Goal: Task Accomplishment & Management: Use online tool/utility

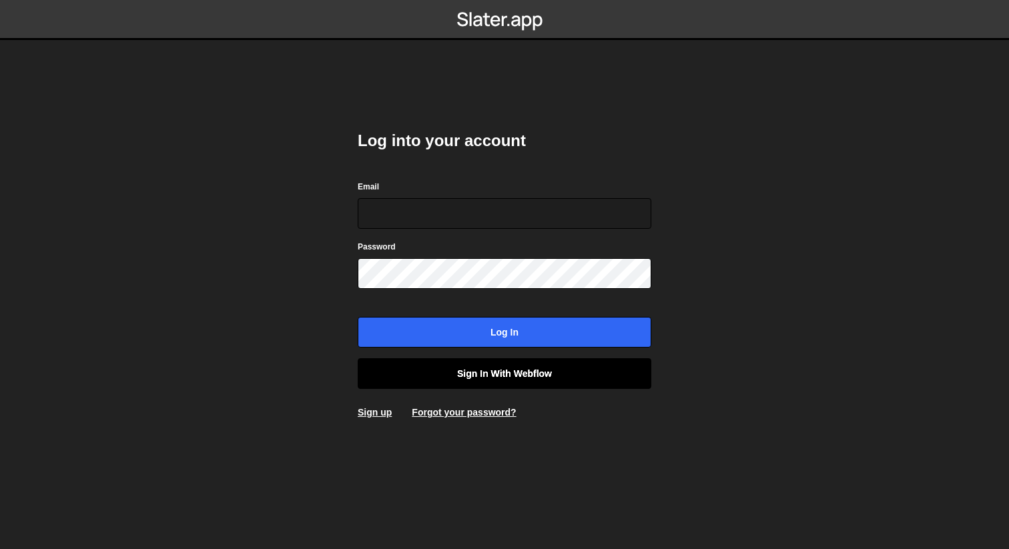
click at [507, 379] on link "Sign in with Webflow" at bounding box center [505, 373] width 294 height 31
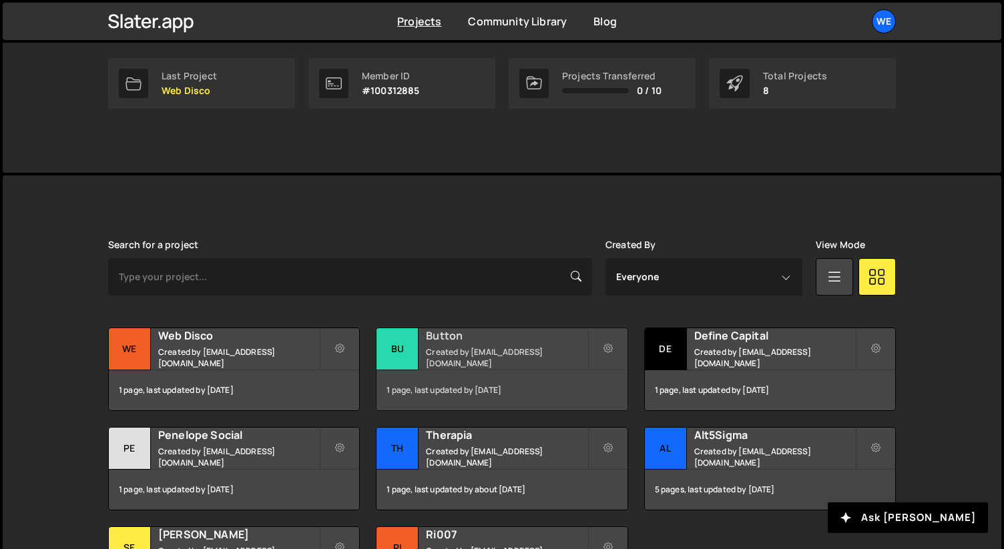
scroll to position [336, 0]
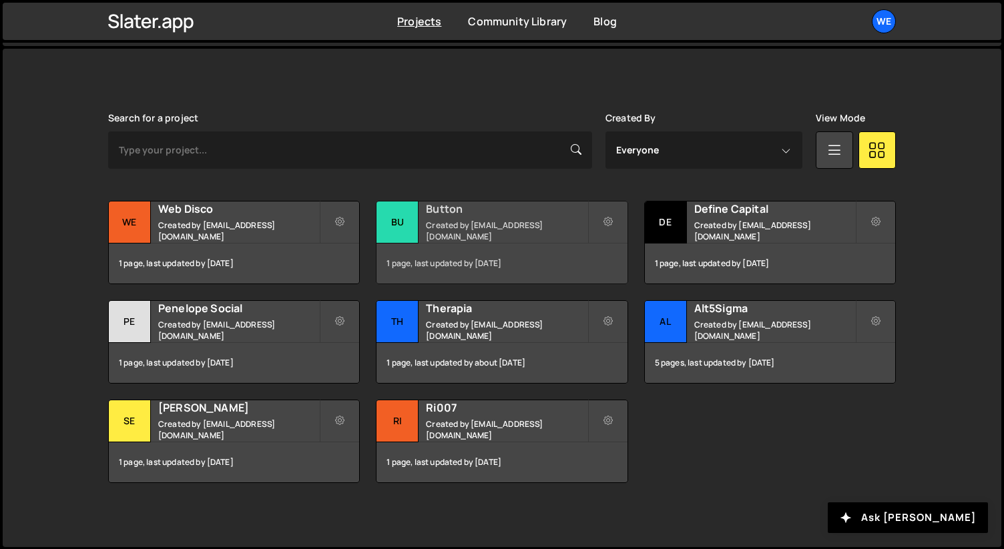
click at [458, 227] on small "Created by [EMAIL_ADDRESS][DOMAIN_NAME]" at bounding box center [506, 231] width 161 height 23
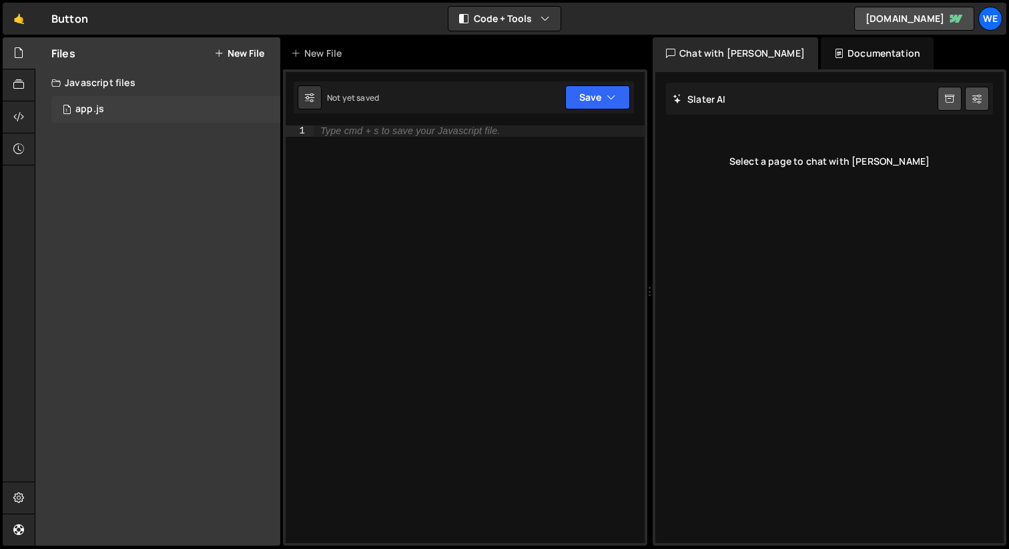
click at [89, 110] on div "app.js" at bounding box center [89, 109] width 29 height 12
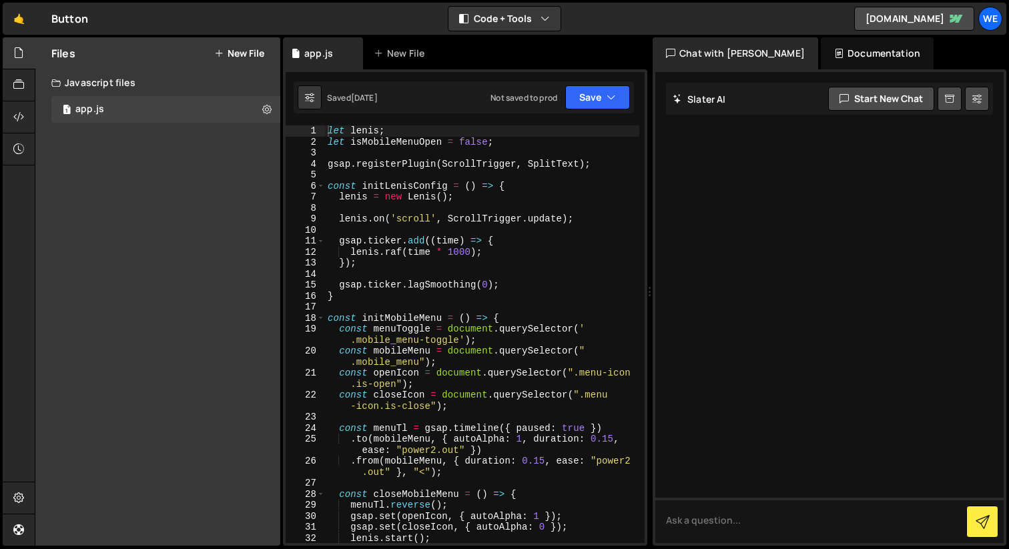
click at [460, 247] on div "let lenis ; let isMobileMenuOpen = false ; gsap . registerPlugin ( ScrollTrigge…" at bounding box center [482, 345] width 314 height 440
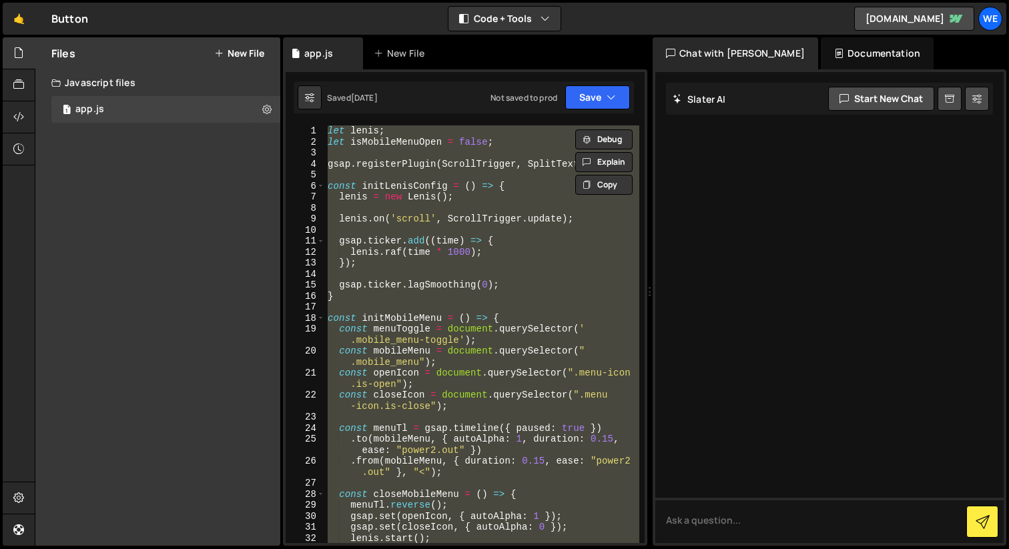
paste textarea "initScripts();"
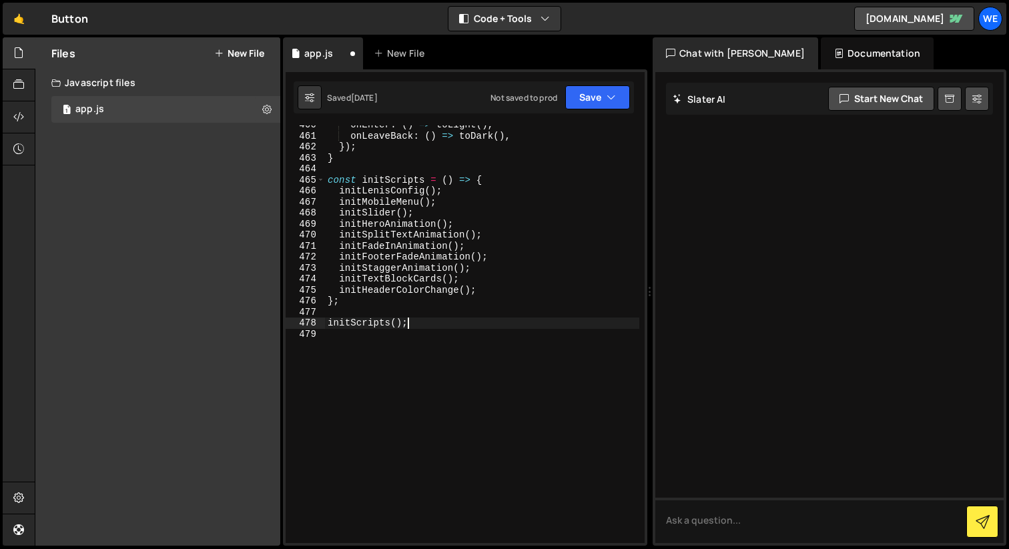
scroll to position [5643, 0]
click at [15, 118] on icon at bounding box center [18, 116] width 11 height 15
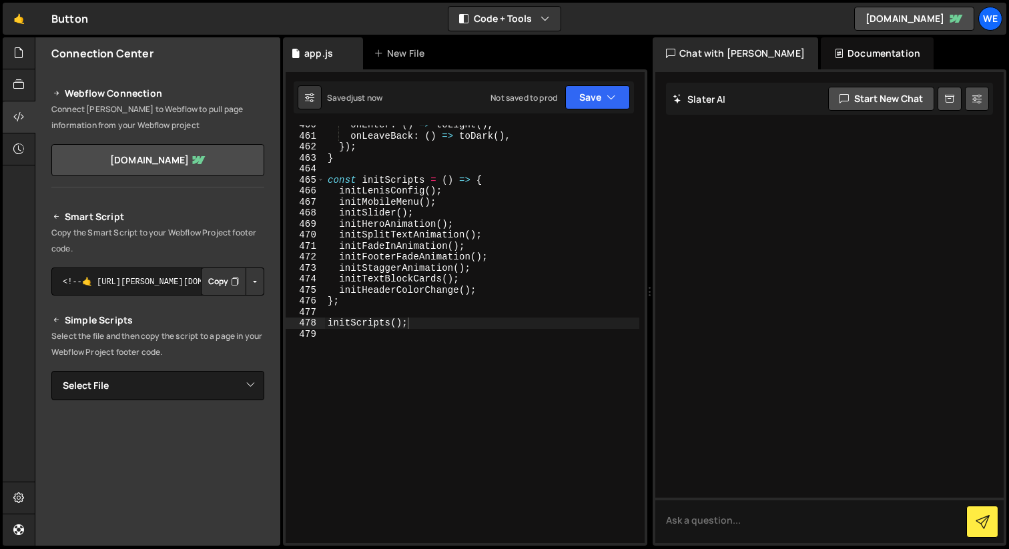
click at [224, 280] on button "Copy" at bounding box center [223, 282] width 45 height 28
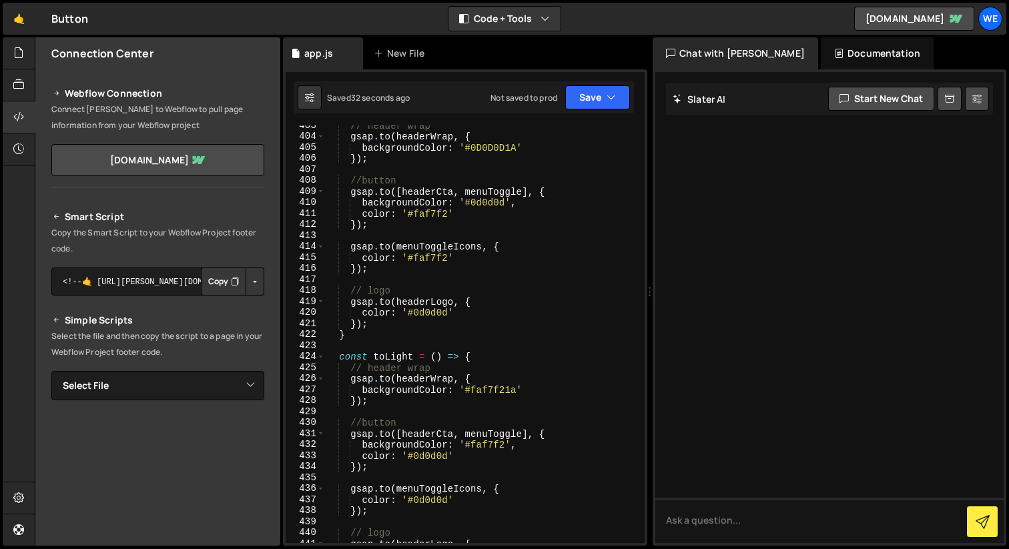
scroll to position [5015, 0]
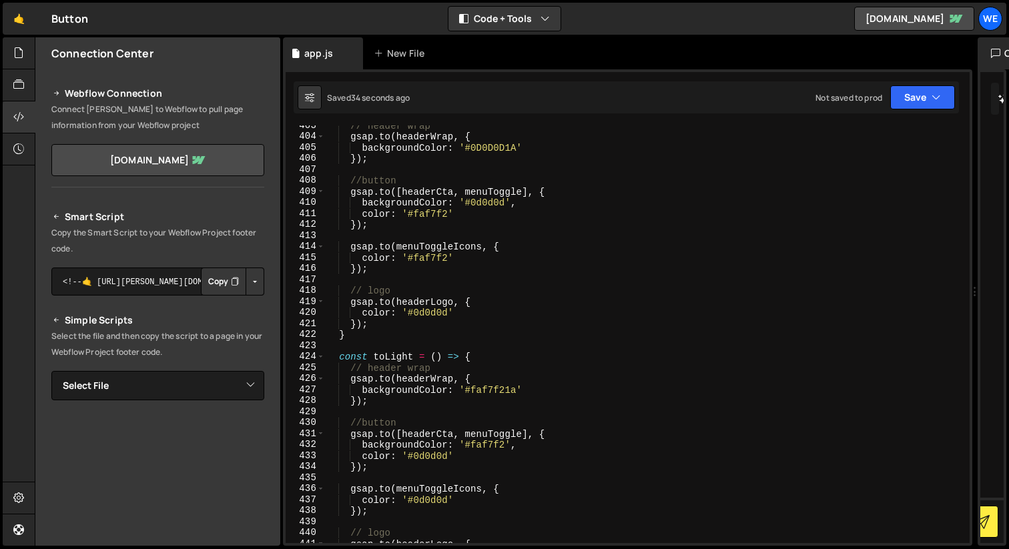
drag, startPoint x: 648, startPoint y: 292, endPoint x: 1004, endPoint y: 236, distance: 360.7
click at [978, 238] on div at bounding box center [974, 291] width 5 height 509
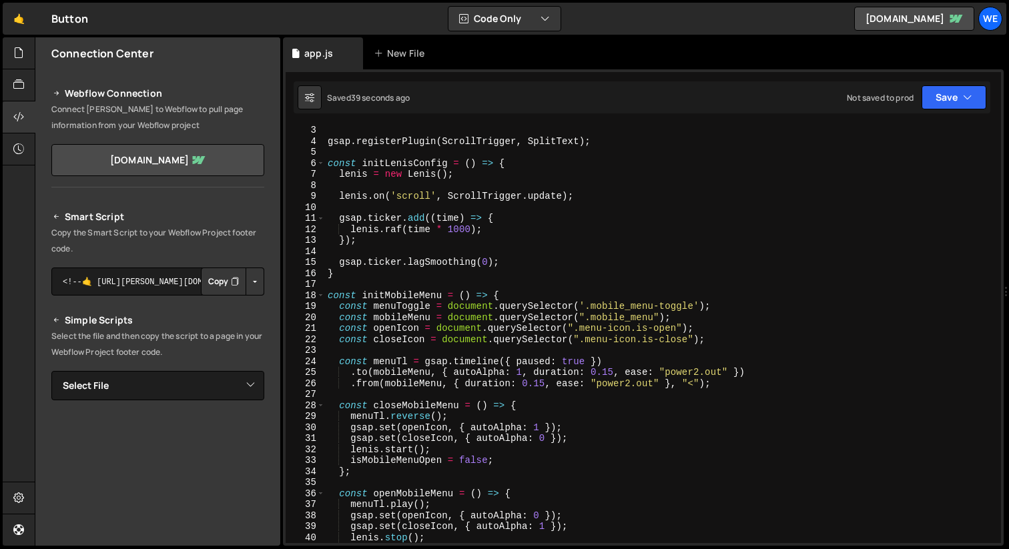
scroll to position [0, 0]
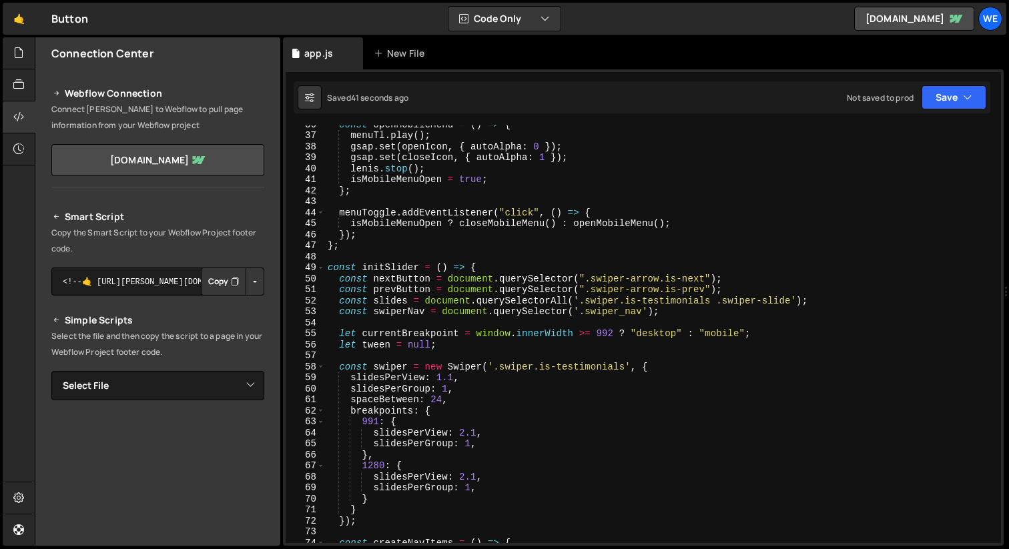
click at [520, 268] on div "const openMobileMenu = ( ) => { menuTl . play ( ) ; gsap . set ( openIcon , { a…" at bounding box center [660, 339] width 671 height 440
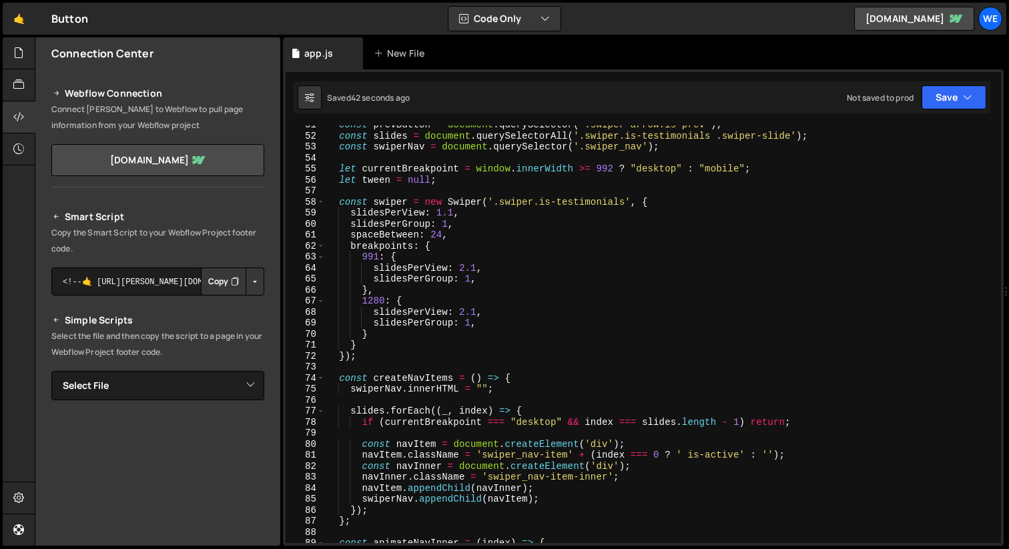
scroll to position [546, 0]
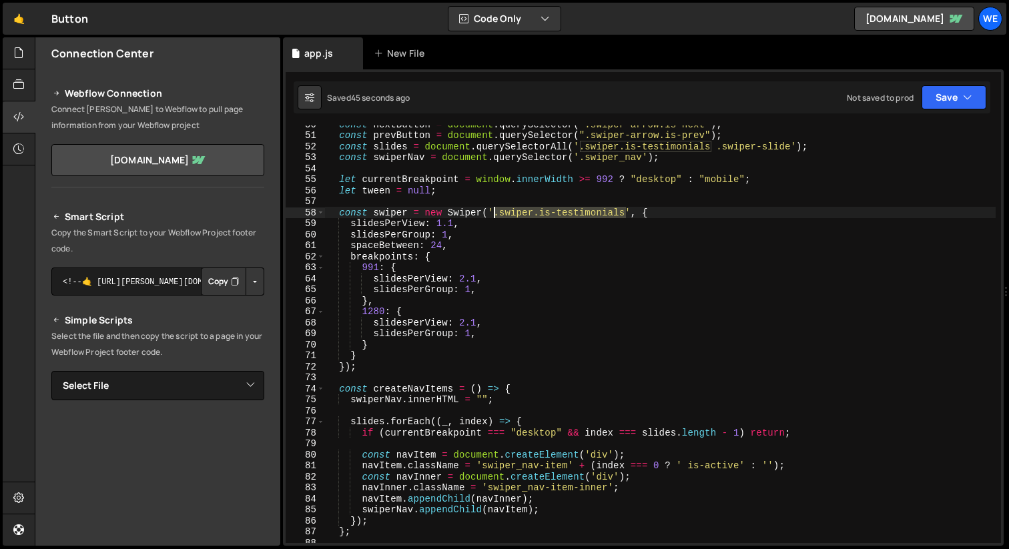
drag, startPoint x: 625, startPoint y: 214, endPoint x: 493, endPoint y: 218, distance: 132.2
click at [493, 218] on div "const nextButton = document . querySelector ( ".swiper-arrow.is-next" ) ; const…" at bounding box center [660, 339] width 671 height 440
click at [751, 161] on div "const nextButton = document . querySelector ( ".swiper-arrow.is-next" ) ; const…" at bounding box center [660, 339] width 671 height 440
type textarea "const swiperNav = document.querySelector('.swiper_nav');"
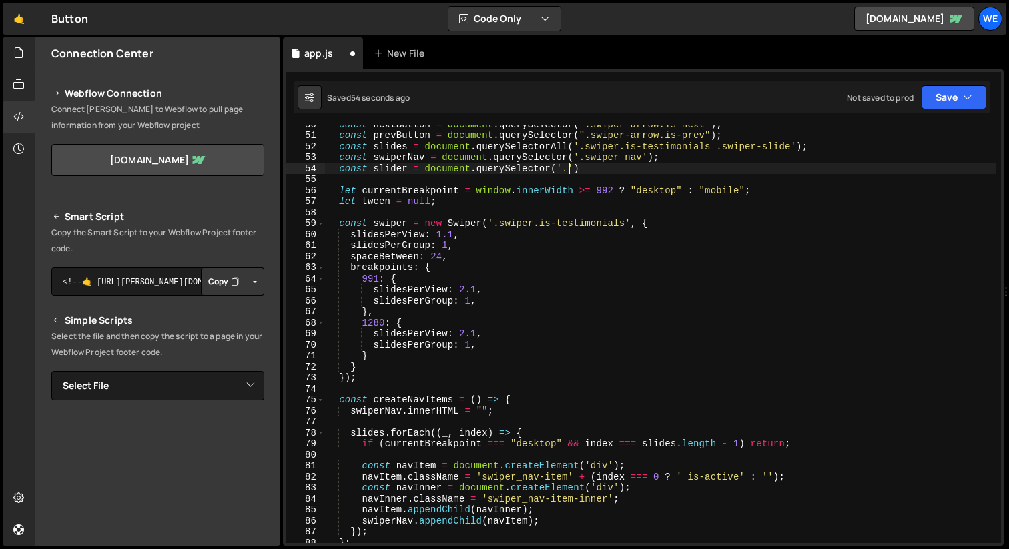
scroll to position [0, 16]
paste textarea ".swiper.is-testimonials')"
paste textarea ".swiper.is-testimonials"
type textarea "const slider = document.querySelector('.swiper.is-testimonials');"
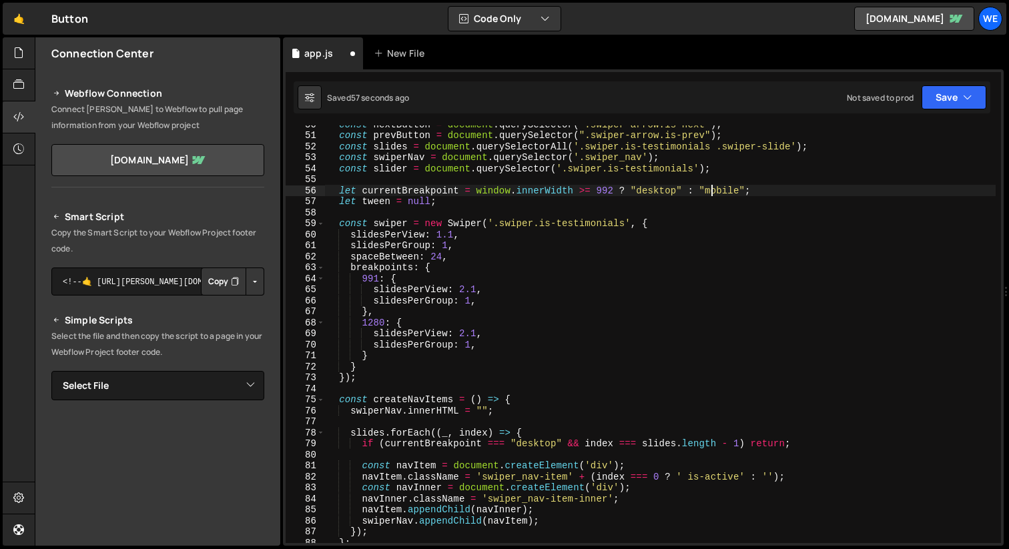
type textarea "let tween = null;"
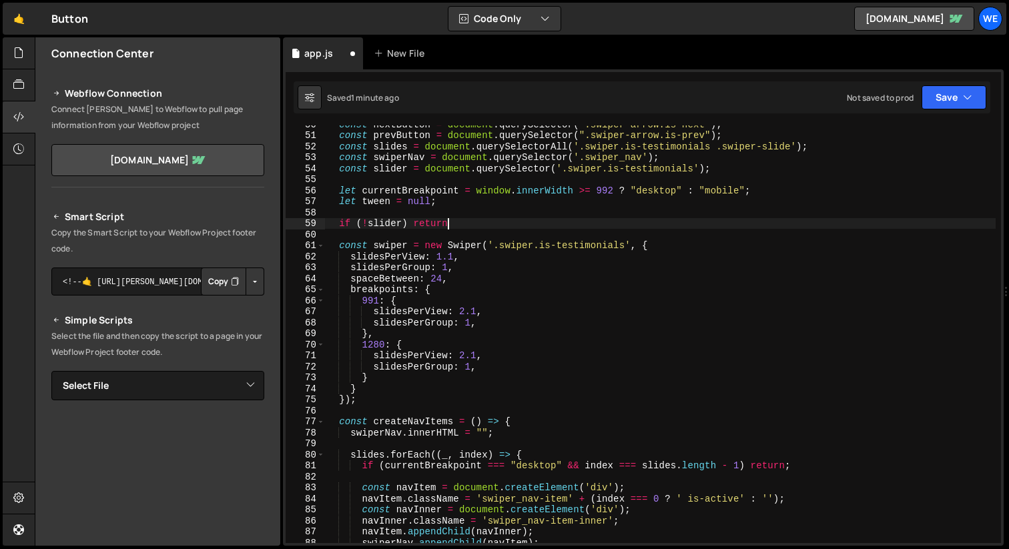
scroll to position [0, 8]
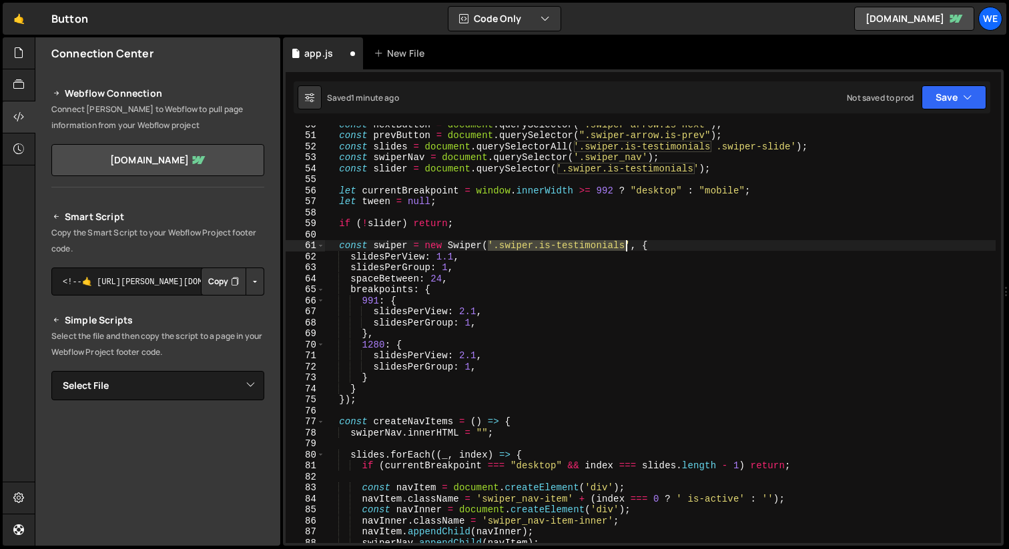
drag, startPoint x: 486, startPoint y: 246, endPoint x: 628, endPoint y: 248, distance: 141.5
click at [628, 248] on div "const nextButton = document . querySelector ( ".swiper-arrow.is-next" ) ; const…" at bounding box center [660, 339] width 671 height 440
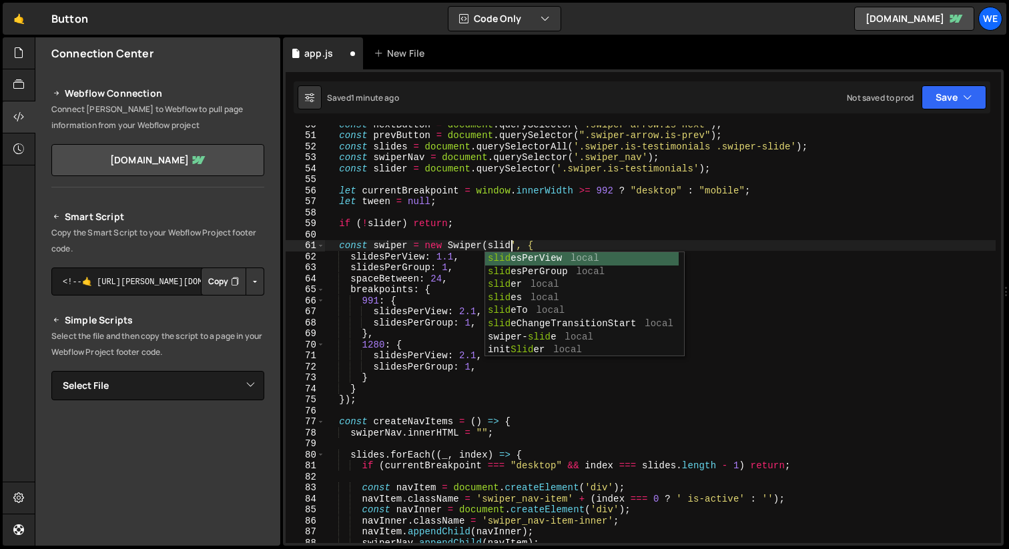
scroll to position [0, 13]
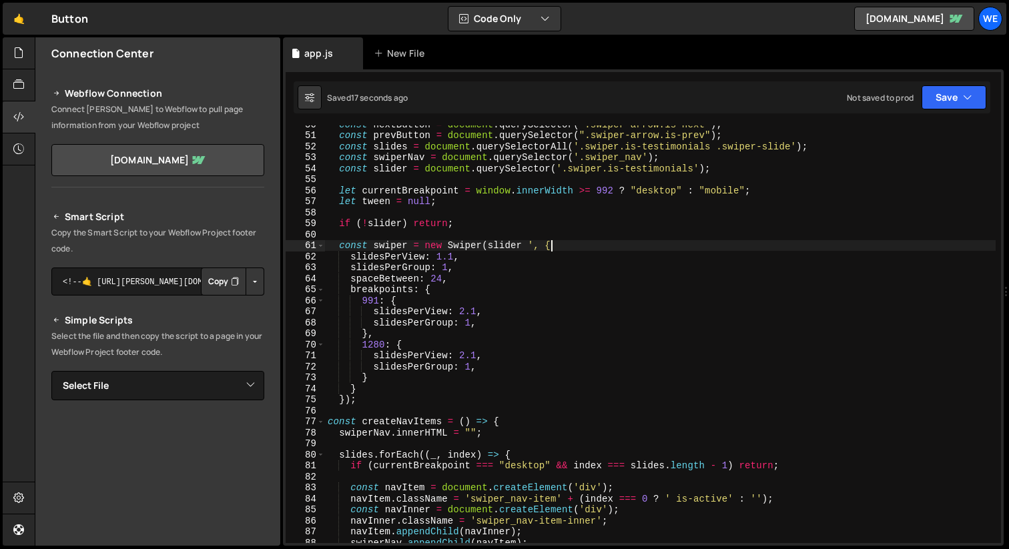
click at [569, 249] on div "const nextButton = document . querySelector ( ".swiper-arrow.is-next" ) ; const…" at bounding box center [660, 339] width 671 height 440
click at [529, 248] on div "const nextButton = document . querySelector ( ".swiper-arrow.is-next" ) ; const…" at bounding box center [660, 339] width 671 height 440
type textarea "const swiper = new Swiper(slider, {"
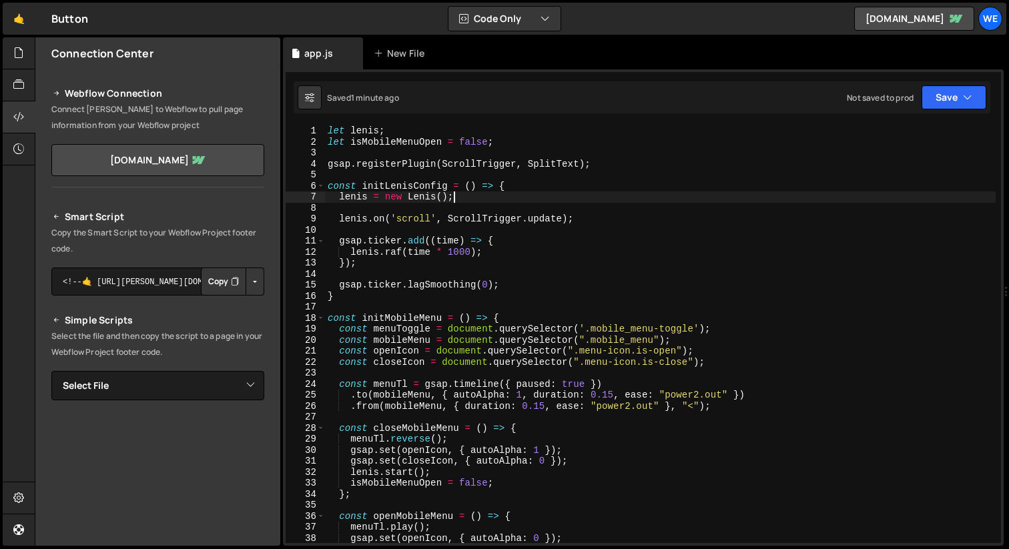
click at [579, 195] on div "let lenis ; let isMobileMenuOpen = false ; gsap . registerPlugin ( ScrollTrigge…" at bounding box center [660, 345] width 671 height 440
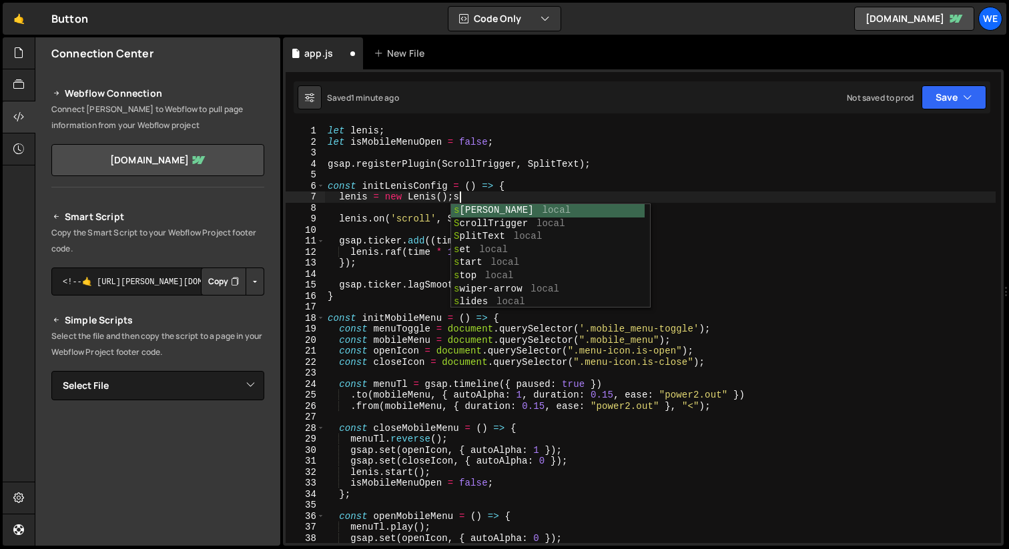
scroll to position [0, 9]
type textarea "lenis = new Lenis();st"
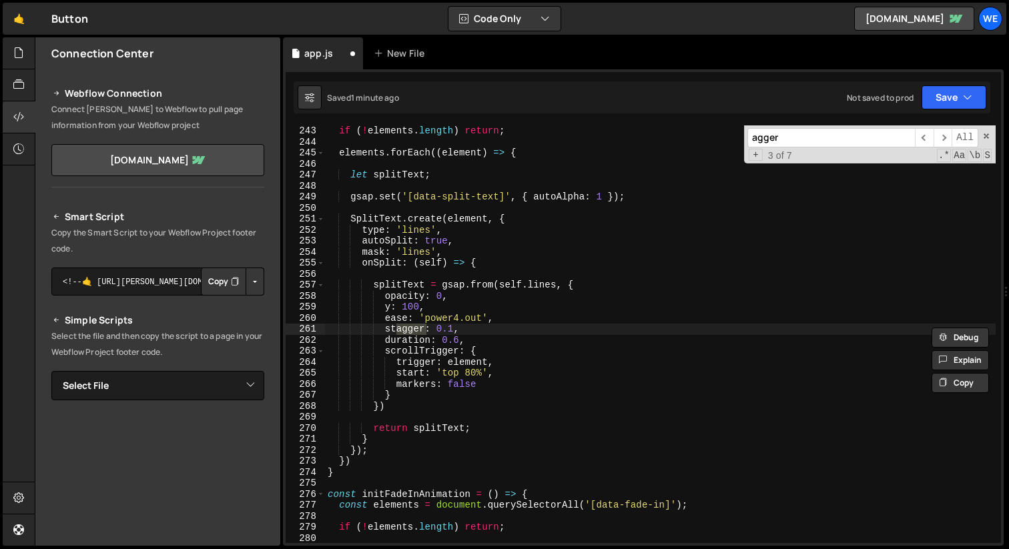
scroll to position [3292, 0]
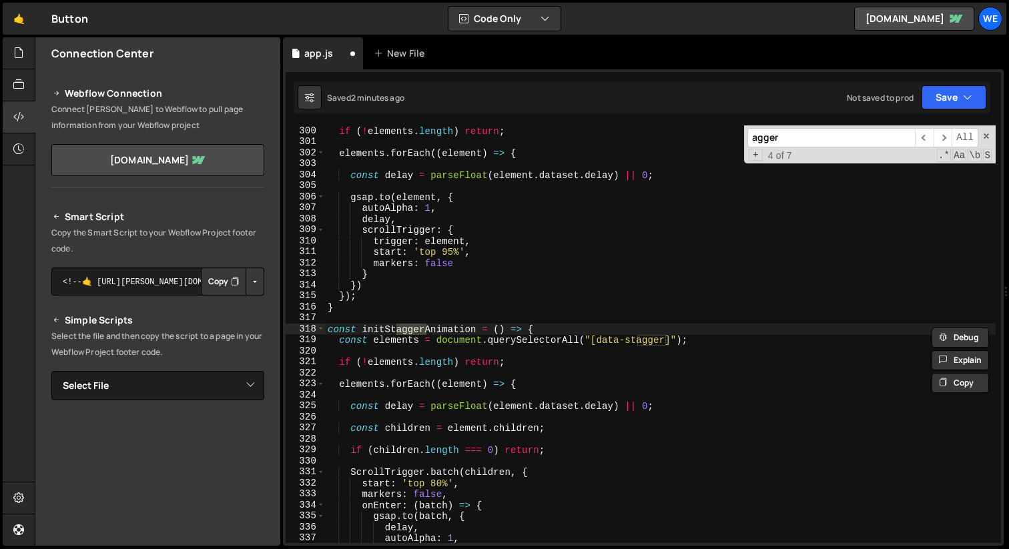
type input "agger"
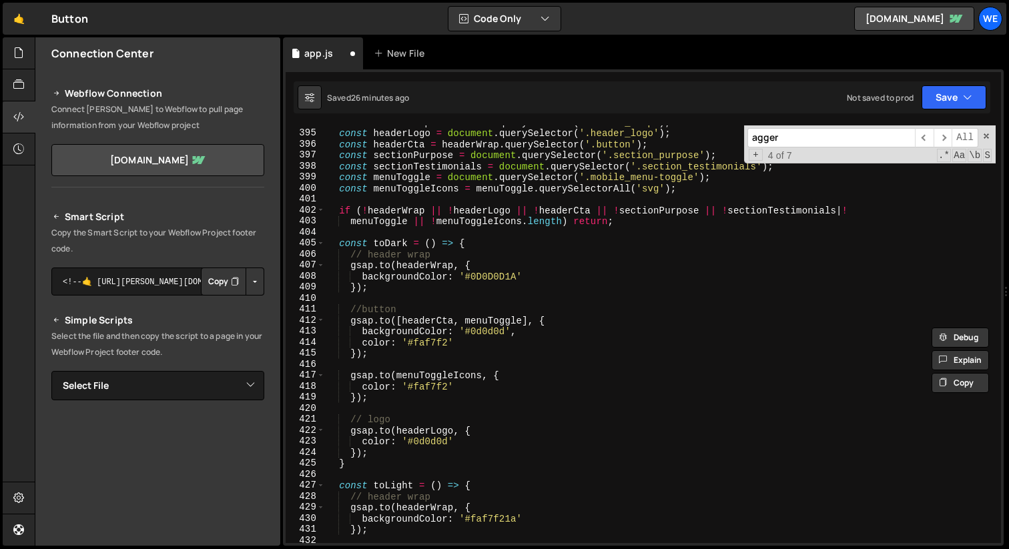
scroll to position [4295, 0]
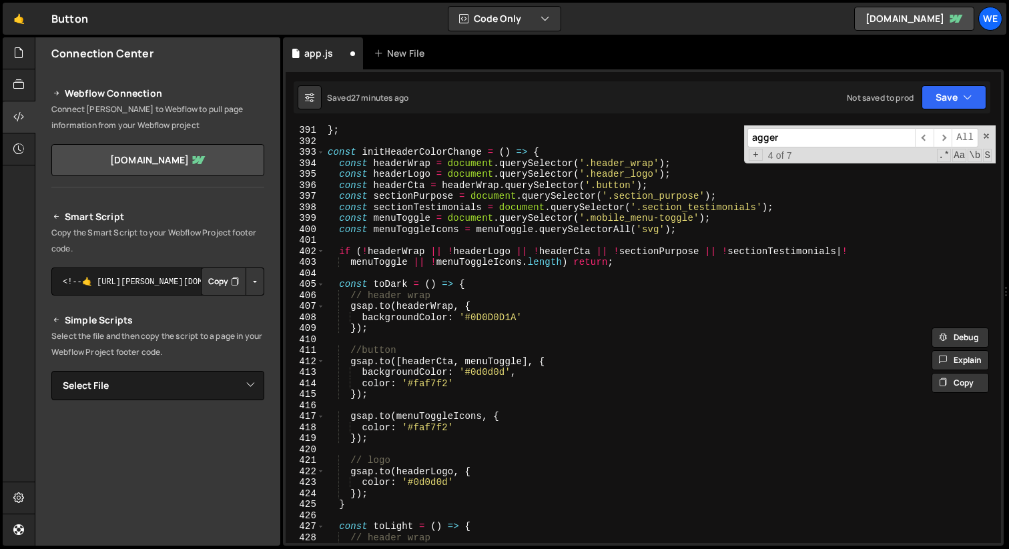
click at [486, 288] on div "} ; const initHeaderColorChange = ( ) => { const headerWrap = document . queryS…" at bounding box center [660, 345] width 671 height 440
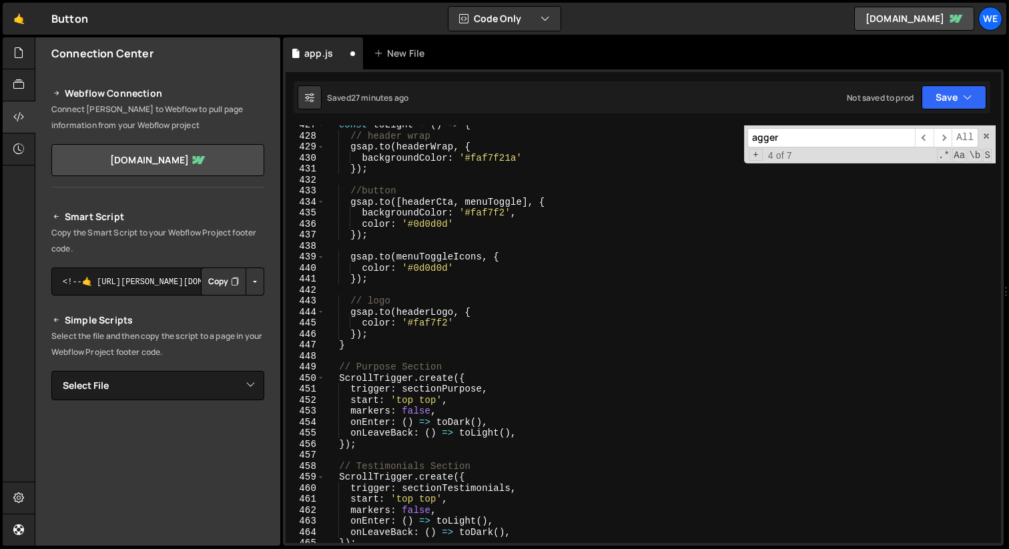
scroll to position [4722, 0]
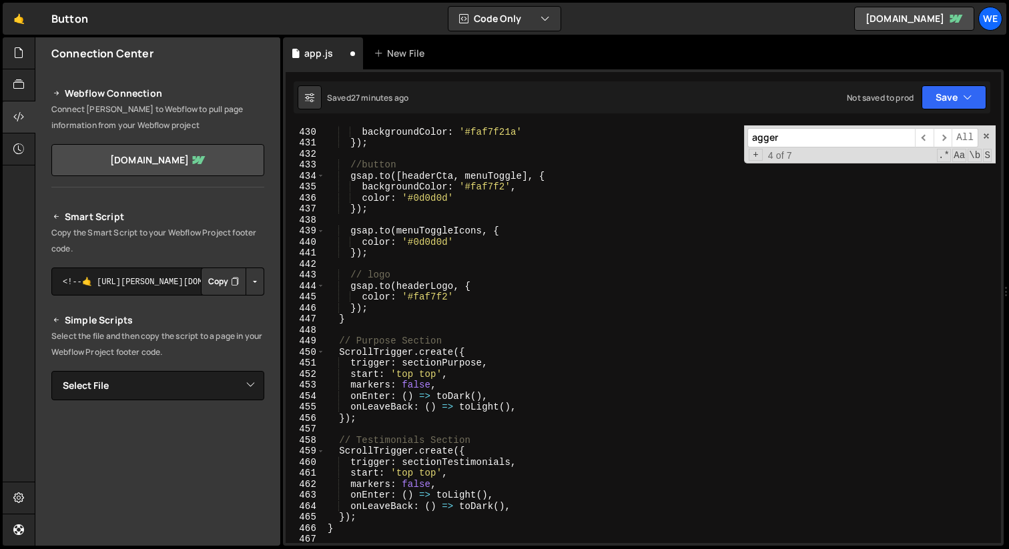
click at [474, 344] on div "gsap . to ( headerWrap , { backgroundColor : '#faf7f21a' }) ; //button gsap . t…" at bounding box center [660, 335] width 671 height 440
click at [480, 446] on div "gsap . to ( headerWrap , { backgroundColor : '#faf7f21a' }) ; //button gsap . t…" at bounding box center [660, 335] width 671 height 440
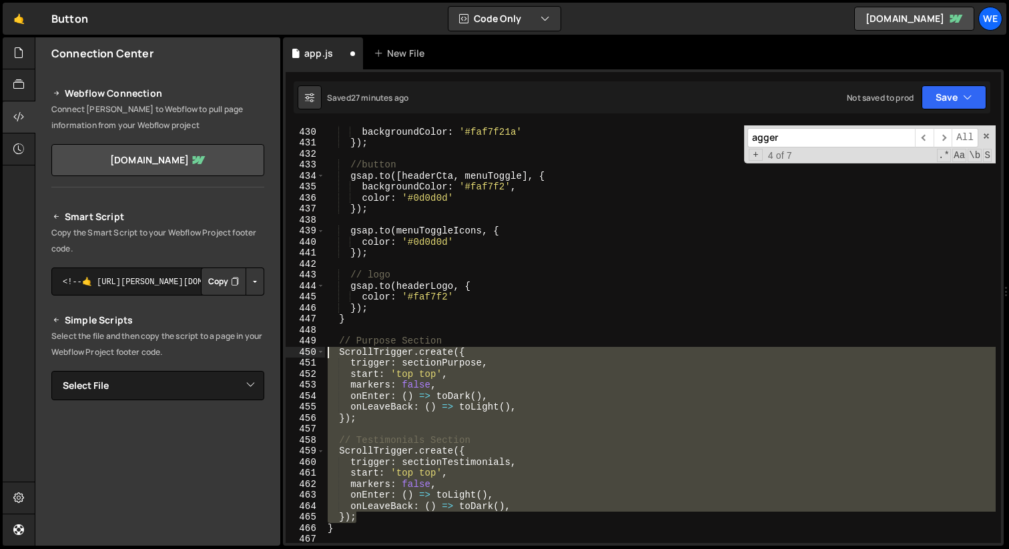
drag, startPoint x: 366, startPoint y: 520, endPoint x: 304, endPoint y: 354, distance: 177.1
click at [304, 354] on div "ScrollTrigger.create({ 429 430 431 432 433 434 435 436 437 438 439 440 441 442 …" at bounding box center [643, 334] width 715 height 418
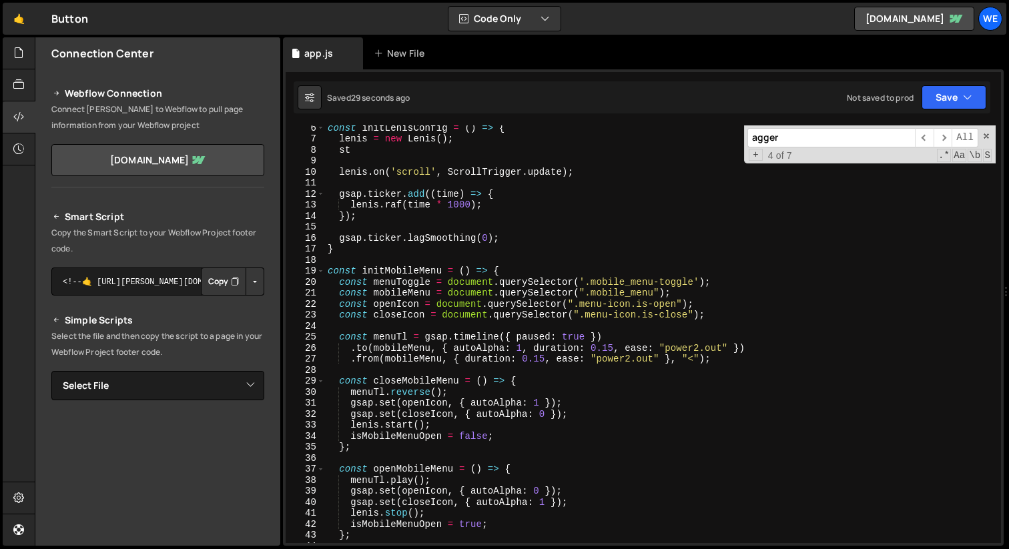
scroll to position [0, 0]
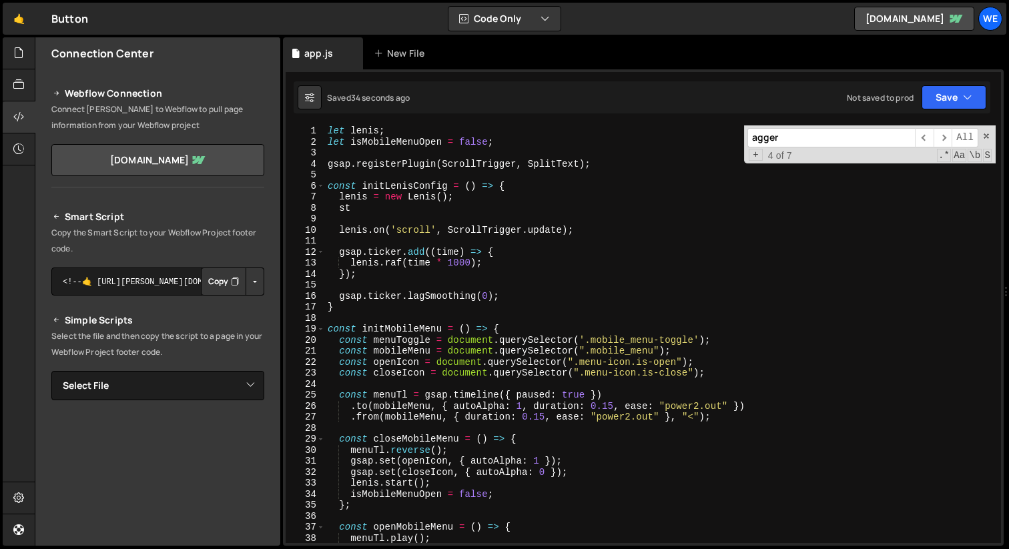
click at [516, 326] on div "let lenis ; let isMobileMenuOpen = false ; gsap . registerPlugin ( ScrollTrigge…" at bounding box center [660, 345] width 671 height 440
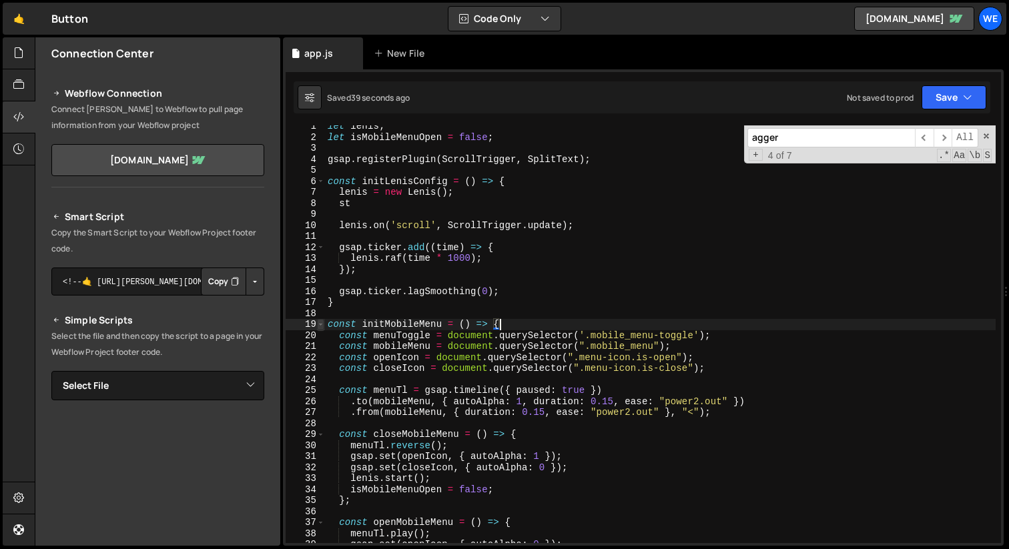
click at [320, 325] on span at bounding box center [320, 324] width 7 height 11
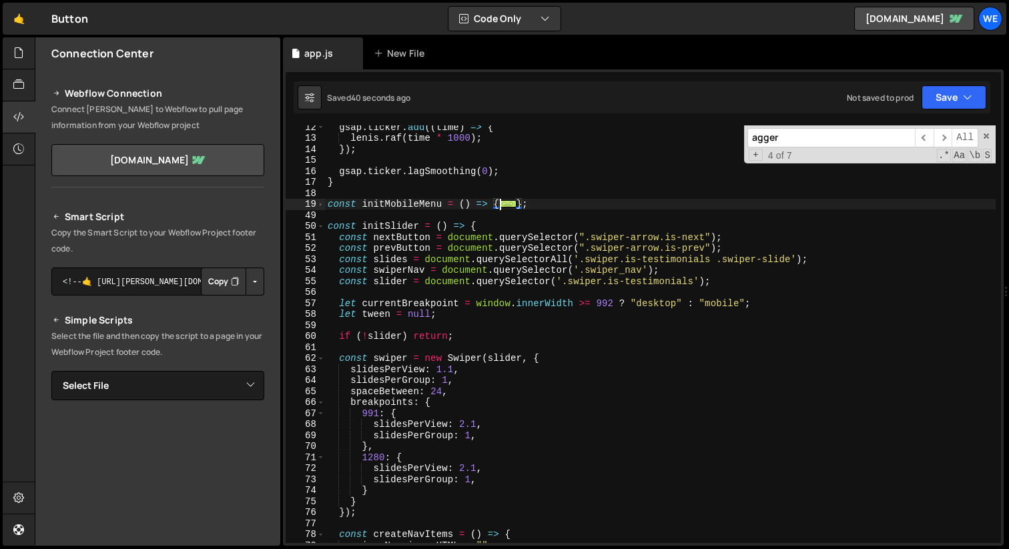
scroll to position [184, 0]
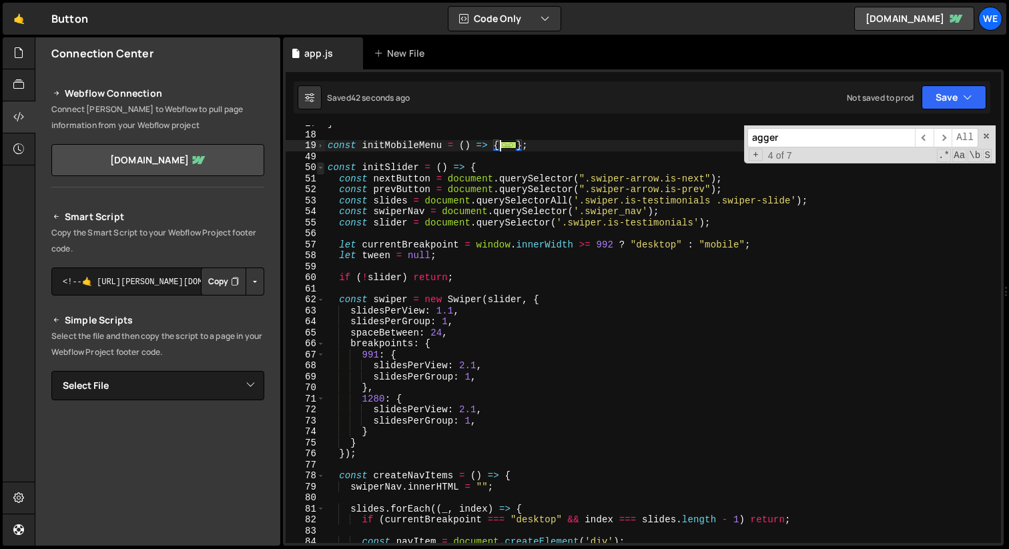
click at [317, 168] on span at bounding box center [320, 167] width 7 height 11
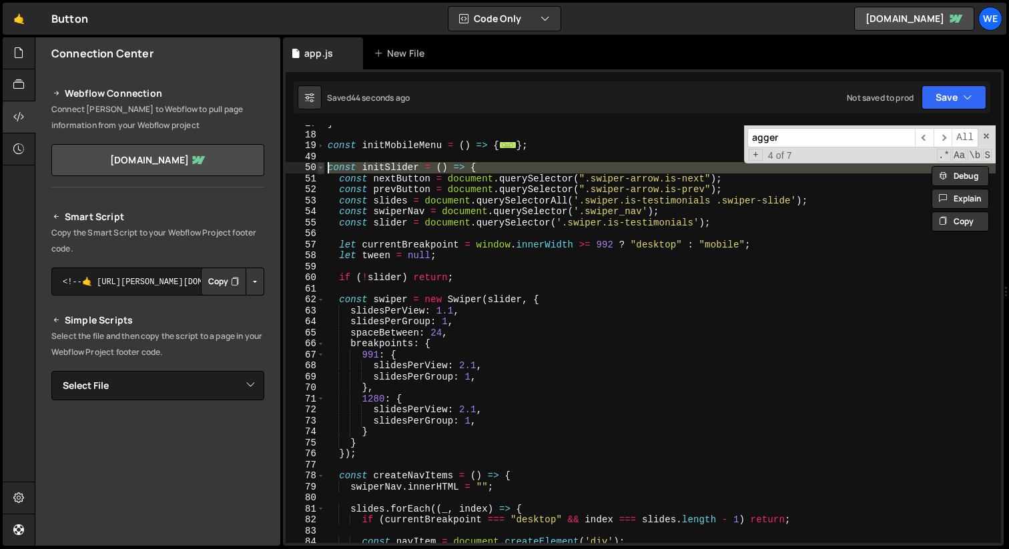
click at [319, 165] on span at bounding box center [320, 167] width 7 height 11
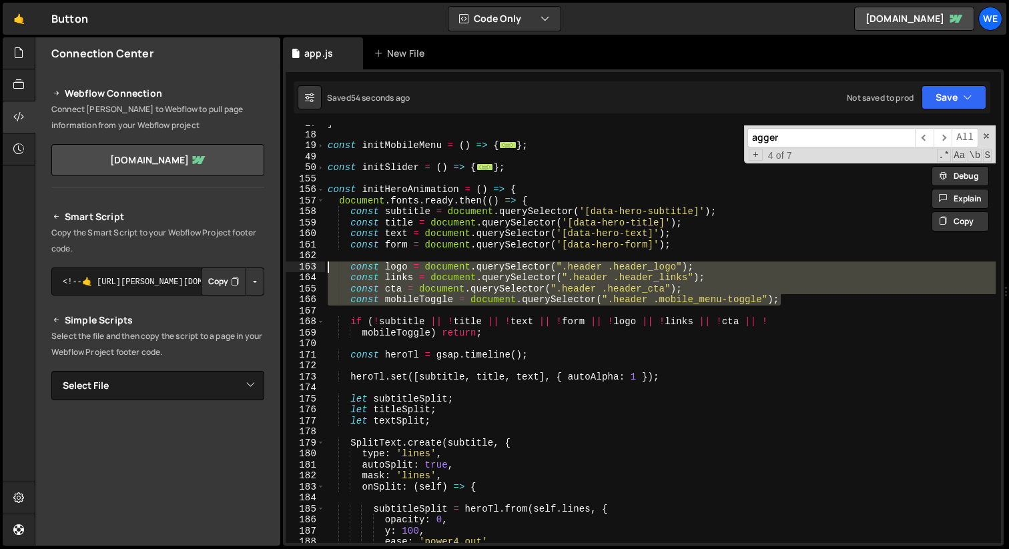
drag, startPoint x: 816, startPoint y: 300, endPoint x: 309, endPoint y: 269, distance: 508.1
click at [309, 269] on div "const initSlider = () => { const nextButton = document.querySelector(".swiper-a…" at bounding box center [643, 334] width 715 height 418
click at [524, 169] on div "} const initMobileMenu = ( ) => { ... } ; const initSlider = ( ) => { ... } ; c…" at bounding box center [660, 338] width 671 height 440
type textarea "};"
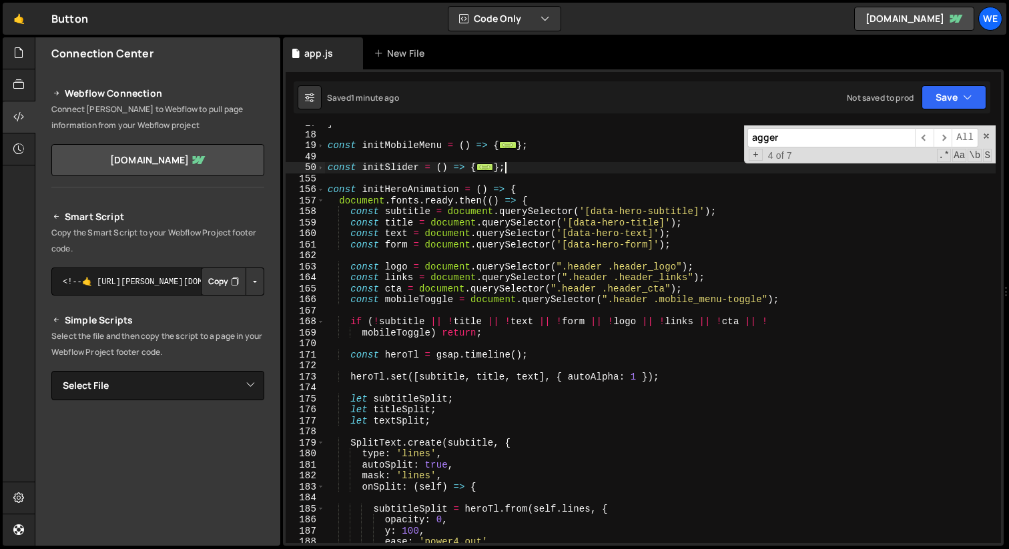
scroll to position [0, 0]
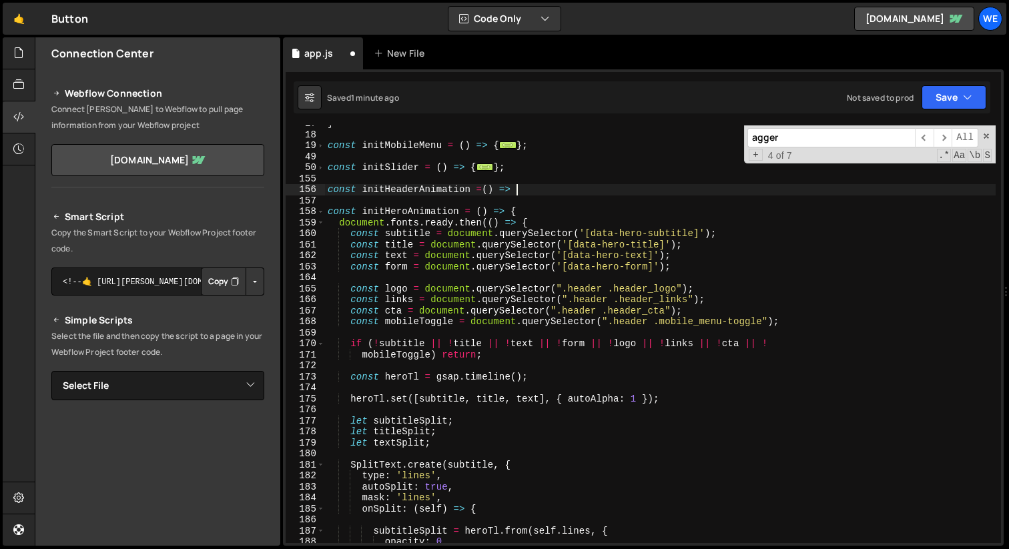
type textarea "const initHeaderAnimation =() => {"
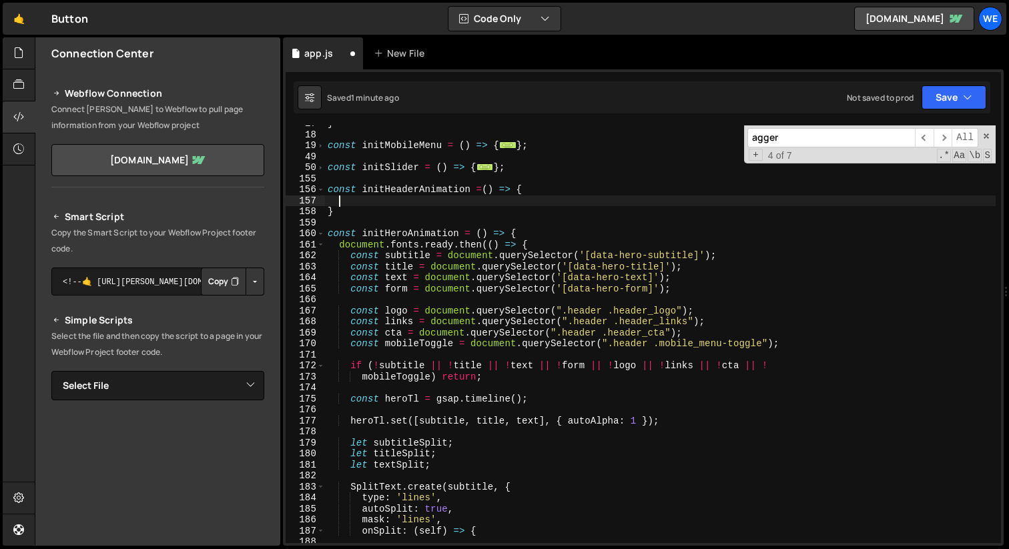
paste textarea "const mobileToggle = document.querySelector(".header .mobile_menu-toggle");"
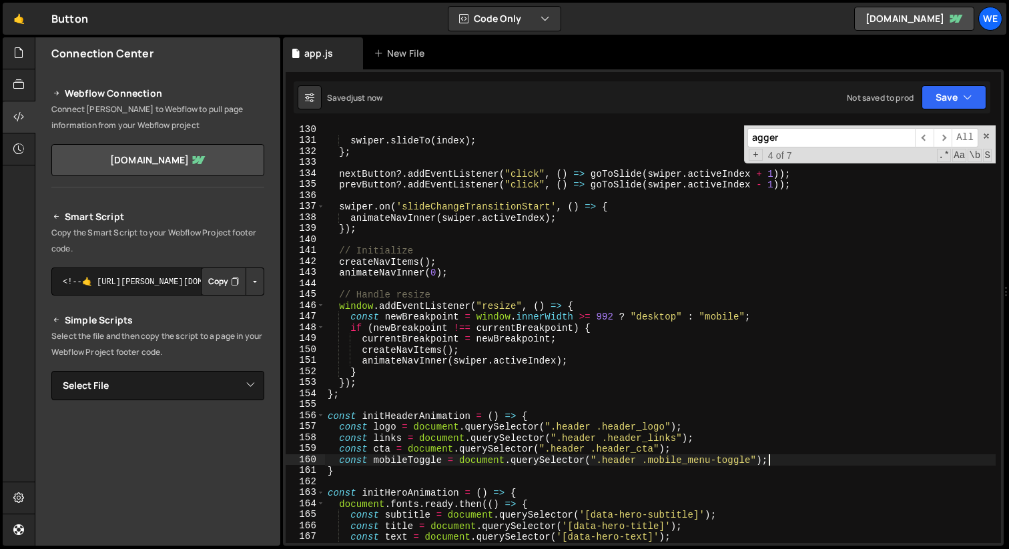
scroll to position [1592, 0]
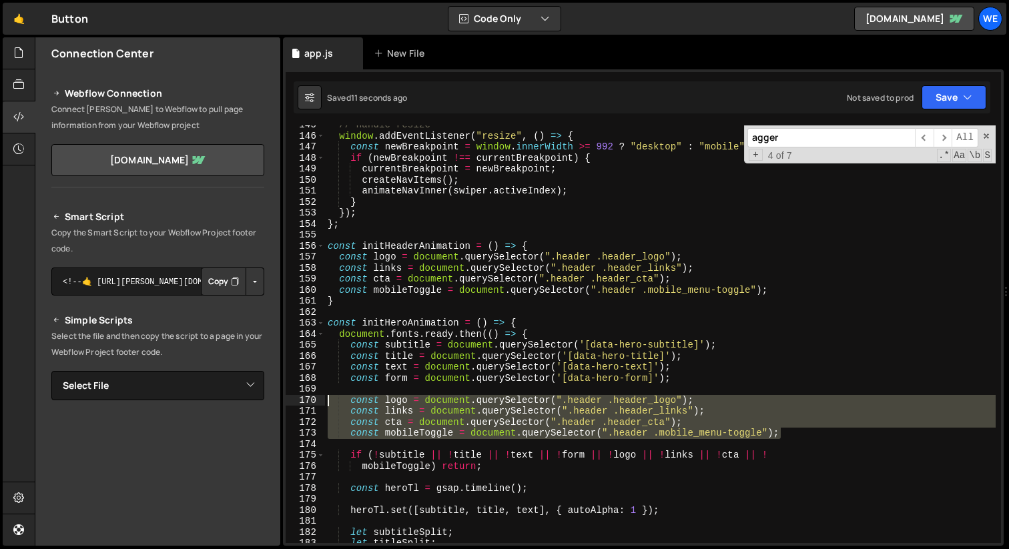
drag, startPoint x: 800, startPoint y: 434, endPoint x: 264, endPoint y: 402, distance: 536.8
click at [264, 402] on div "Files New File Javascript files 1 app.js 0 CSS files Copy share link Edit File …" at bounding box center [522, 291] width 974 height 509
type textarea "const logo = document.querySelector(".header .header_logo"); const links = docu…"
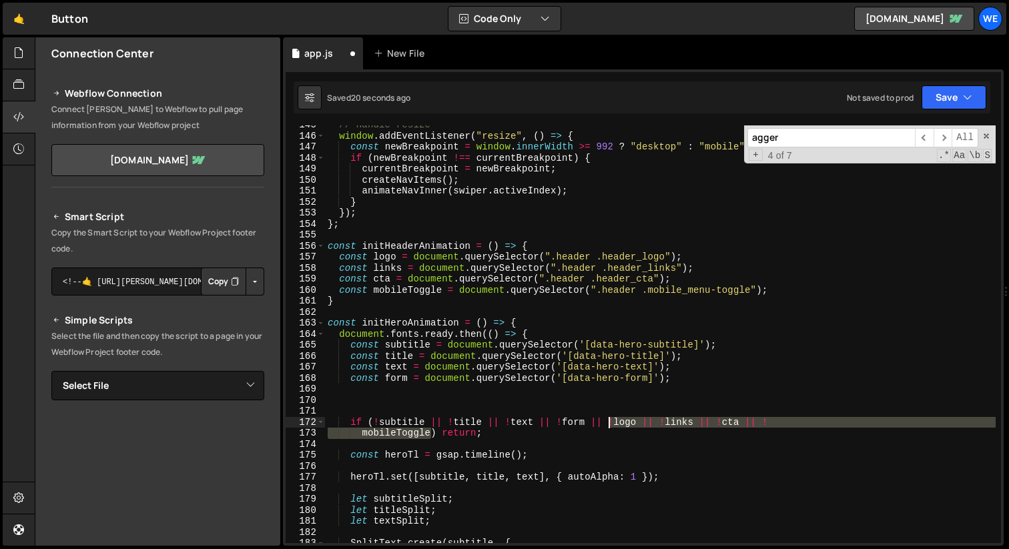
drag, startPoint x: 432, startPoint y: 434, endPoint x: 609, endPoint y: 423, distance: 177.2
click at [609, 423] on div "// Handle resize window . addEventListener ( "resize" , ( ) => { const newBreak…" at bounding box center [660, 339] width 671 height 440
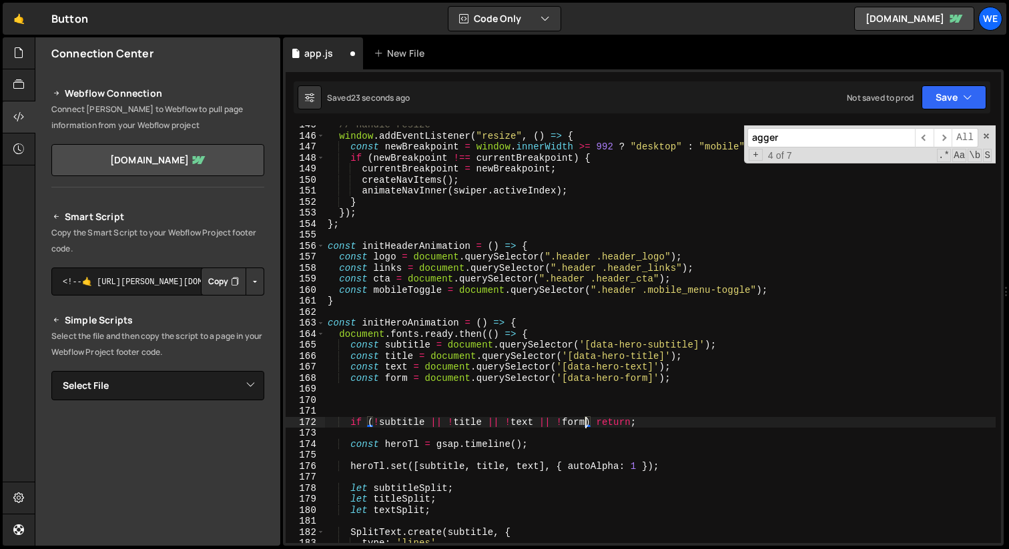
click at [795, 298] on div "// Handle resize window . addEventListener ( "resize" , ( ) => { const newBreak…" at bounding box center [660, 339] width 671 height 440
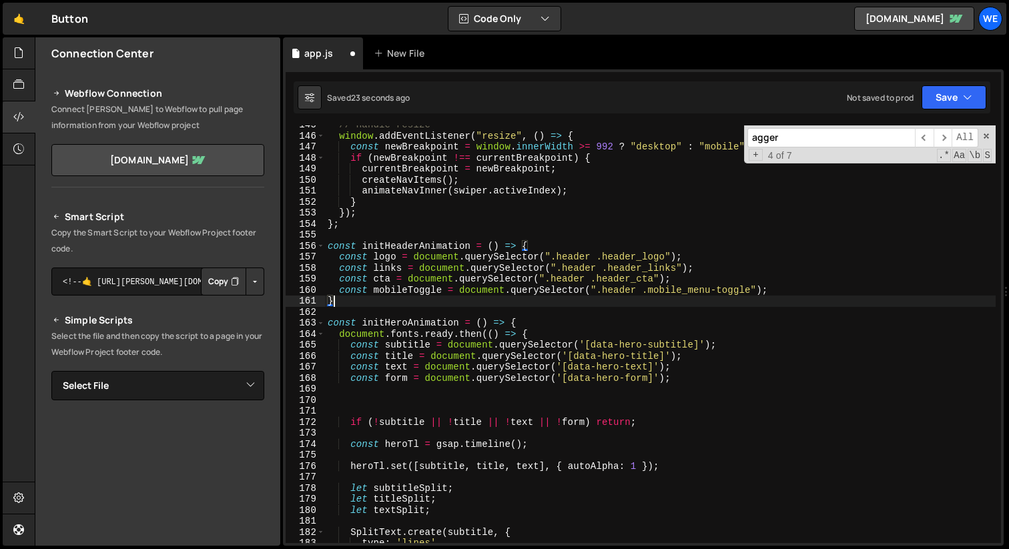
click at [799, 292] on div "// Handle resize window . addEventListener ( "resize" , ( ) => { const newBreak…" at bounding box center [660, 339] width 671 height 440
type textarea "const mobileToggle = document.querySelector(".header .mobile_menu-toggle");"
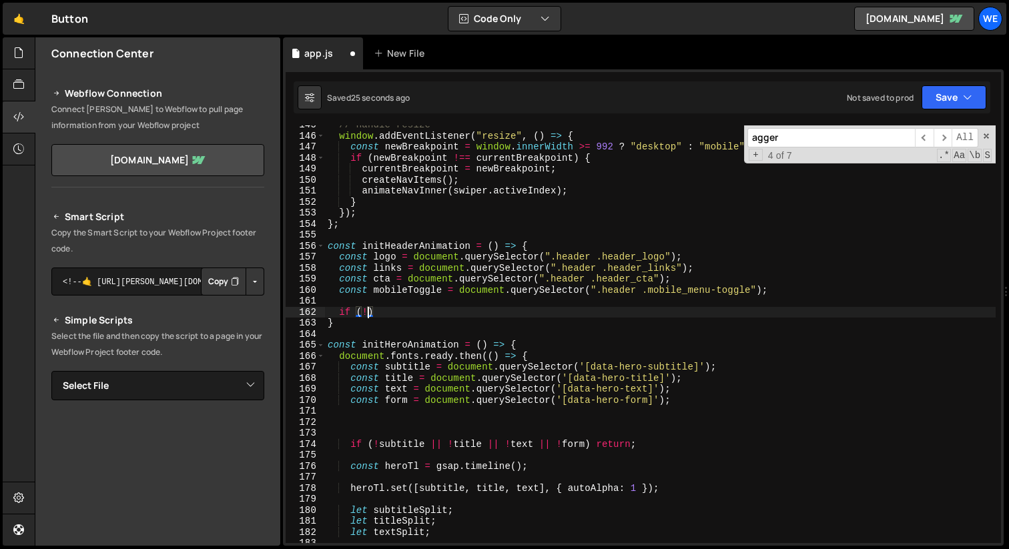
scroll to position [0, 2]
paste textarea "mobileToggle)"
paste textarea "mobileToggle"
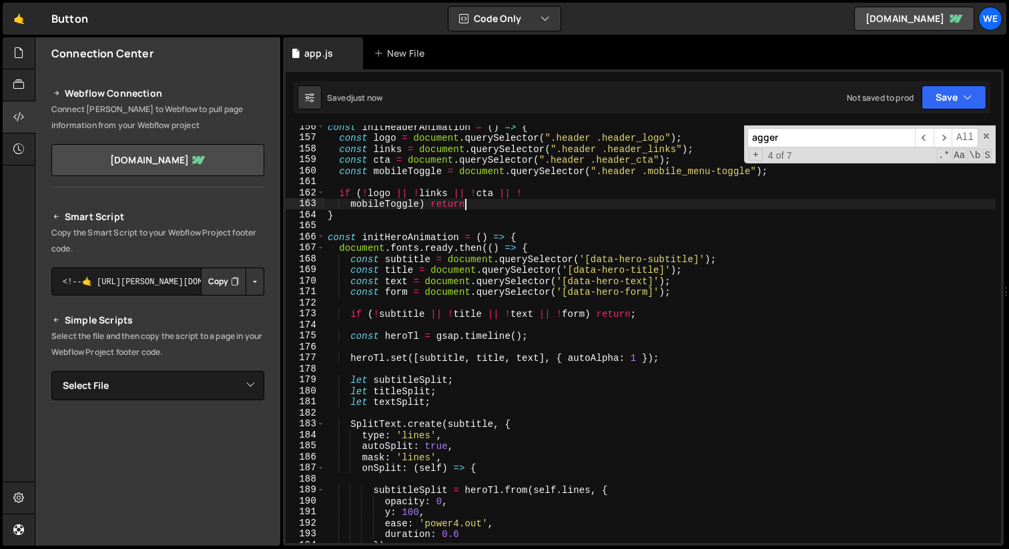
scroll to position [1798, 0]
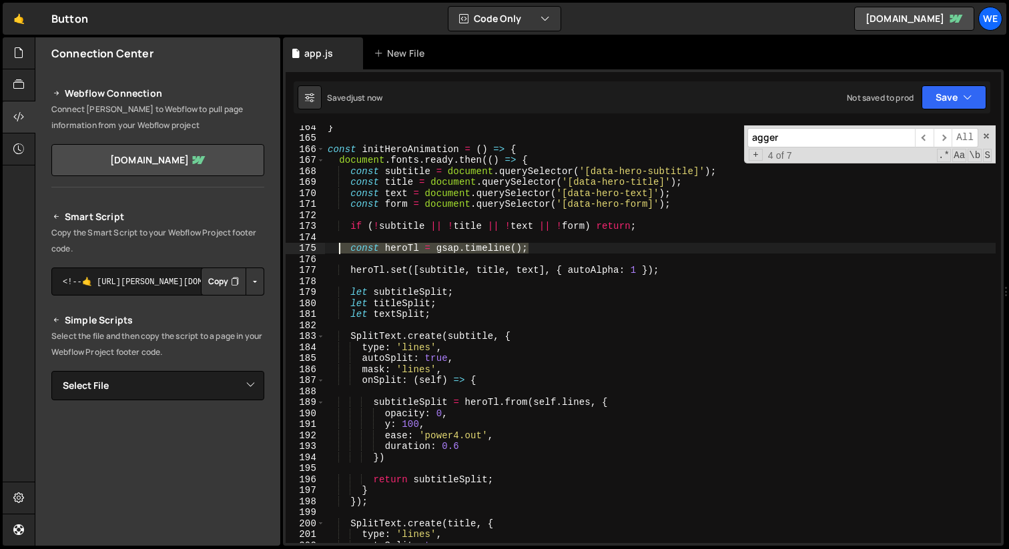
drag, startPoint x: 567, startPoint y: 250, endPoint x: 335, endPoint y: 250, distance: 232.2
click at [335, 250] on div "} const initHeroAnimation = ( ) => { document . fonts . ready . then (( ) => { …" at bounding box center [660, 341] width 671 height 440
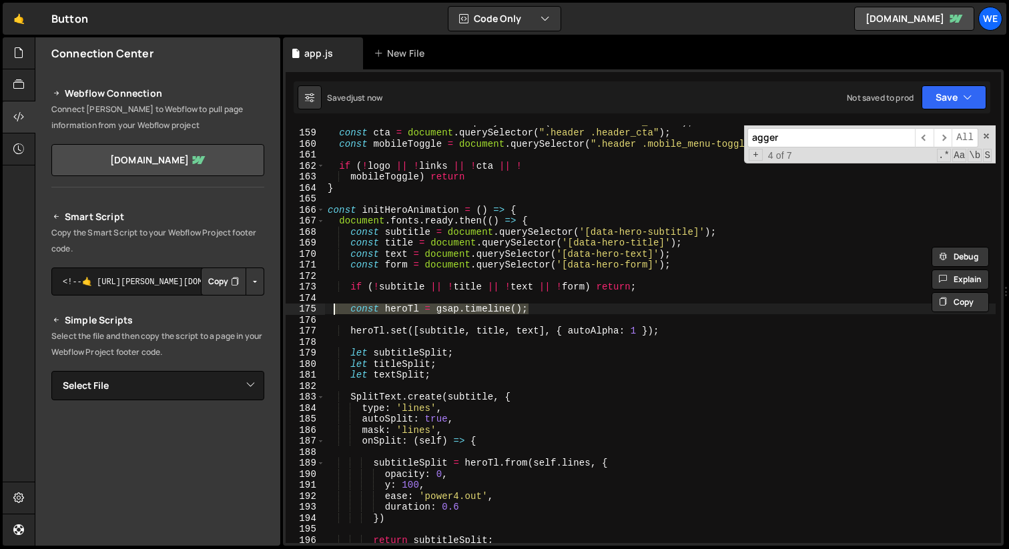
scroll to position [1732, 0]
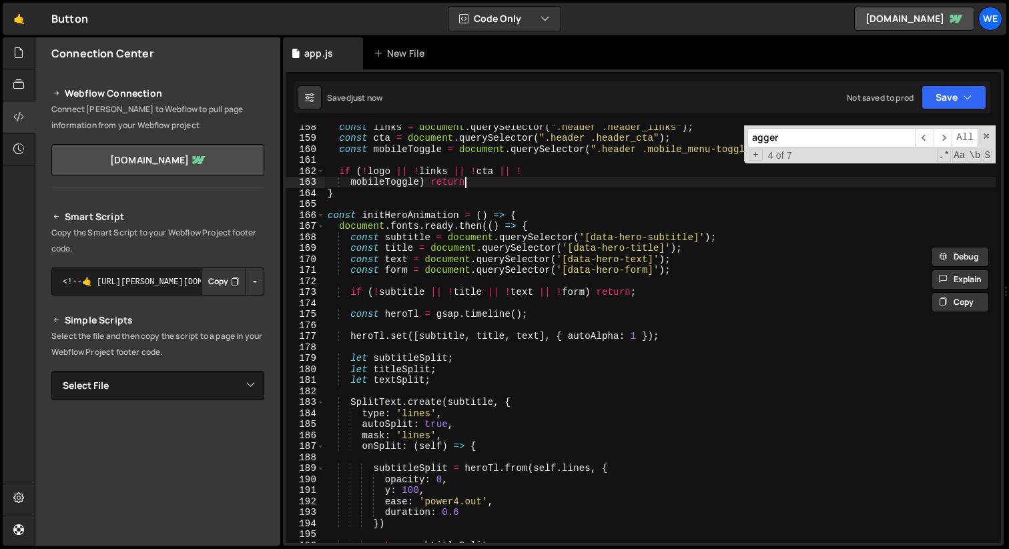
click at [510, 185] on div "const links = document . querySelector ( ".header .header_links" ) ; const cta …" at bounding box center [660, 341] width 671 height 440
type textarea "mobileToggle) return"
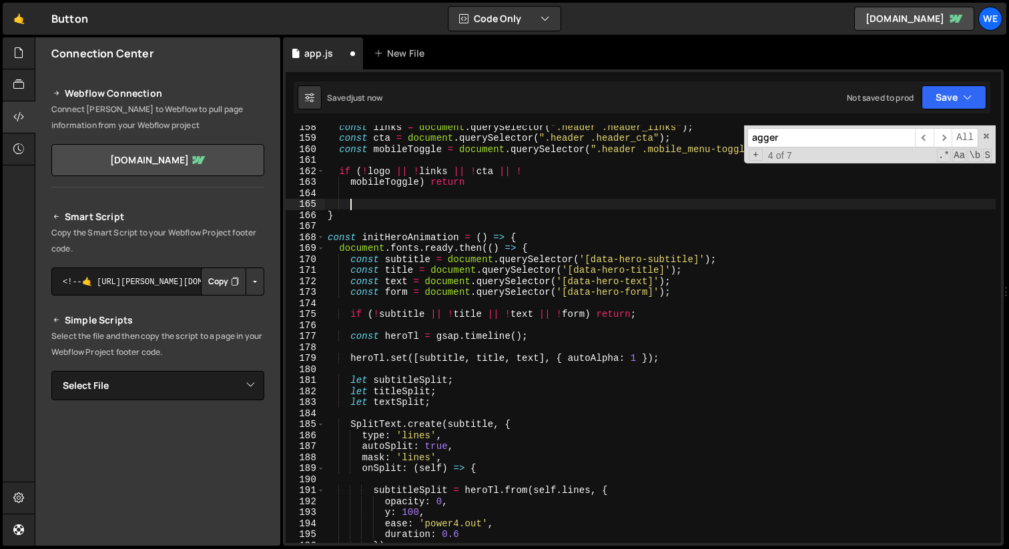
paste textarea "const heroTl = gsap.timeline();"
click at [422, 199] on div "const links = document . querySelector ( ".header .header_links" ) ; const cta …" at bounding box center [660, 341] width 671 height 440
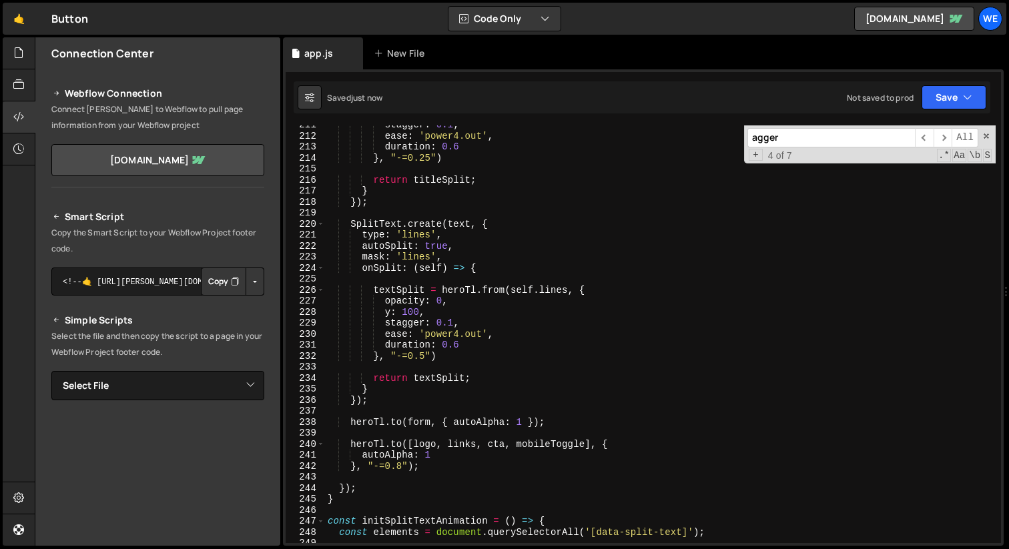
scroll to position [2342, 0]
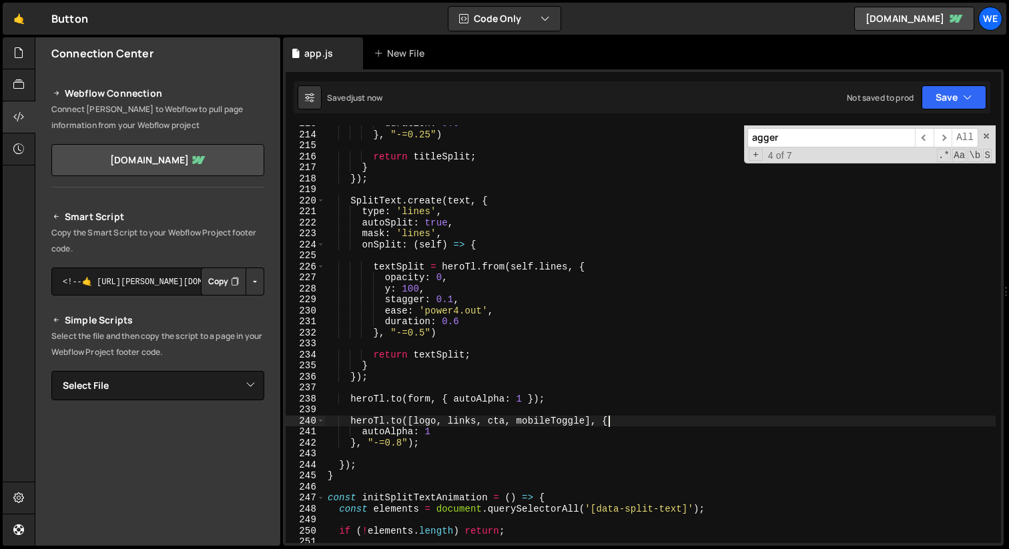
click at [633, 417] on div "duration : 0.6 } , "-=0.25" ) return titleSplit ; } }) ; SplitText . create ( t…" at bounding box center [660, 338] width 671 height 440
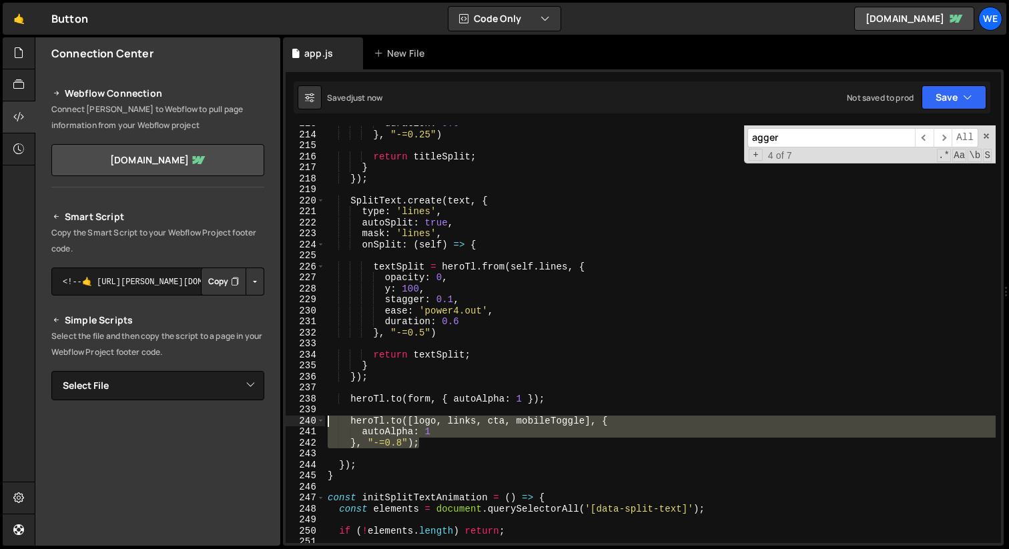
drag, startPoint x: 356, startPoint y: 426, endPoint x: 328, endPoint y: 420, distance: 28.8
click at [328, 420] on div "duration : 0.6 } , "-=0.25" ) return titleSplit ; } }) ; SplitText . create ( t…" at bounding box center [660, 338] width 671 height 440
type textarea "heroTl.to([logo, links, cta, mobileToggle], { autoAlpha: 1"
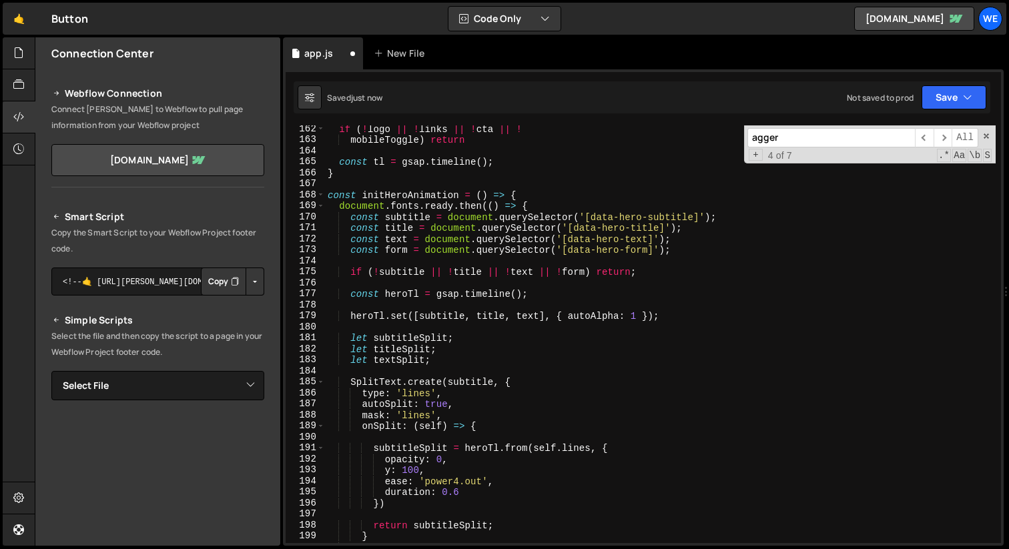
scroll to position [1764, 0]
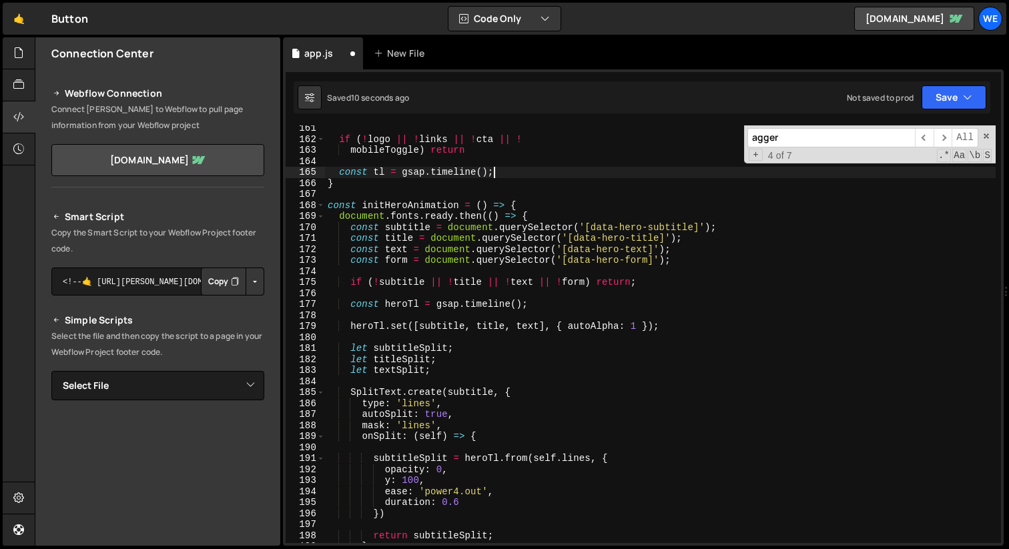
click at [528, 169] on div "if ( ! logo || ! links || ! cta || ! mobileToggle ) return const tl = gsap . ti…" at bounding box center [660, 343] width 671 height 440
type textarea "const tl = gsap.timeline();"
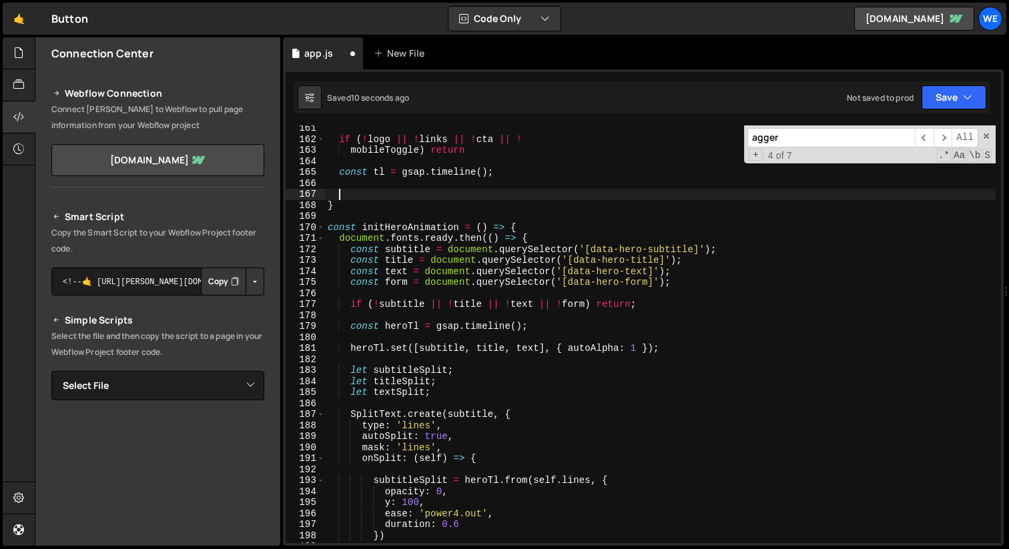
paste textarea "}, "-=0.8");"
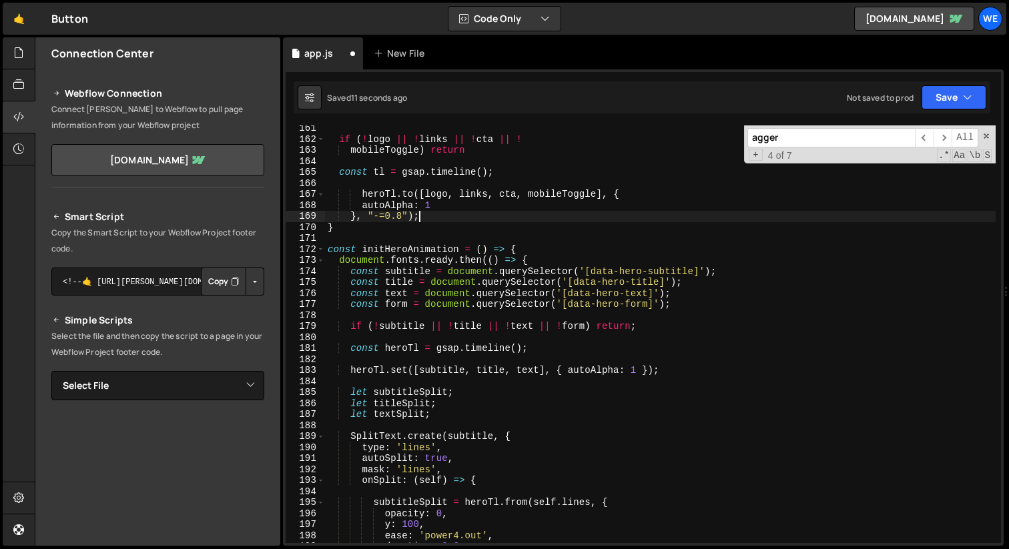
click at [386, 191] on div "if ( ! logo || ! links || ! cta || ! mobileToggle ) return const tl = gsap . ti…" at bounding box center [660, 343] width 671 height 440
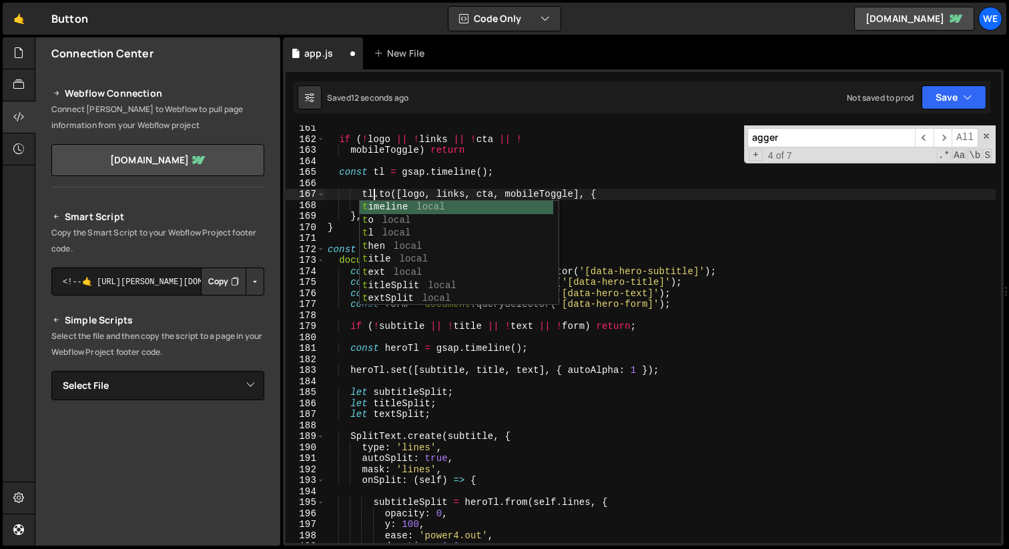
scroll to position [0, 3]
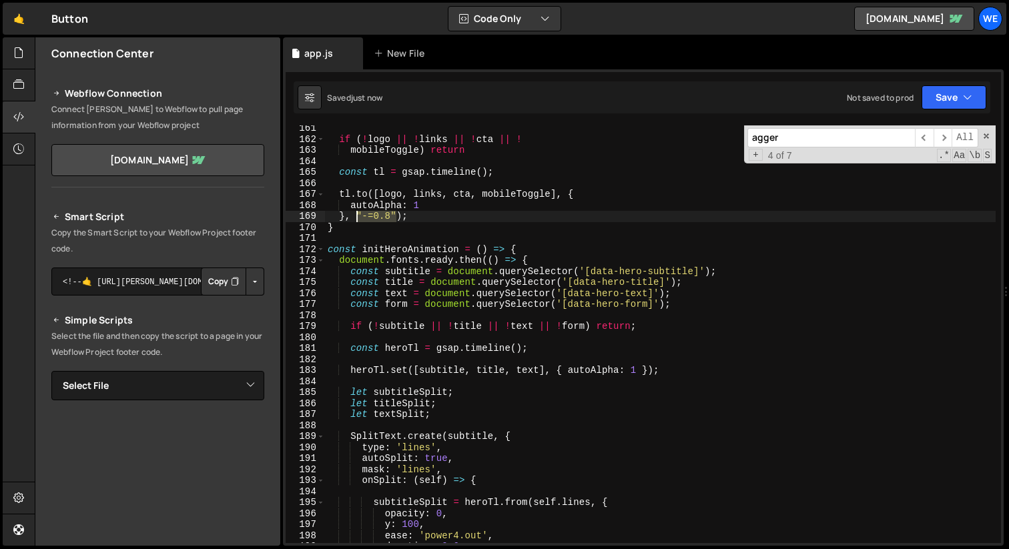
drag, startPoint x: 396, startPoint y: 216, endPoint x: 354, endPoint y: 221, distance: 42.4
click at [354, 221] on div "if ( ! logo || ! links || ! cta || ! mobileToggle ) return const tl = gsap . ti…" at bounding box center [660, 343] width 671 height 440
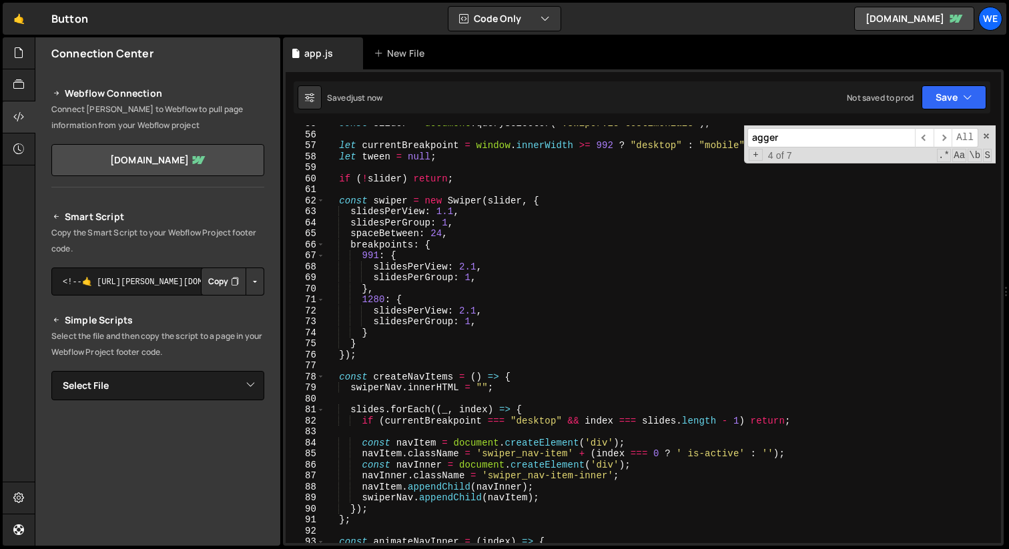
scroll to position [0, 0]
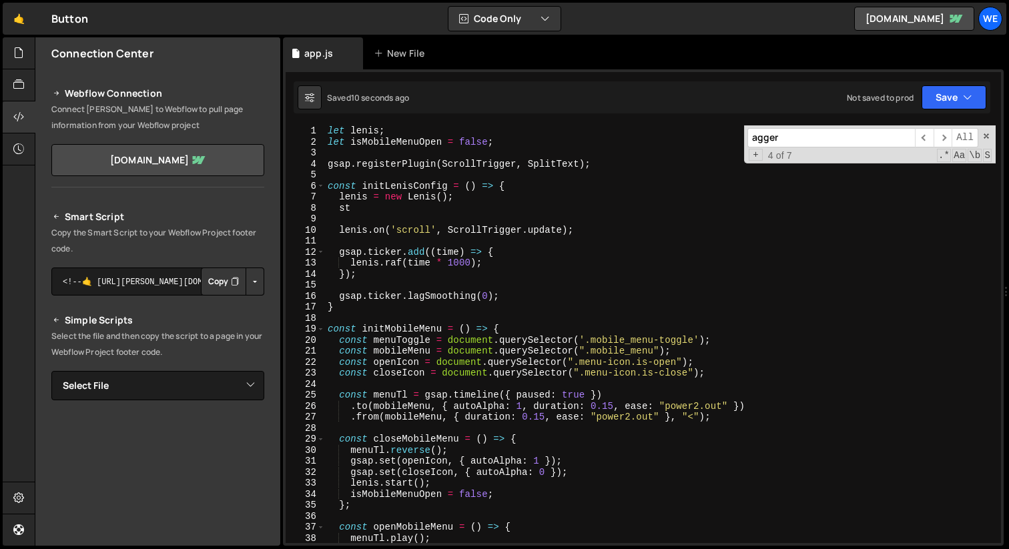
click at [418, 208] on div "let lenis ; let isMobileMenuOpen = false ; gsap . registerPlugin ( ScrollTrigge…" at bounding box center [660, 345] width 671 height 440
type textarea "s"
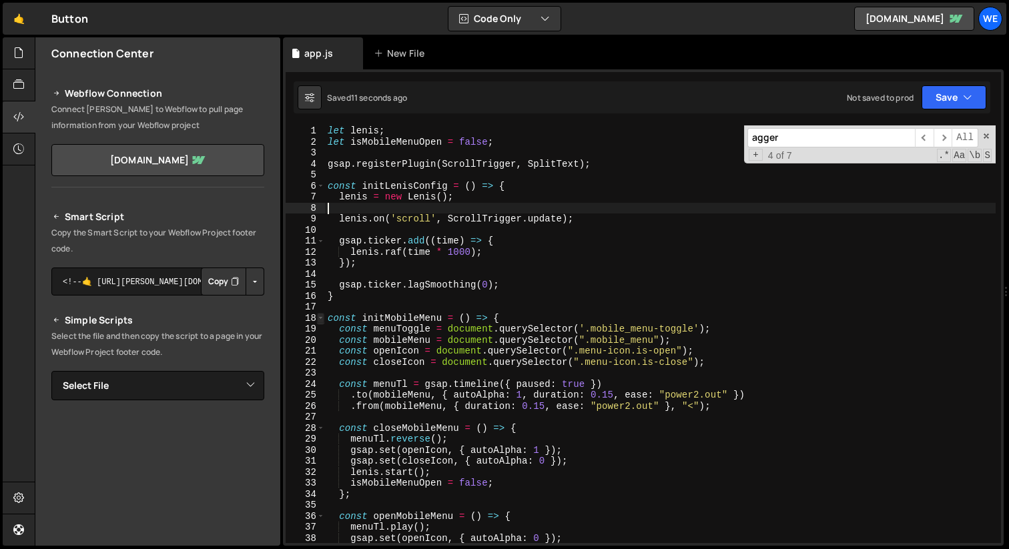
click at [321, 320] on span at bounding box center [320, 318] width 7 height 11
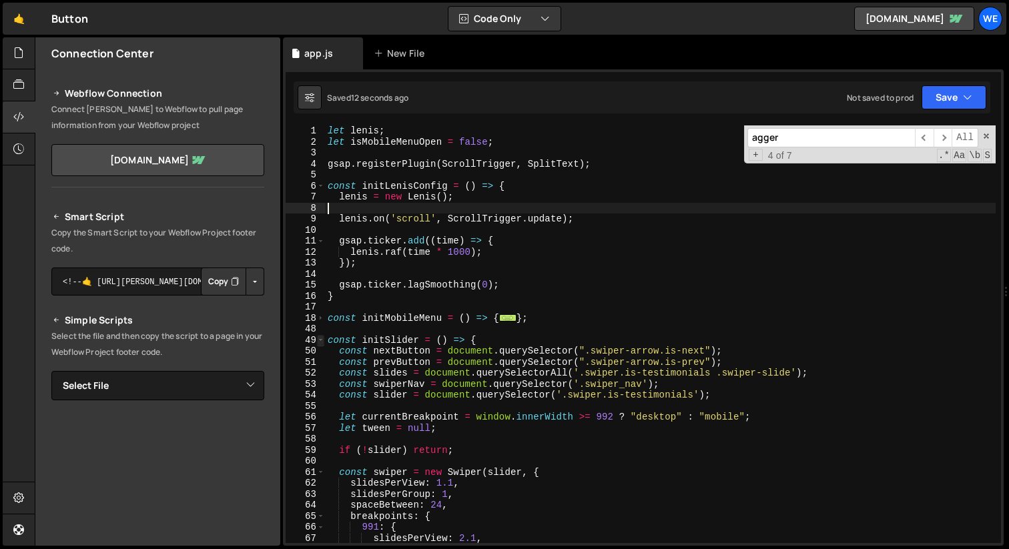
click at [321, 341] on span at bounding box center [320, 340] width 7 height 11
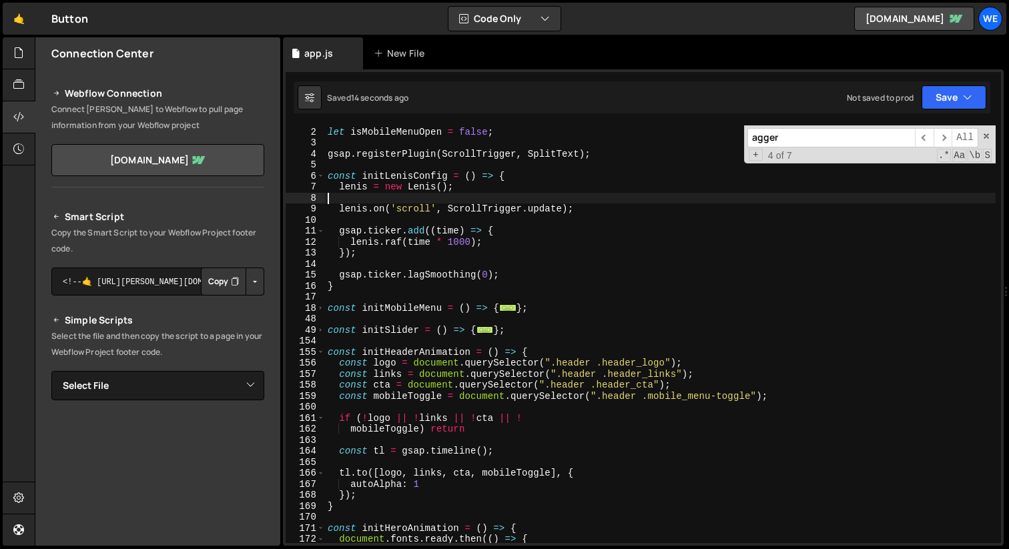
scroll to position [15, 0]
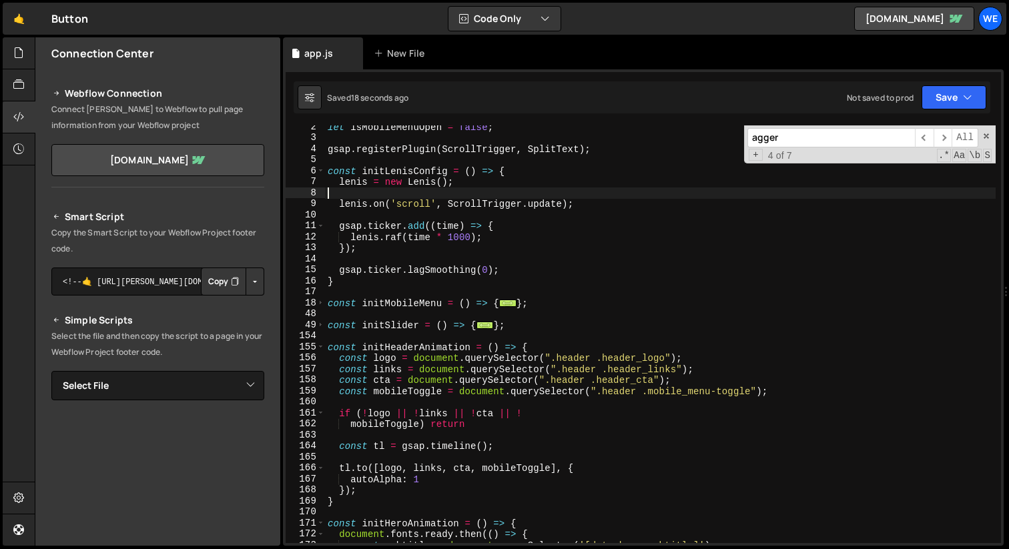
click at [496, 422] on div "let isMobileMenuOpen = false ; gsap . registerPlugin ( ScrollTrigger , SplitTex…" at bounding box center [660, 341] width 671 height 440
type textarea "mobileToggle) return"
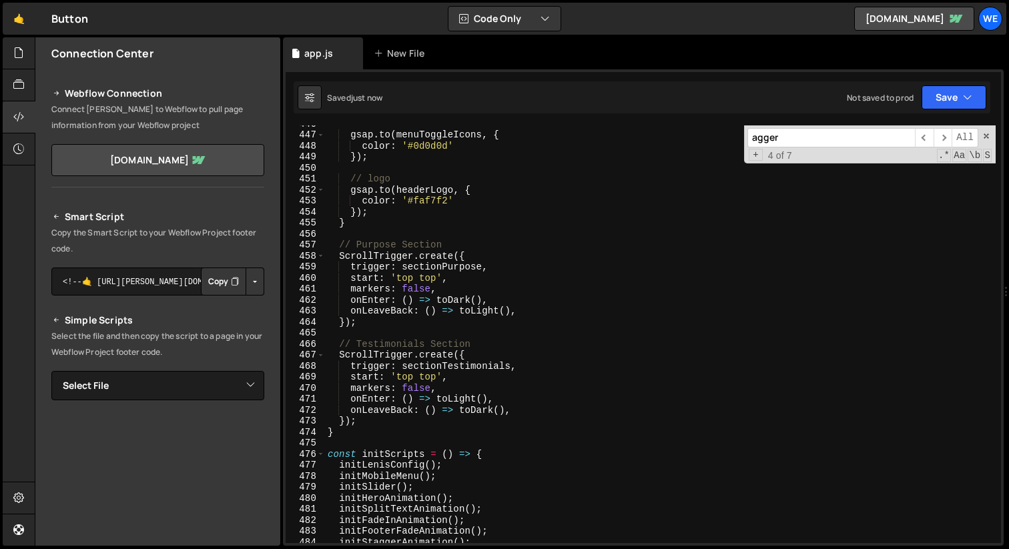
scroll to position [5181, 0]
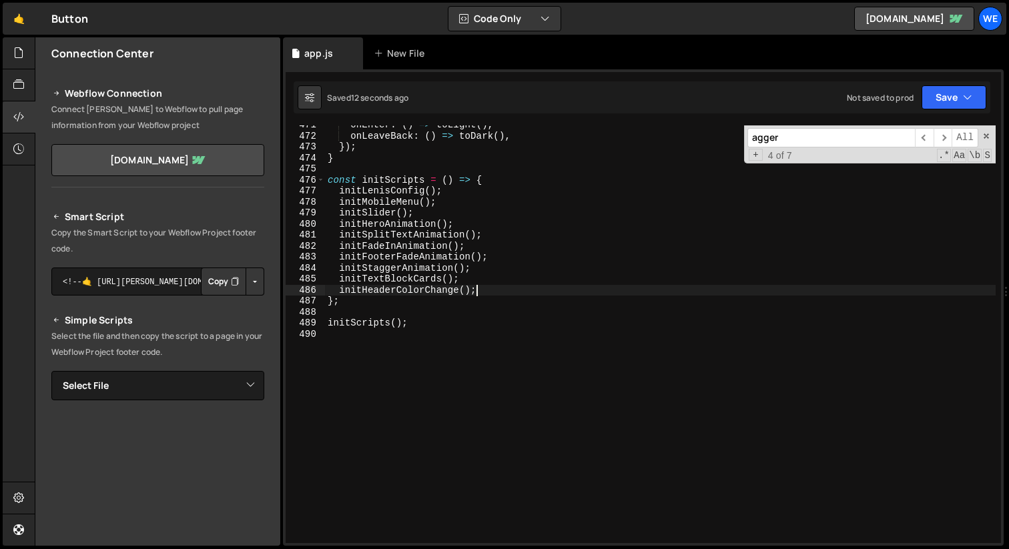
click at [490, 286] on div "onEnter : ( ) => toLight ( ) , onLeaveBack : ( ) => toDark ( ) , }) ; } const i…" at bounding box center [660, 339] width 671 height 440
type textarea "initHeaderColorChange();"
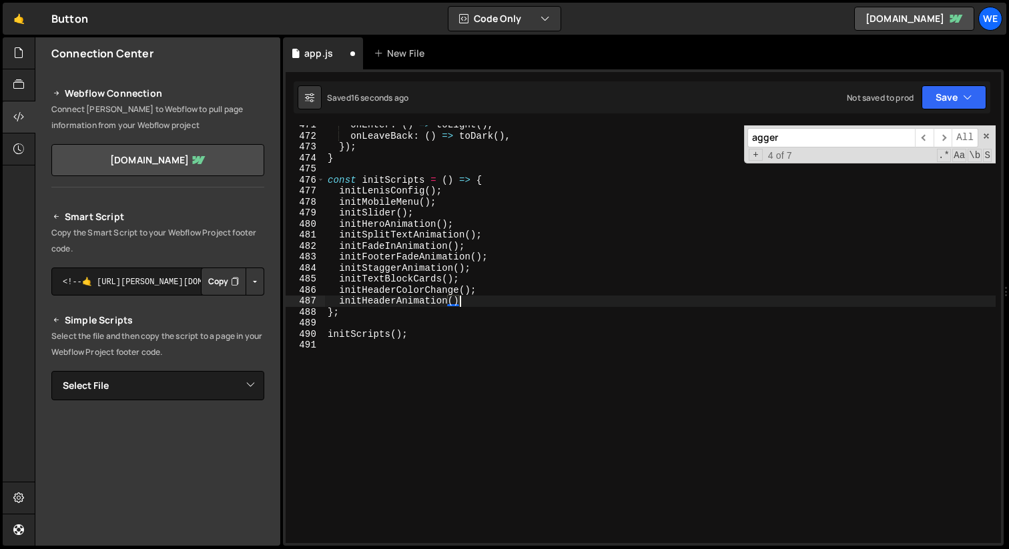
scroll to position [0, 9]
type textarea "initHeaderAnimation();"
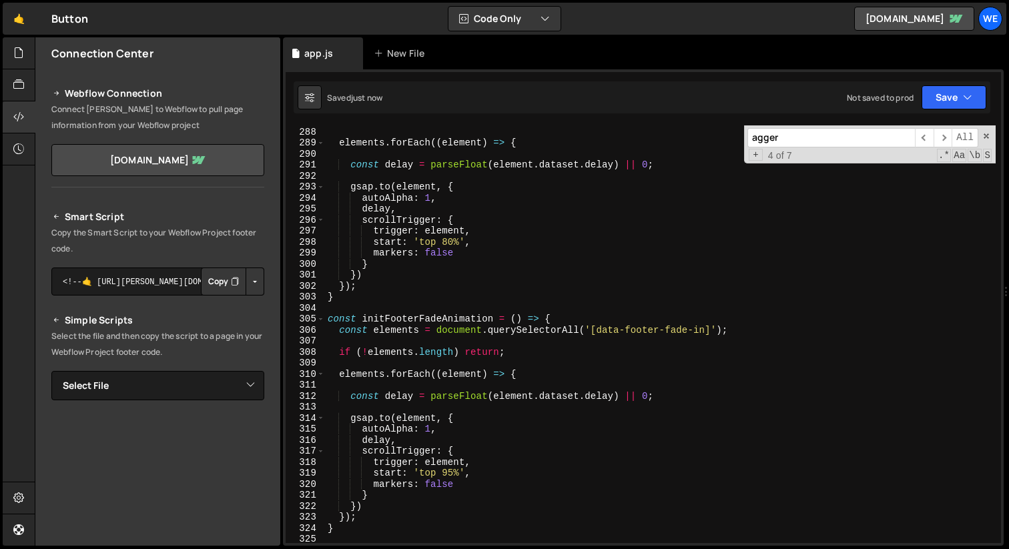
scroll to position [3154, 0]
click at [553, 351] on div "if ( ! elements . length ) return ; elements . forEach (( element ) => { const …" at bounding box center [660, 335] width 671 height 440
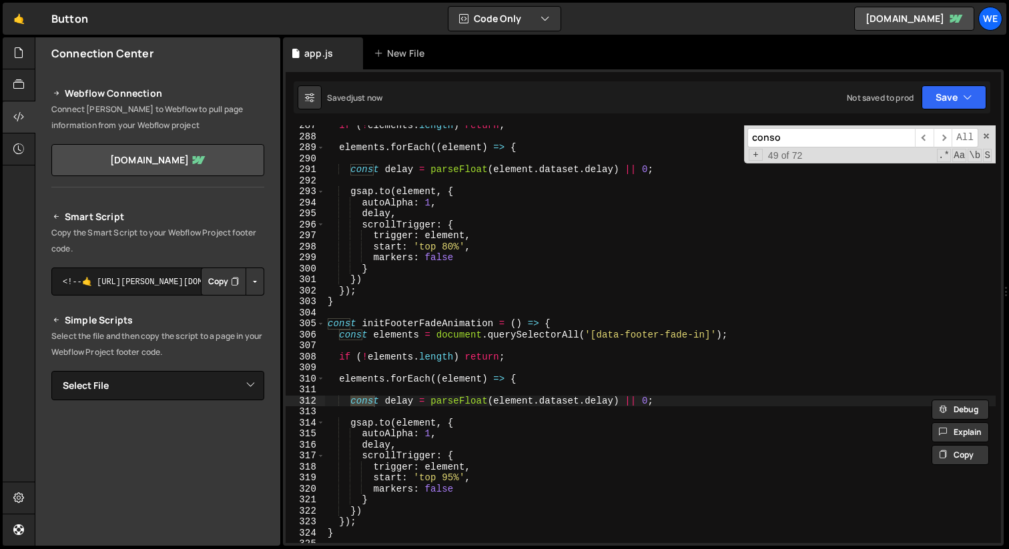
scroll to position [1586, 0]
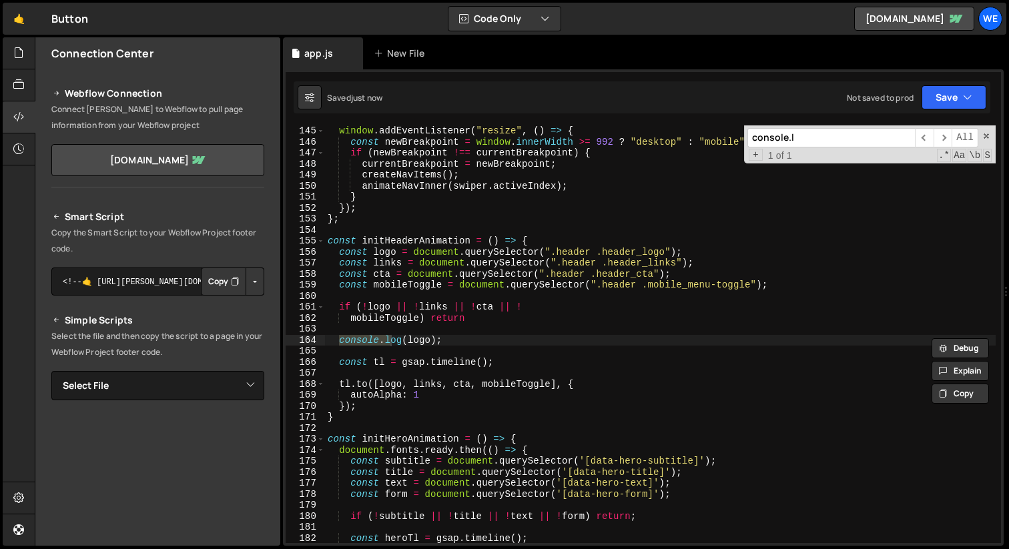
type input "console.l"
type textarea "console.log(logo);"
click at [476, 338] on div "window . addEventListener ( "resize" , ( ) => { const newBreakpoint = window . …" at bounding box center [660, 345] width 671 height 440
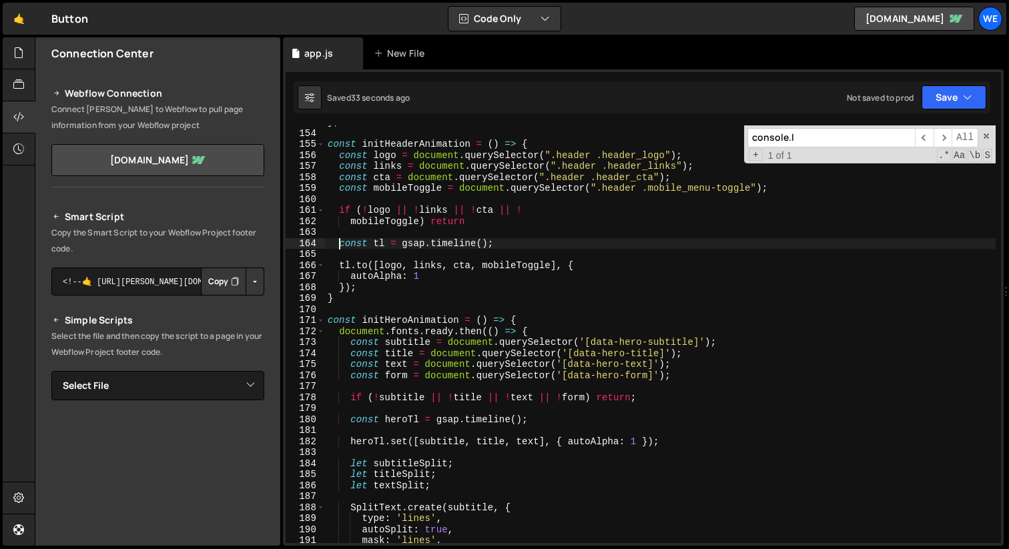
scroll to position [1686, 0]
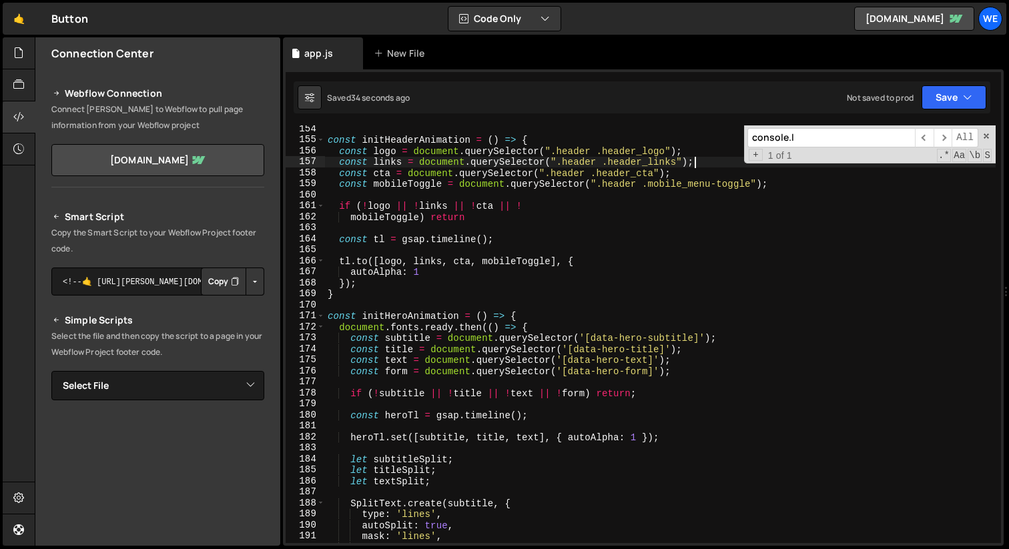
click at [709, 160] on div "const initHeaderAnimation = ( ) => { const logo = document . querySelector ( ".…" at bounding box center [660, 343] width 671 height 440
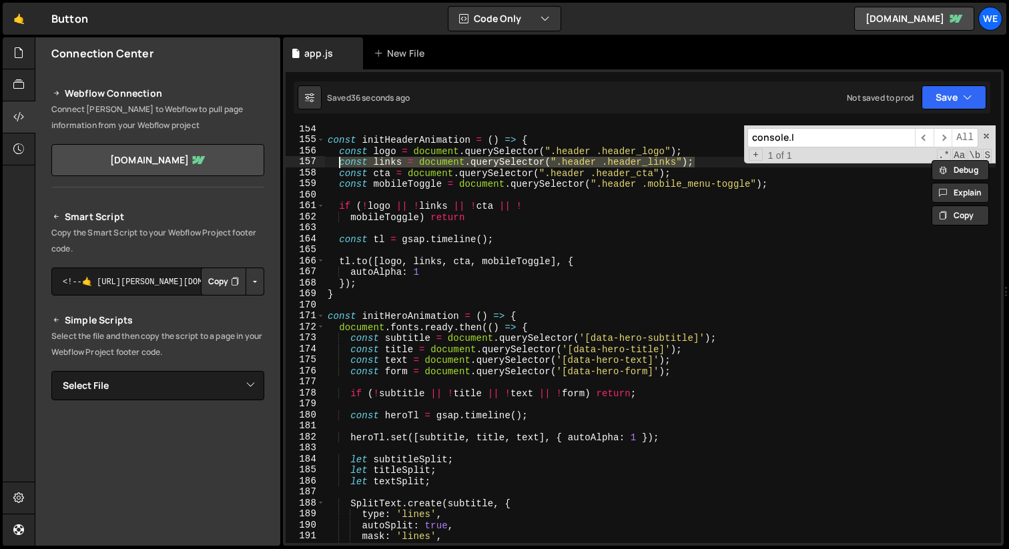
click at [694, 374] on div "const initHeaderAnimation = ( ) => { const logo = document . querySelector ( ".…" at bounding box center [660, 343] width 671 height 440
type textarea "const form = document.querySelector('[data-hero-form]');"
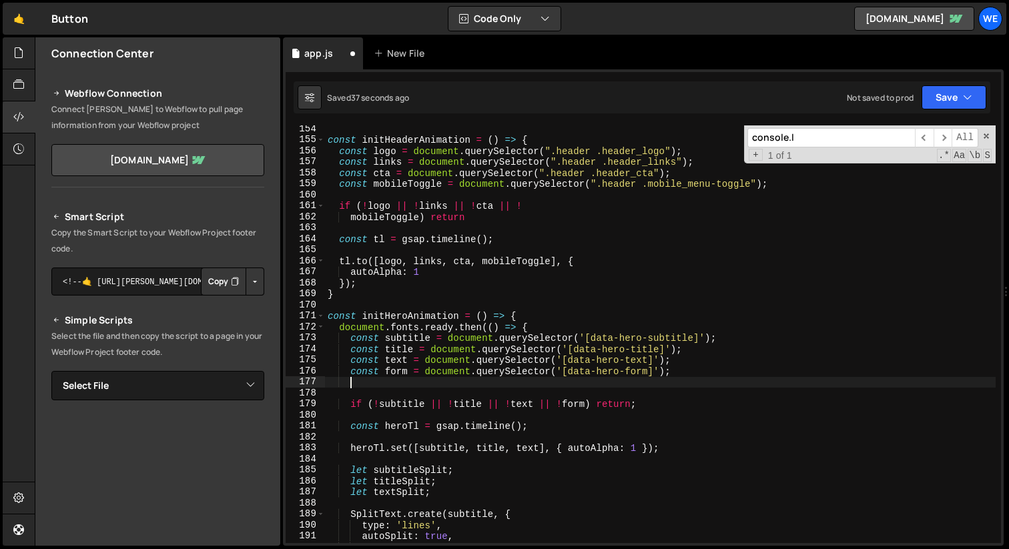
scroll to position [0, 1]
paste textarea "const links = document.querySelector(".header .header_links");"
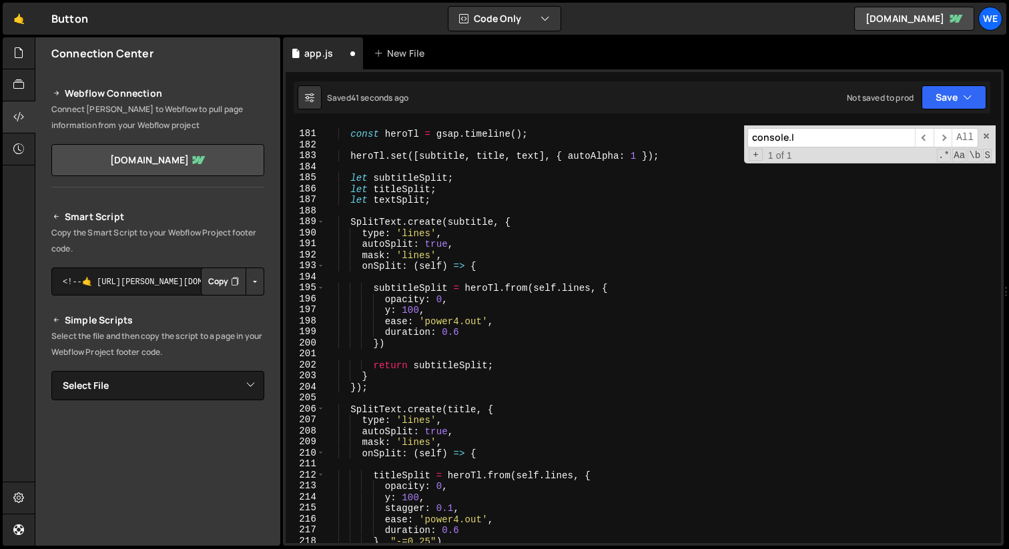
scroll to position [1984, 0]
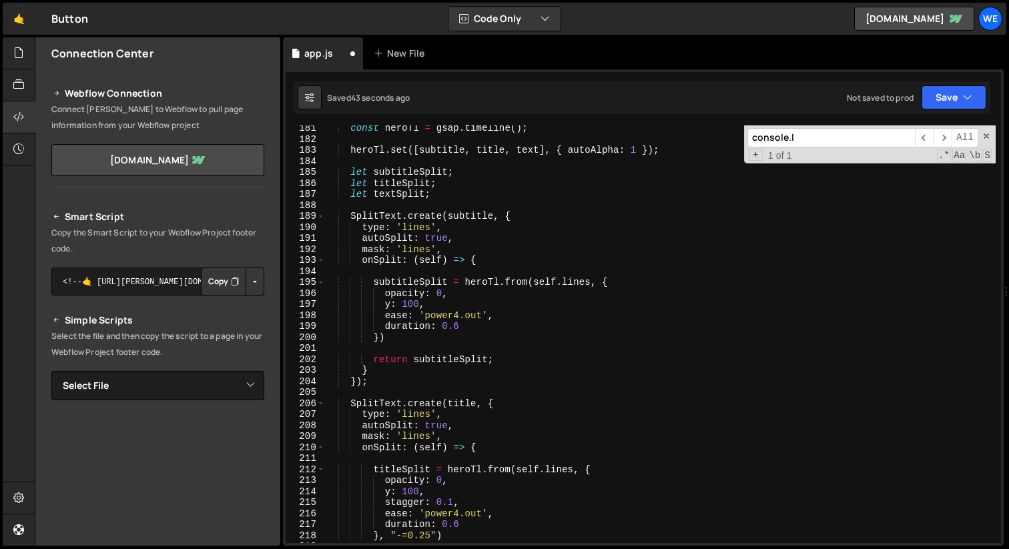
type textarea "const links = document.querySelector(".header .header_links");"
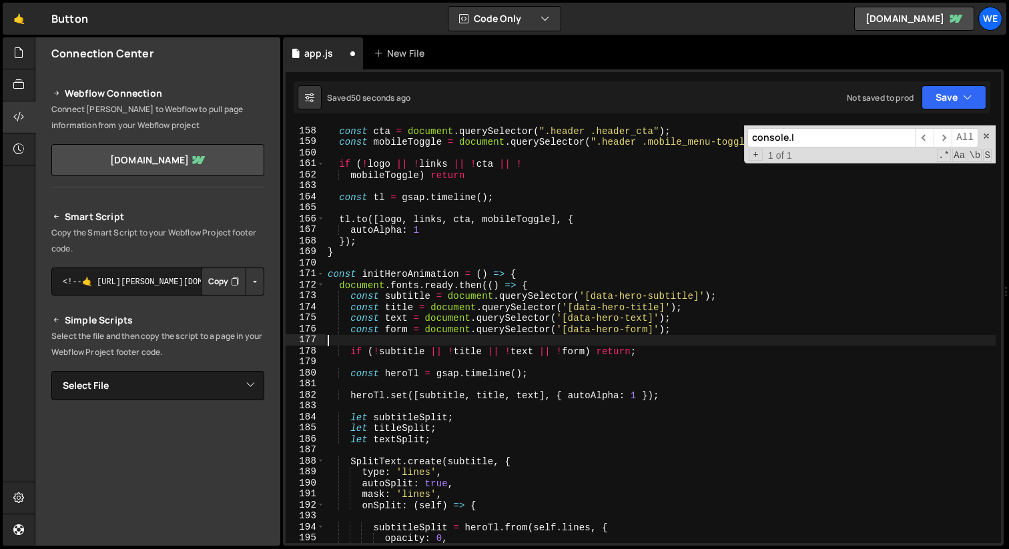
scroll to position [0, 0]
click at [324, 269] on div "171" at bounding box center [305, 273] width 39 height 11
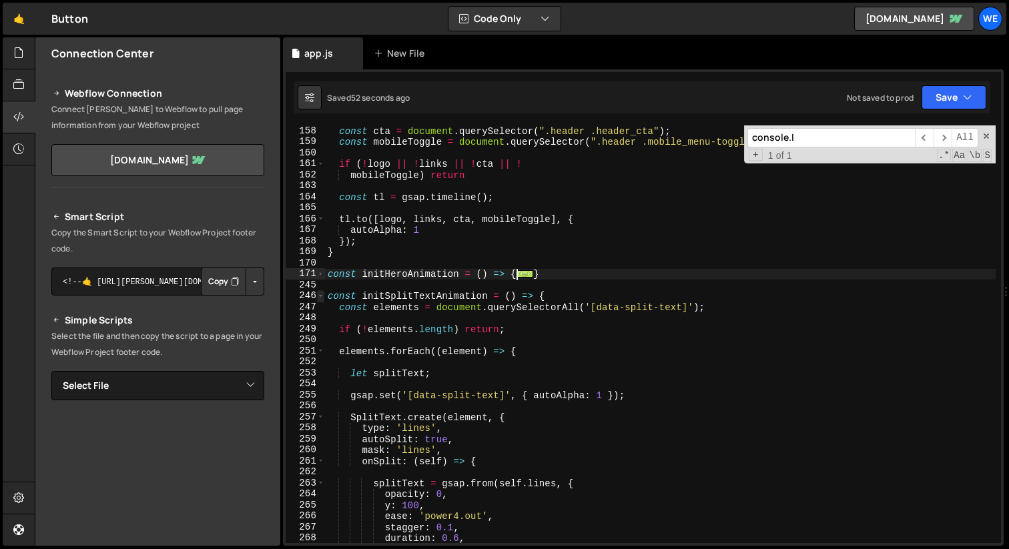
click at [321, 296] on span at bounding box center [320, 295] width 7 height 11
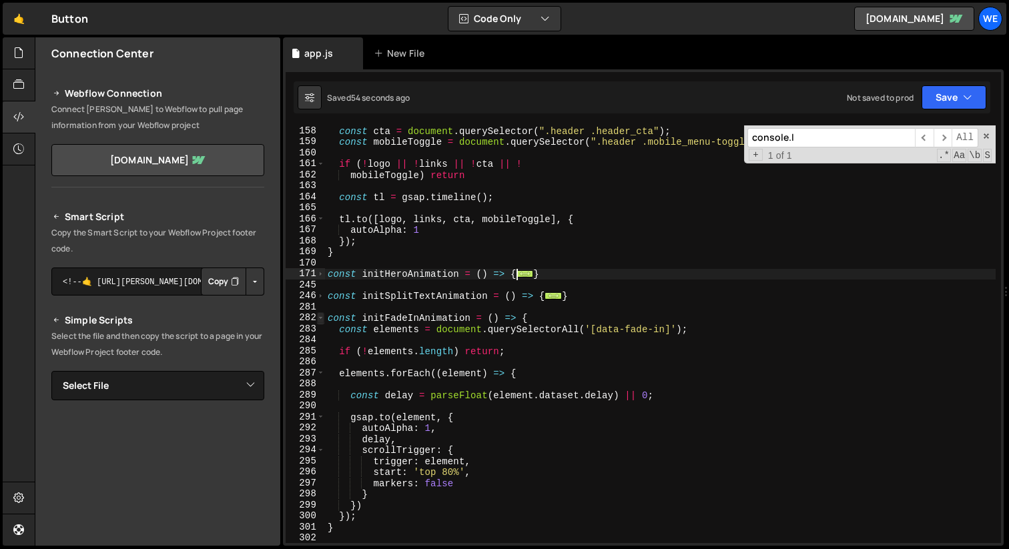
click at [321, 320] on span at bounding box center [320, 317] width 7 height 11
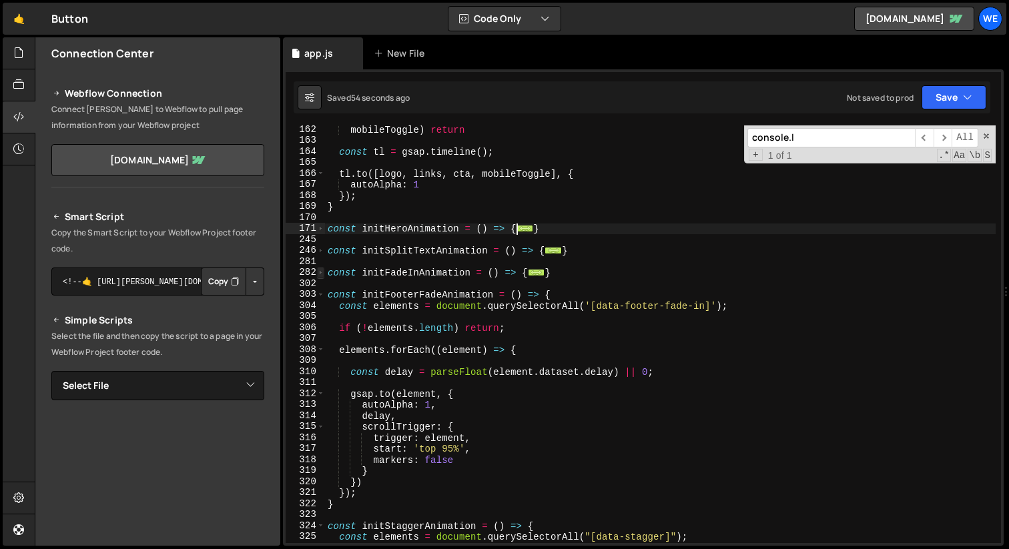
scroll to position [1774, 0]
click at [321, 297] on span at bounding box center [320, 294] width 7 height 11
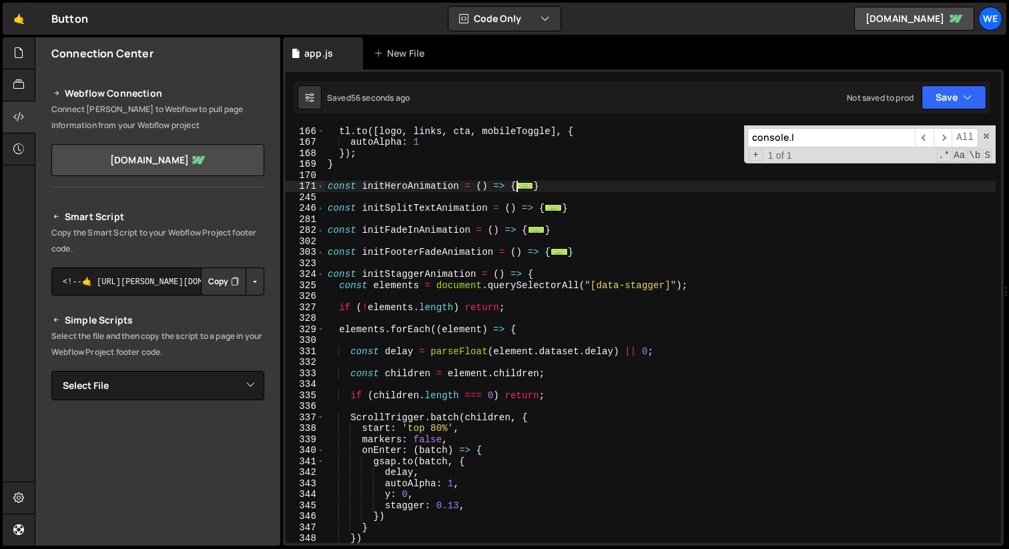
scroll to position [1822, 0]
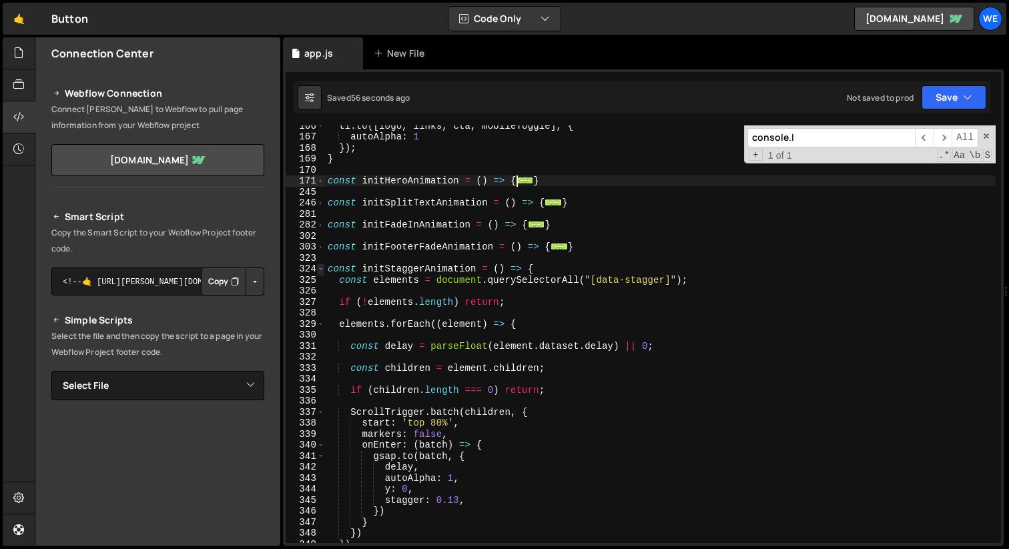
click at [321, 270] on span at bounding box center [320, 269] width 7 height 11
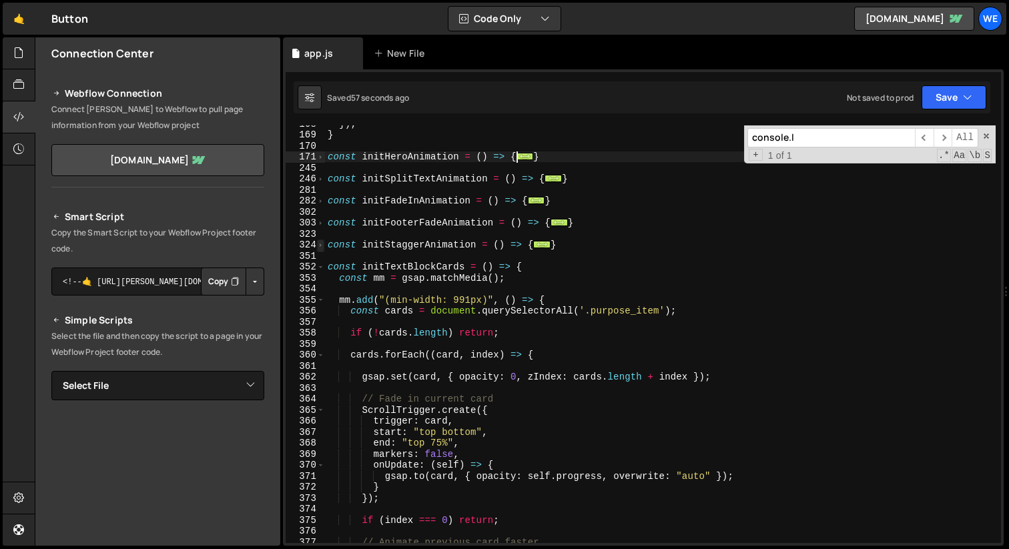
scroll to position [1851, 0]
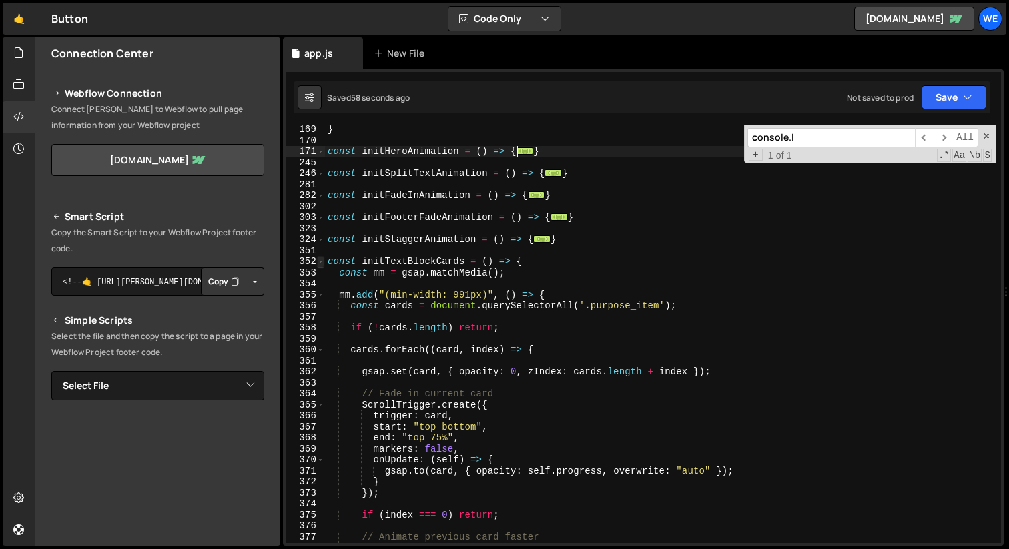
click at [322, 262] on span at bounding box center [320, 261] width 7 height 11
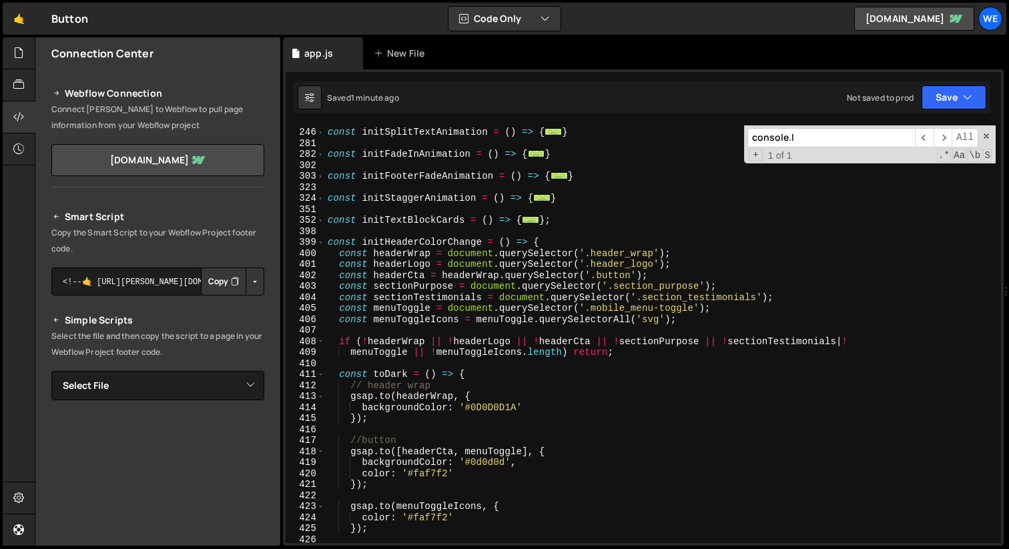
scroll to position [1941, 0]
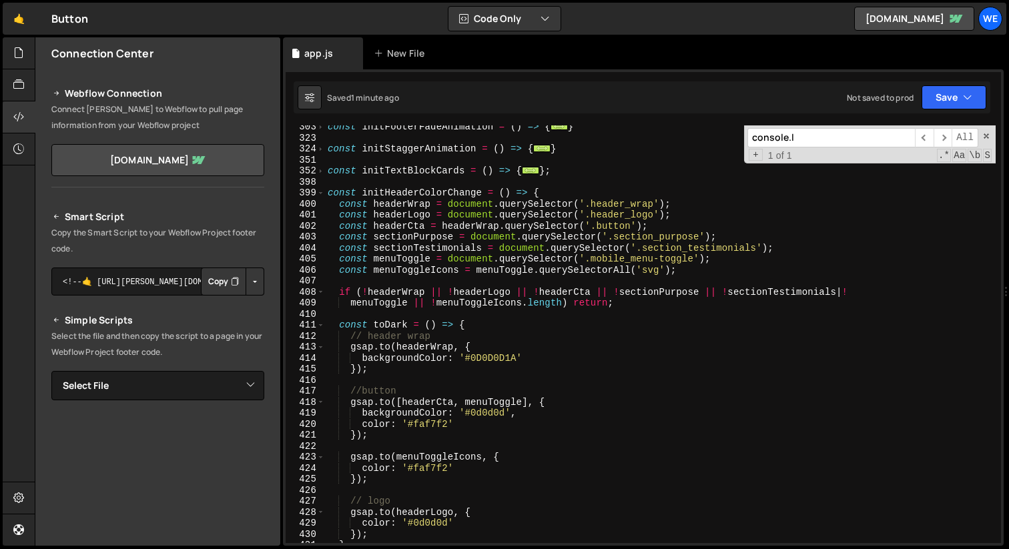
click at [497, 414] on div "const initFooterFadeAnimation = ( ) => { ... } const initStaggerAnimation = ( )…" at bounding box center [660, 341] width 671 height 440
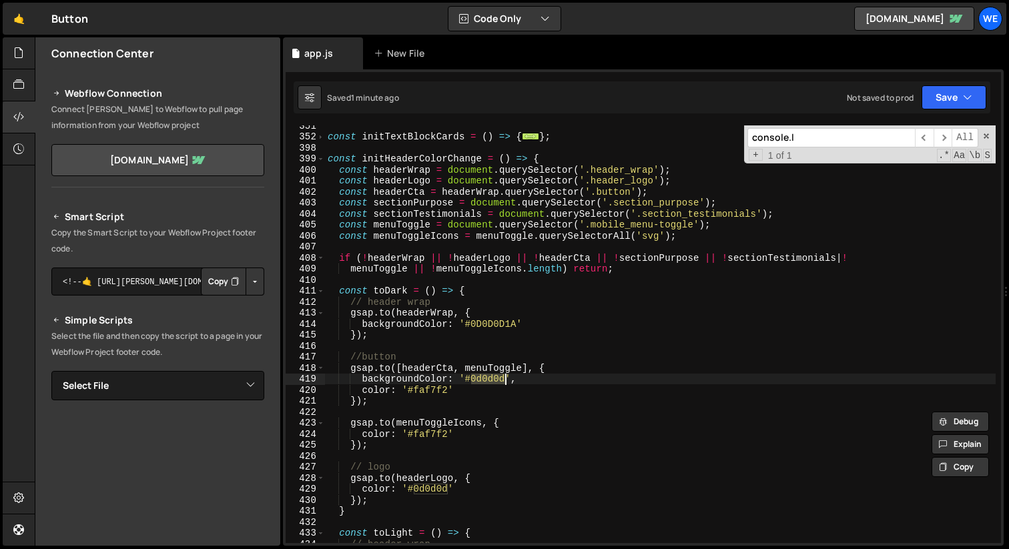
scroll to position [1971, 0]
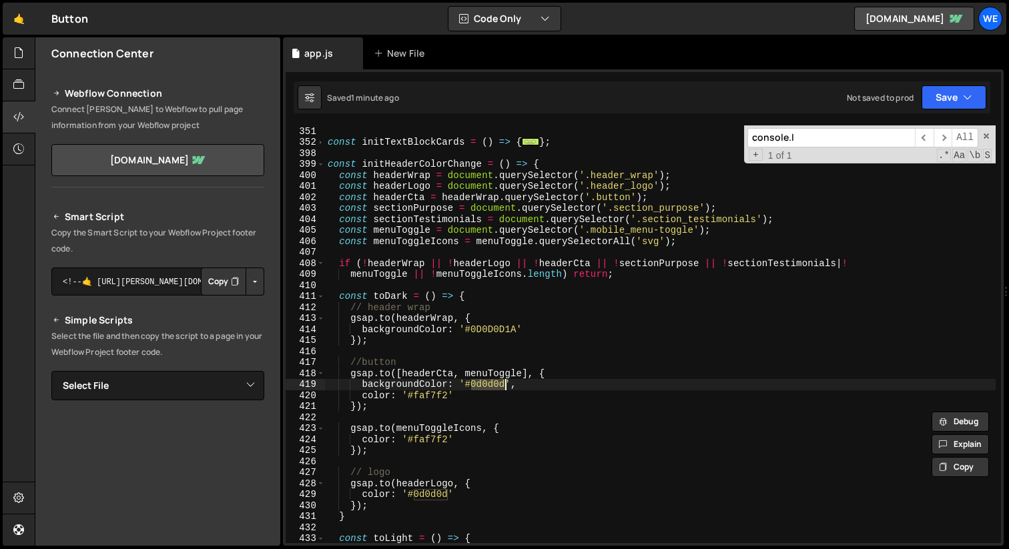
click at [704, 244] on div "const initStaggerAnimation = ( ) => { ... } const initTextBlockCards = ( ) => {…" at bounding box center [660, 335] width 671 height 440
type textarea "const menuToggleIcons = menuToggle.querySelectorAll('svg');"
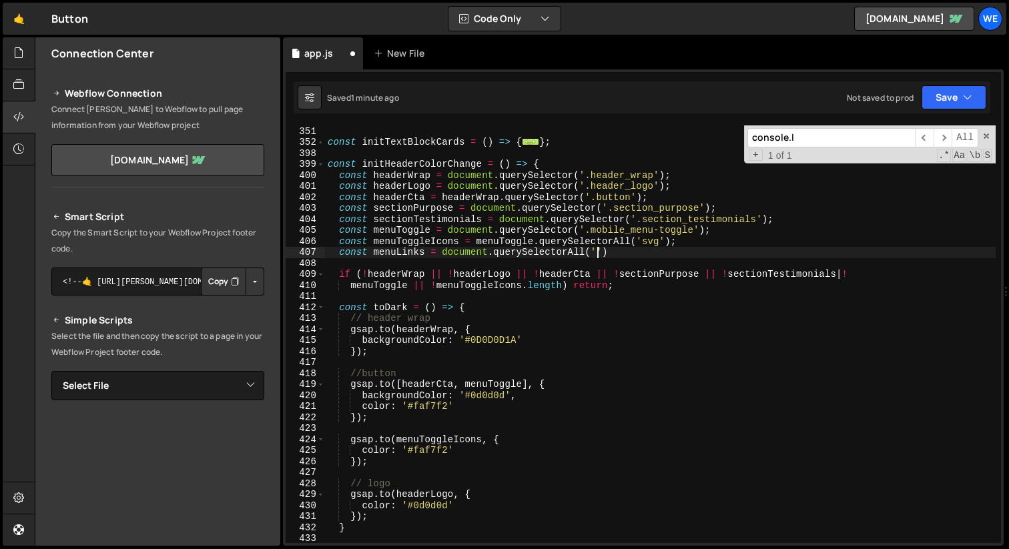
scroll to position [0, 18]
paste textarea "header_link"
type textarea "const menuLinks = document.querySelectorAll('.header_link');"
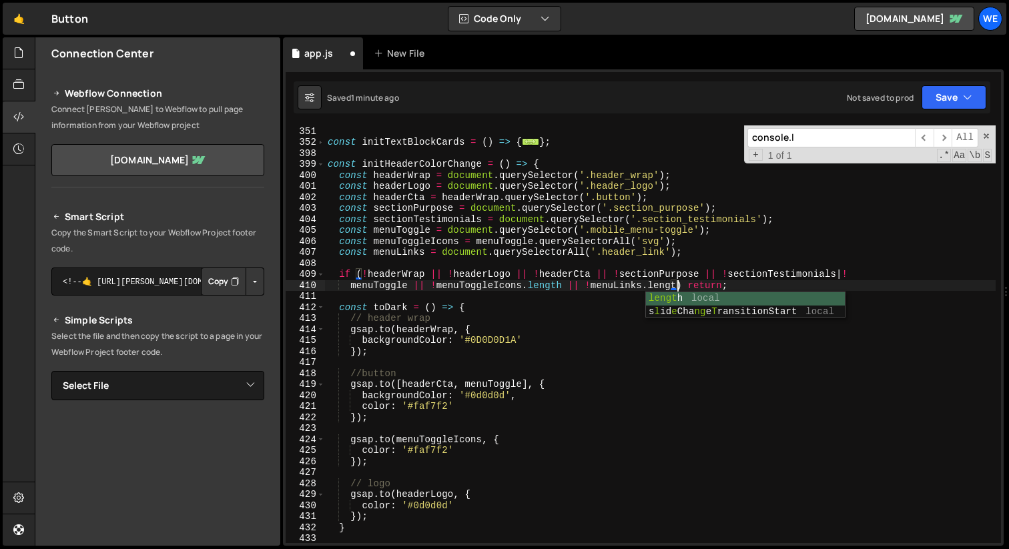
scroll to position [0, 25]
click at [402, 249] on div "const initStaggerAnimation = ( ) => { ... } const initTextBlockCards = ( ) => {…" at bounding box center [660, 335] width 671 height 440
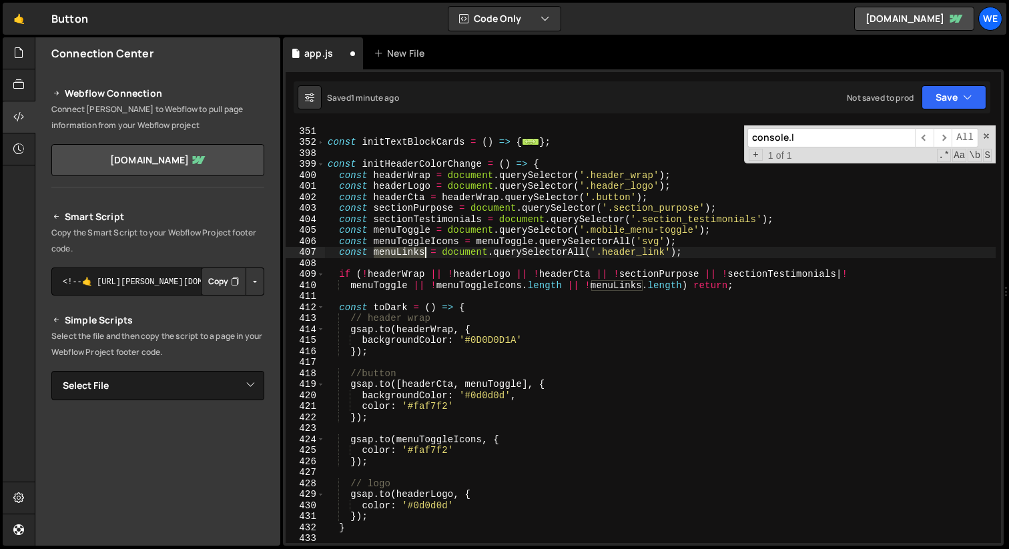
scroll to position [0, 24]
click at [402, 249] on div "const initStaggerAnimation = ( ) => { ... } const initTextBlockCards = ( ) => {…" at bounding box center [660, 335] width 671 height 440
click at [748, 287] on div "const initStaggerAnimation = ( ) => { ... } const initTextBlockCards = ( ) => {…" at bounding box center [660, 335] width 671 height 440
type textarea "menuToggle || !menuToggleIcons.length || !menuLinks.length) return;"
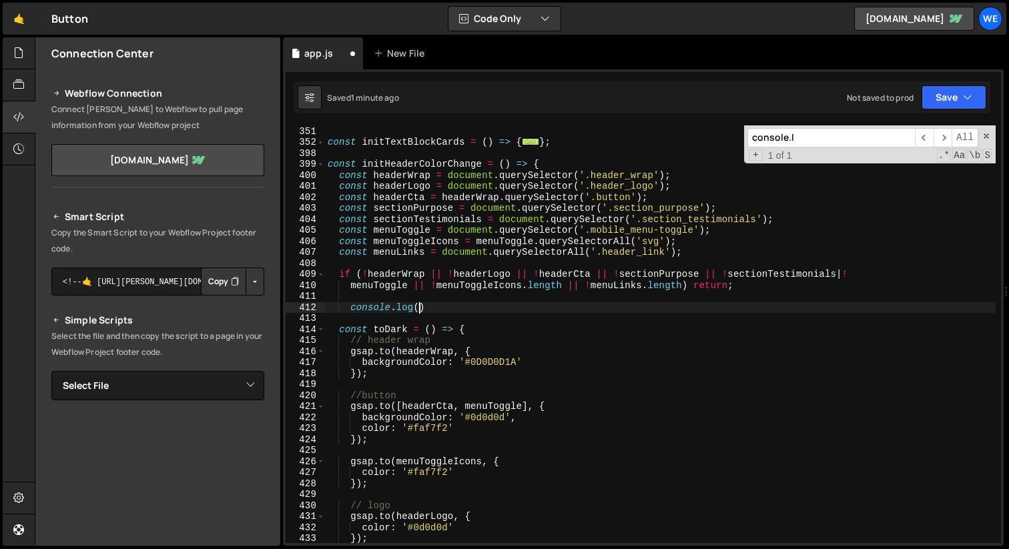
paste textarea "menuLinks)"
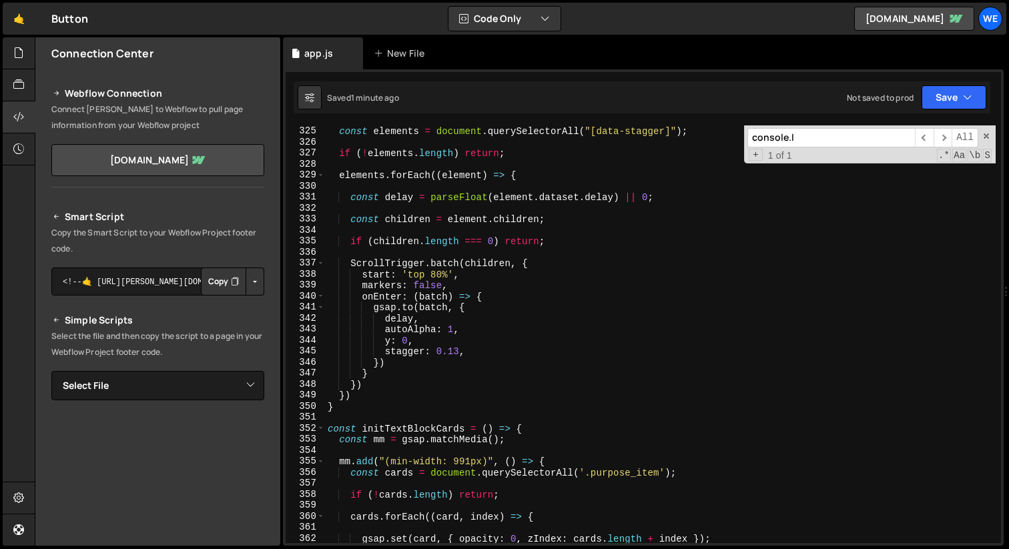
click at [577, 344] on div "const initStaggerAnimation = ( ) => { const elements = document . querySelector…" at bounding box center [660, 335] width 671 height 440
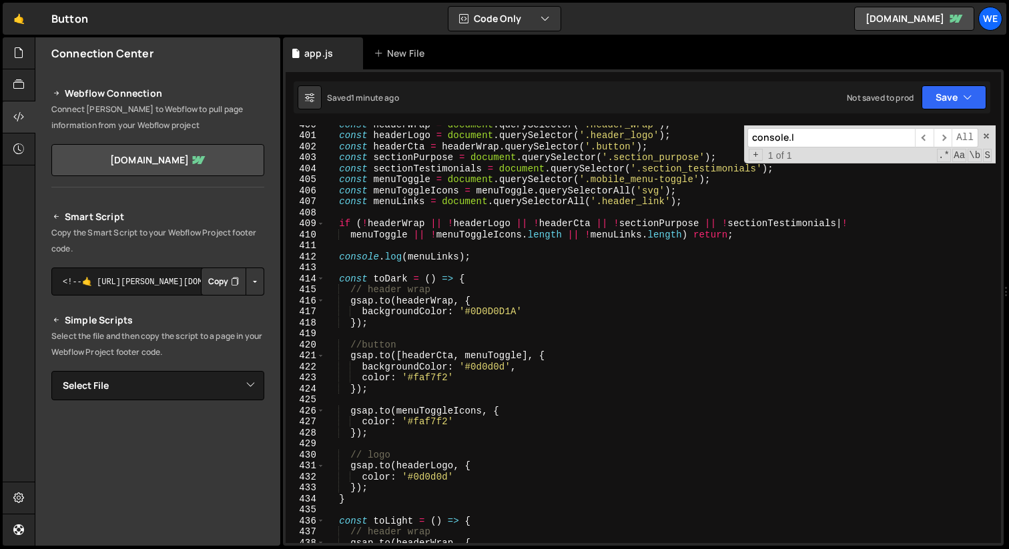
scroll to position [4400, 0]
click at [424, 488] on div "const headerWrap = document . querySelector ( '.header_wrap' ) ; const headerLo…" at bounding box center [660, 339] width 671 height 440
type textarea "});"
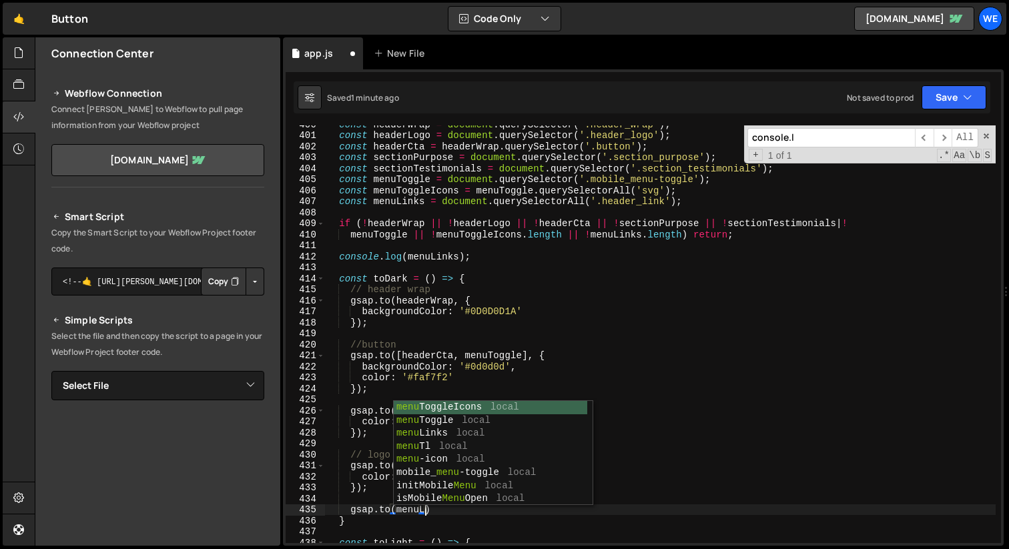
scroll to position [0, 6]
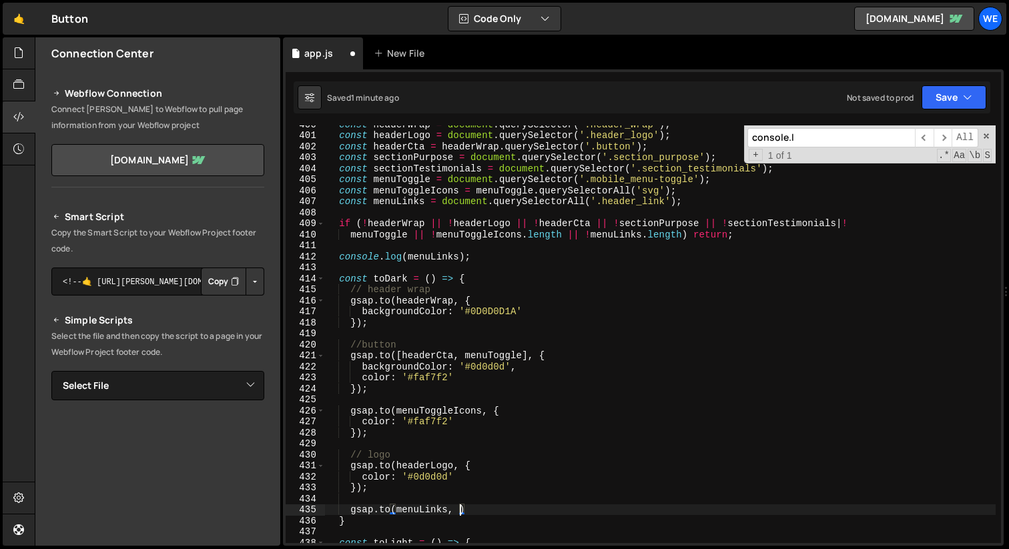
type textarea "gsap.to(menuLinks, {)"
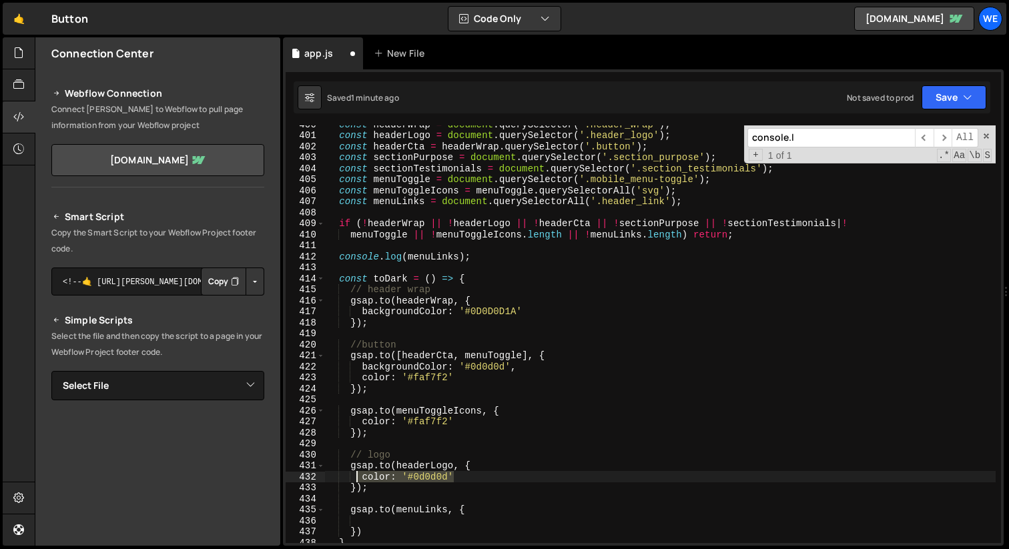
drag, startPoint x: 457, startPoint y: 478, endPoint x: 355, endPoint y: 480, distance: 102.1
click at [355, 480] on div "const headerWrap = document . querySelector ( '.header_wrap' ) ; const headerLo…" at bounding box center [660, 339] width 671 height 440
type textarea "color: '#0d0d0d'"
click at [376, 523] on div "const headerWrap = document . querySelector ( '.header_wrap' ) ; const headerLo…" at bounding box center [660, 339] width 671 height 440
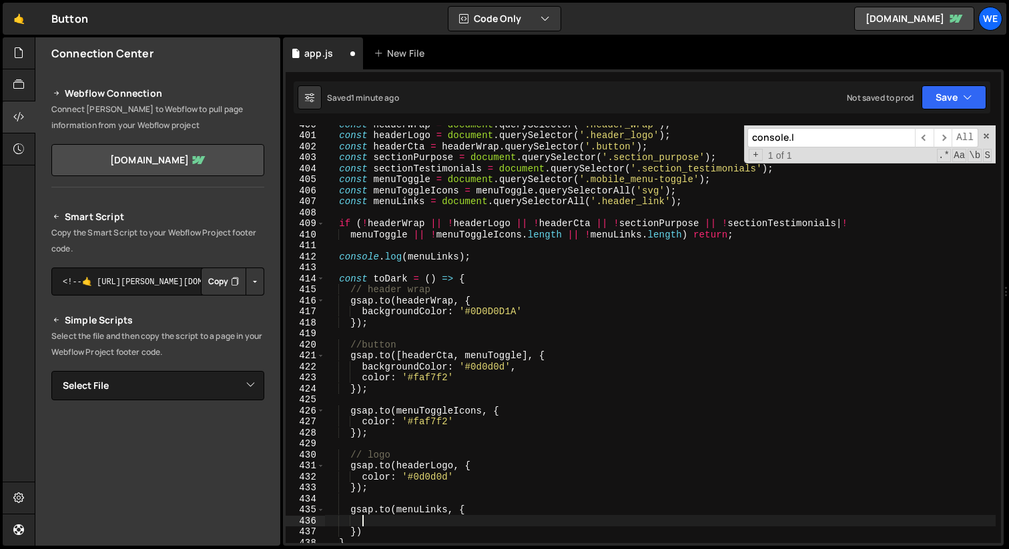
paste textarea "color: '#0d0d0d'"
type textarea "color: '#0d0d0d'"
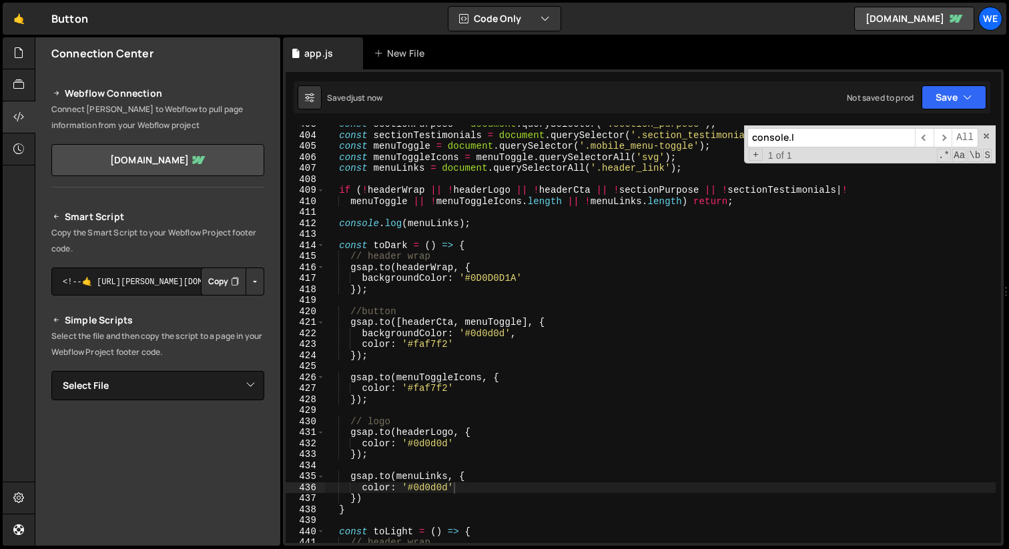
scroll to position [4464, 0]
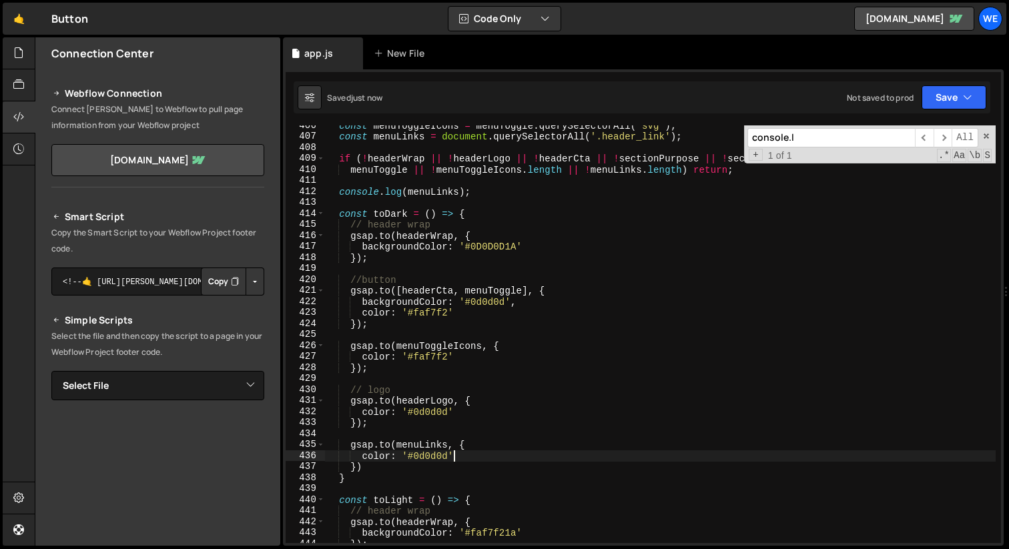
click at [412, 429] on div "const menuToggleIcons = menuToggle . querySelectorAll ( 'svg' ) ; const menuLin…" at bounding box center [660, 340] width 671 height 440
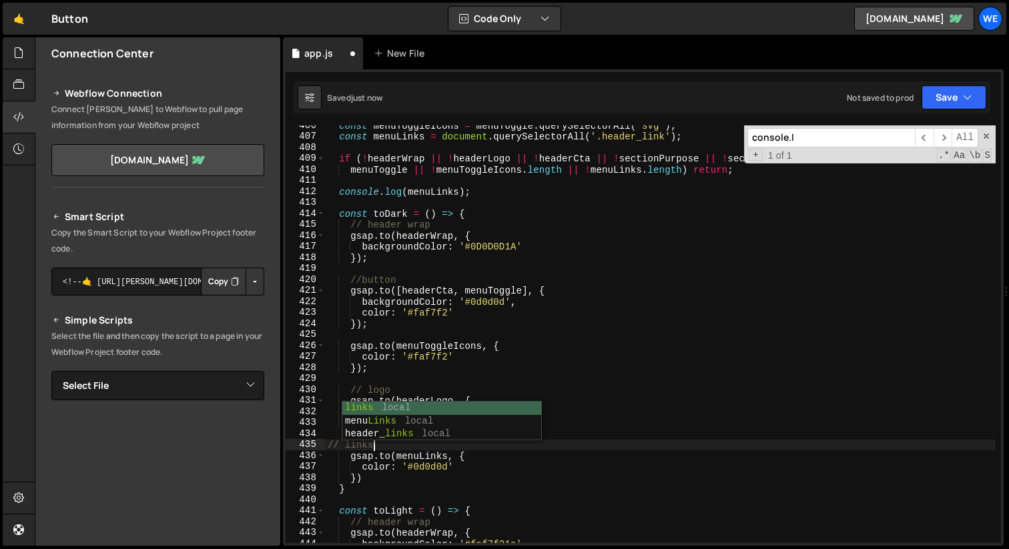
scroll to position [0, 2]
click at [386, 477] on div "const menuToggleIcons = menuToggle . querySelectorAll ( 'svg' ) ; const menuLin…" at bounding box center [660, 340] width 671 height 440
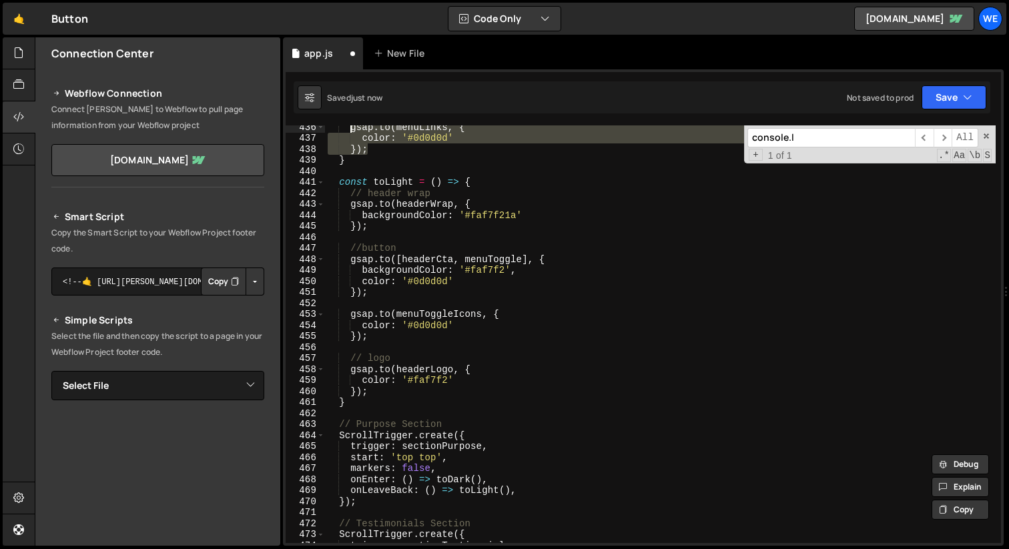
scroll to position [4793, 0]
click at [396, 387] on div "gsap . to ( menuLinks , { color : '#0d0d0d' }) ; } const toLight = ( ) => { // …" at bounding box center [660, 341] width 671 height 440
type textarea "});"
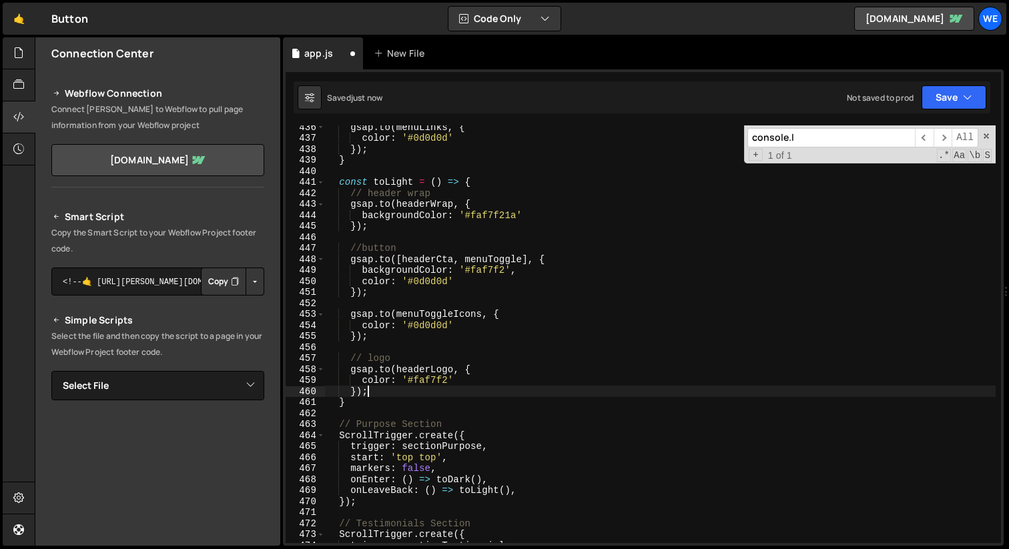
scroll to position [0, 1]
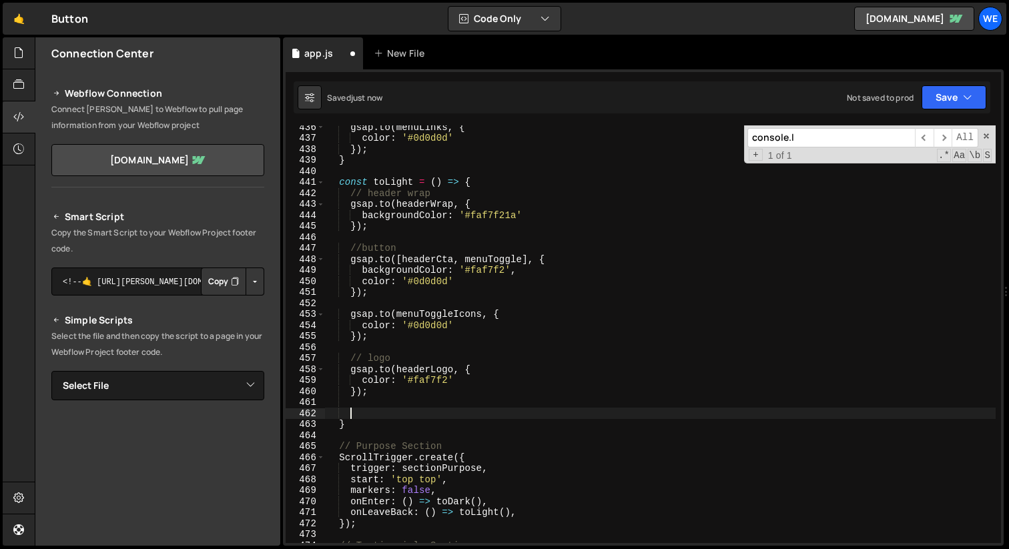
paste textarea "});"
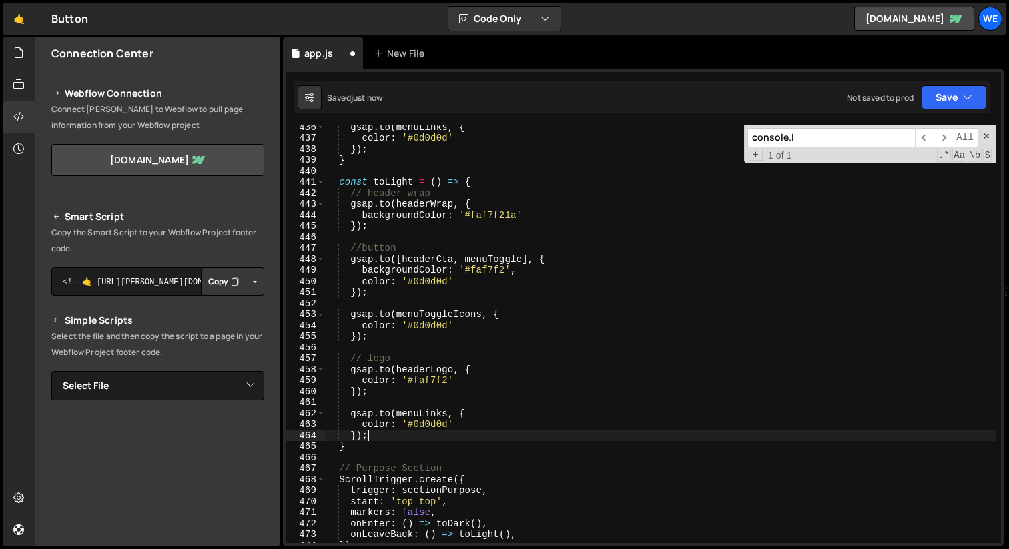
click at [433, 380] on div "gsap . to ( menuLinks , { color : '#0d0d0d' }) ; } const toLight = ( ) => { // …" at bounding box center [660, 341] width 671 height 440
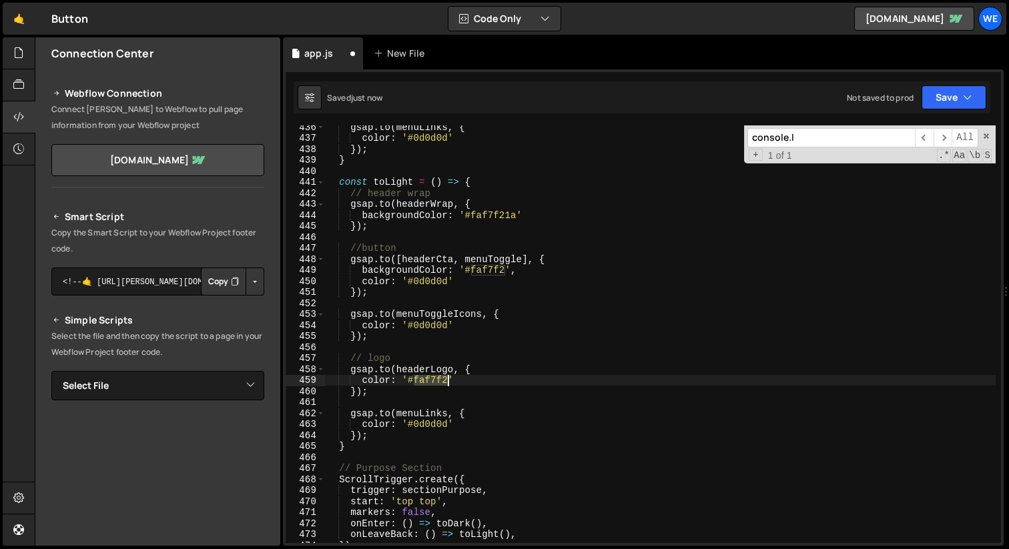
click at [433, 380] on div "gsap . to ( menuLinks , { color : '#0d0d0d' }) ; } const toLight = ( ) => { // …" at bounding box center [660, 341] width 671 height 440
click at [430, 429] on div "gsap . to ( menuLinks , { color : '#0d0d0d' }) ; } const toLight = ( ) => { // …" at bounding box center [660, 341] width 671 height 440
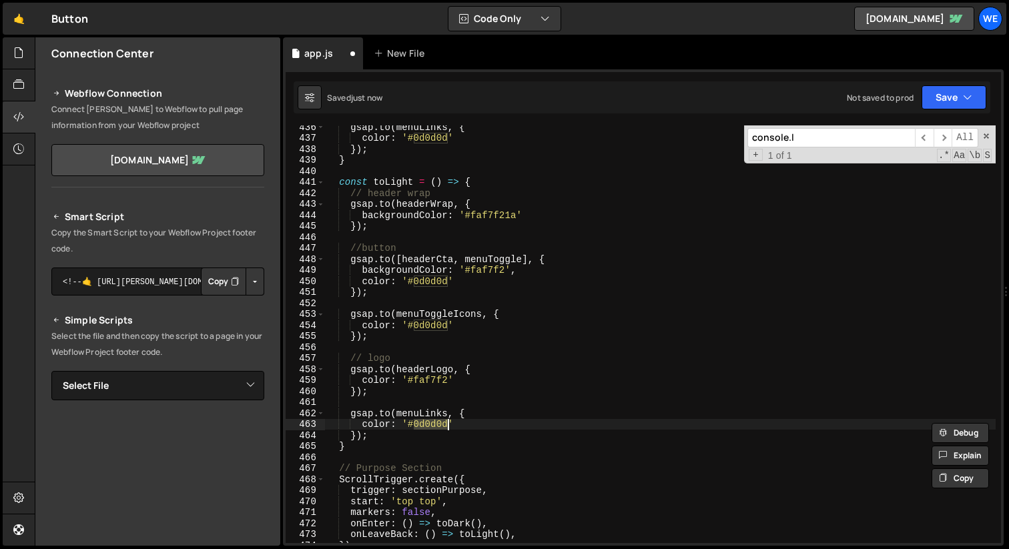
paste textarea "faf7f2"
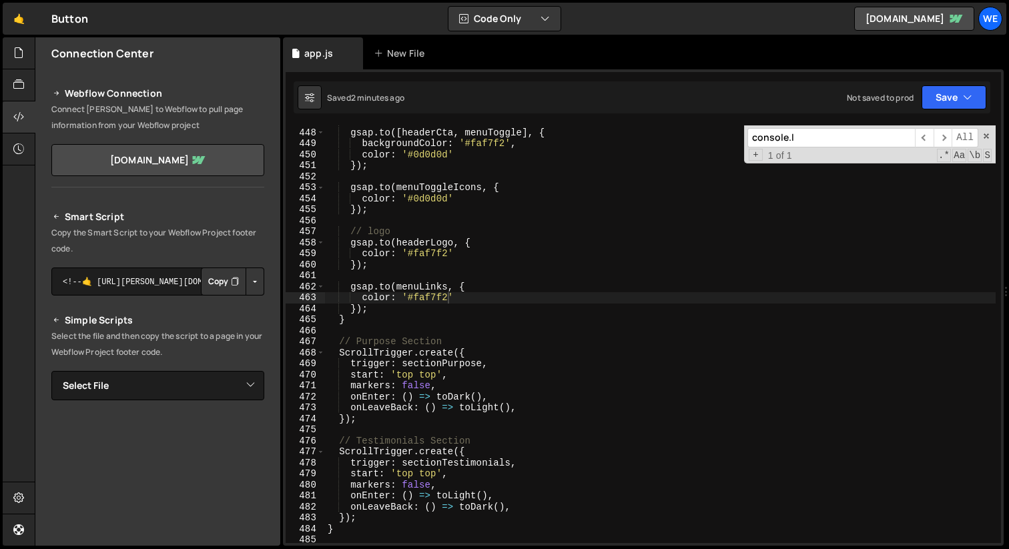
scroll to position [4961, 0]
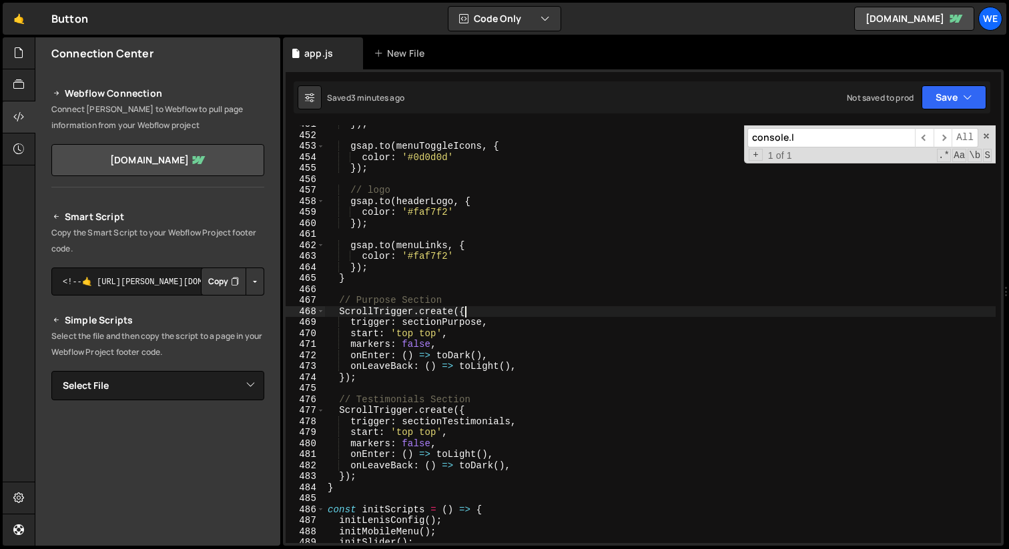
click at [480, 312] on div "}) ; gsap . to ( menuToggleIcons , { color : '#0d0d0d' }) ; // logo gsap . to (…" at bounding box center [660, 339] width 671 height 440
click at [489, 409] on div "}) ; gsap . to ( menuToggleIcons , { color : '#0d0d0d' }) ; // logo gsap . to (…" at bounding box center [660, 339] width 671 height 440
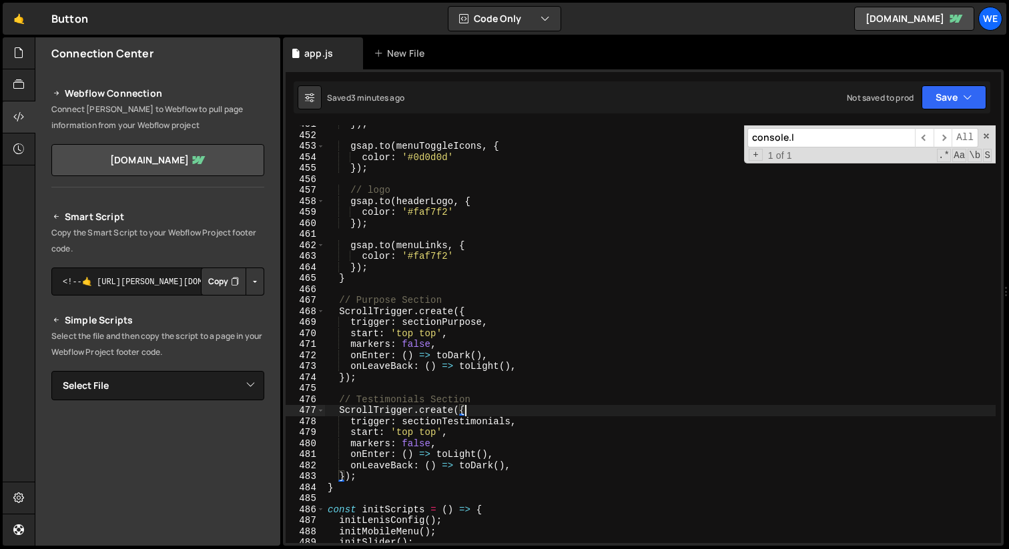
scroll to position [4971, 0]
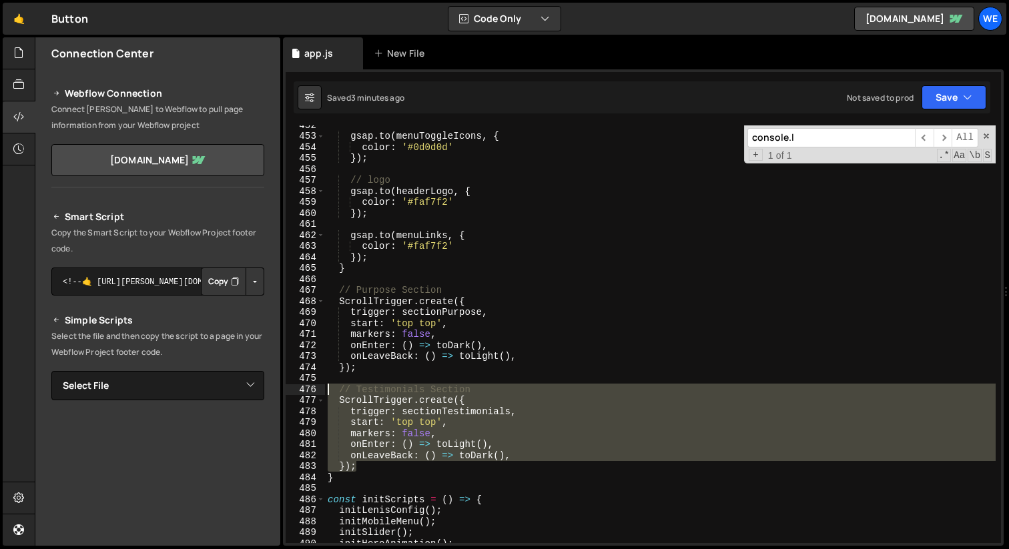
drag, startPoint x: 369, startPoint y: 466, endPoint x: 320, endPoint y: 394, distance: 87.4
click at [320, 394] on div "ScrollTrigger.create({ 452 453 454 455 456 457 458 459 460 461 462 463 464 465 …" at bounding box center [643, 334] width 715 height 418
click at [388, 470] on div "gsap . to ( menuToggleIcons , { color : '#0d0d0d' }) ; // logo gsap . to ( head…" at bounding box center [660, 334] width 671 height 418
type textarea "});"
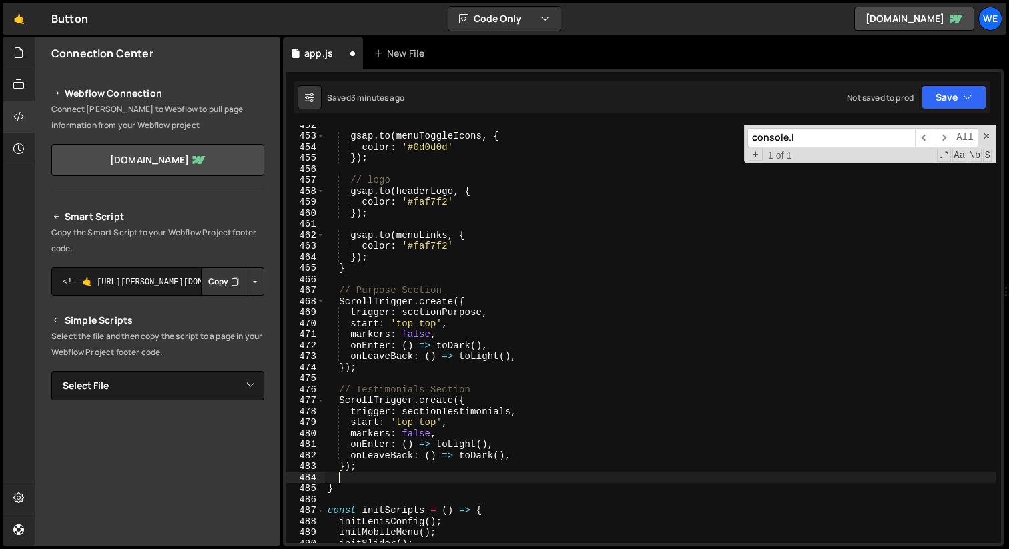
scroll to position [0, 0]
paste textarea "});"
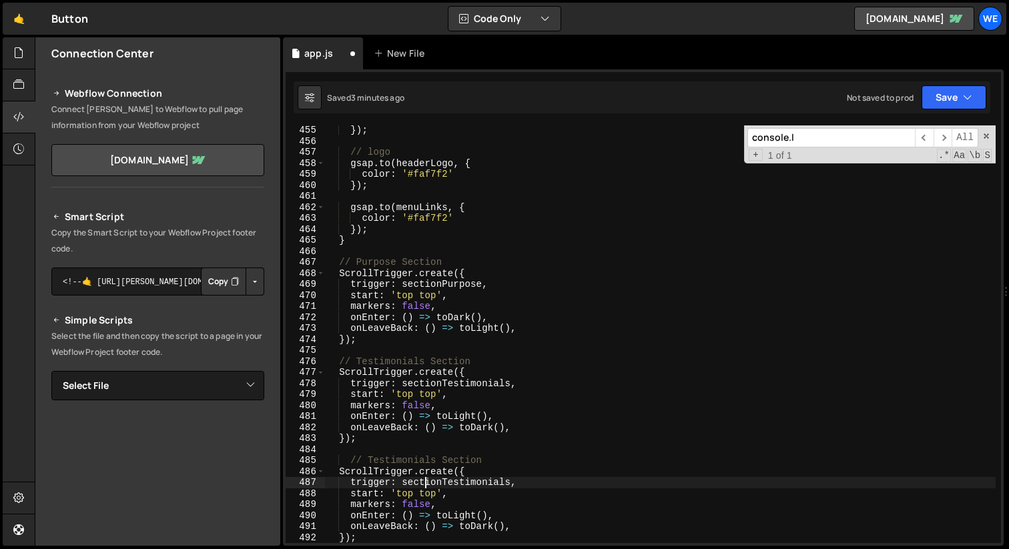
click at [426, 483] on div "}) ; // logo gsap . to ( headerLogo , { color : '#faf7f2' }) ; gsap . to ( menu…" at bounding box center [660, 345] width 671 height 440
type textarea "trigger: '.footer',"
click at [396, 454] on div "}) ; // logo gsap . to ( headerLogo , { color : '#faf7f2' }) ; gsap . to ( menu…" at bounding box center [660, 345] width 671 height 440
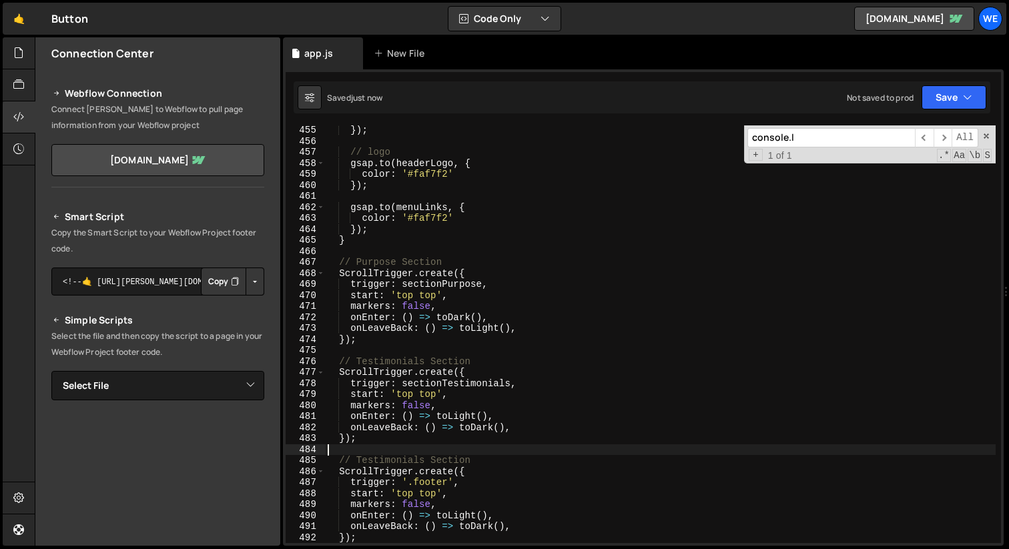
scroll to position [0, 0]
click at [396, 454] on div "}) ; // logo gsap . to ( headerLogo , { color : '#faf7f2' }) ; gsap . to ( menu…" at bounding box center [660, 345] width 671 height 440
click at [394, 461] on div "}) ; // logo gsap . to ( headerLogo , { color : '#faf7f2' }) ; gsap . to ( menu…" at bounding box center [660, 345] width 671 height 440
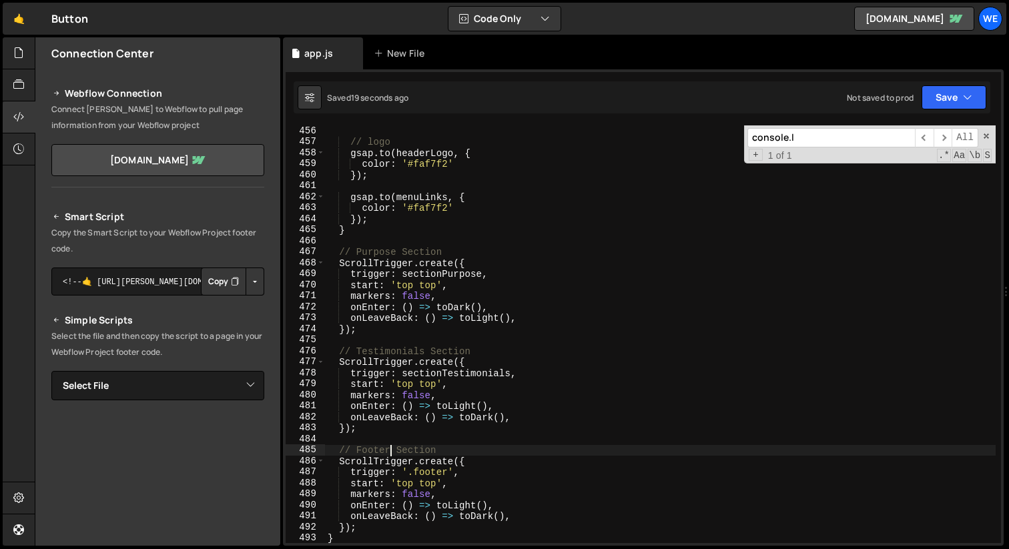
click at [426, 492] on div "// logo gsap . to ( headerLogo , { color : '#faf7f2' }) ; gsap . to ( menuLinks…" at bounding box center [660, 345] width 671 height 440
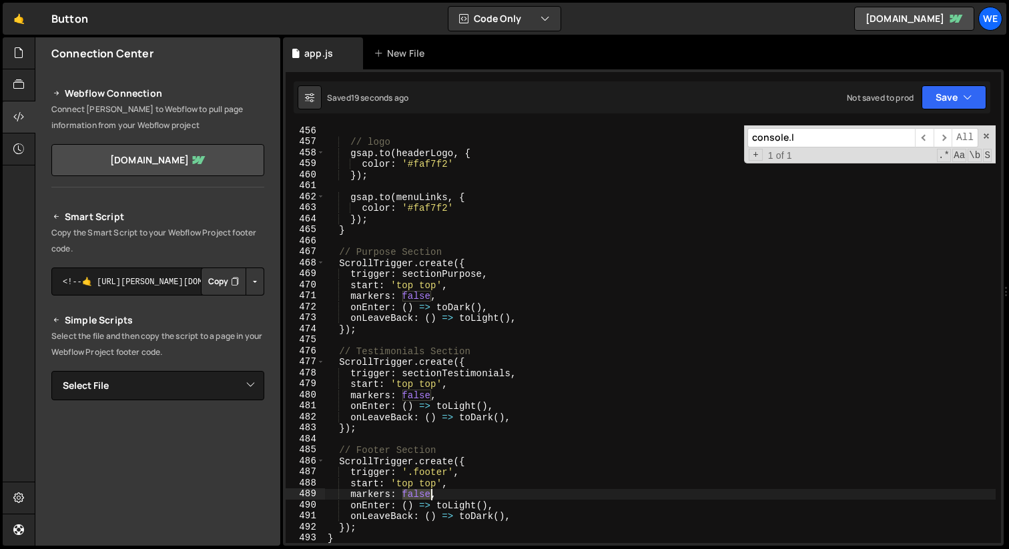
click at [426, 492] on div "// logo gsap . to ( headerLogo , { color : '#faf7f2' }) ; gsap . to ( menuLinks…" at bounding box center [660, 345] width 671 height 440
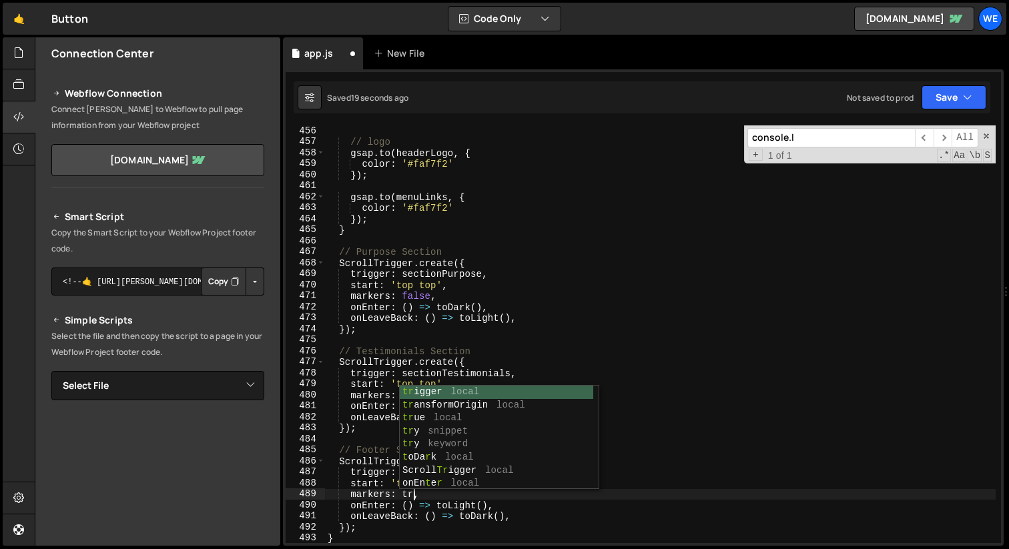
scroll to position [0, 6]
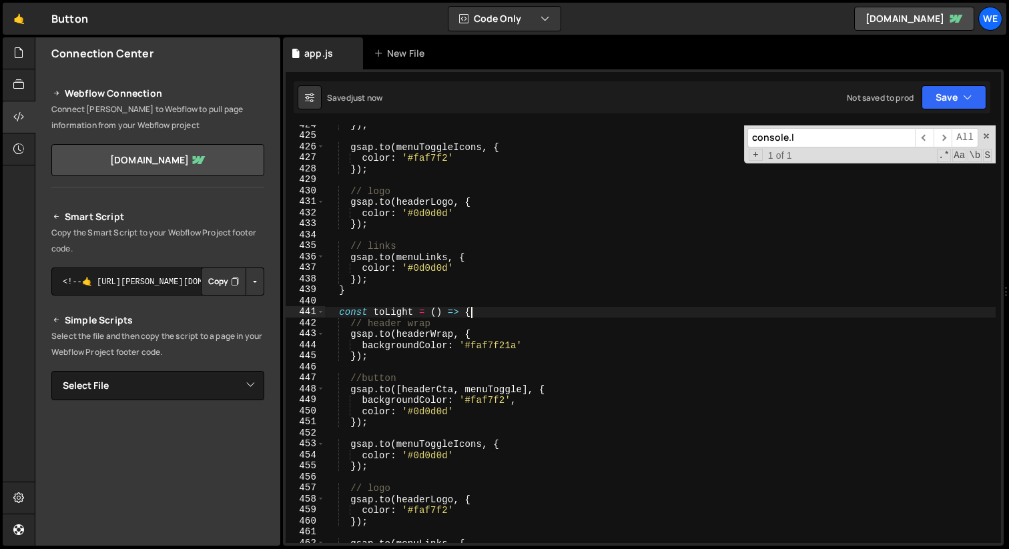
click at [484, 316] on div "}) ; gsap . to ( menuToggleIcons , { color : '#faf7f2' }) ; // logo gsap . to (…" at bounding box center [660, 339] width 671 height 440
type textarea "const toLight = () => {"
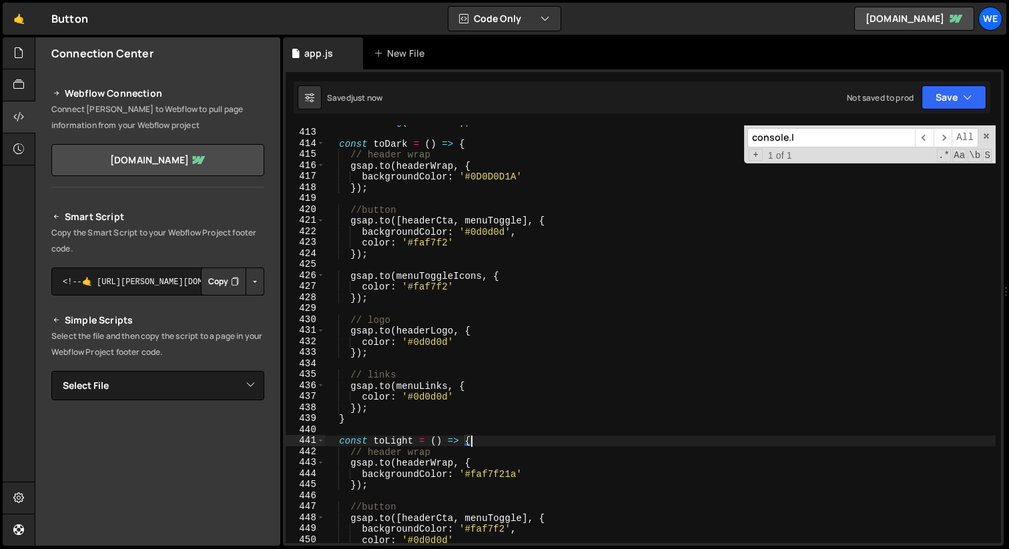
scroll to position [4414, 0]
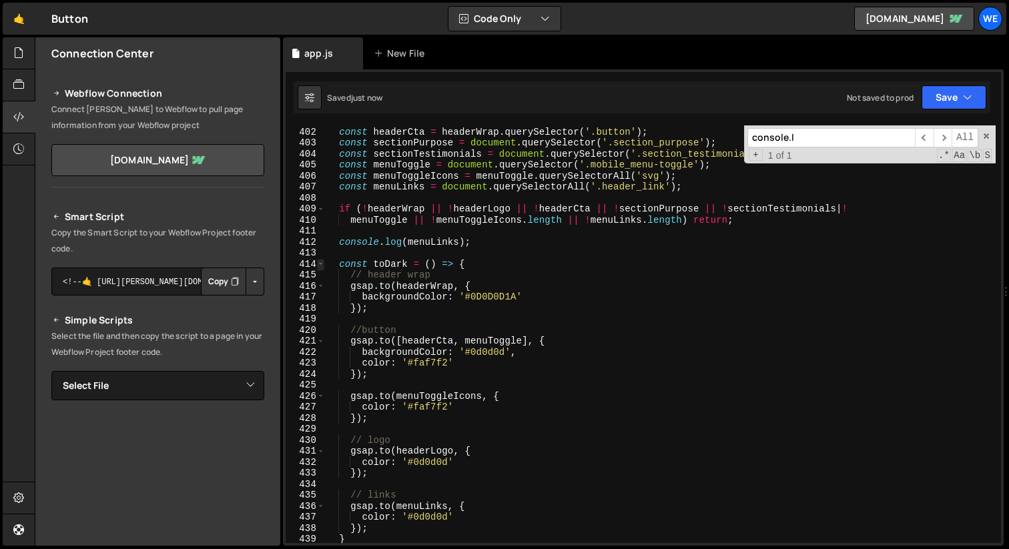
click at [322, 265] on span at bounding box center [320, 264] width 7 height 11
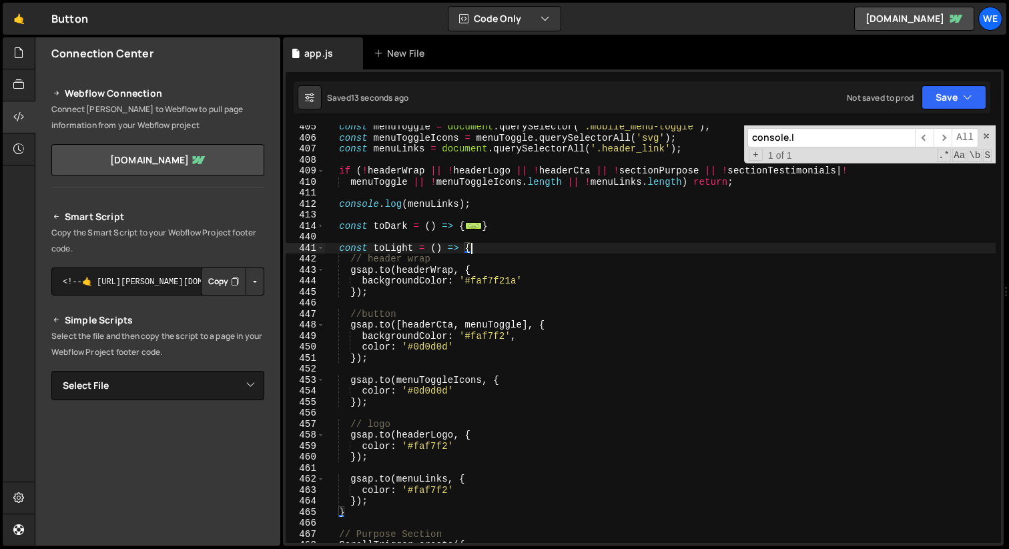
scroll to position [4452, 0]
click at [320, 247] on span at bounding box center [320, 248] width 7 height 11
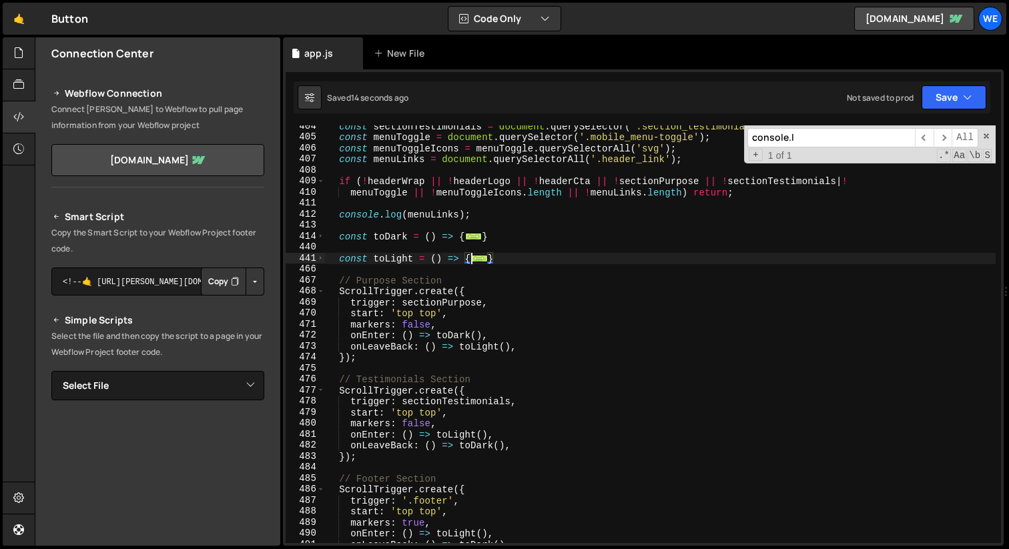
scroll to position [4367, 0]
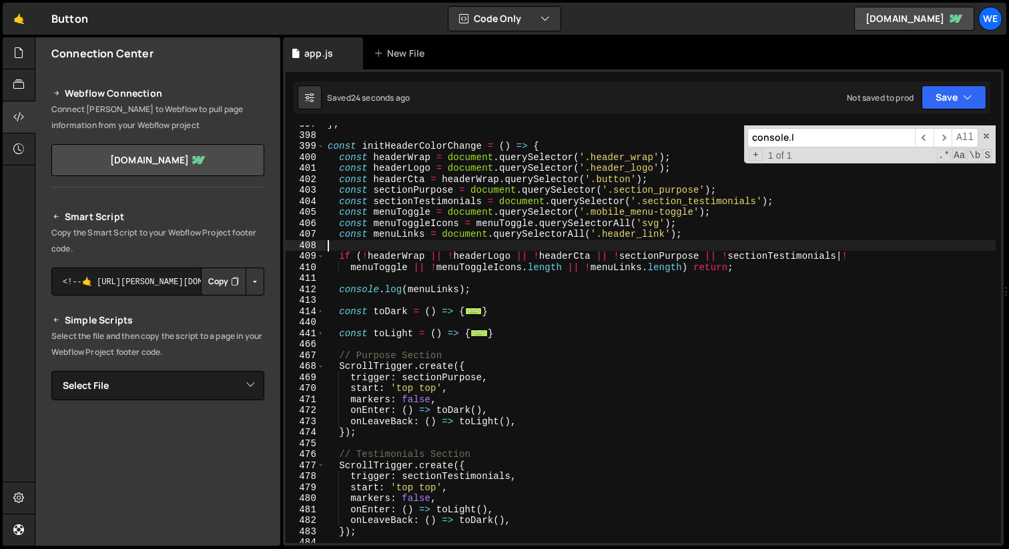
click at [696, 241] on div "} ; const initHeaderColorChange = ( ) => { const headerWrap = document . queryS…" at bounding box center [660, 339] width 671 height 440
click at [705, 234] on div "} ; const initHeaderColorChange = ( ) => { const headerWrap = document . queryS…" at bounding box center [660, 339] width 671 height 440
type textarea "const menuLinks = document.querySelectorAll('.header_link');"
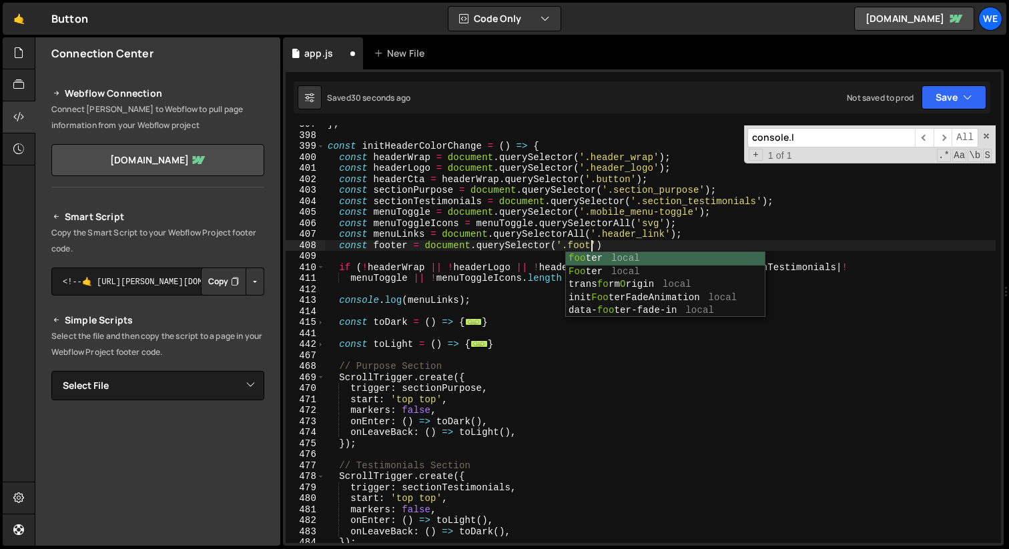
scroll to position [0, 18]
click at [691, 245] on div "} ; const initHeaderColorChange = ( ) => { const headerWrap = document . queryS…" at bounding box center [660, 339] width 671 height 440
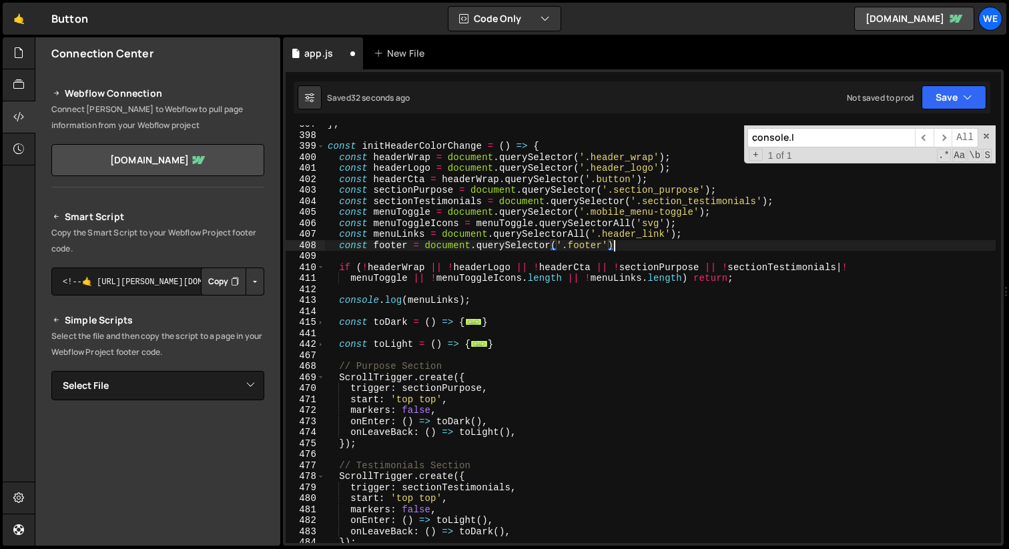
scroll to position [0, 19]
click at [481, 377] on div "} ; const initHeaderColorChange = ( ) => { const headerWrap = document . queryS…" at bounding box center [660, 339] width 671 height 440
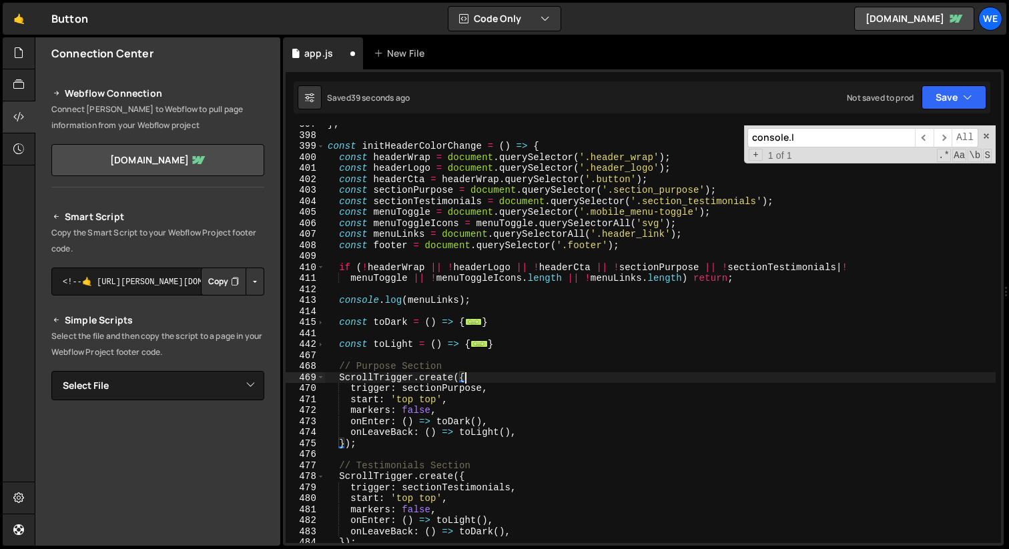
click at [480, 302] on div "} ; const initHeaderColorChange = ( ) => { const headerWrap = document . queryS…" at bounding box center [660, 339] width 671 height 440
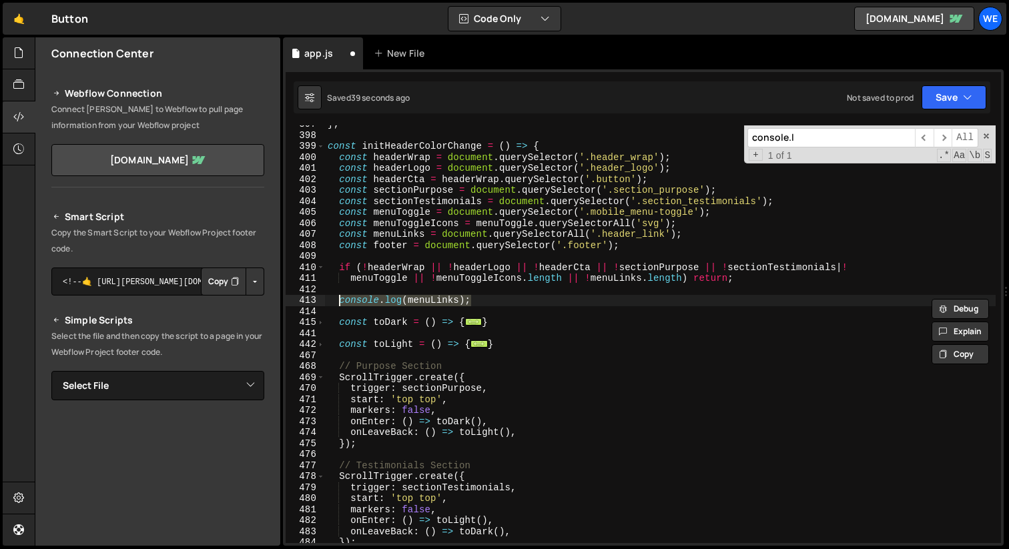
type textarea "="
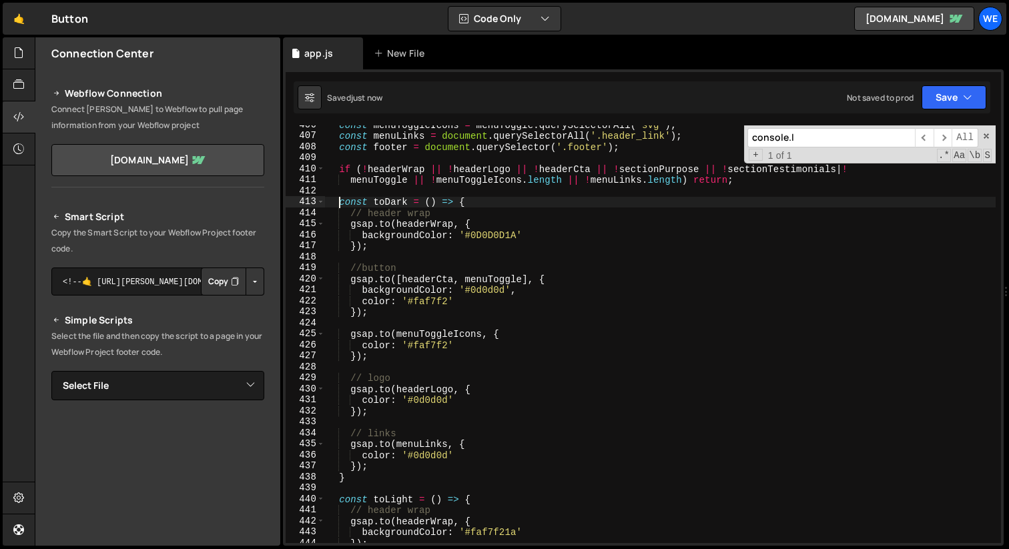
scroll to position [4470, 0]
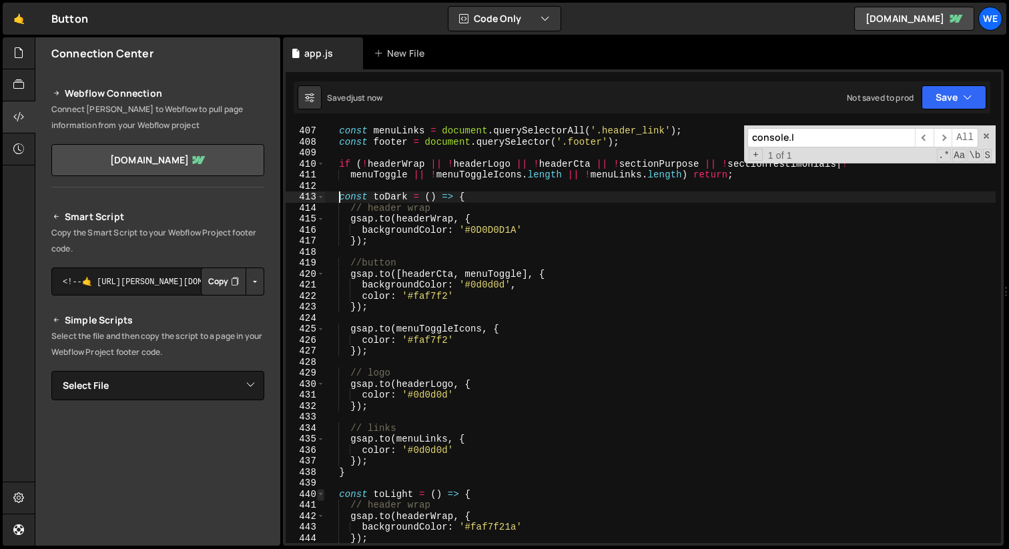
click at [324, 495] on span at bounding box center [320, 494] width 7 height 11
click at [321, 194] on span at bounding box center [320, 197] width 7 height 11
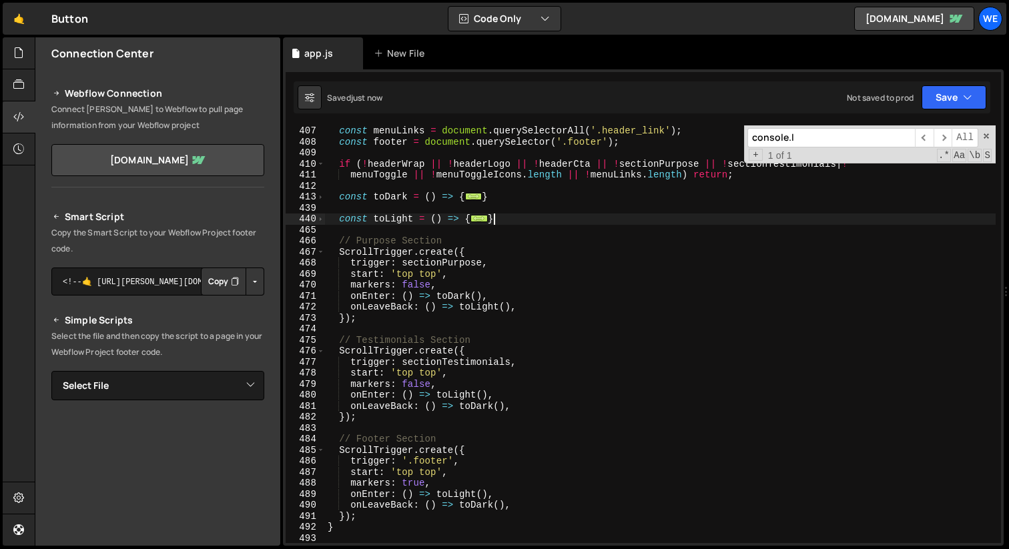
click at [533, 218] on div "const menuLinks = document . querySelectorAll ( '.header_link' ) ; const footer…" at bounding box center [660, 345] width 671 height 440
type textarea "}"
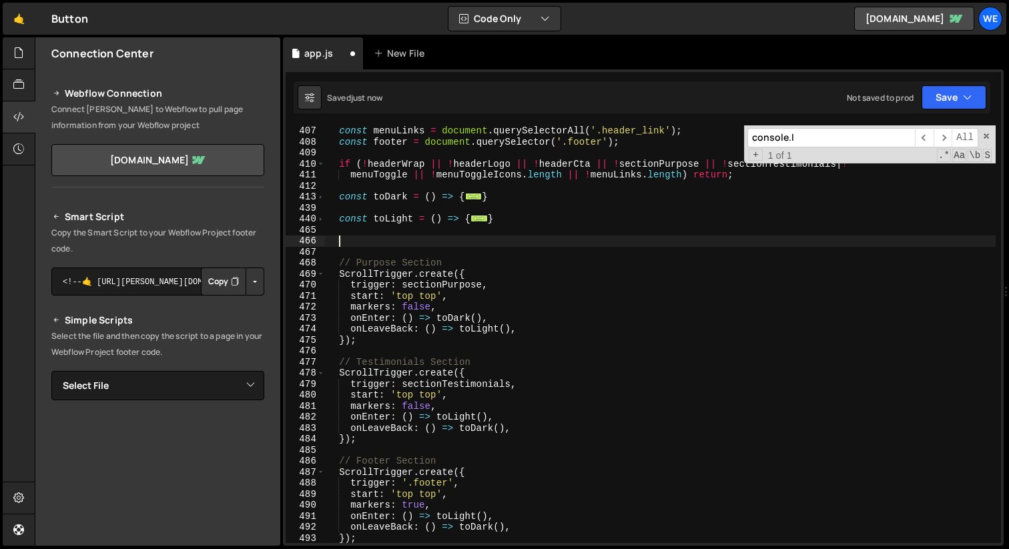
type textarea "o"
type textarea "if (sectionPurpose && sectionTestimonials) {"
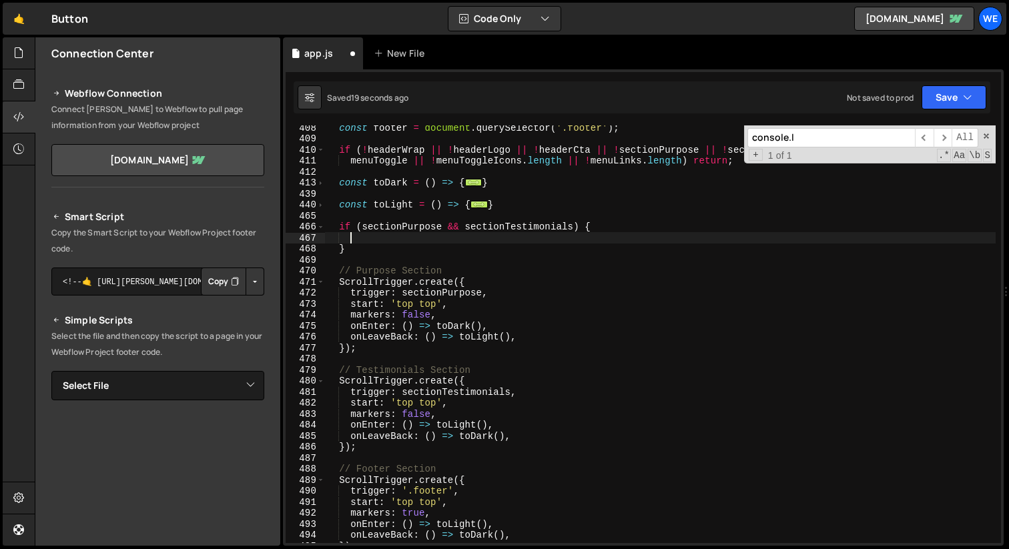
scroll to position [4484, 0]
click at [490, 382] on div "const footer = document . querySelector ( '.footer' ) ; if ( ! headerWrap || ! …" at bounding box center [660, 342] width 671 height 440
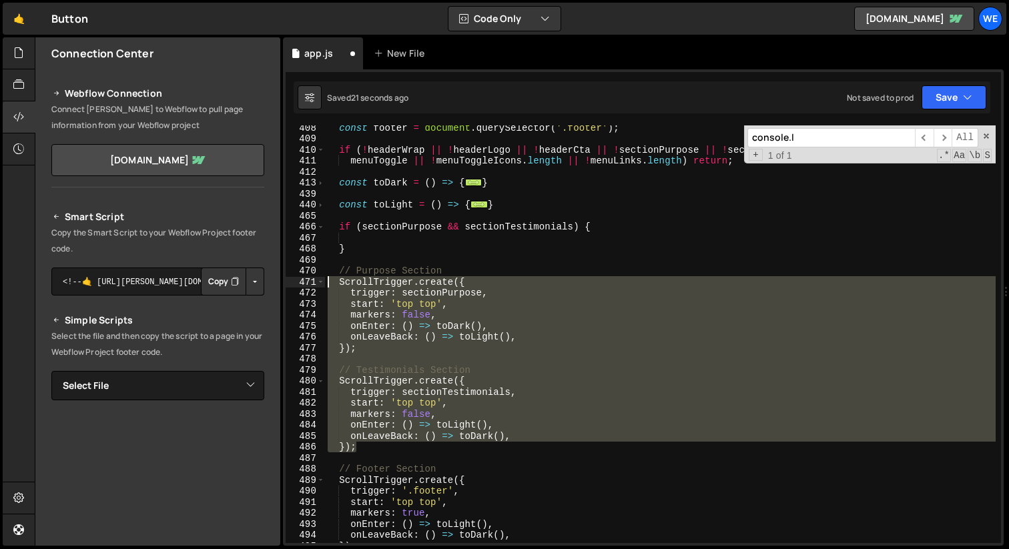
drag, startPoint x: 372, startPoint y: 450, endPoint x: 310, endPoint y: 273, distance: 187.2
click at [310, 273] on div "ScrollTrigger.create({ 408 409 410 411 412 413 439 440 465 466 467 468 469 470 …" at bounding box center [643, 334] width 715 height 418
type textarea "// Purpose Section ScrollTrigger.create({"
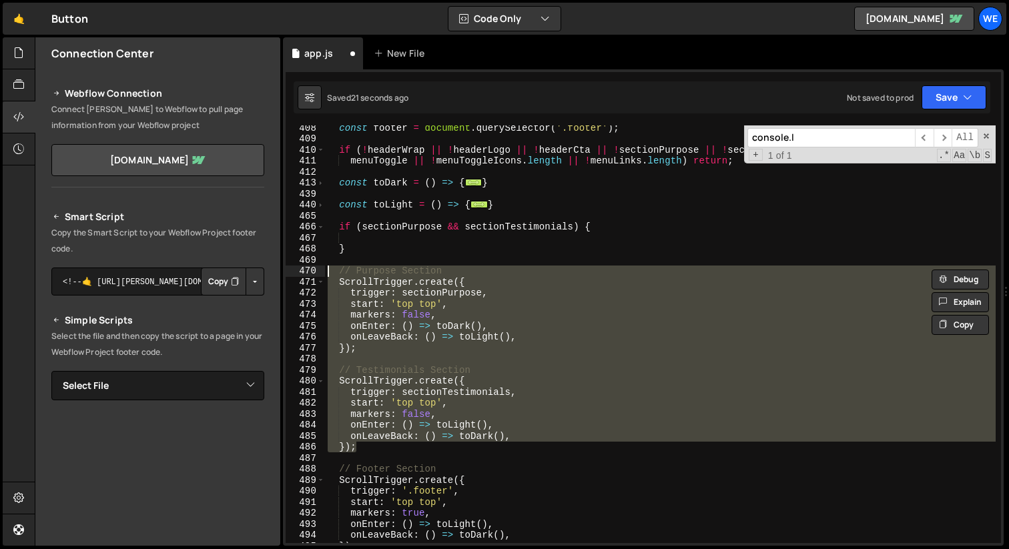
scroll to position [0, 0]
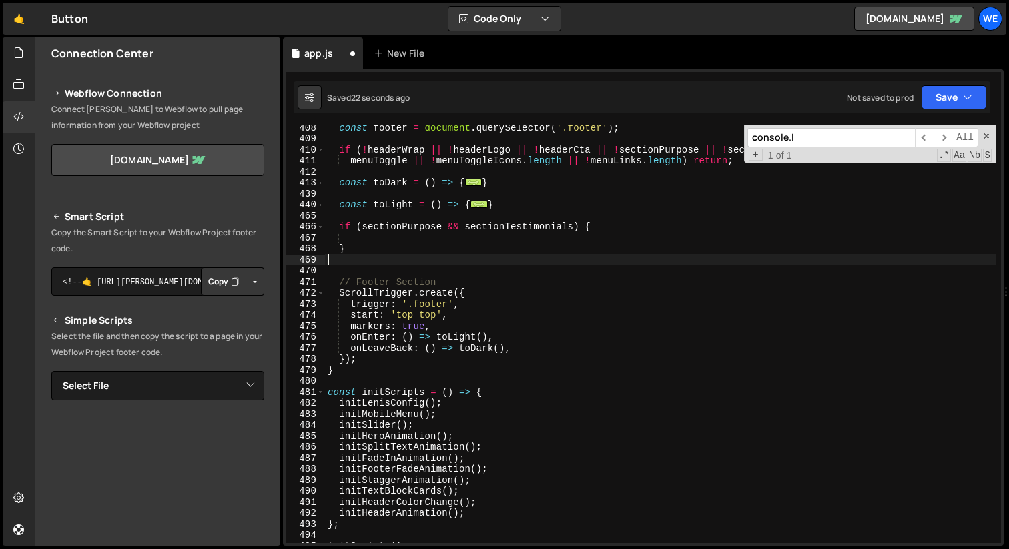
type textarea "}"
paste textarea "});"
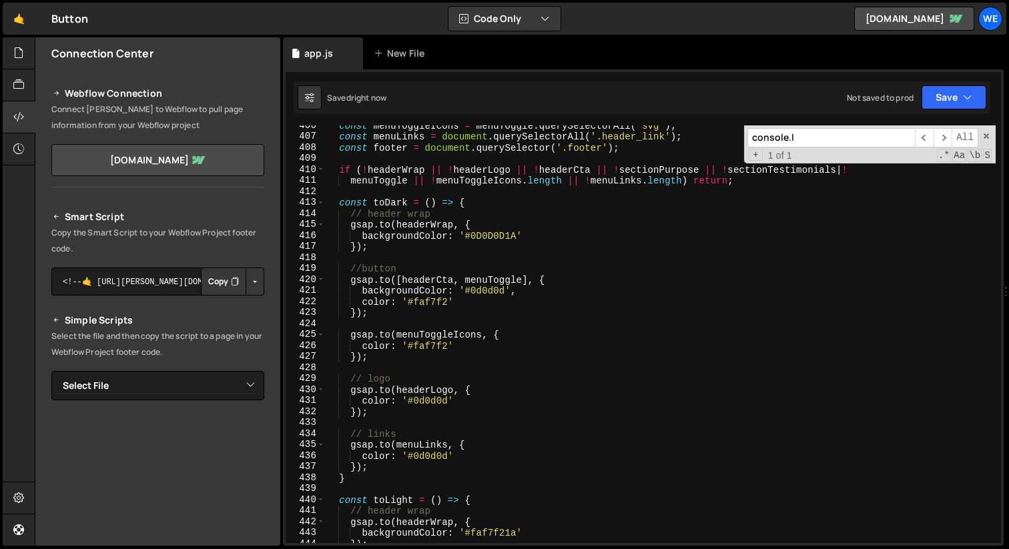
scroll to position [4465, 0]
drag, startPoint x: 593, startPoint y: 172, endPoint x: 847, endPoint y: 173, distance: 254.9
click at [847, 173] on div "const menuToggleIcons = menuToggle . querySelectorAll ( 'svg' ) ; const menuLin…" at bounding box center [660, 340] width 671 height 440
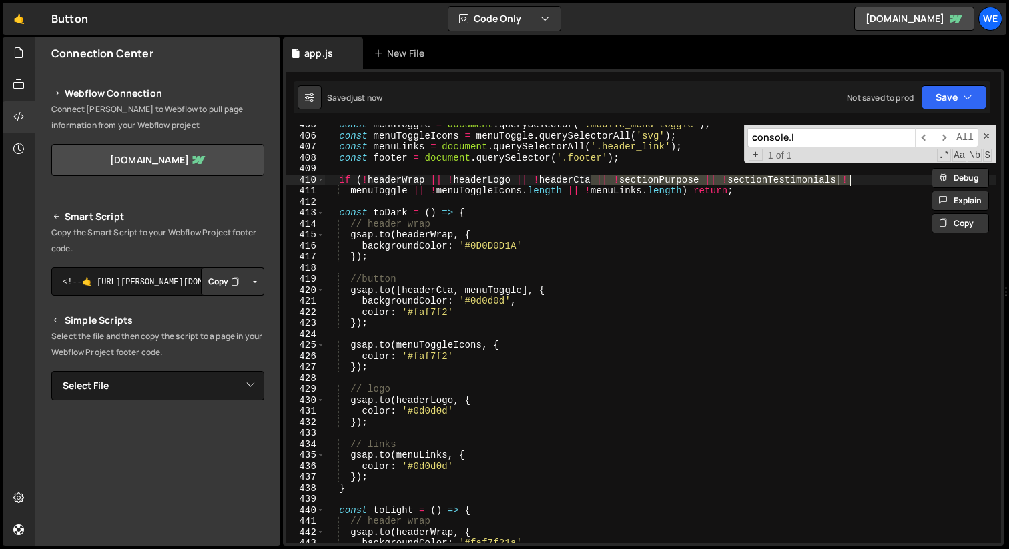
scroll to position [4449, 0]
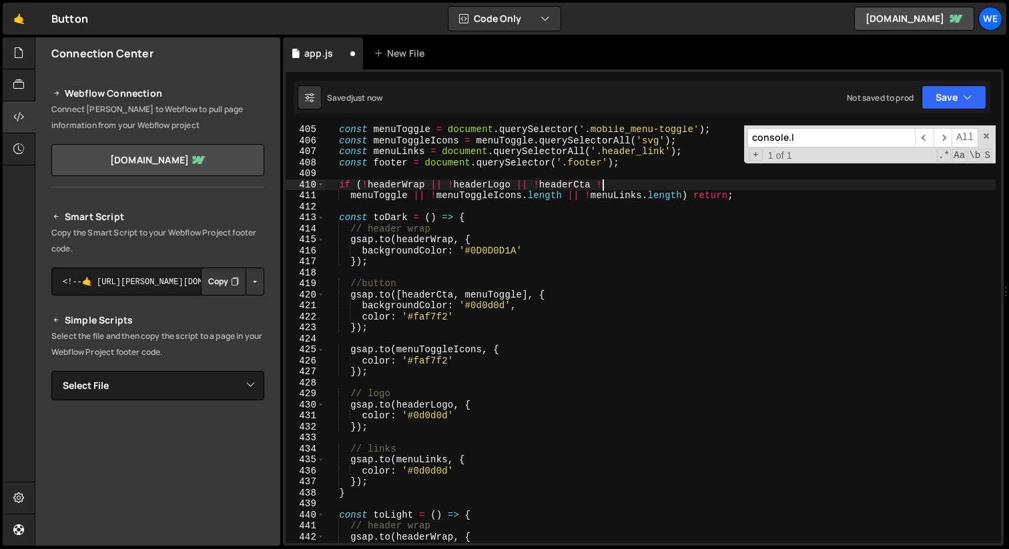
type textarea "if (!headerWrap || !headerLogo || !headerCta"
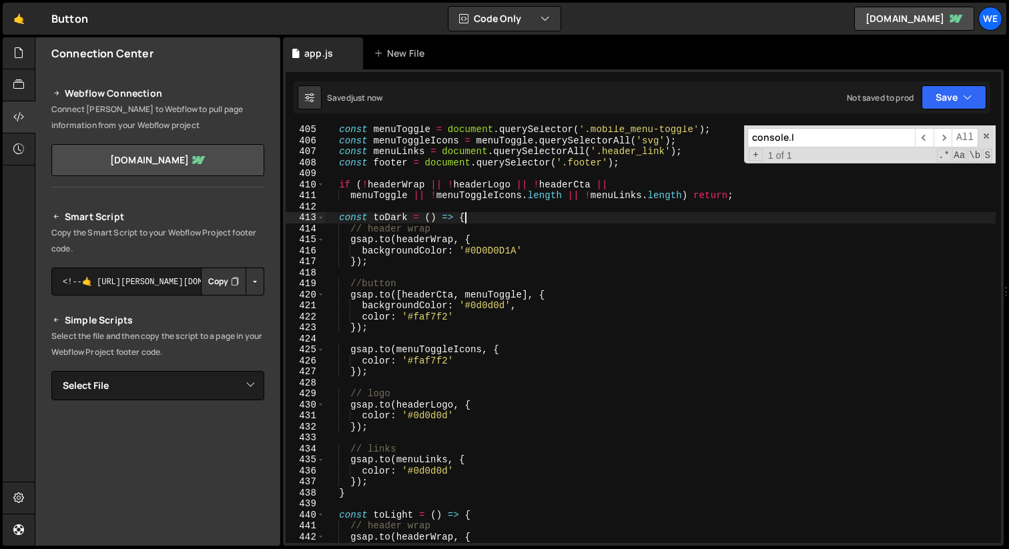
click at [678, 220] on div "const menuToggle = document . querySelector ( '.mobile_menu-toggle' ) ; const m…" at bounding box center [660, 344] width 671 height 440
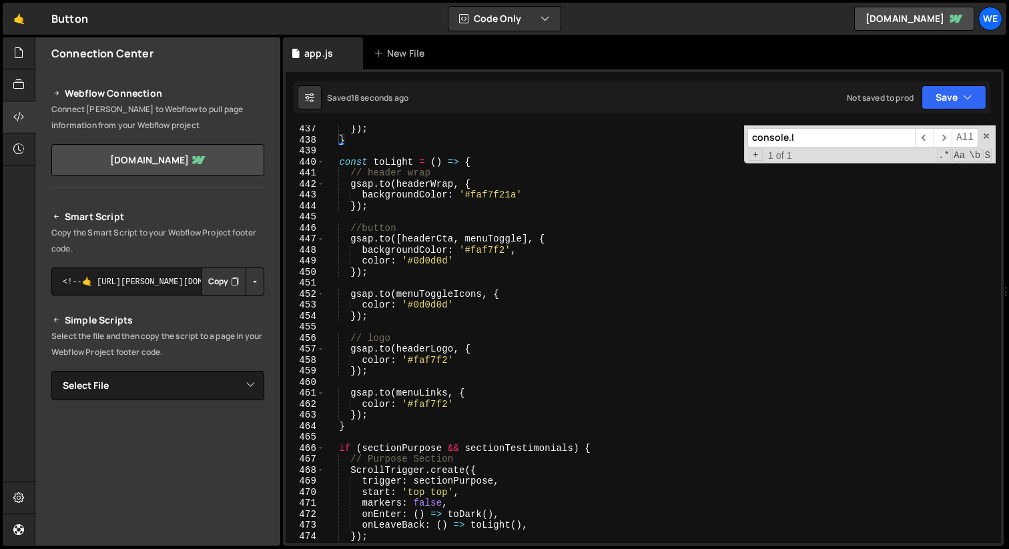
scroll to position [4866, 0]
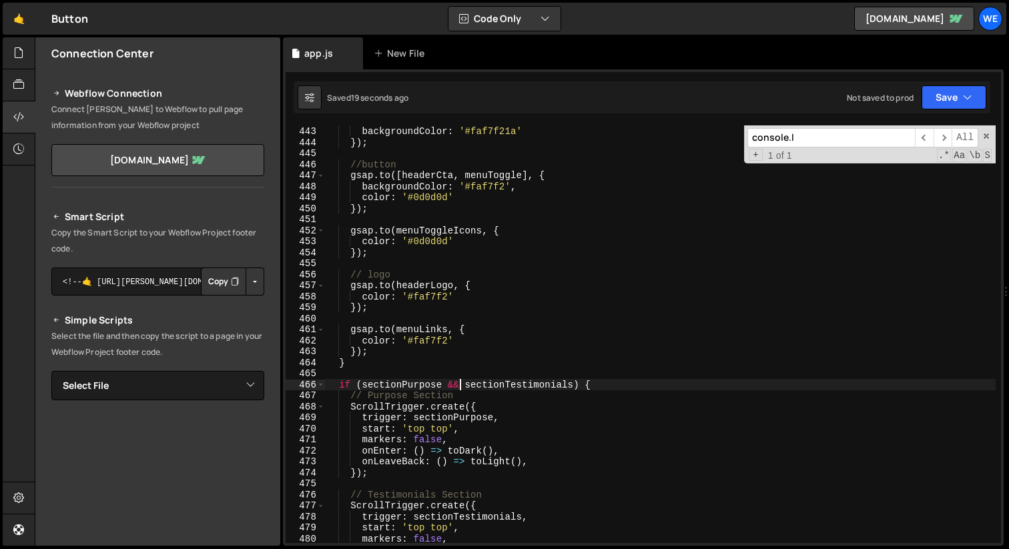
click at [459, 387] on div "gsap . to ( headerWrap , { backgroundColor : '#faf7f21a' }) ; //button gsap . t…" at bounding box center [660, 335] width 671 height 440
type textarea "if (sectionPurpose || sectionTestimonials) {"
click at [643, 384] on div "gsap . to ( headerWrap , { backgroundColor : '#faf7f21a' }) ; //button gsap . t…" at bounding box center [660, 335] width 671 height 440
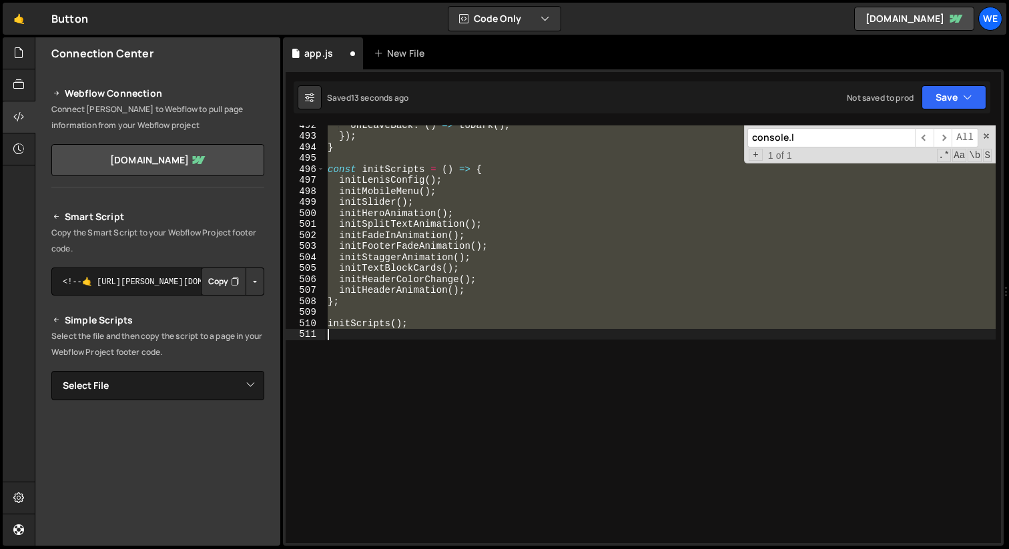
scroll to position [4294, 0]
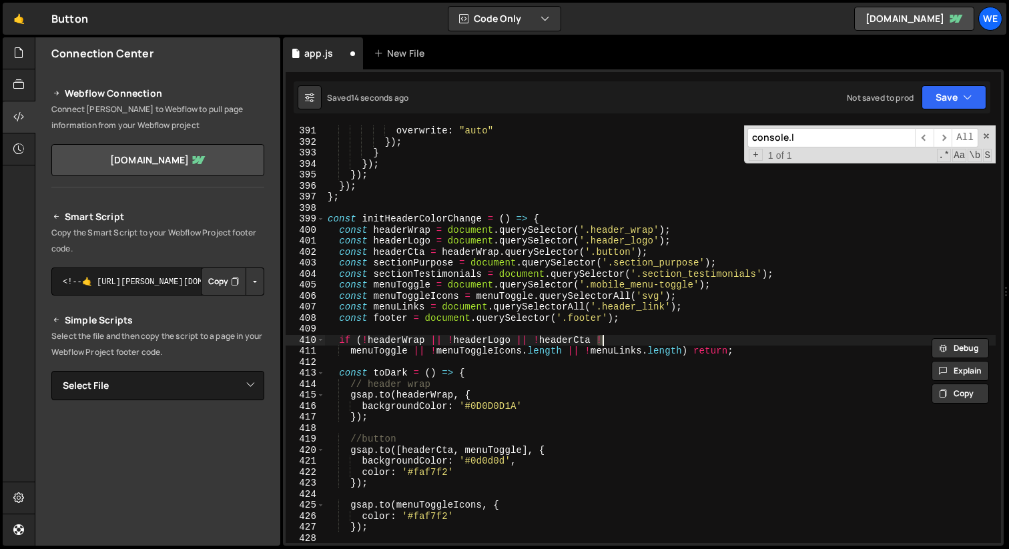
type textarea "initScripts();"
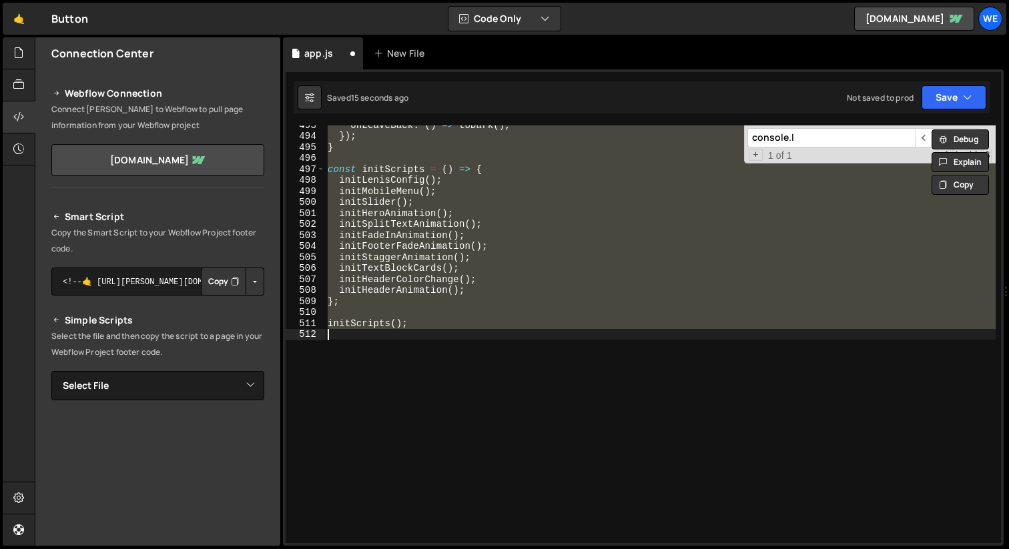
scroll to position [4382, 0]
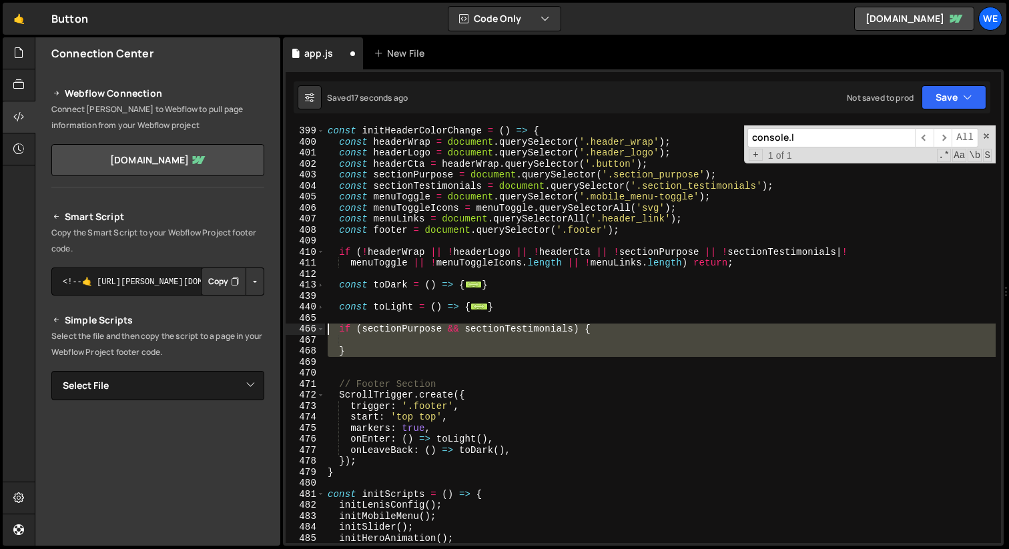
drag, startPoint x: 364, startPoint y: 360, endPoint x: 326, endPoint y: 332, distance: 47.1
click at [326, 332] on div "const initHeaderColorChange = ( ) => { const headerWrap = document . querySelec…" at bounding box center [660, 345] width 671 height 440
type textarea "if (sectionPurpose && sectionTestimonials) {"
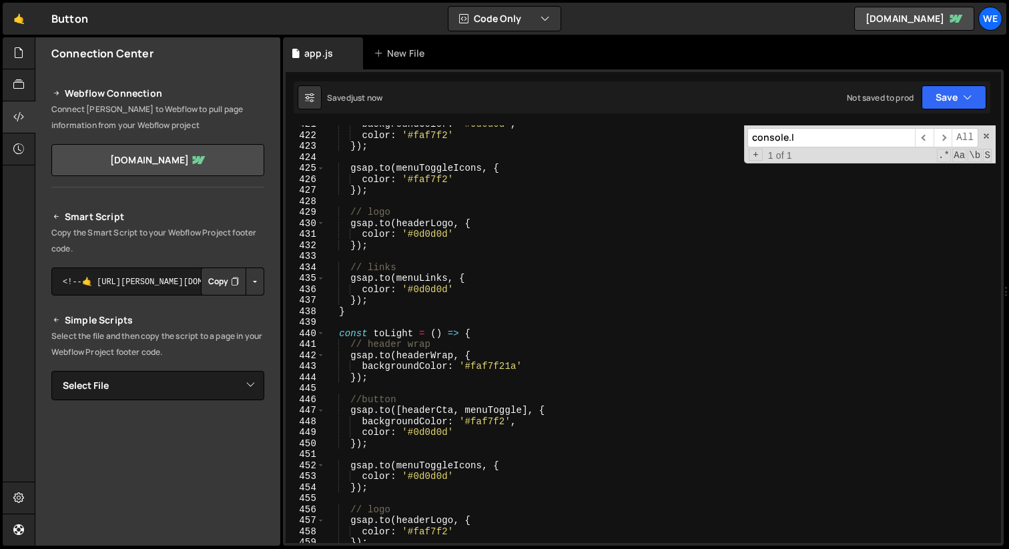
scroll to position [4795, 0]
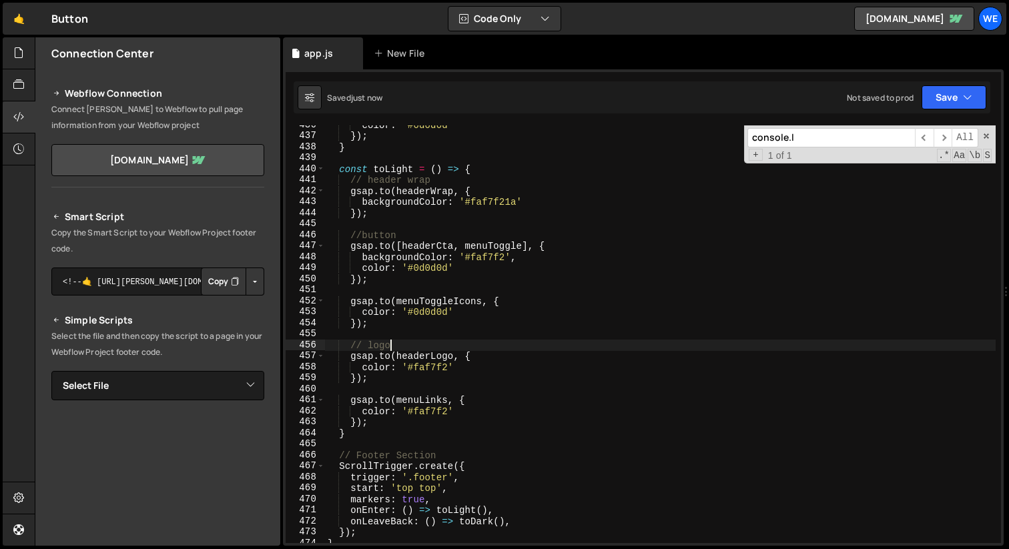
click at [524, 345] on div "color : '#0d0d0d' }) ; } const toLight = ( ) => { // header wrap gsap . to ( he…" at bounding box center [660, 339] width 671 height 440
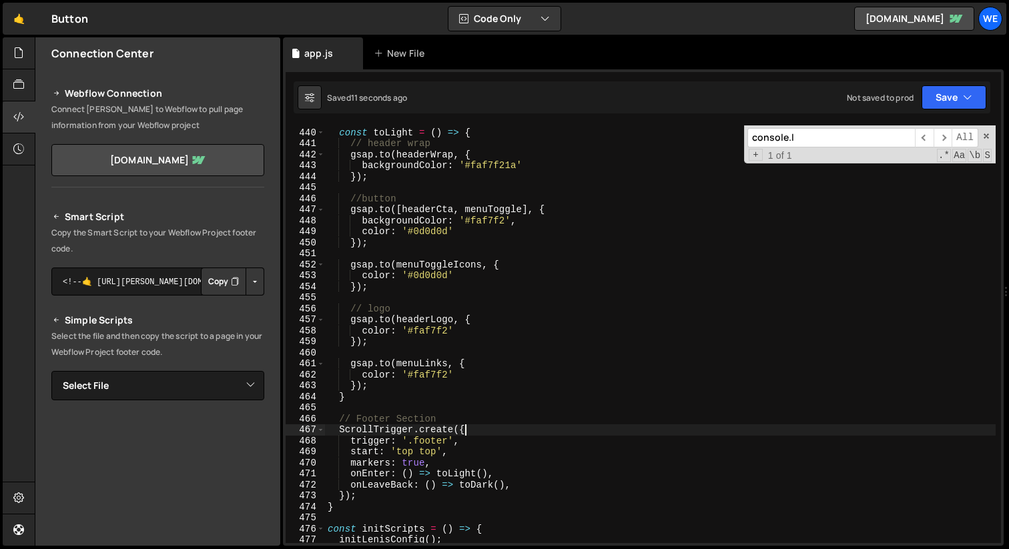
click at [492, 435] on div "const toLight = ( ) => { // header wrap gsap . to ( headerWrap , { backgroundCo…" at bounding box center [660, 336] width 671 height 440
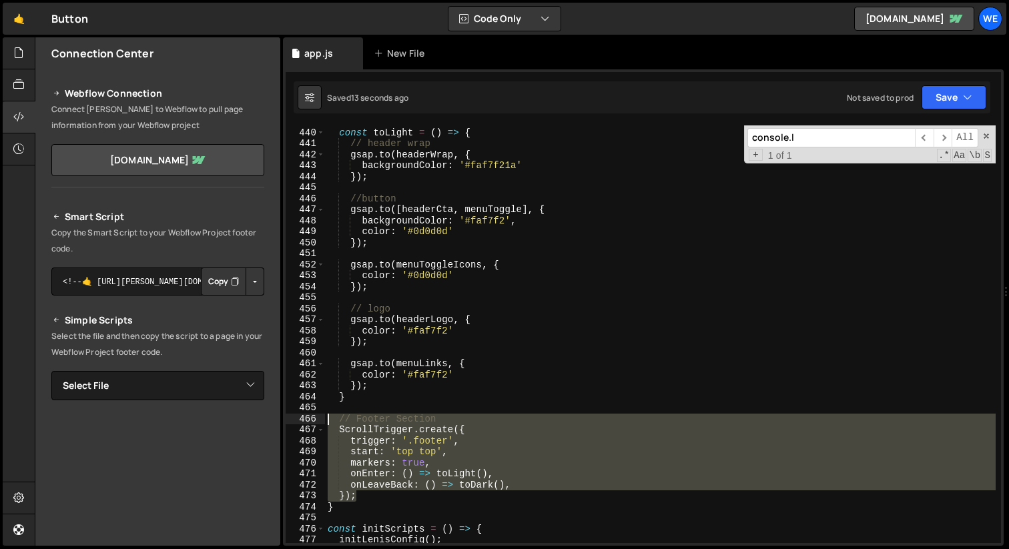
drag, startPoint x: 371, startPoint y: 495, endPoint x: 305, endPoint y: 422, distance: 98.3
click at [305, 422] on div "ScrollTrigger.create({ 439 440 441 442 443 444 445 446 447 448 449 450 451 452 …" at bounding box center [643, 334] width 715 height 418
type textarea "// Footer Section ScrollTrigger.create({"
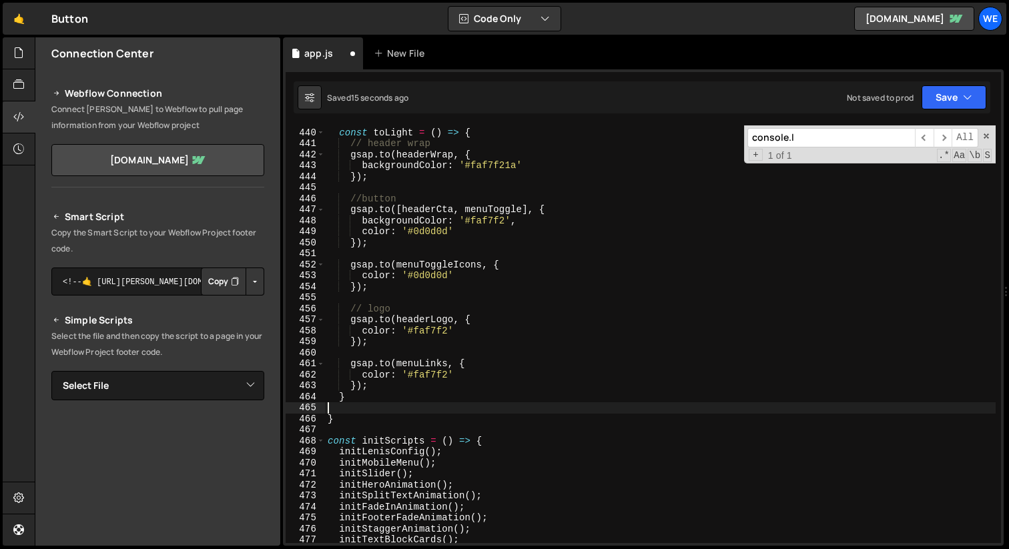
type textarea "}"
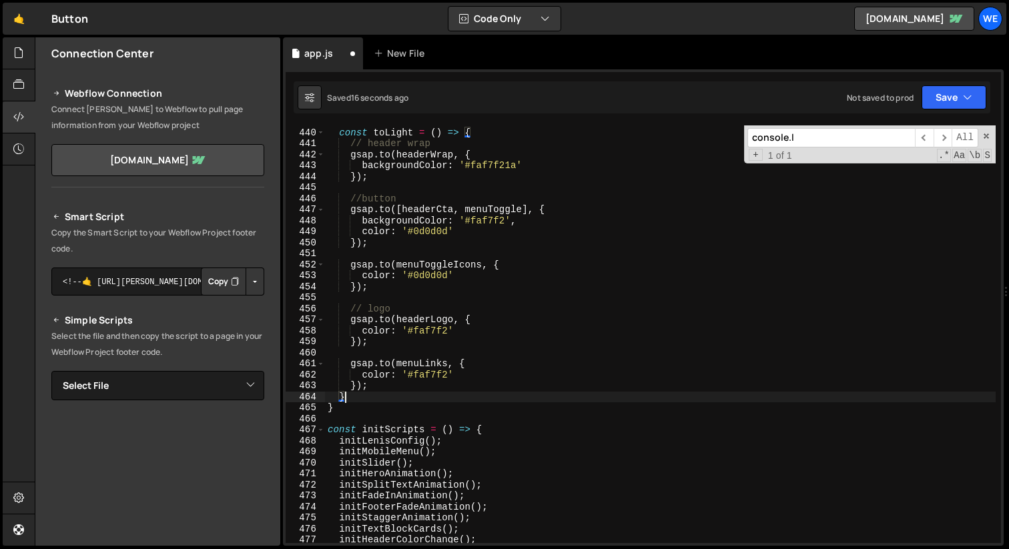
click at [380, 414] on div "const toLight = ( ) => { // header wrap gsap . to ( headerWrap , { backgroundCo…" at bounding box center [660, 336] width 671 height 440
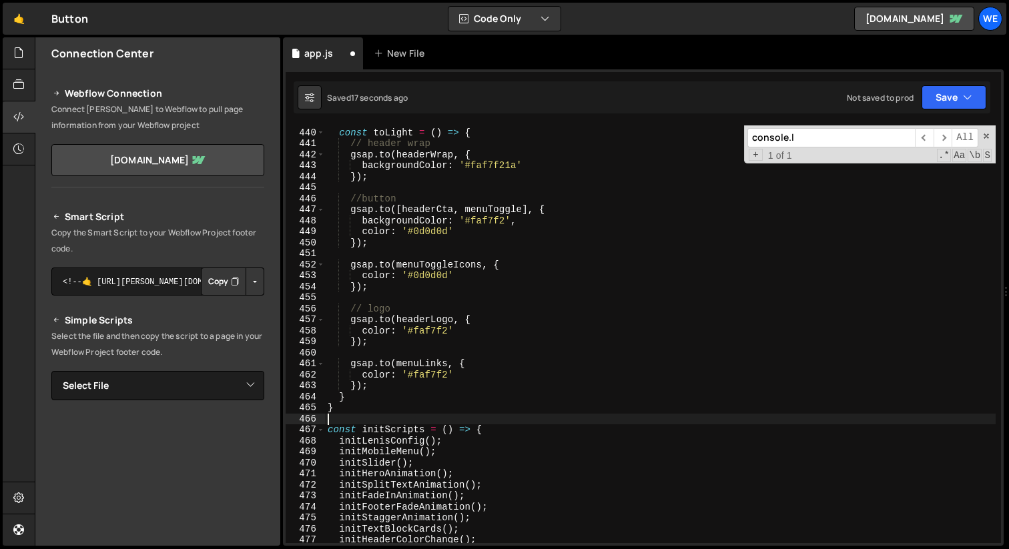
click at [385, 407] on div "const toLight = ( ) => { // header wrap gsap . to ( headerWrap , { backgroundCo…" at bounding box center [660, 336] width 671 height 440
type textarea "}"
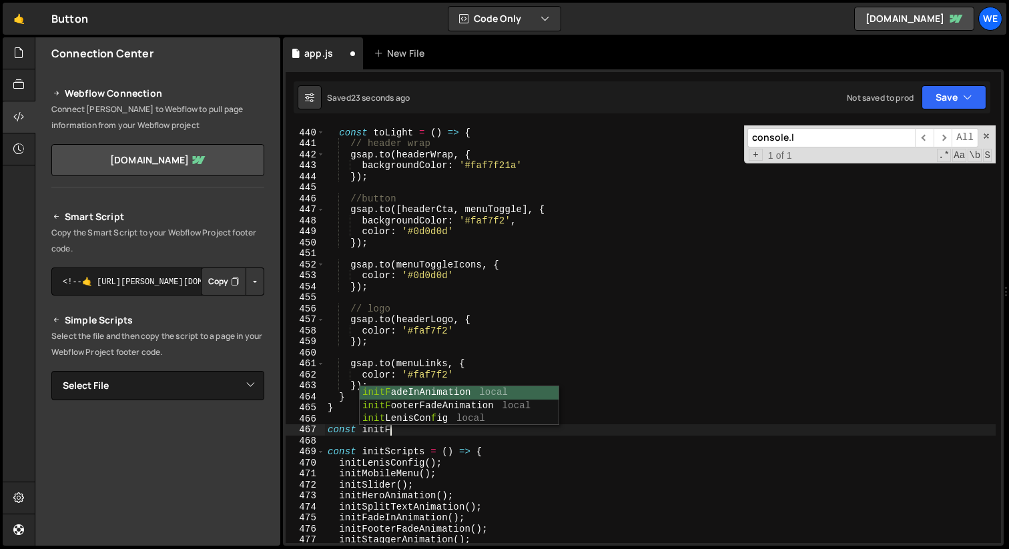
scroll to position [0, 3]
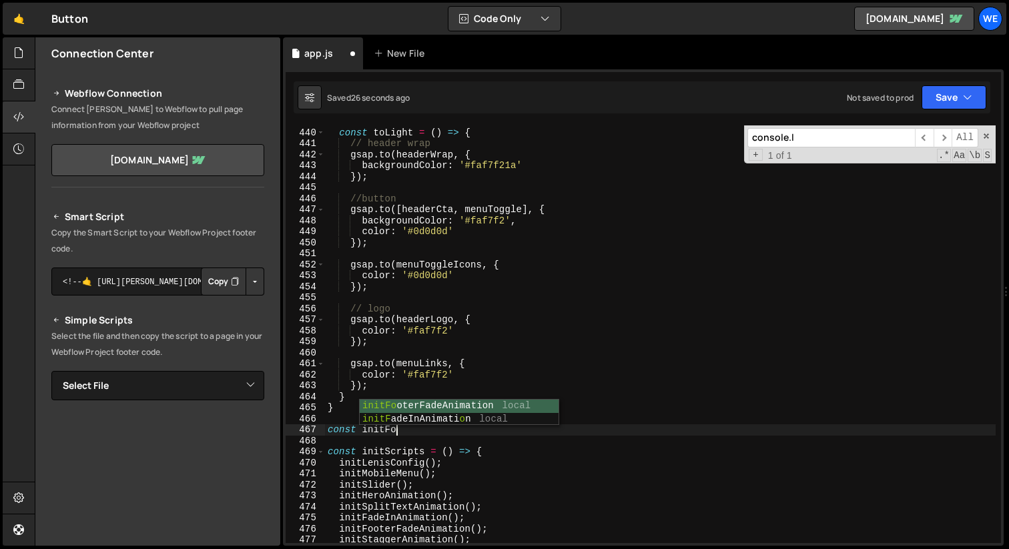
type textarea "const initFooter"
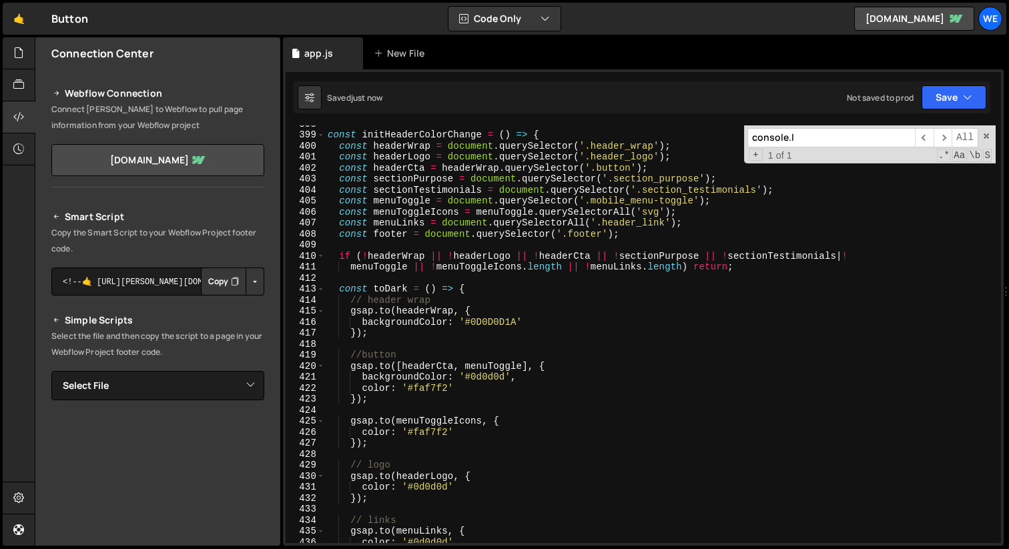
scroll to position [4378, 0]
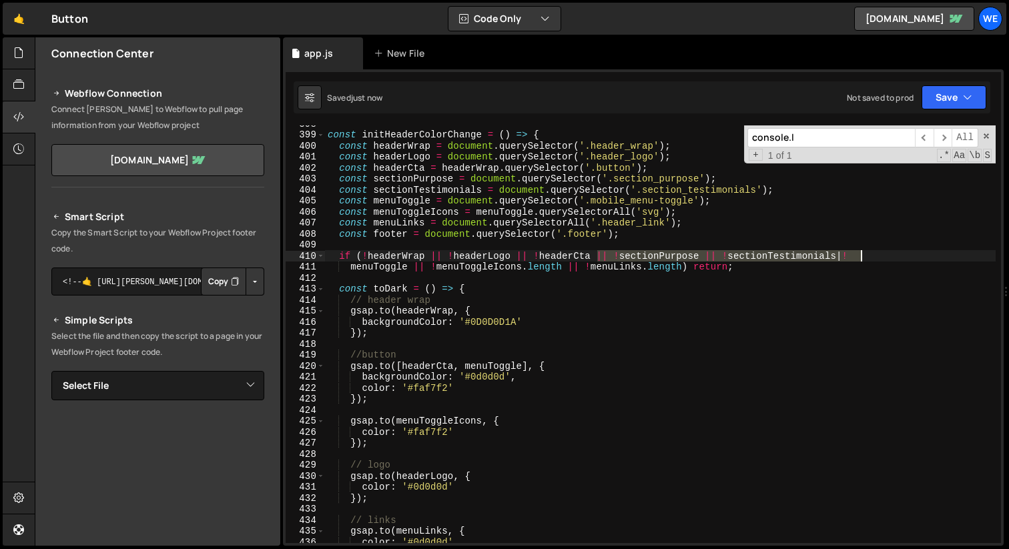
drag, startPoint x: 597, startPoint y: 258, endPoint x: 864, endPoint y: 252, distance: 267.6
click at [864, 252] on div "const initHeaderColorChange = ( ) => { const headerWrap = document . querySelec…" at bounding box center [660, 338] width 671 height 440
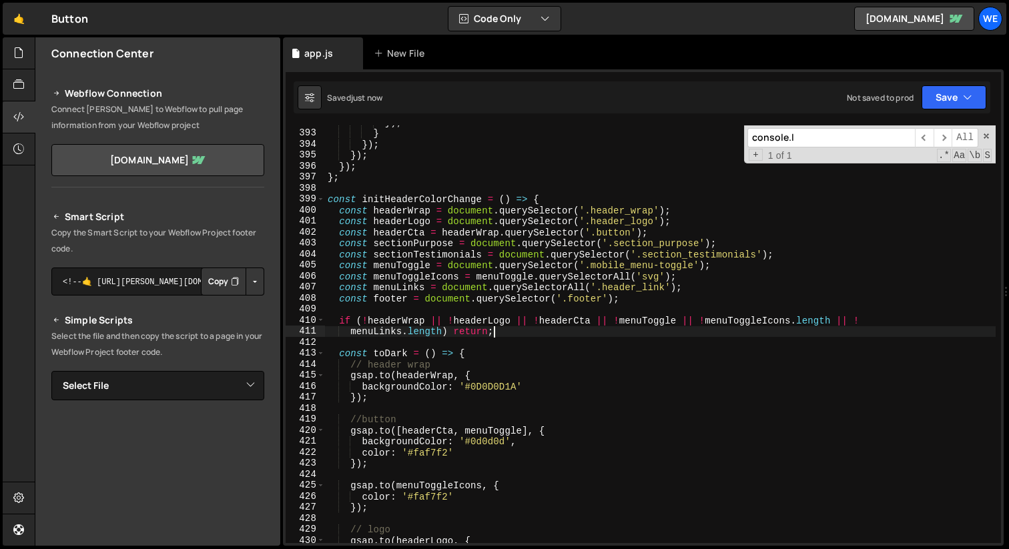
scroll to position [4314, 0]
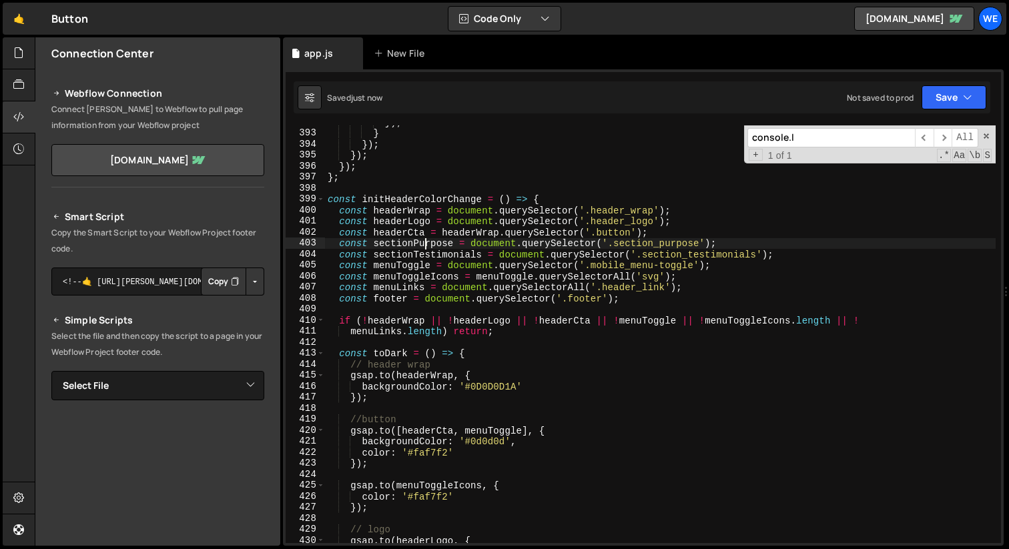
click at [422, 247] on div "}) ; } }) ; }) ; }) ; } ; const initHeaderColorChange = ( ) => { const headerWr…" at bounding box center [660, 337] width 671 height 440
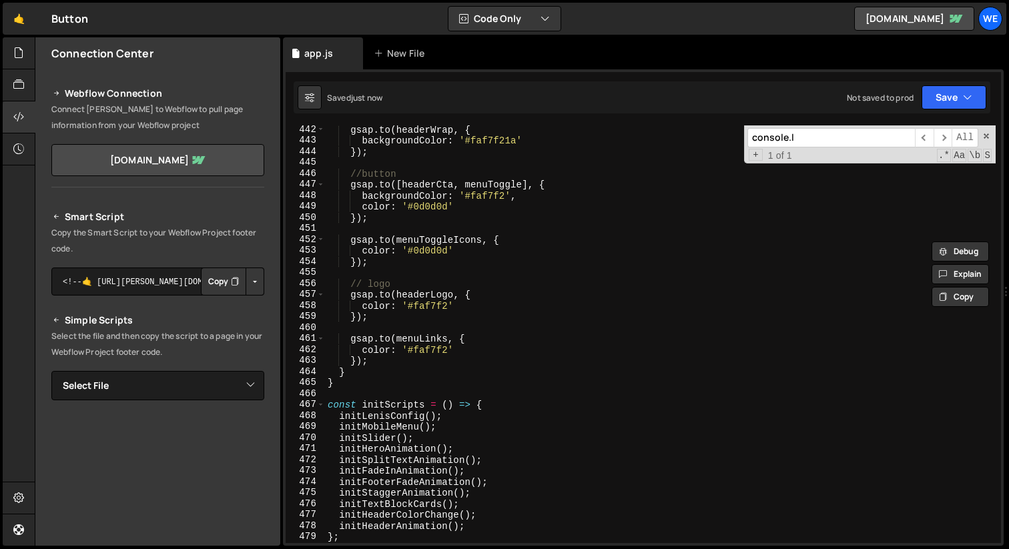
scroll to position [4857, 0]
click at [477, 374] on div "gsap . to ( headerWrap , { backgroundColor : '#faf7f21a' }) ; //button gsap . t…" at bounding box center [660, 344] width 671 height 440
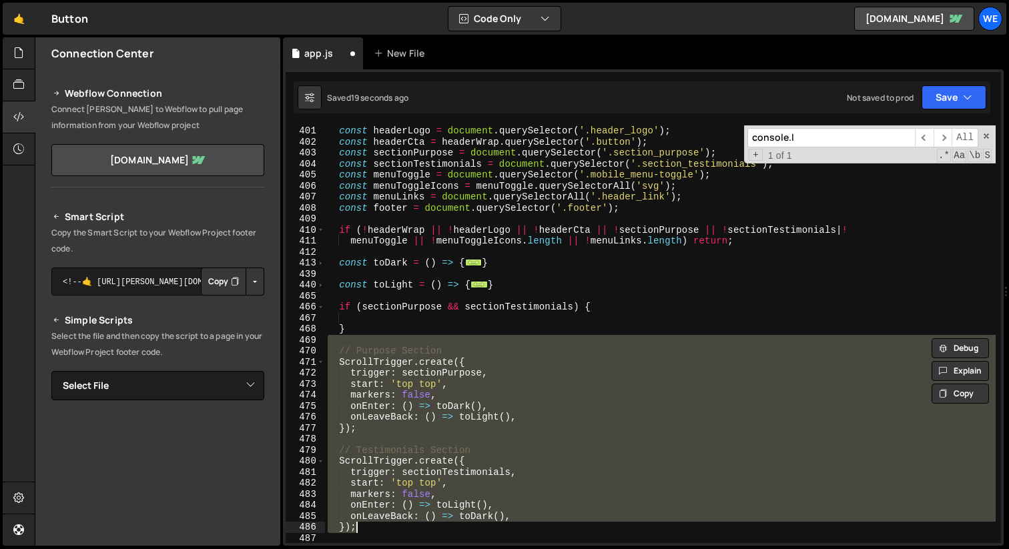
scroll to position [4409, 0]
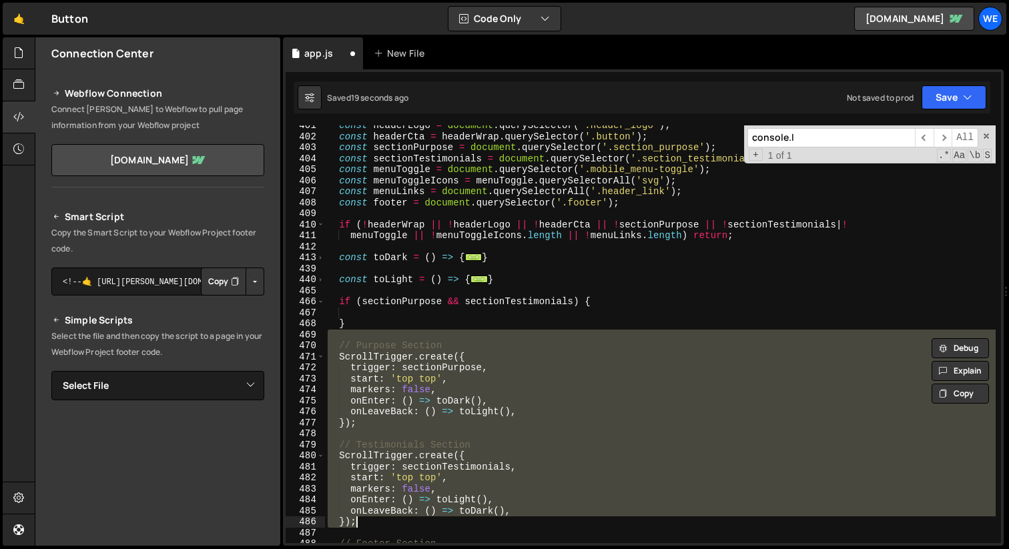
click at [527, 388] on div "const headerLogo = document . querySelector ( '.header_logo' ) ; const headerCt…" at bounding box center [660, 334] width 671 height 418
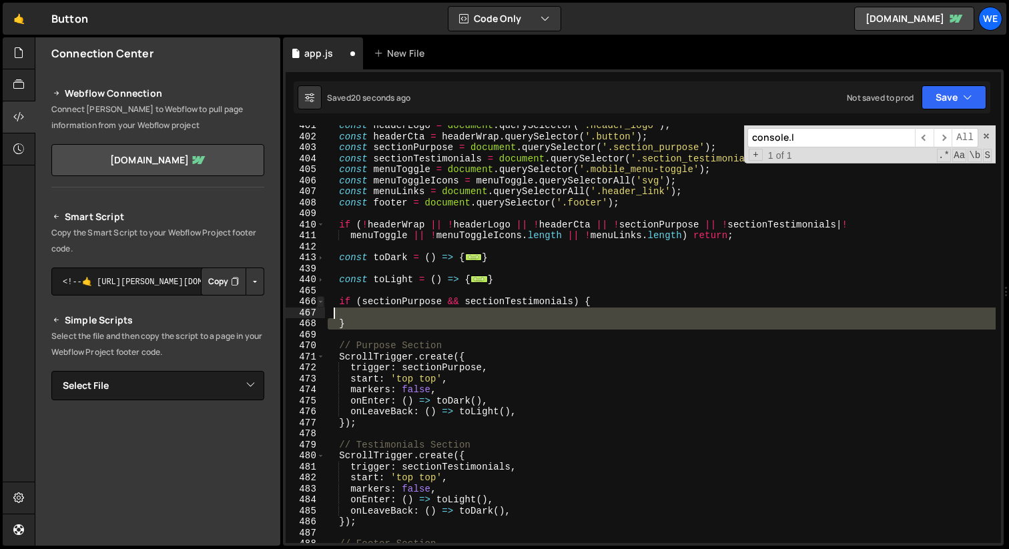
drag, startPoint x: 378, startPoint y: 332, endPoint x: 322, endPoint y: 306, distance: 61.5
click at [322, 306] on div "markers: false, 401 402 403 404 405 406 407 408 409 410 411 412 413 439 440 465…" at bounding box center [643, 334] width 715 height 418
type textarea "if (sectionPurpose && sectionTestimonials) {"
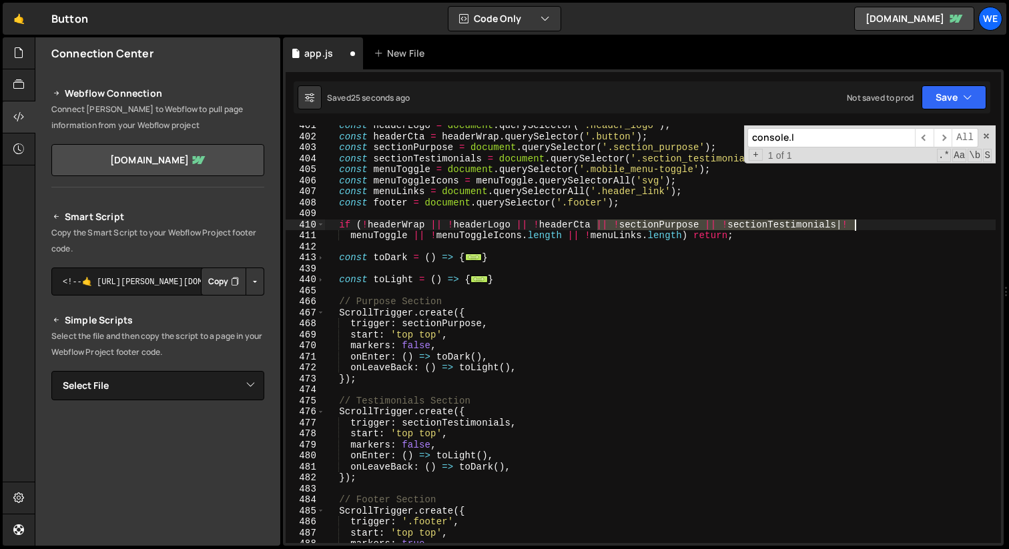
drag, startPoint x: 598, startPoint y: 226, endPoint x: 856, endPoint y: 226, distance: 258.2
click at [856, 226] on div "const headerLogo = document . querySelector ( '.header_logo' ) ; const headerCt…" at bounding box center [660, 340] width 671 height 440
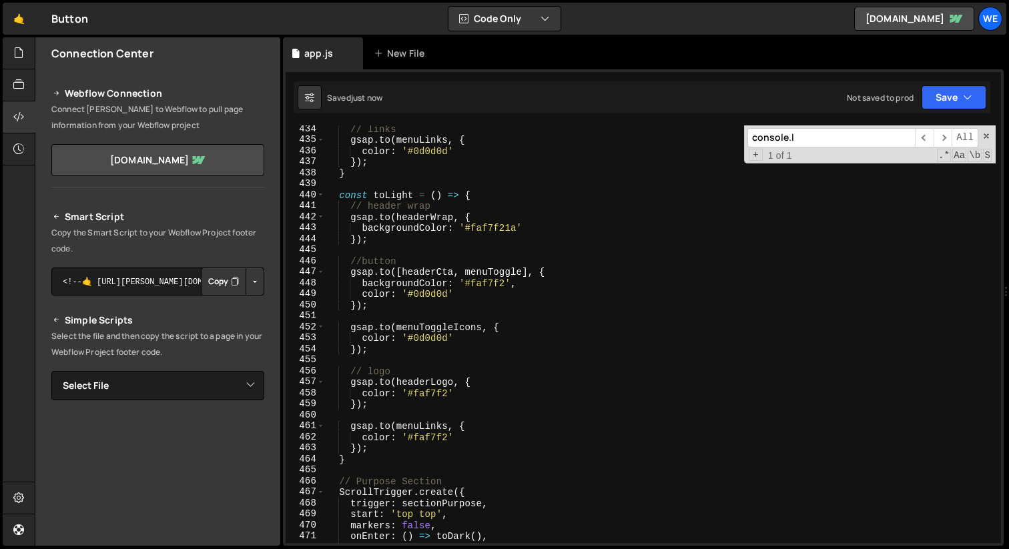
scroll to position [4855, 0]
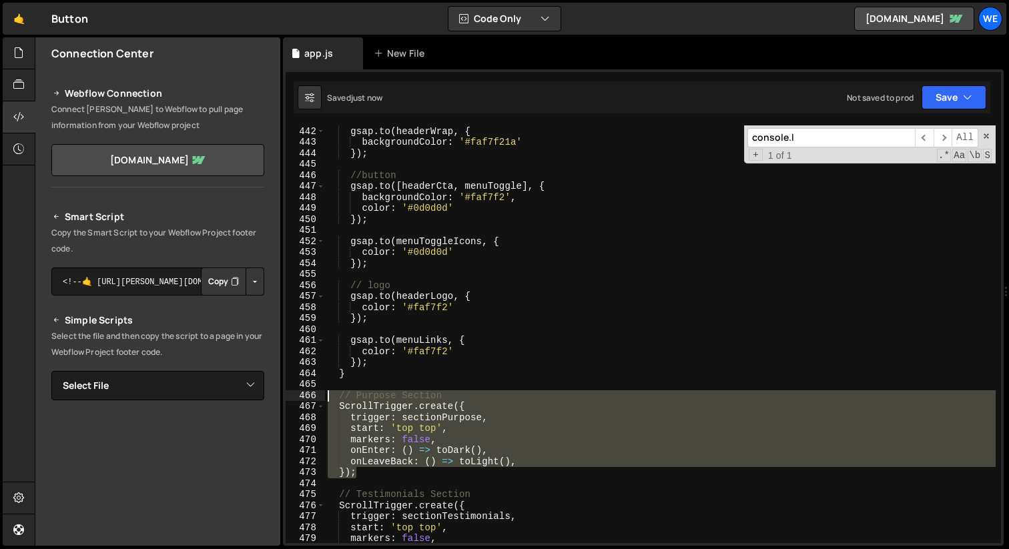
drag, startPoint x: 379, startPoint y: 473, endPoint x: 318, endPoint y: 398, distance: 96.3
click at [318, 398] on div "if (!headerWrap || !headerLogo || !headerCta || !menuToggle || !menuToggleIcons…" at bounding box center [643, 334] width 715 height 418
type textarea "// Purpose Section ScrollTrigger.create({"
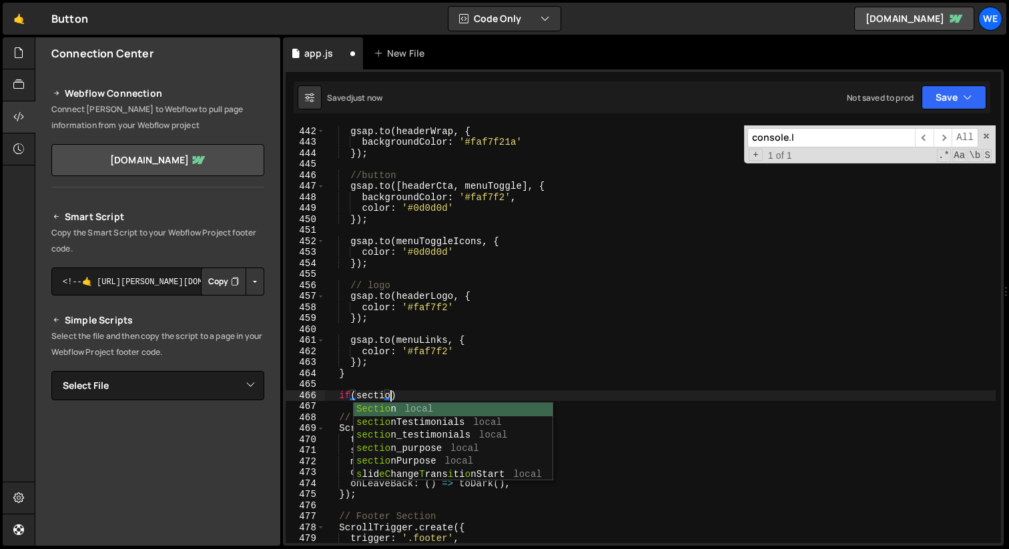
scroll to position [0, 3]
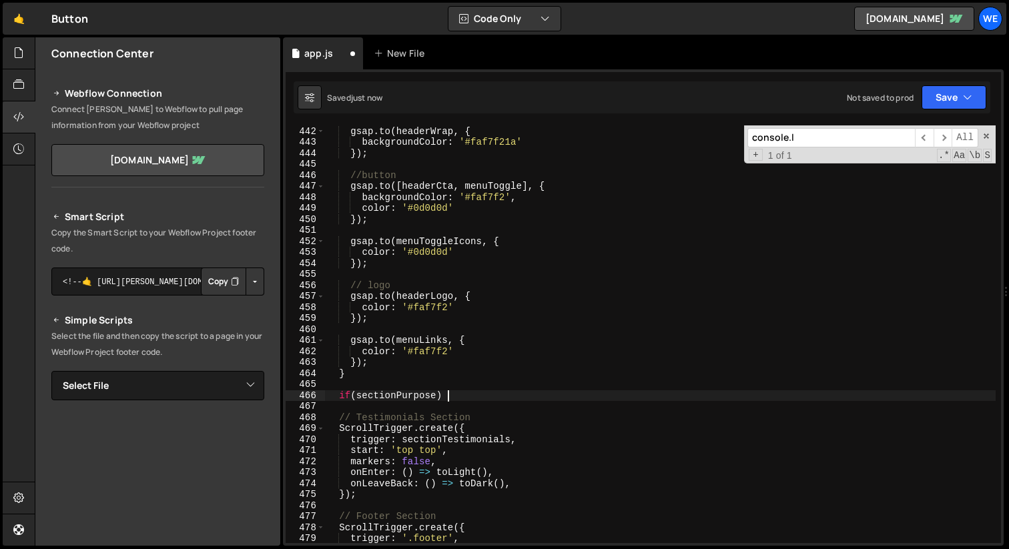
type textarea "if(sectionPurpose) {"
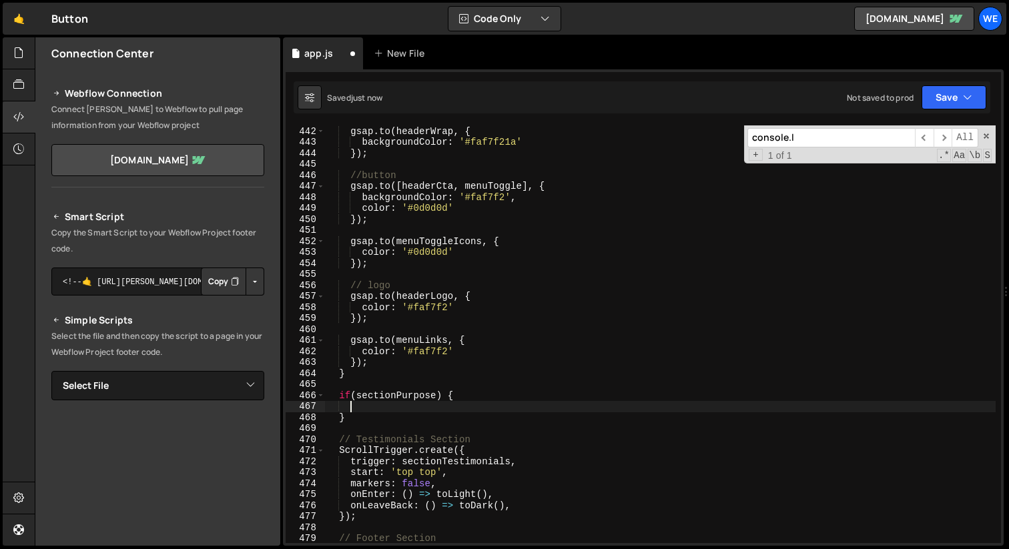
paste textarea "});"
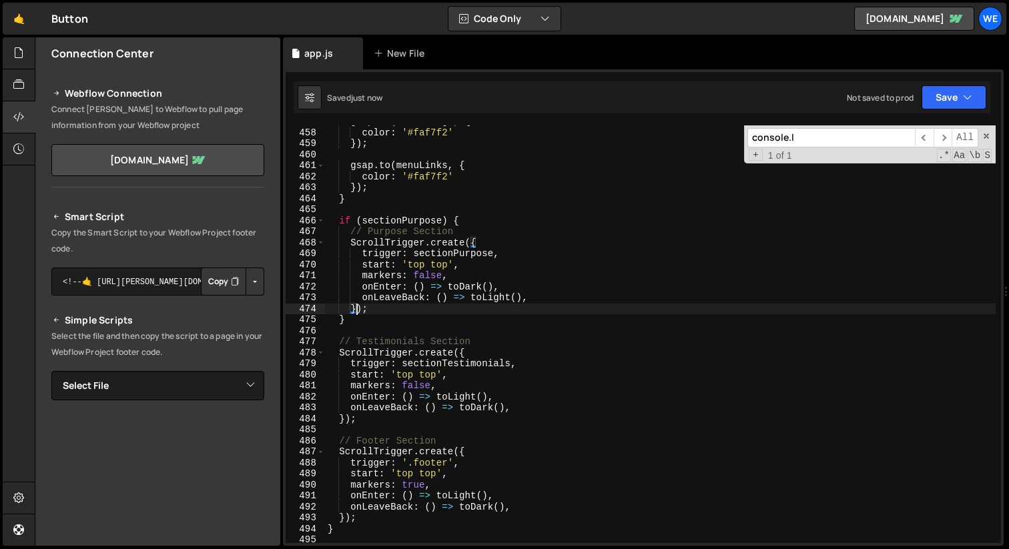
scroll to position [5029, 0]
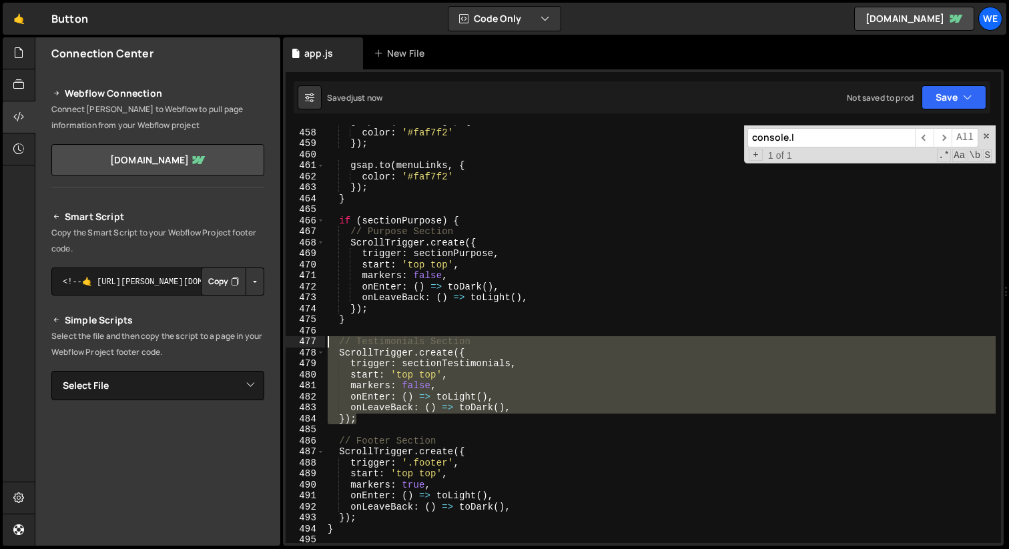
drag, startPoint x: 346, startPoint y: 383, endPoint x: 315, endPoint y: 342, distance: 51.9
click at [315, 342] on div "}); 457 458 459 460 461 462 463 464 465 466 467 468 469 470 471 472 473 474 475…" at bounding box center [643, 334] width 715 height 418
type textarea "// Testimonials Section ScrollTrigger.create({"
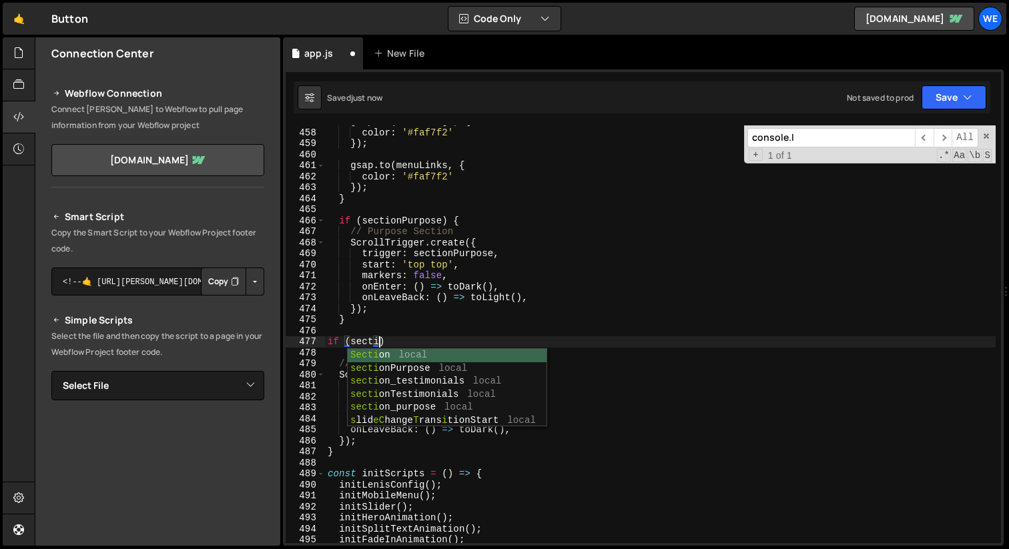
scroll to position [0, 4]
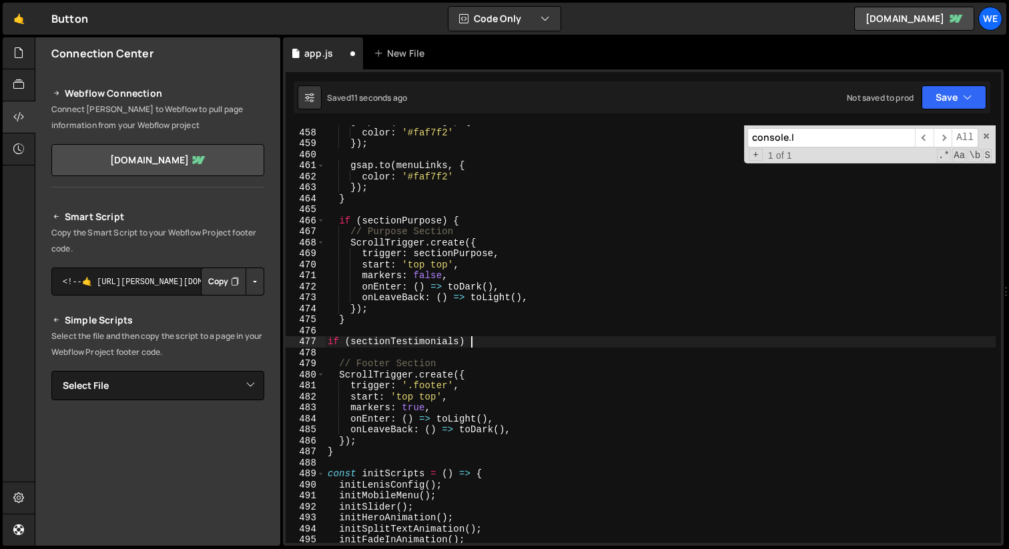
type textarea "if (sectionTestimonials) {"
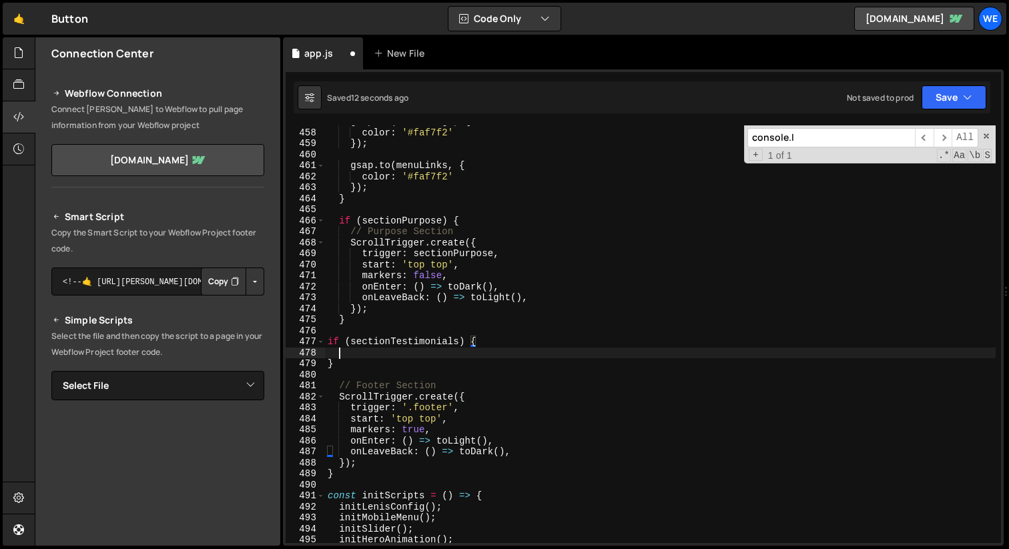
scroll to position [0, 0]
paste textarea "});"
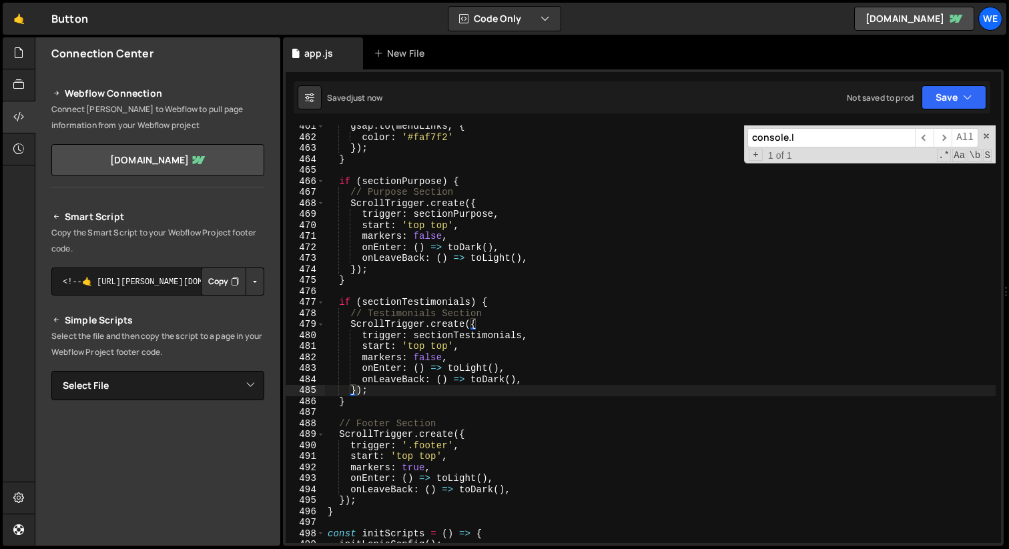
scroll to position [5152, 0]
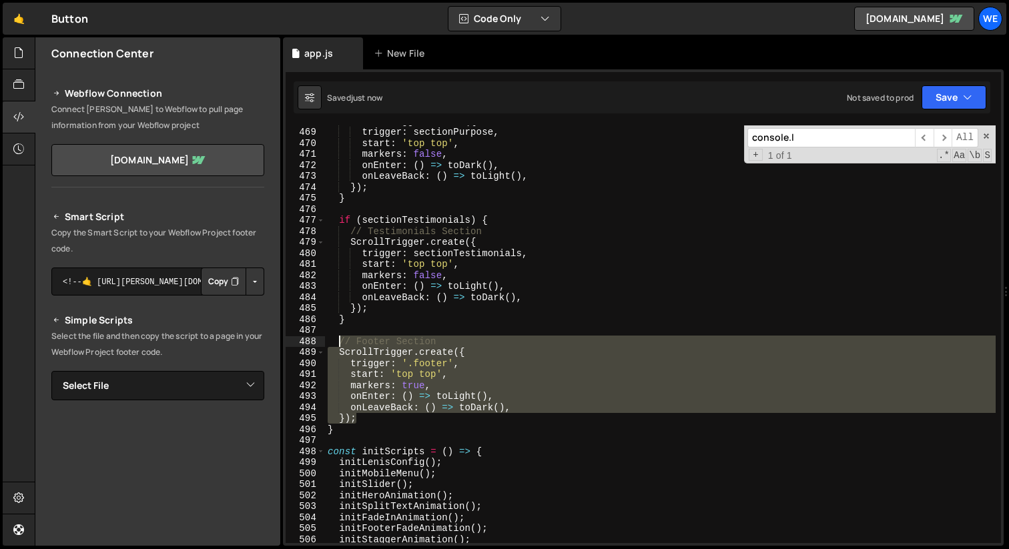
drag, startPoint x: 364, startPoint y: 397, endPoint x: 336, endPoint y: 340, distance: 63.3
click at [336, 340] on div "ScrollTrigger . create ({ trigger : sectionPurpose , start : 'top top' , marker…" at bounding box center [660, 335] width 671 height 440
type textarea "// Footer Section ScrollTrigger.create({"
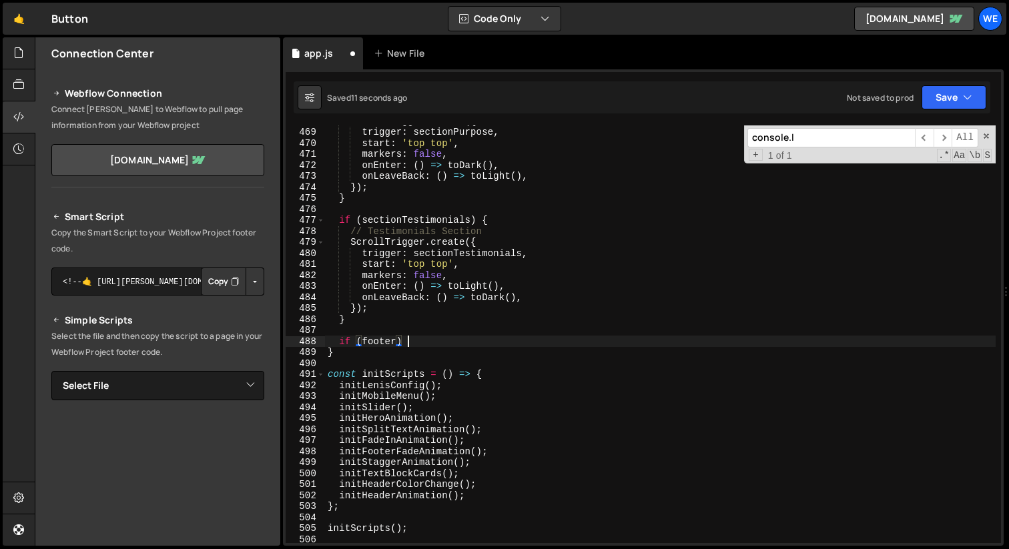
type textarea "if (footer) {"
paste textarea "});"
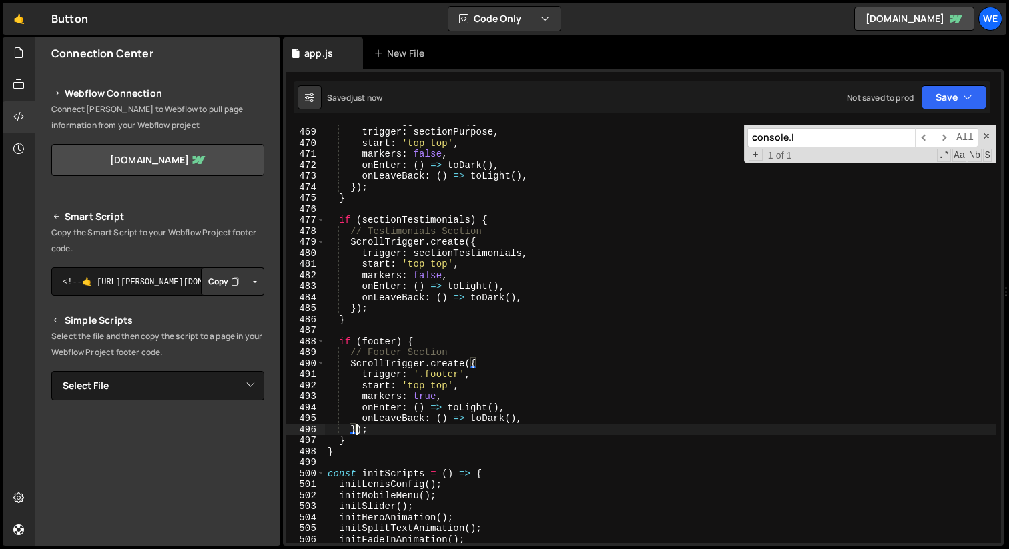
click at [413, 372] on div "ScrollTrigger . create ({ trigger : sectionPurpose , start : 'top top' , marker…" at bounding box center [660, 335] width 671 height 440
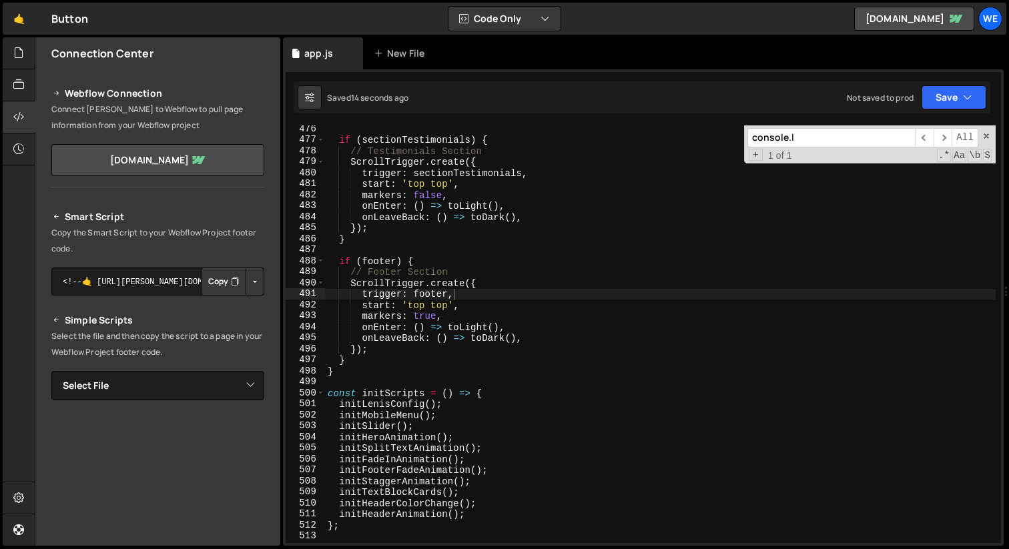
scroll to position [5314, 0]
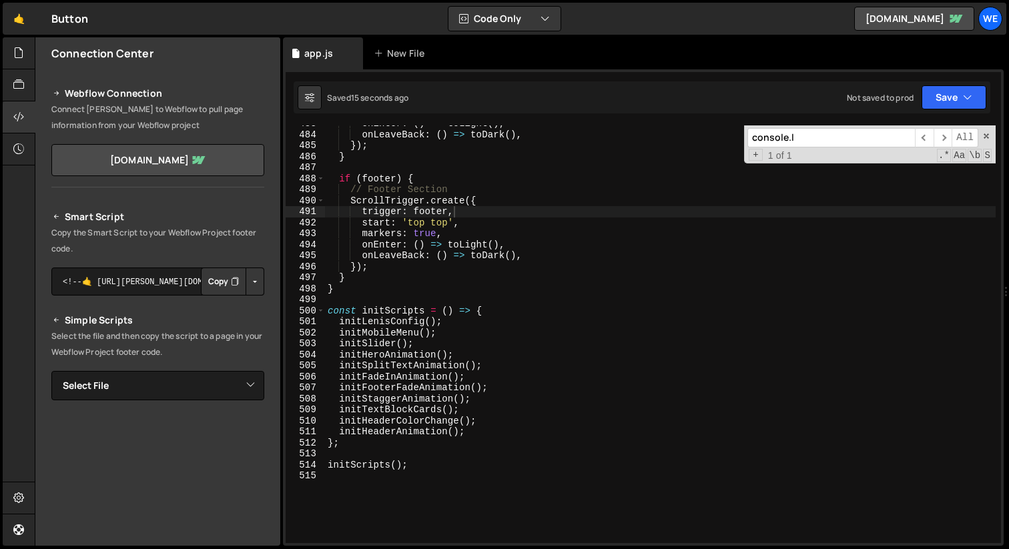
click at [429, 234] on div "onEnter : ( ) => toLight ( ) , onLeaveBack : ( ) => toDark ( ) , }) ; } if ( fo…" at bounding box center [660, 338] width 671 height 440
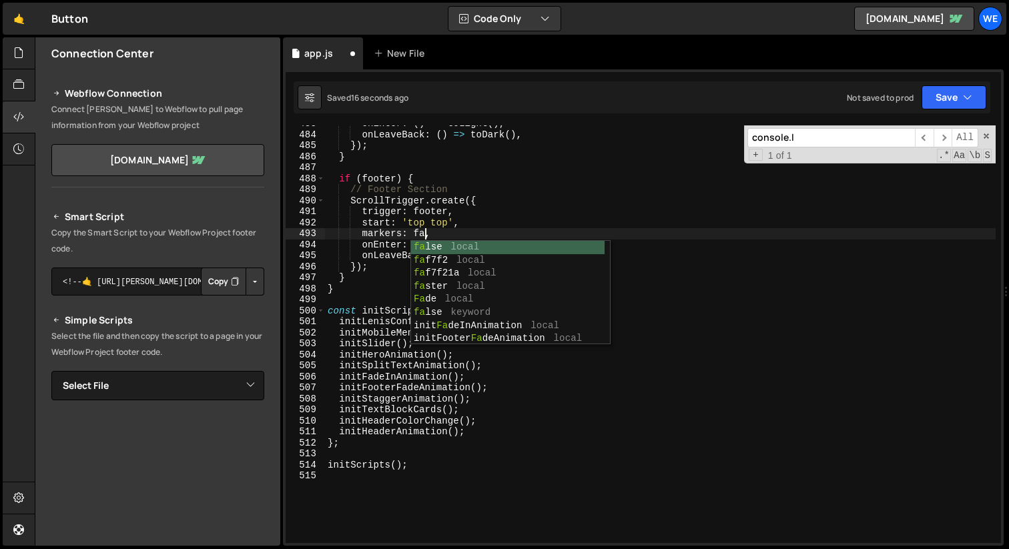
scroll to position [0, 7]
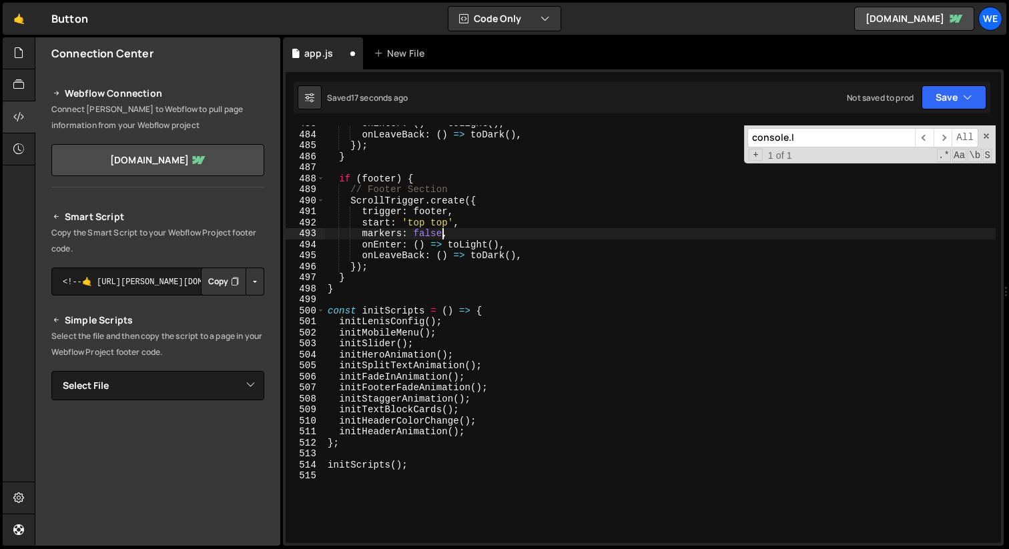
click at [599, 215] on div "onEnter : ( ) => toLight ( ) , onLeaveBack : ( ) => toDark ( ) , }) ; } if ( fo…" at bounding box center [660, 338] width 671 height 440
type textarea "trigger: footer,"
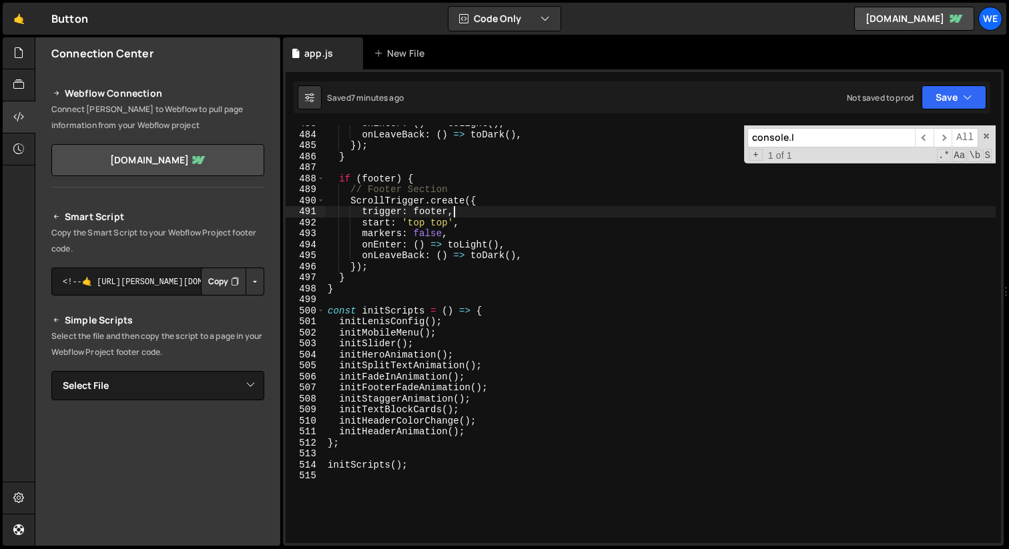
scroll to position [5309, 0]
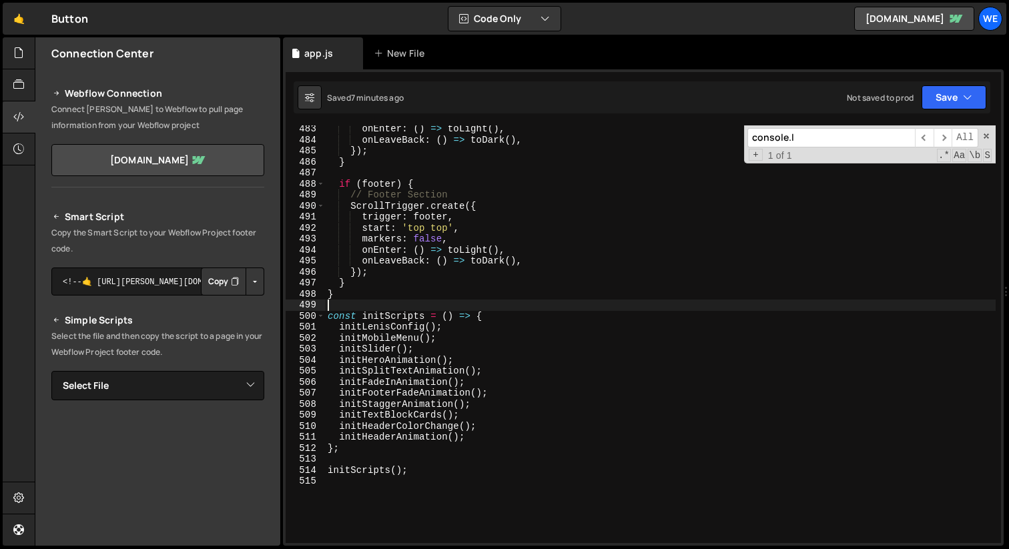
click at [513, 301] on div "onEnter : ( ) => toLight ( ) , onLeaveBack : ( ) => toDark ( ) , }) ; } if ( fo…" at bounding box center [660, 343] width 671 height 440
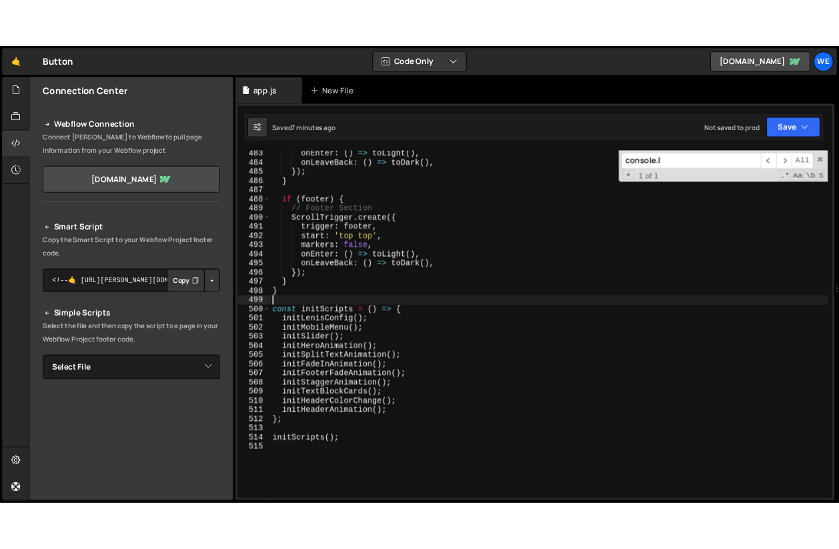
scroll to position [0, 0]
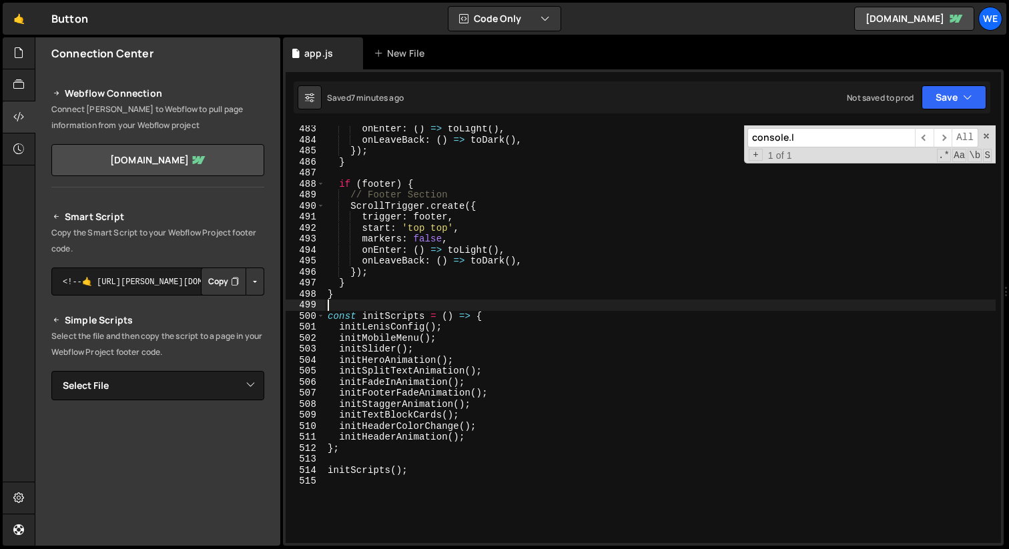
click at [548, 292] on div "onEnter : ( ) => toLight ( ) , onLeaveBack : ( ) => toDark ( ) , }) ; } if ( fo…" at bounding box center [660, 343] width 671 height 440
type textarea "initScripts();"
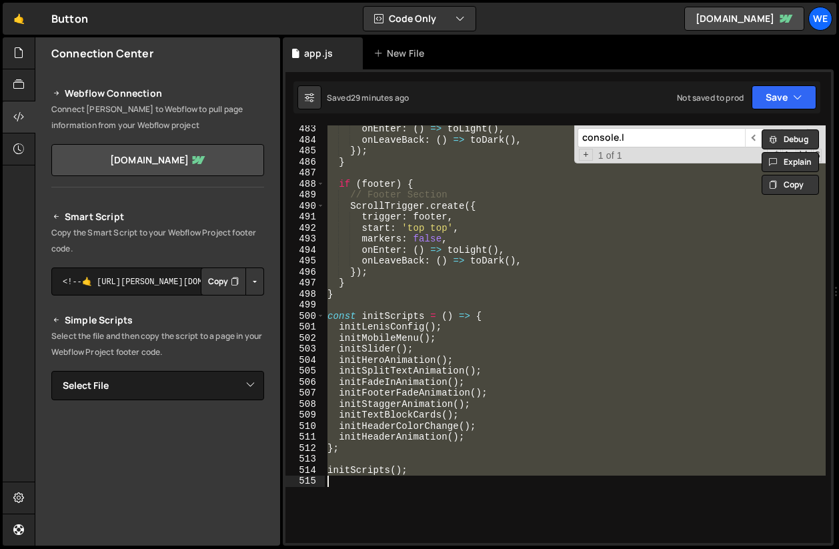
scroll to position [5320, 0]
click at [23, 19] on link "🤙" at bounding box center [19, 19] width 33 height 32
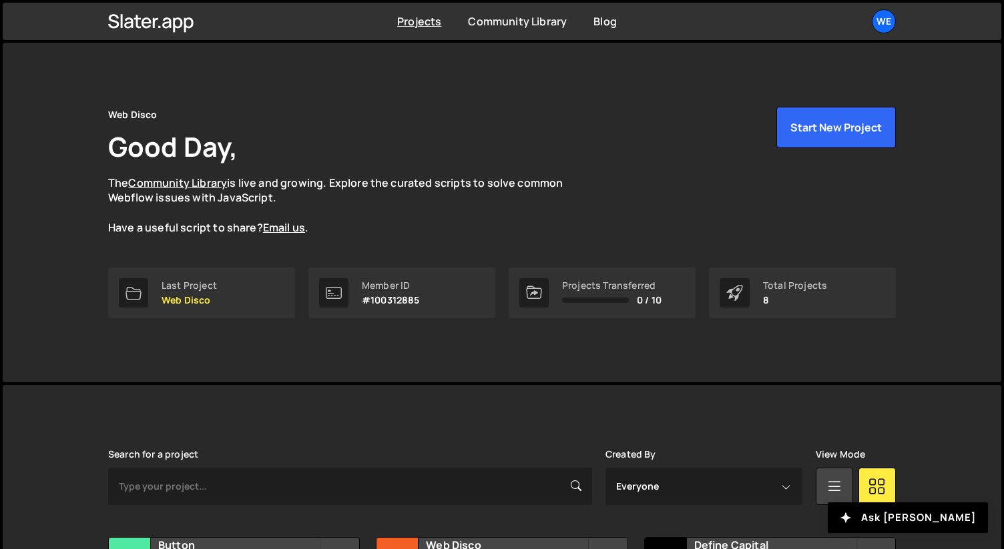
scroll to position [336, 0]
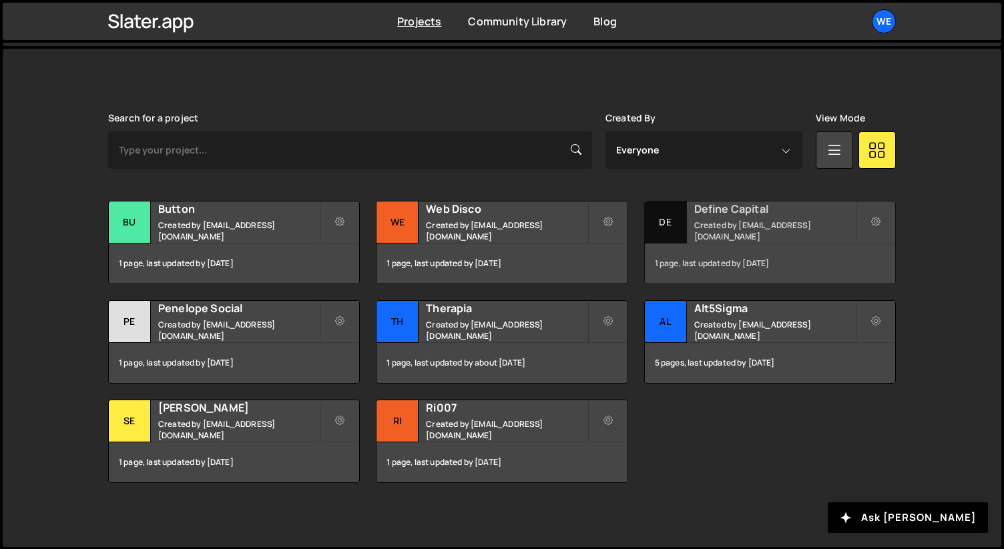
click at [750, 216] on h2 "Define Capital" at bounding box center [774, 209] width 161 height 15
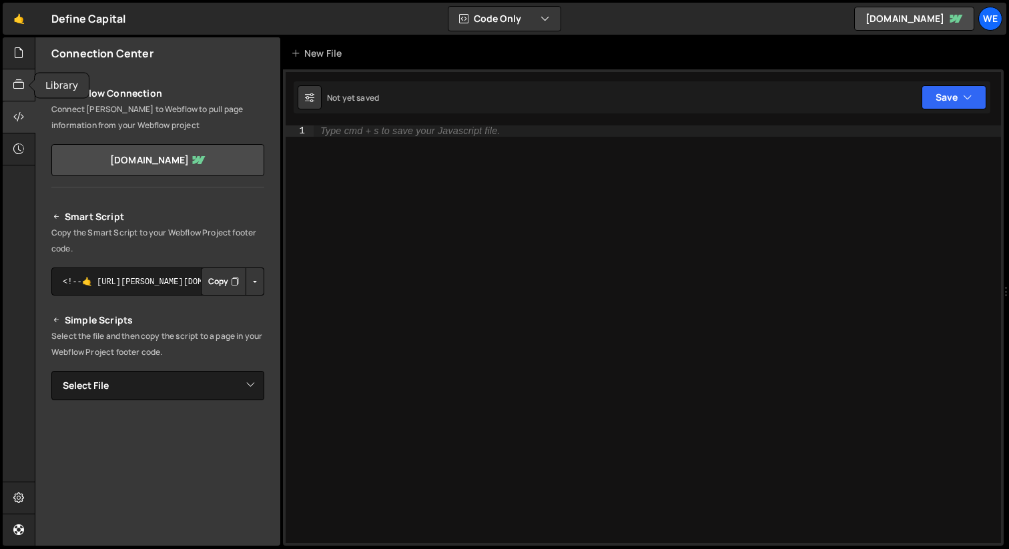
click at [9, 79] on div at bounding box center [19, 85] width 33 height 32
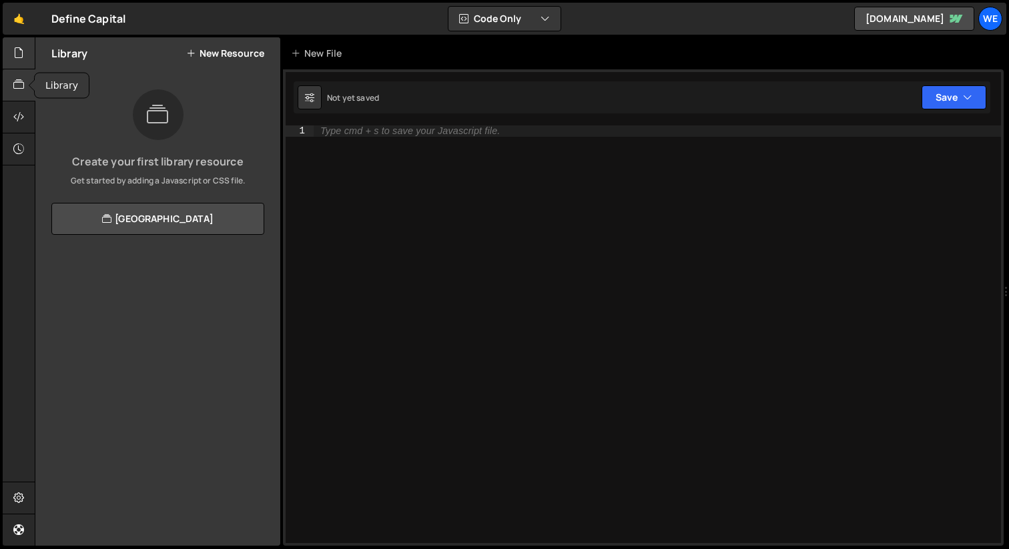
click at [13, 51] on icon at bounding box center [18, 52] width 11 height 15
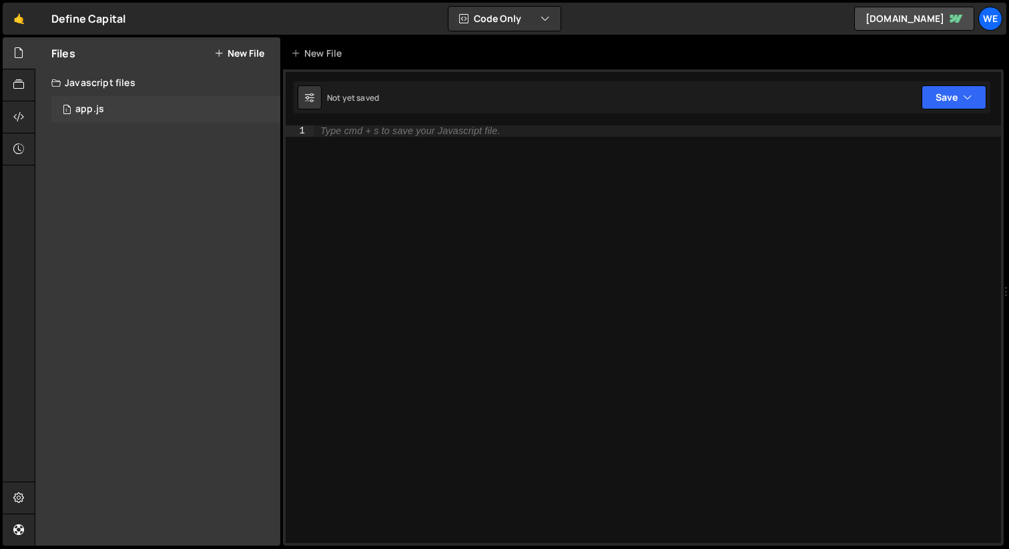
click at [110, 105] on div "1 app.js 0" at bounding box center [165, 109] width 229 height 27
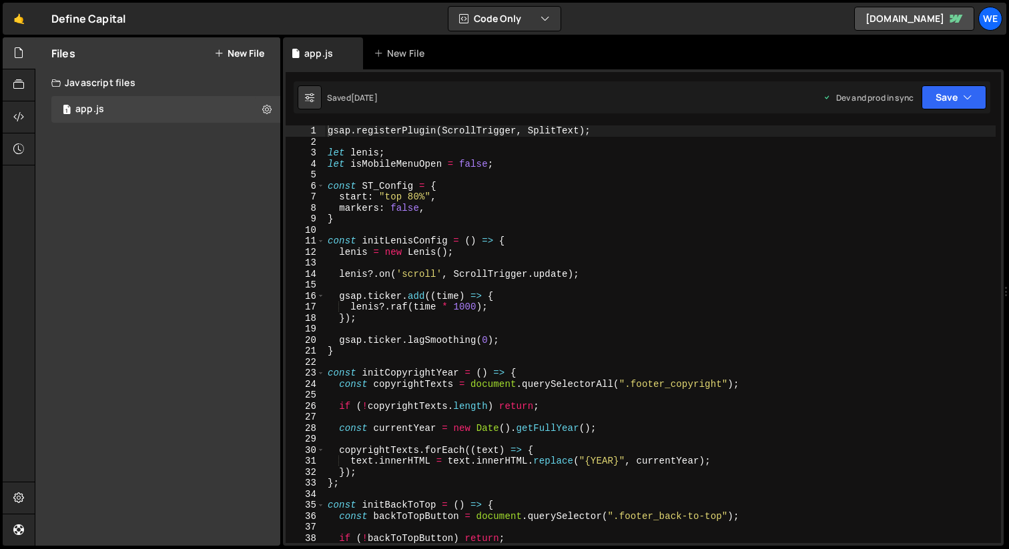
click at [482, 256] on div "gsap . registerPlugin ( ScrollTrigger , SplitText ) ; let [PERSON_NAME] ; let i…" at bounding box center [660, 345] width 671 height 440
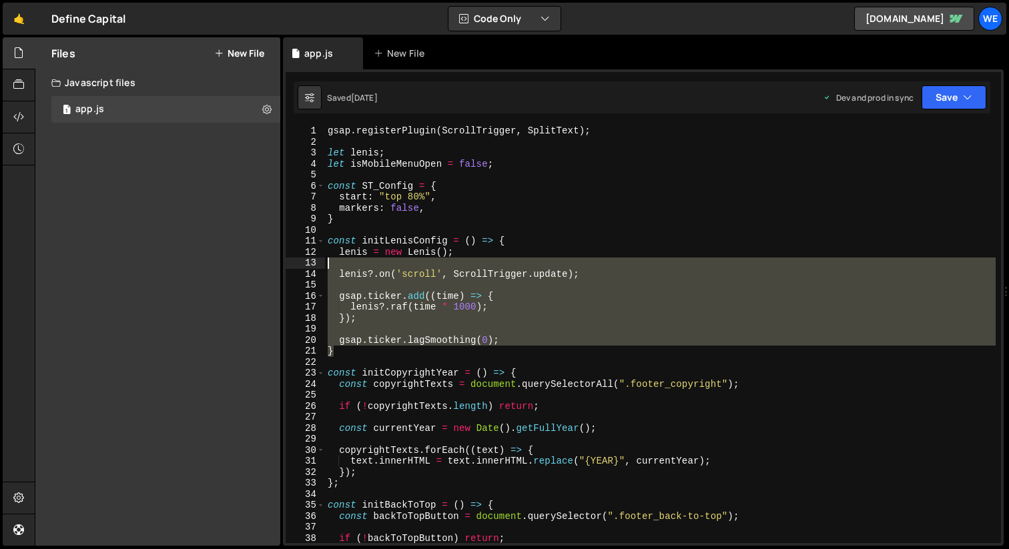
drag, startPoint x: 517, startPoint y: 346, endPoint x: 306, endPoint y: 260, distance: 228.0
click at [306, 260] on div "lenis = new Lenis(); 1 2 3 4 5 6 7 8 9 10 11 12 13 14 15 16 17 18 19 20 21 22 2…" at bounding box center [643, 334] width 715 height 418
click at [458, 304] on div "gsap . registerPlugin ( ScrollTrigger , SplitText ) ; let lenis ; let isMobileM…" at bounding box center [660, 334] width 671 height 418
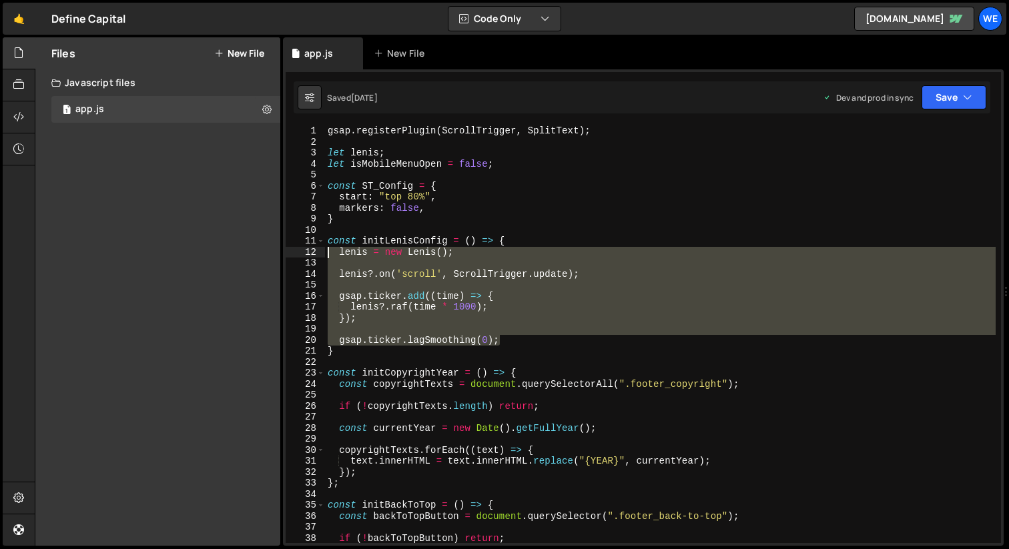
drag, startPoint x: 512, startPoint y: 338, endPoint x: 325, endPoint y: 255, distance: 204.6
click at [325, 255] on div "gsap . registerPlugin ( ScrollTrigger , SplitText ) ; let lenis ; let isMobileM…" at bounding box center [660, 345] width 671 height 440
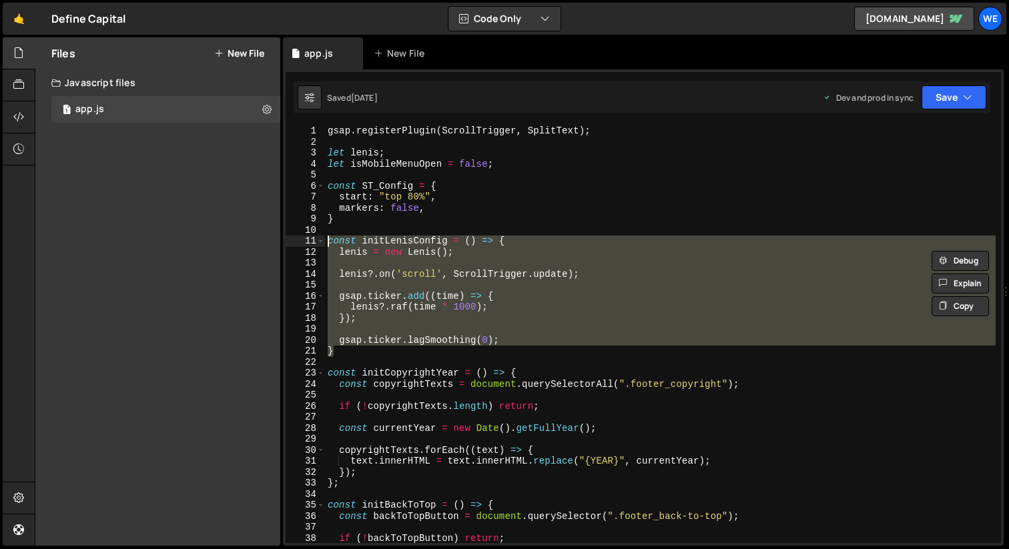
drag, startPoint x: 362, startPoint y: 354, endPoint x: 287, endPoint y: 244, distance: 134.0
click at [287, 244] on div "lenis = new Lenis(); 1 2 3 4 5 6 7 8 9 10 11 12 13 14 15 16 17 18 19 20 21 22 2…" at bounding box center [643, 334] width 715 height 418
type textarea "const initLenisConfig = () => { lenis = new Lenis();"
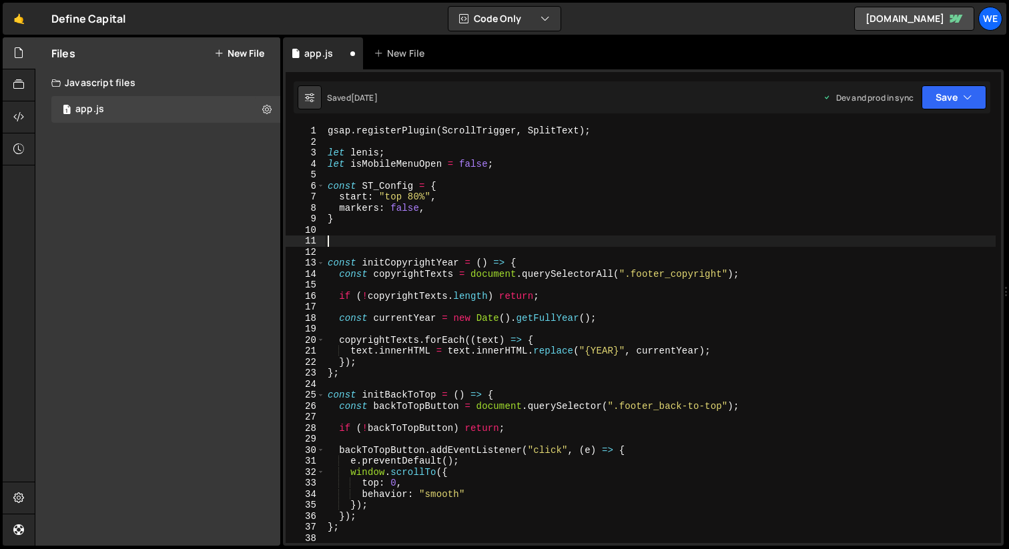
paste textarea "gsap.ticker.lagSmoothing(0);"
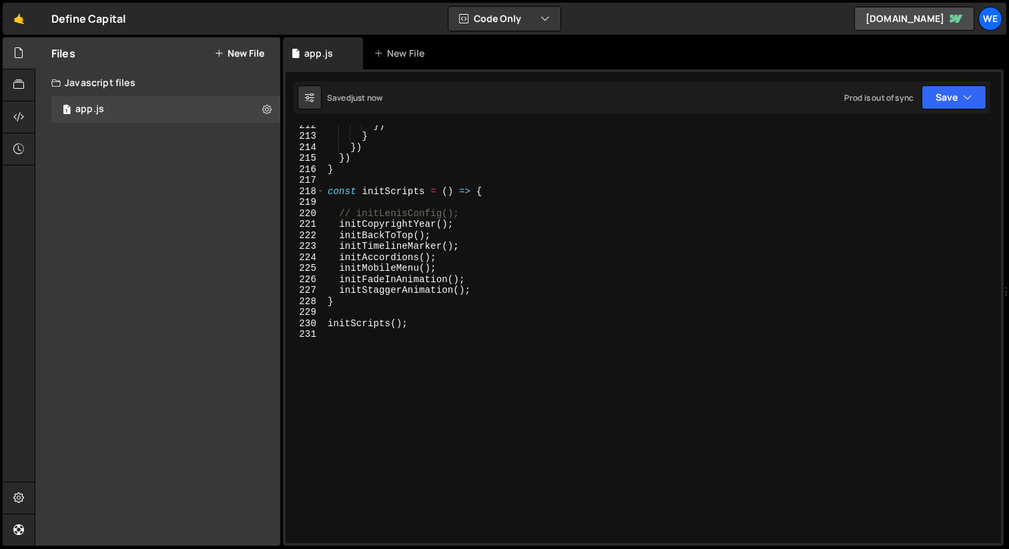
scroll to position [2329, 0]
click at [478, 218] on div "}) } }) }) } const initScripts = ( ) => { // initLenisConfig(); initCopyrightYe…" at bounding box center [660, 339] width 671 height 440
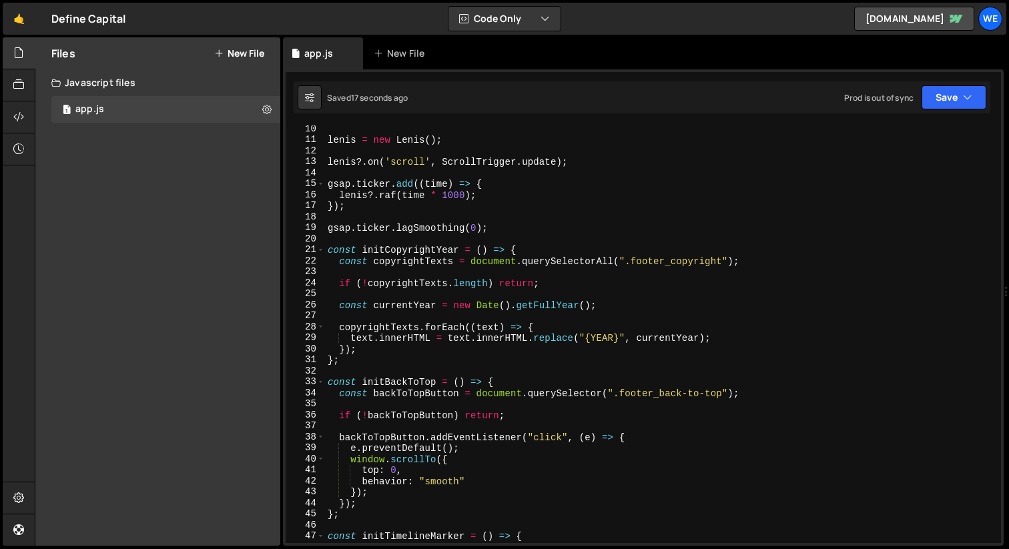
scroll to position [0, 0]
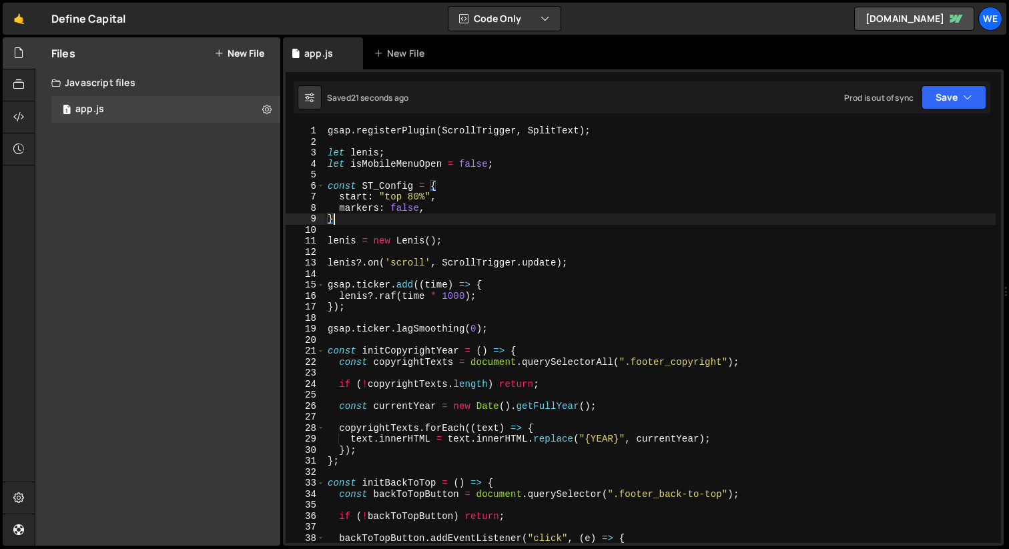
click at [388, 218] on div "gsap . registerPlugin ( ScrollTrigger , SplitText ) ; let lenis ; let isMobileM…" at bounding box center [660, 345] width 671 height 440
type textarea "}"
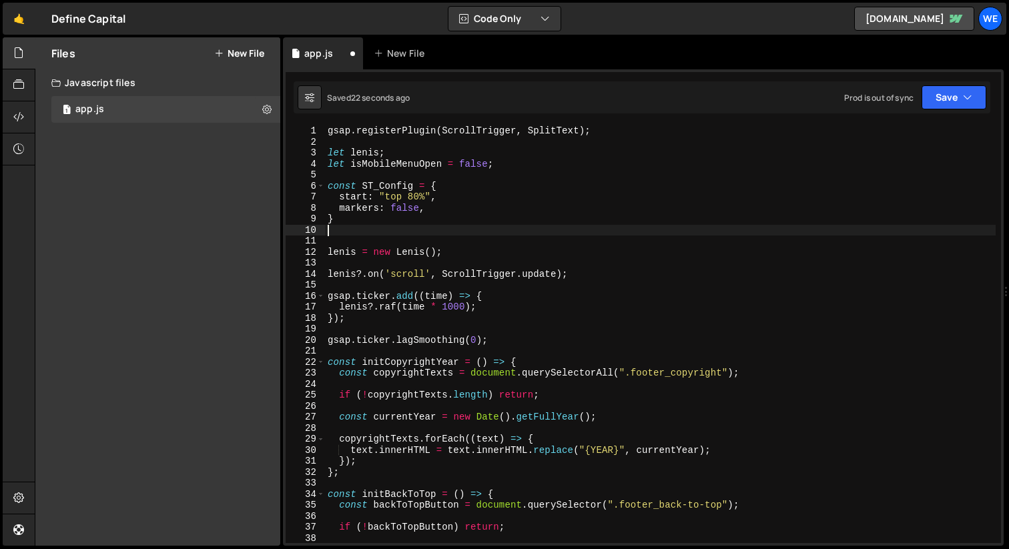
paste textarea "} });"
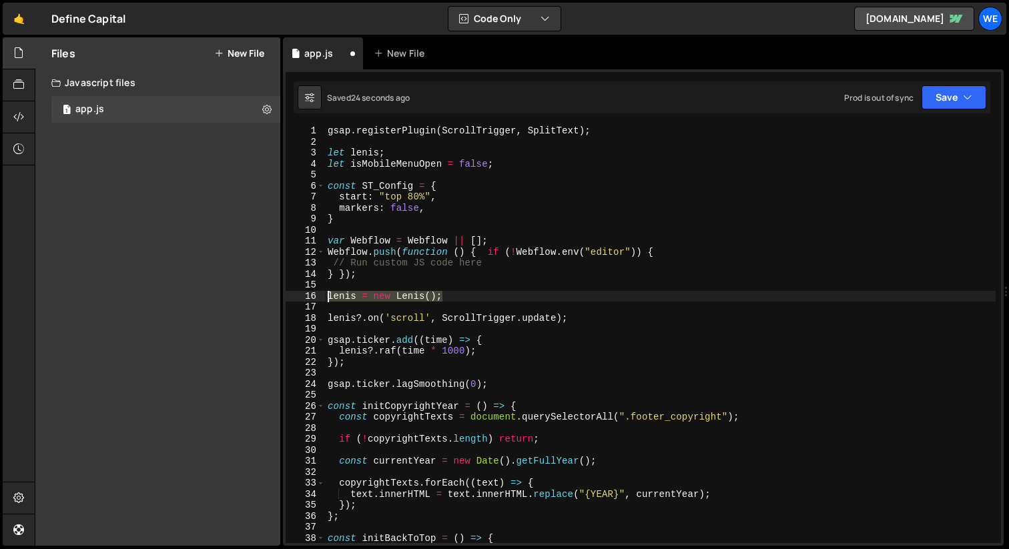
drag, startPoint x: 486, startPoint y: 299, endPoint x: 255, endPoint y: 298, distance: 230.9
click at [255, 298] on div "Files New File Javascript files 1 app.js 0 CSS files Copy share link Edit File …" at bounding box center [522, 291] width 974 height 509
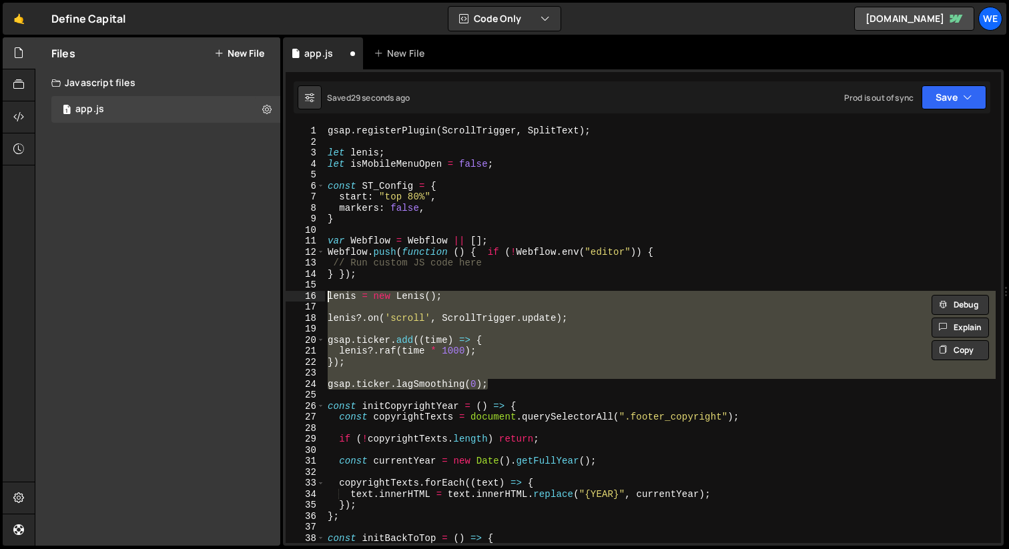
drag, startPoint x: 515, startPoint y: 384, endPoint x: 308, endPoint y: 298, distance: 223.8
click at [308, 298] on div "lenis = new Lenis(); 1 2 3 4 5 6 7 8 9 10 11 12 13 14 15 16 17 18 19 20 21 22 2…" at bounding box center [643, 334] width 715 height 418
type textarea "lenis = new Lenis();"
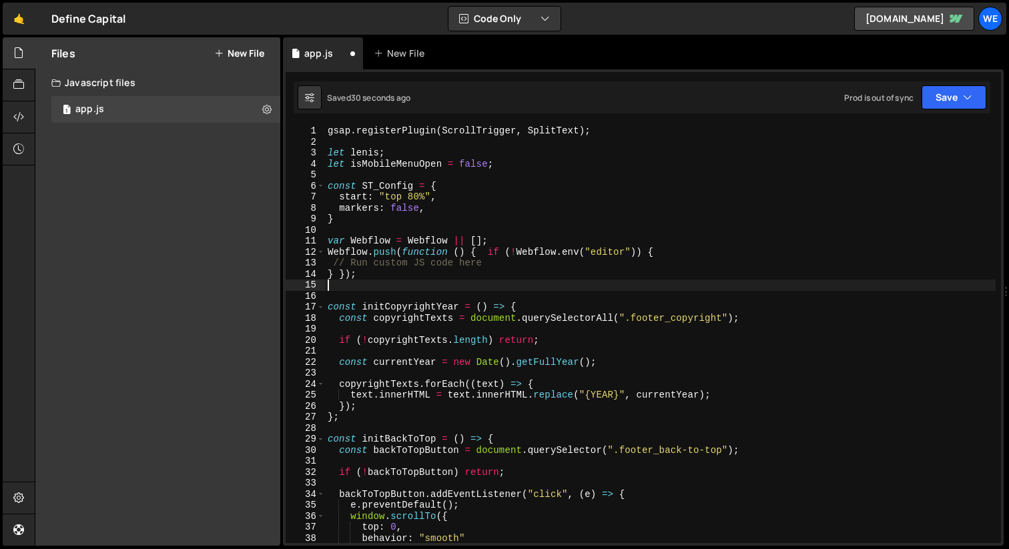
type textarea "// Run custom JS code here"
paste textarea "gsap.ticker.lagSmoothing(0);"
type textarea "gsap.ticker.lagSmoothing(0);"
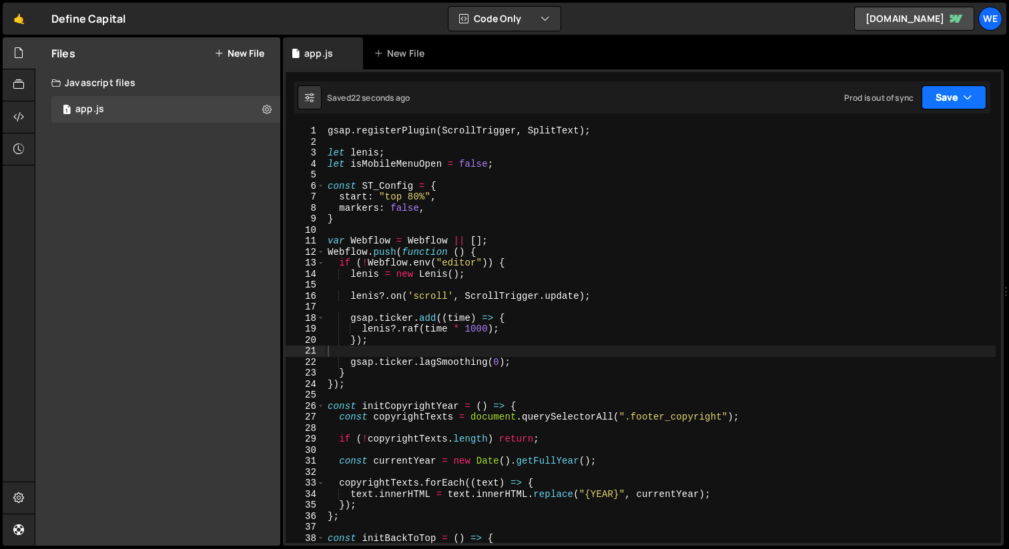
click at [958, 102] on button "Save" at bounding box center [954, 97] width 65 height 24
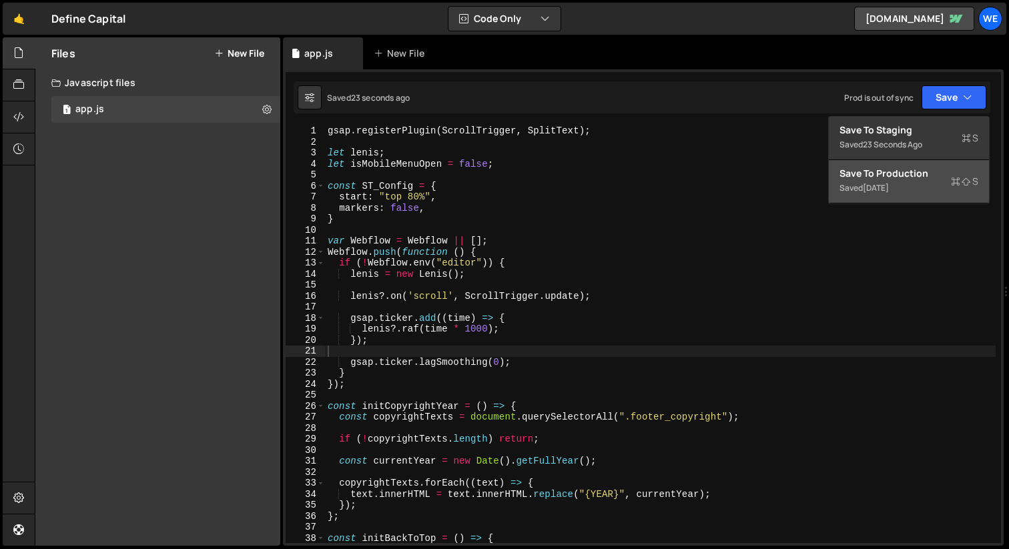
click at [886, 183] on div "3 days ago" at bounding box center [876, 187] width 26 height 11
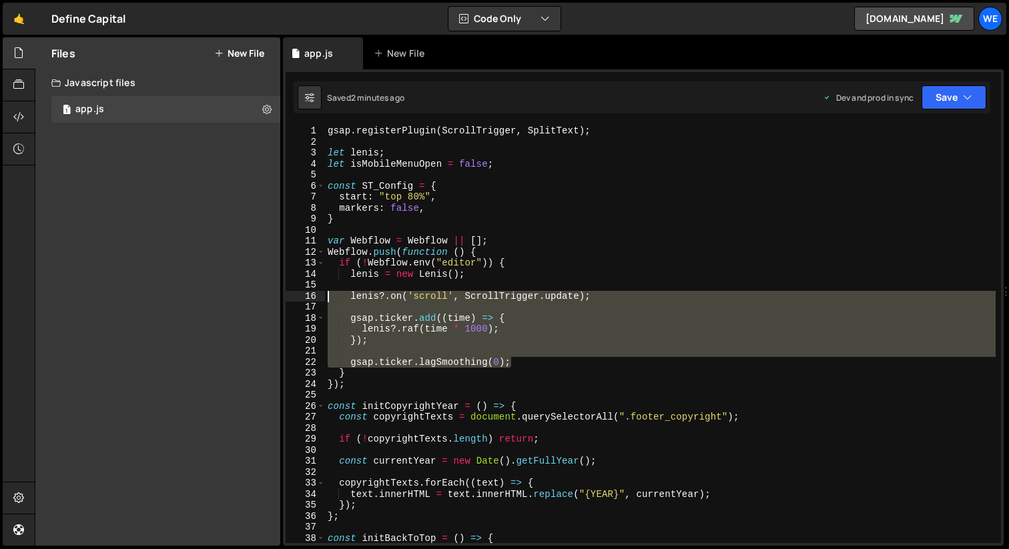
drag, startPoint x: 541, startPoint y: 360, endPoint x: 314, endPoint y: 298, distance: 235.9
click at [314, 298] on div "gsap.ticker.lagSmoothing(0); 1 2 3 4 5 6 7 8 9 10 11 12 13 14 15 16 17 18 19 20…" at bounding box center [643, 334] width 715 height 418
type textarea "lenis?.on('scroll', ScrollTrigger.update);"
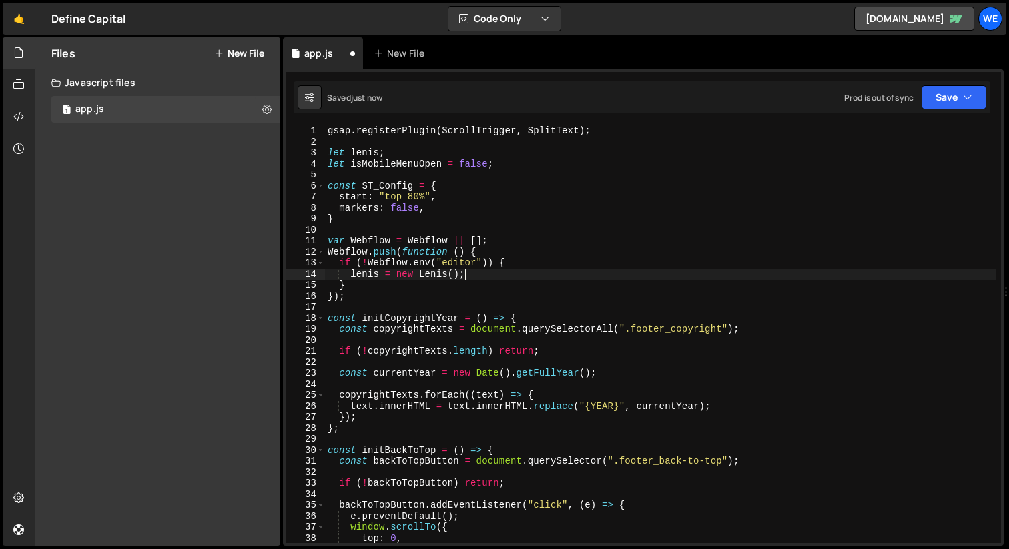
click at [362, 300] on div "gsap . registerPlugin ( ScrollTrigger , SplitText ) ; let lenis ; let isMobileM…" at bounding box center [660, 345] width 671 height 440
type textarea "});"
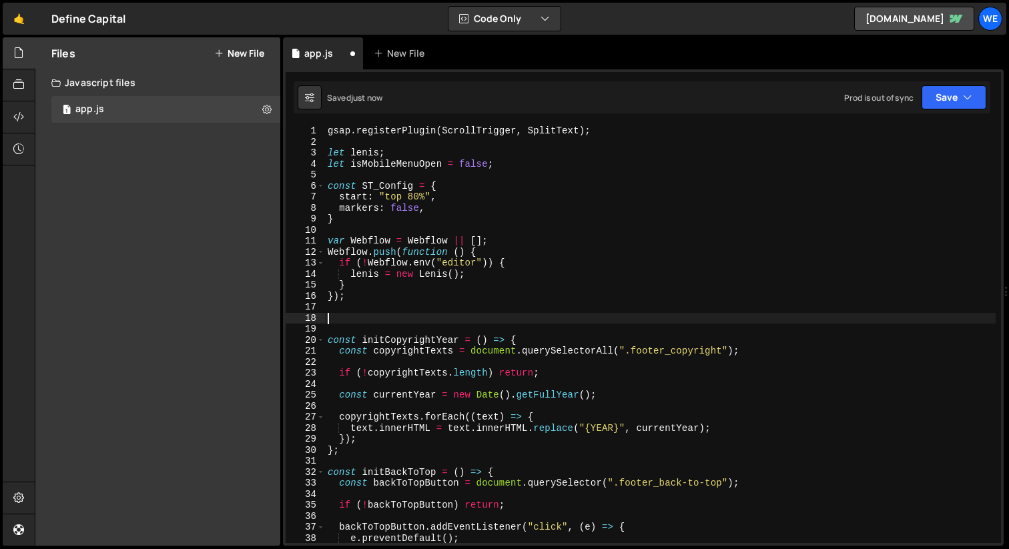
paste textarea "gsap.ticker.lagSmoothing(0);"
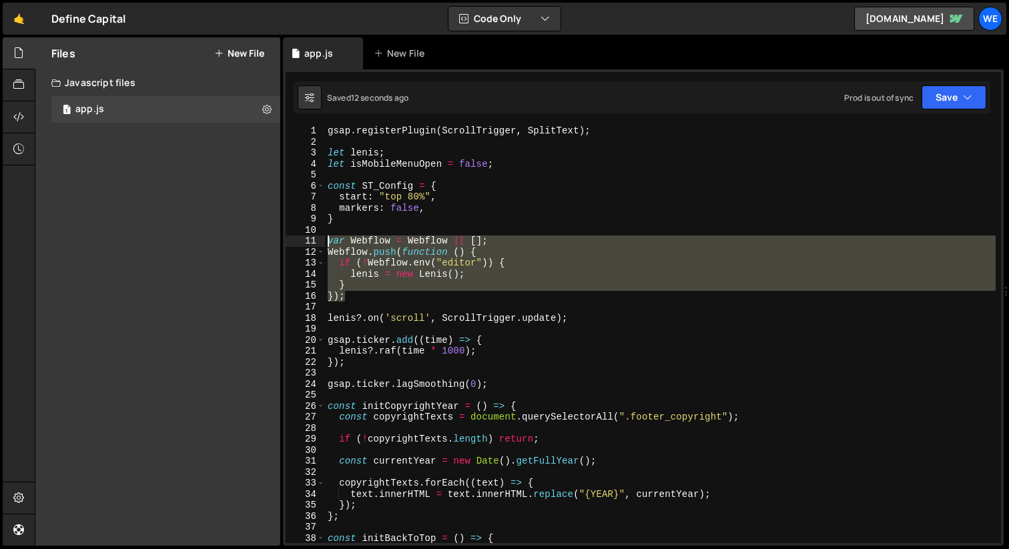
drag, startPoint x: 356, startPoint y: 295, endPoint x: 307, endPoint y: 239, distance: 74.3
click at [307, 239] on div "gsap.ticker.lagSmoothing(0); 1 2 3 4 5 6 7 8 9 10 11 12 13 14 15 16 17 18 19 20…" at bounding box center [643, 334] width 715 height 418
paste textarea "} });"
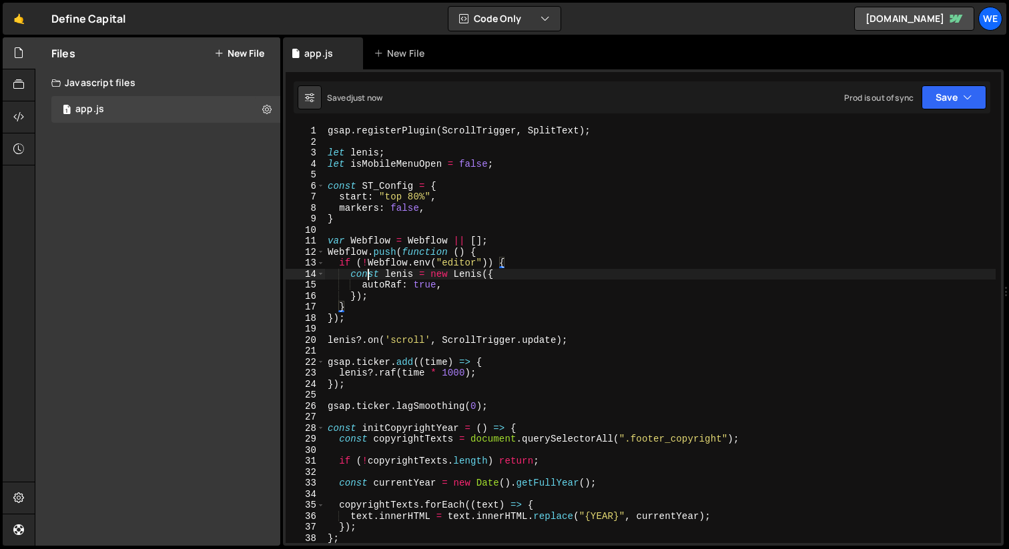
click at [369, 275] on div "gsap . registerPlugin ( ScrollTrigger , SplitText ) ; let lenis ; let isMobileM…" at bounding box center [660, 345] width 671 height 440
click at [368, 275] on div "gsap . registerPlugin ( ScrollTrigger , SplitText ) ; let lenis ; let isMobileM…" at bounding box center [660, 345] width 671 height 440
click at [466, 288] on div "gsap . registerPlugin ( ScrollTrigger , SplitText ) ; let lenis ; let isMobileM…" at bounding box center [660, 345] width 671 height 440
type textarea "autoRaf: true,"
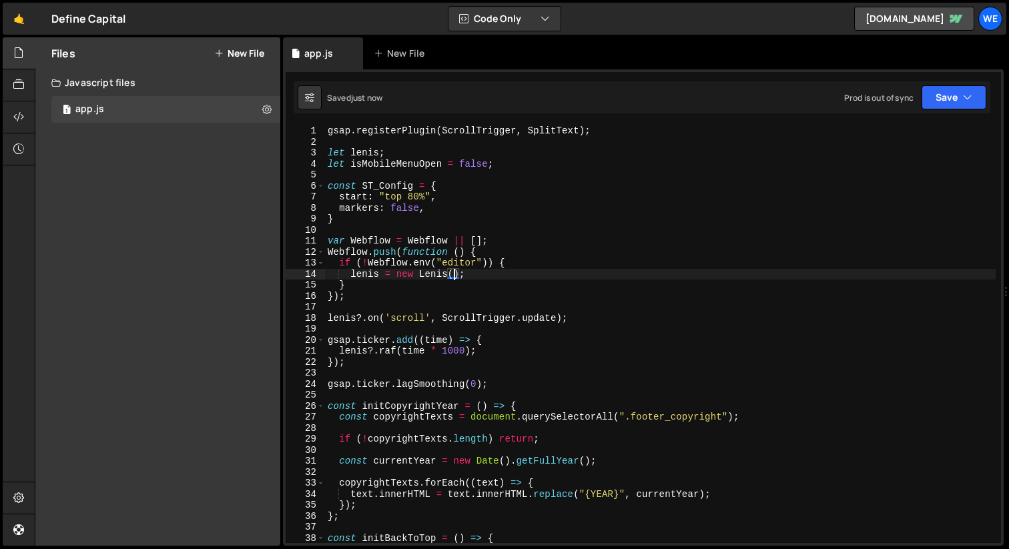
click at [571, 257] on div "gsap . registerPlugin ( ScrollTrigger , SplitText ) ; let lenis ; let isMobileM…" at bounding box center [660, 345] width 671 height 440
click at [510, 241] on div "gsap . registerPlugin ( ScrollTrigger , SplitText ) ; let lenis ; let isMobileM…" at bounding box center [660, 345] width 671 height 440
type textarea "var Webflow = Webflow || [];"
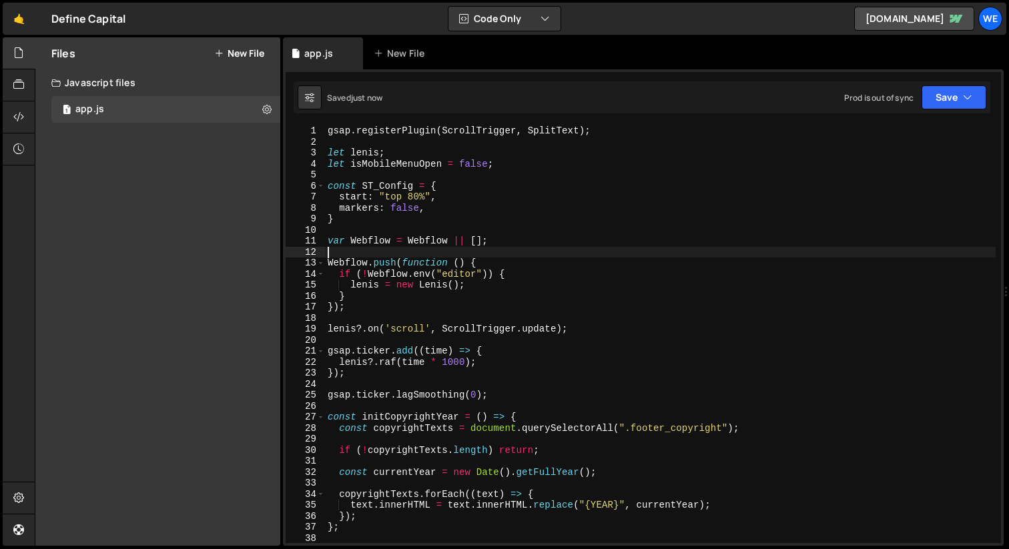
click at [560, 280] on div "gsap . registerPlugin ( ScrollTrigger , SplitText ) ; let lenis ; let isMobileM…" at bounding box center [660, 345] width 671 height 440
click at [970, 95] on icon "button" at bounding box center [967, 97] width 9 height 13
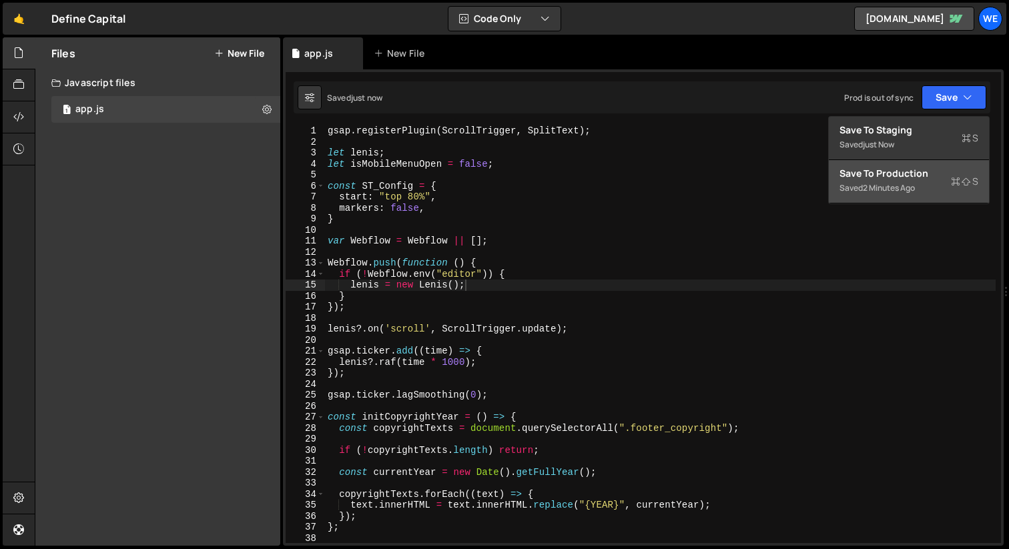
click at [892, 185] on div "2 minutes ago" at bounding box center [889, 187] width 52 height 11
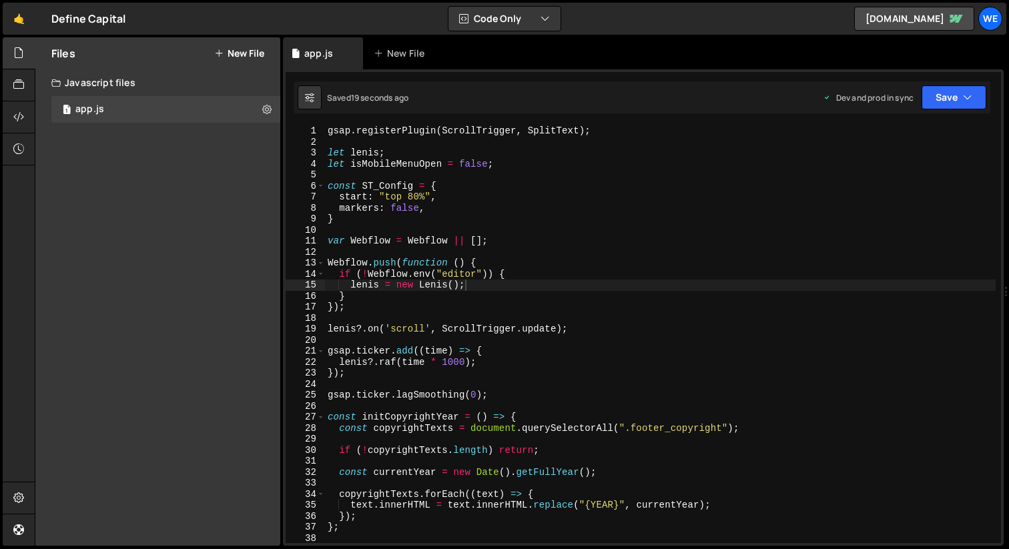
click at [399, 332] on div "gsap . registerPlugin ( ScrollTrigger , SplitText ) ; let lenis ; let isMobileM…" at bounding box center [660, 345] width 671 height 440
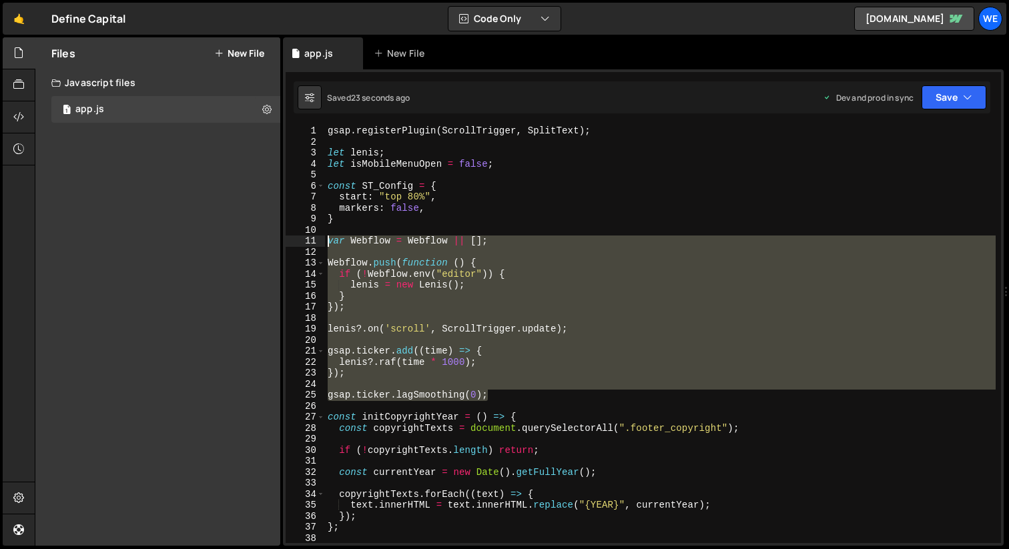
drag, startPoint x: 497, startPoint y: 395, endPoint x: 306, endPoint y: 242, distance: 244.5
click at [306, 242] on div "lenis?.on('scroll', ScrollTrigger.update); 1 2 3 4 5 6 7 8 9 10 11 12 13 14 15 …" at bounding box center [643, 334] width 715 height 418
paste textarea "} });"
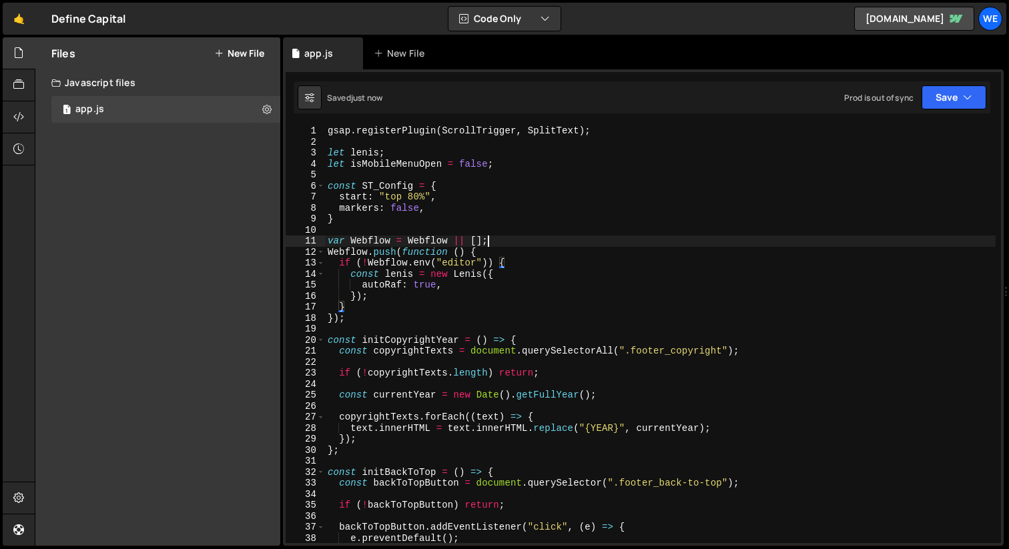
click at [504, 236] on div "gsap . registerPlugin ( ScrollTrigger , SplitText ) ; let lenis ; let isMobileM…" at bounding box center [660, 345] width 671 height 440
type textarea "var Webflow = Webflow || [];"
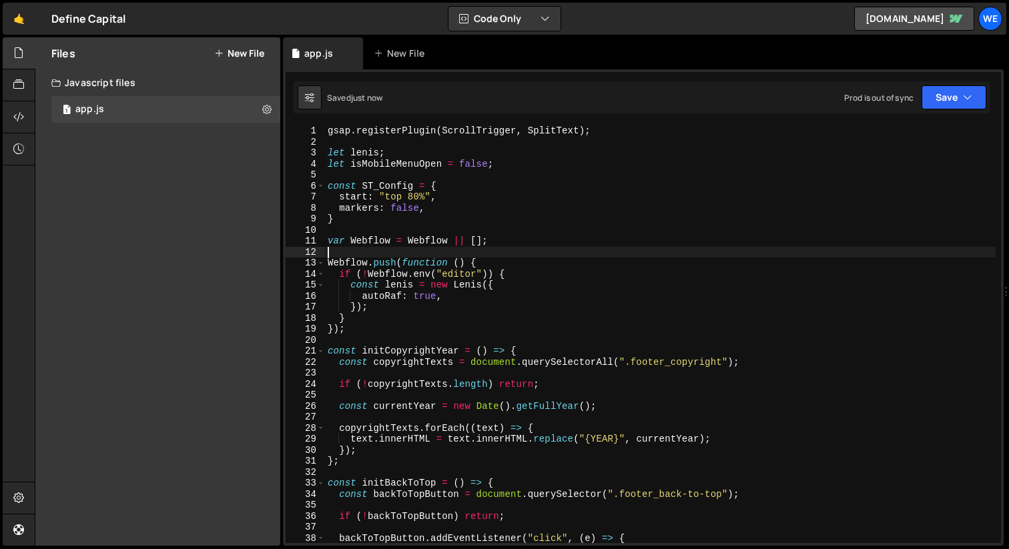
click at [549, 253] on div "gsap . registerPlugin ( ScrollTrigger , SplitText ) ; let lenis ; let isMobileM…" at bounding box center [660, 345] width 671 height 440
click at [951, 99] on button "Save" at bounding box center [954, 97] width 65 height 24
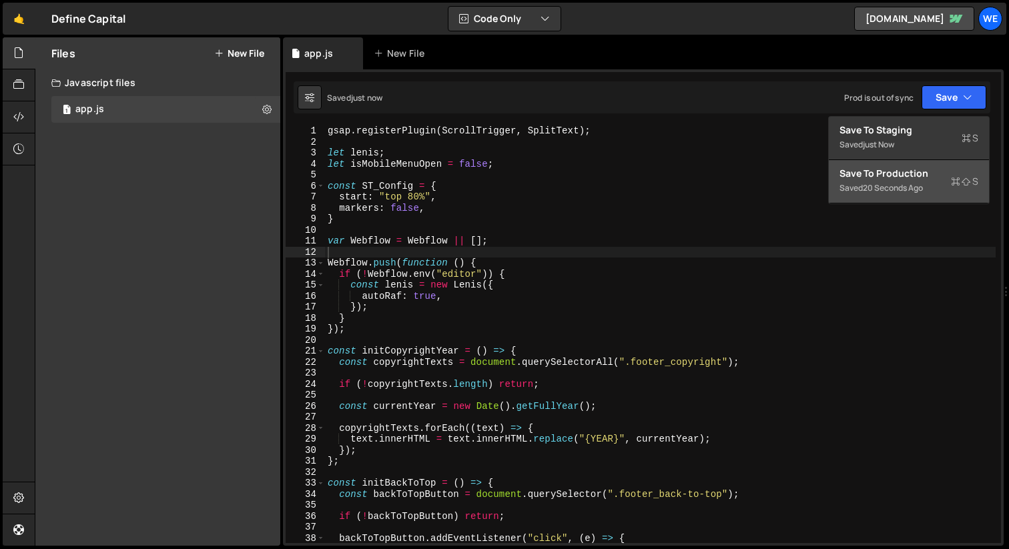
click at [920, 175] on div "Save to Production S" at bounding box center [908, 173] width 139 height 13
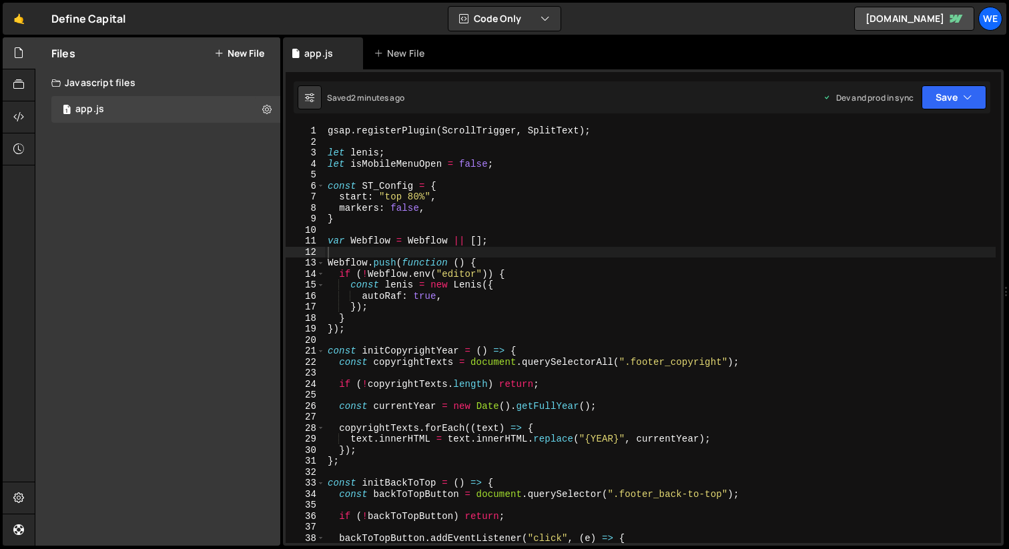
type textarea "Webflow.push(function () {"
click at [484, 263] on div "gsap . registerPlugin ( ScrollTrigger , SplitText ) ; let lenis ; let isMobileM…" at bounding box center [660, 345] width 671 height 440
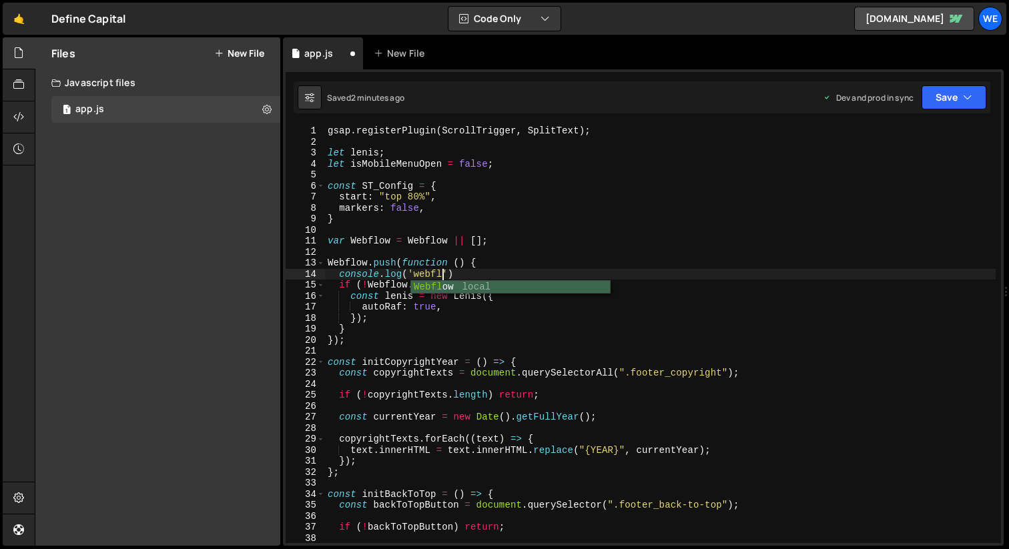
scroll to position [0, 8]
type textarea "if (!Webflow.env("editor")) {"
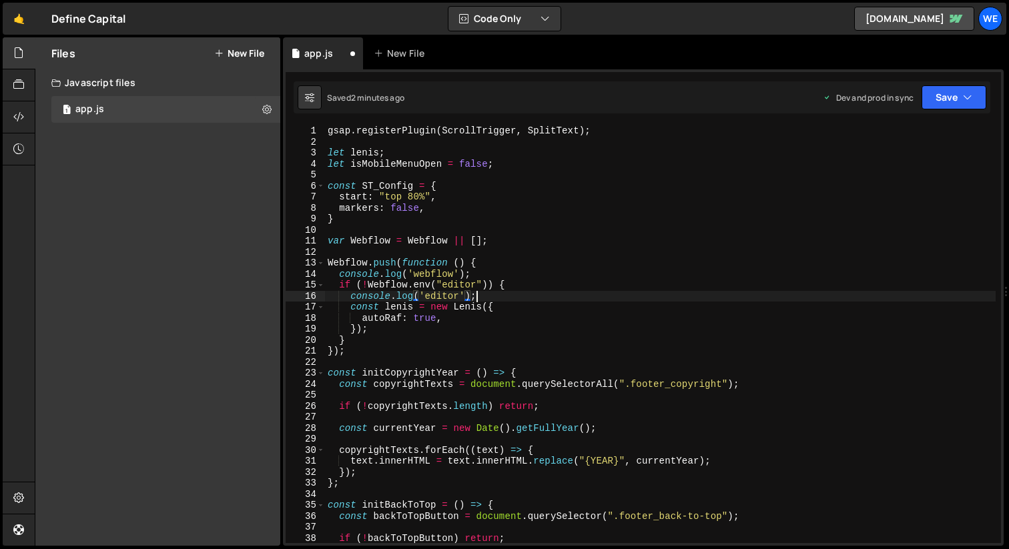
scroll to position [0, 9]
click at [968, 91] on icon "button" at bounding box center [967, 97] width 9 height 13
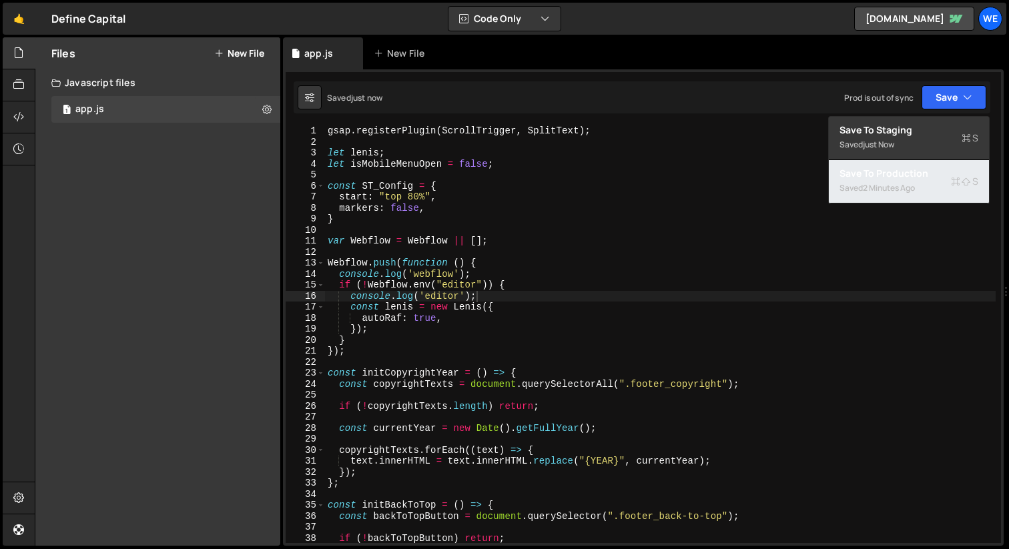
click at [924, 192] on div "Saved 2 minutes ago" at bounding box center [908, 188] width 139 height 16
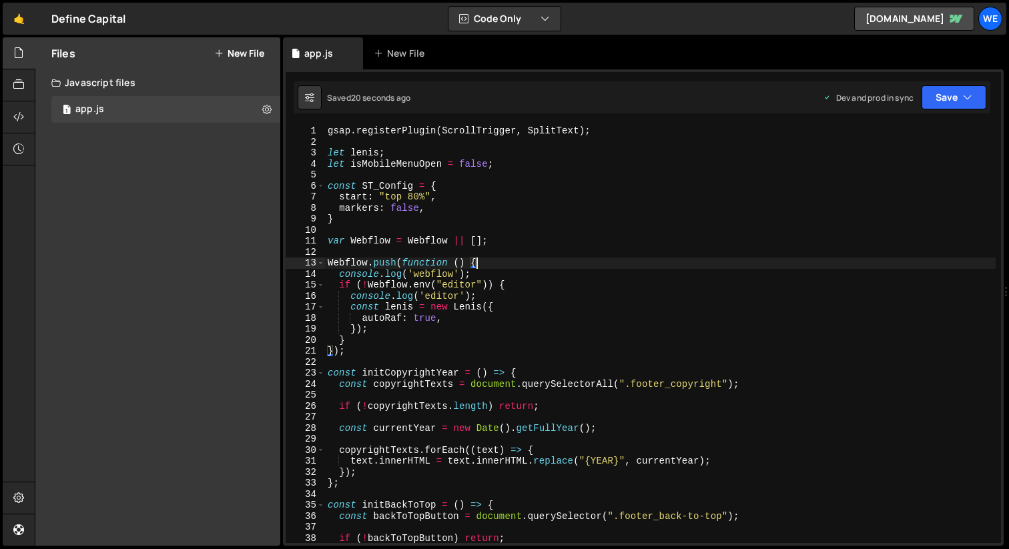
click at [491, 261] on div "gsap . registerPlugin ( ScrollTrigger , SplitText ) ; let lenis ; let isMobileM…" at bounding box center [660, 345] width 671 height 440
click at [494, 274] on div "gsap . registerPlugin ( ScrollTrigger , SplitText ) ; let lenis ; let isMobileM…" at bounding box center [660, 345] width 671 height 440
type textarea "console.log('webflow');"
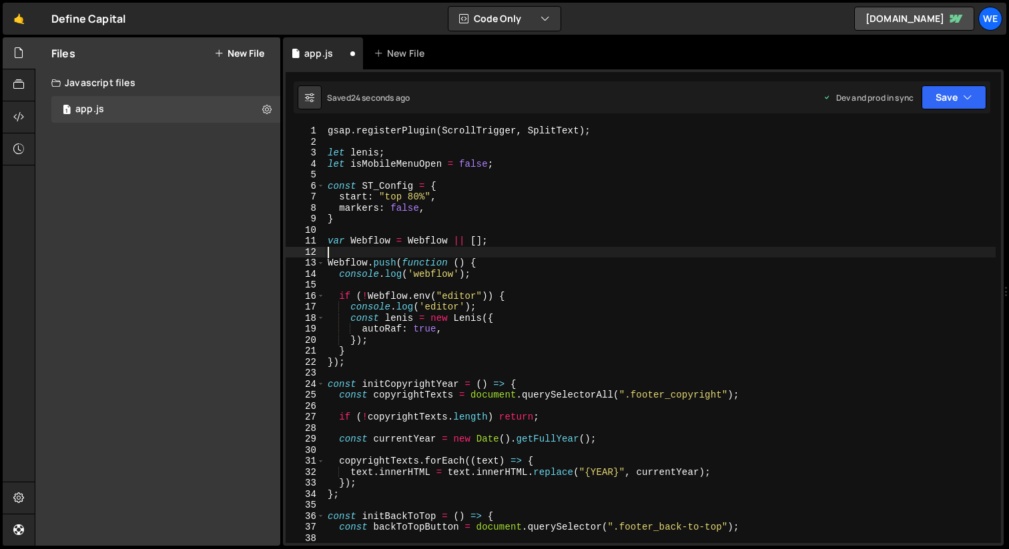
click at [500, 251] on div "gsap . registerPlugin ( ScrollTrigger , SplitText ) ; let lenis ; let isMobileM…" at bounding box center [660, 345] width 671 height 440
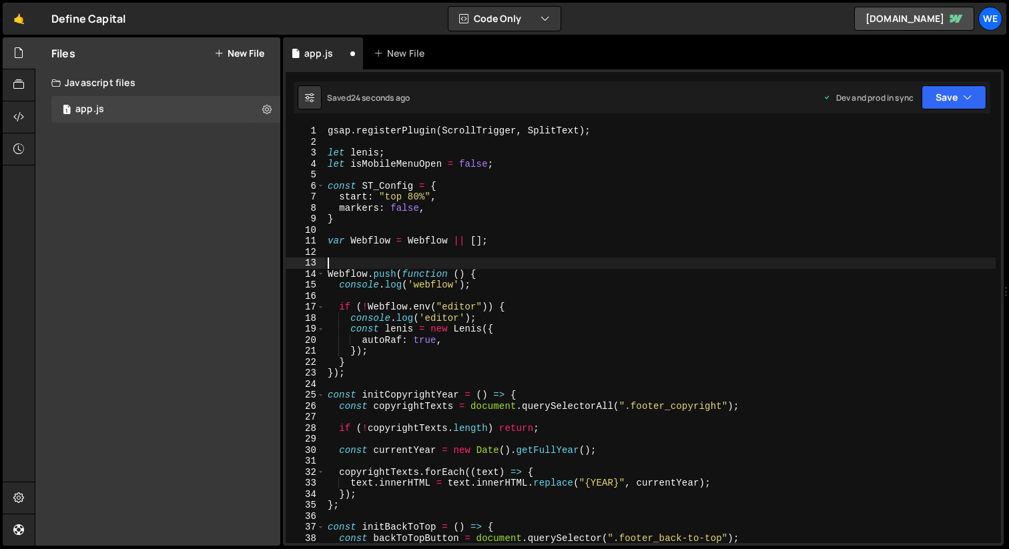
type textarea "o"
click at [955, 91] on button "Save" at bounding box center [954, 97] width 65 height 24
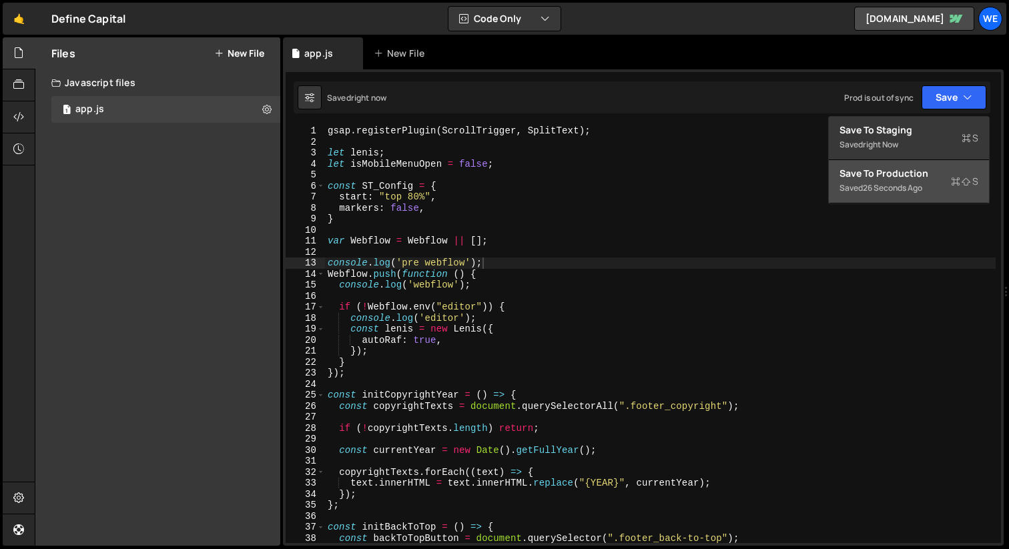
click at [920, 184] on div "26 seconds ago" at bounding box center [892, 187] width 59 height 11
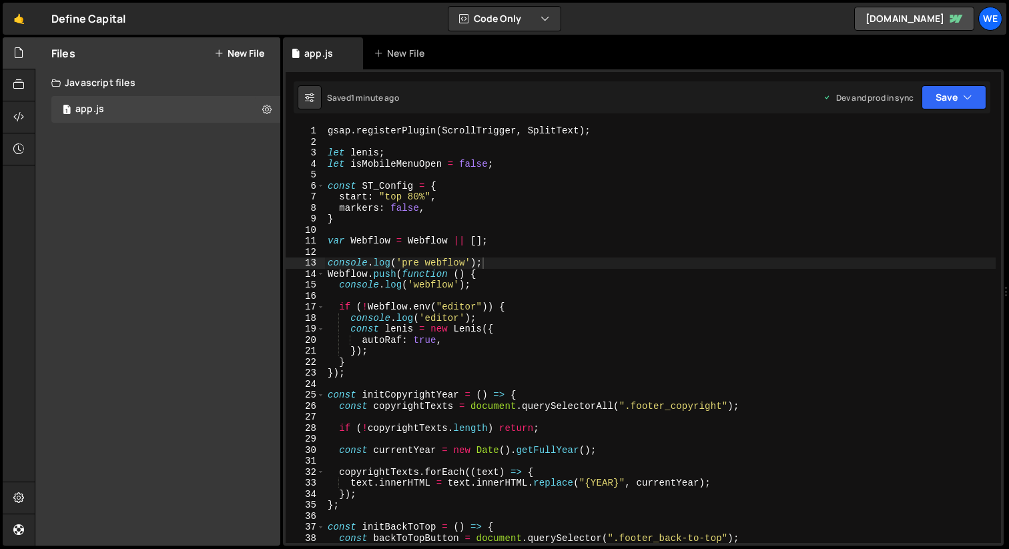
type textarea "}"
click at [487, 220] on div "gsap . registerPlugin ( ScrollTrigger , SplitText ) ; let lenis ; let isMobileM…" at bounding box center [660, 345] width 671 height 440
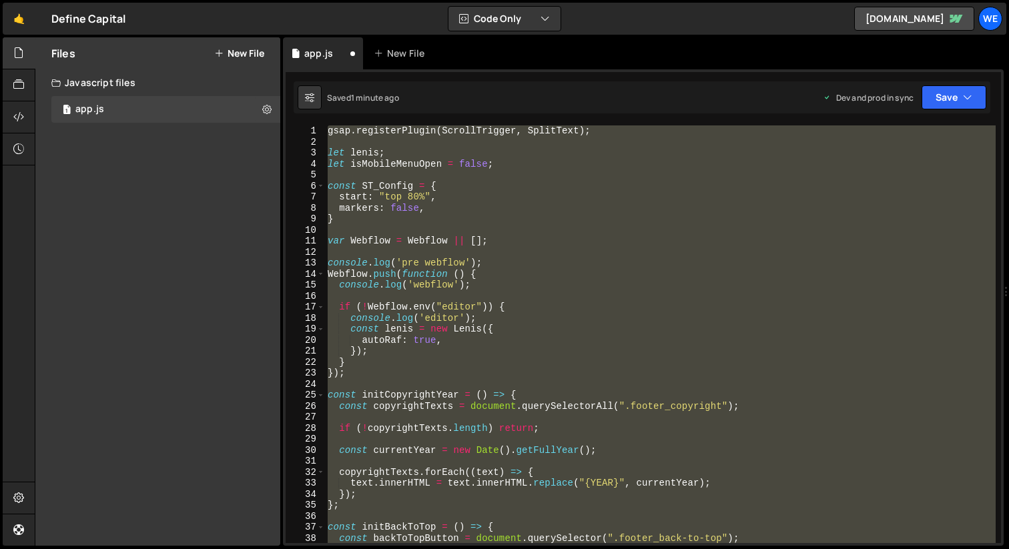
type textarea "initScripts();"
click at [527, 228] on div "gsap . registerPlugin ( ScrollTrigger , SplitText ) ; let lenis ; let isMobileM…" at bounding box center [660, 334] width 671 height 418
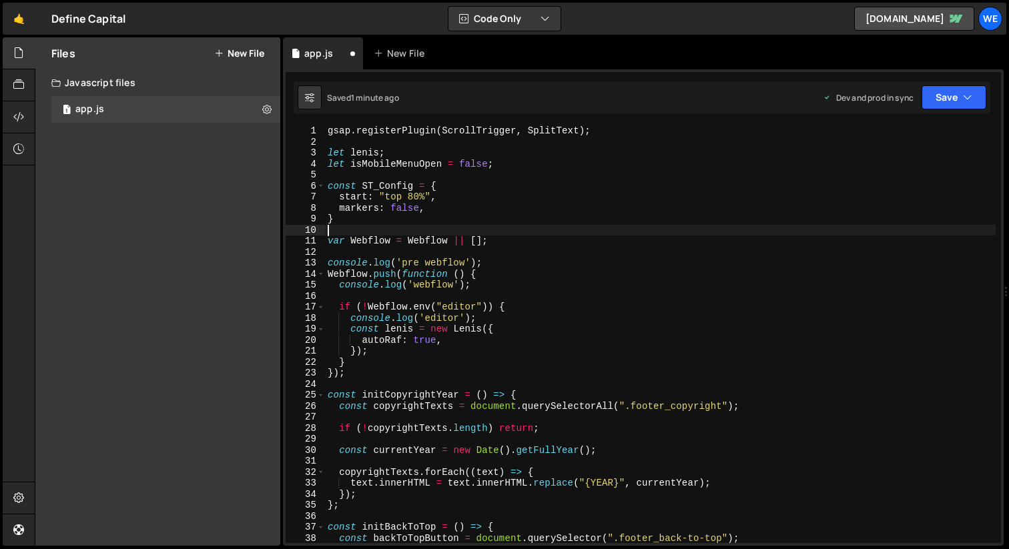
click at [529, 240] on div "gsap . registerPlugin ( ScrollTrigger , SplitText ) ; let lenis ; let isMobileM…" at bounding box center [660, 345] width 671 height 440
type textarea "var Webflow = Webflow || [];"
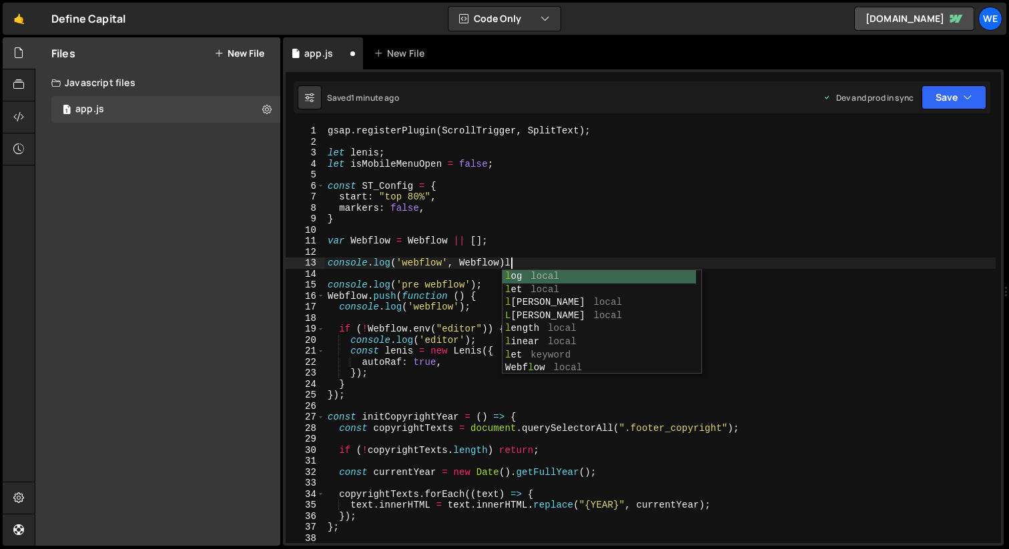
scroll to position [0, 12]
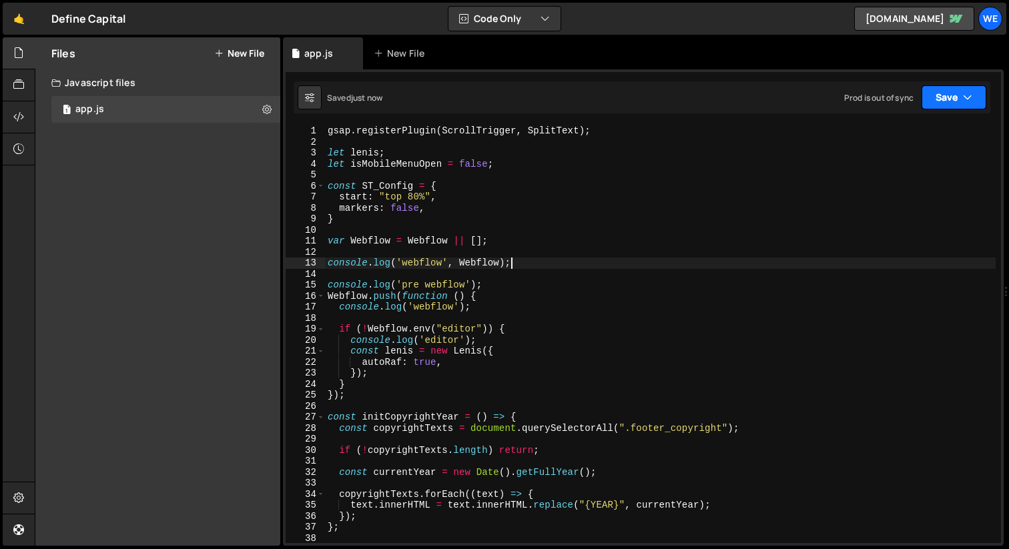
click at [947, 94] on button "Save" at bounding box center [954, 97] width 65 height 24
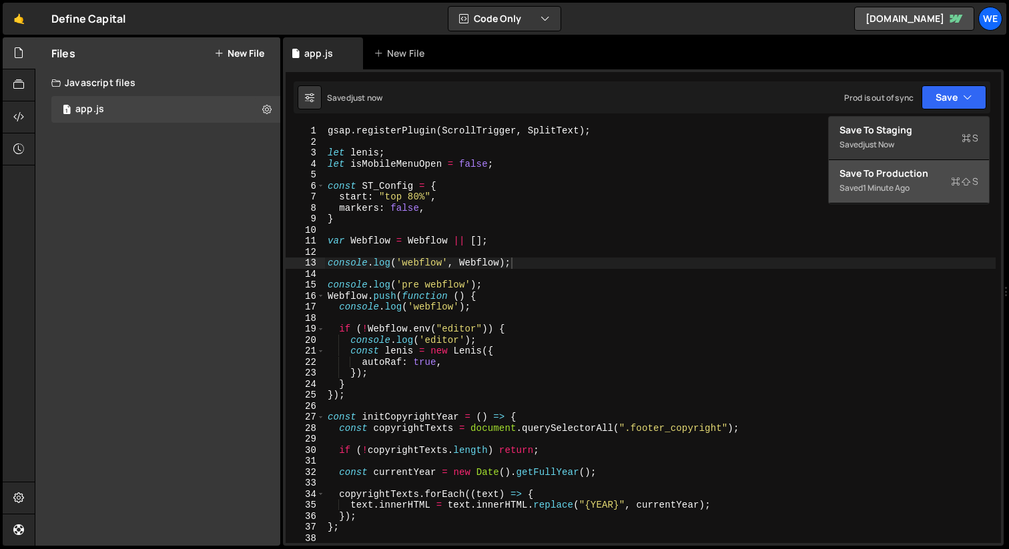
click at [896, 179] on div "Save to Production S" at bounding box center [908, 173] width 139 height 13
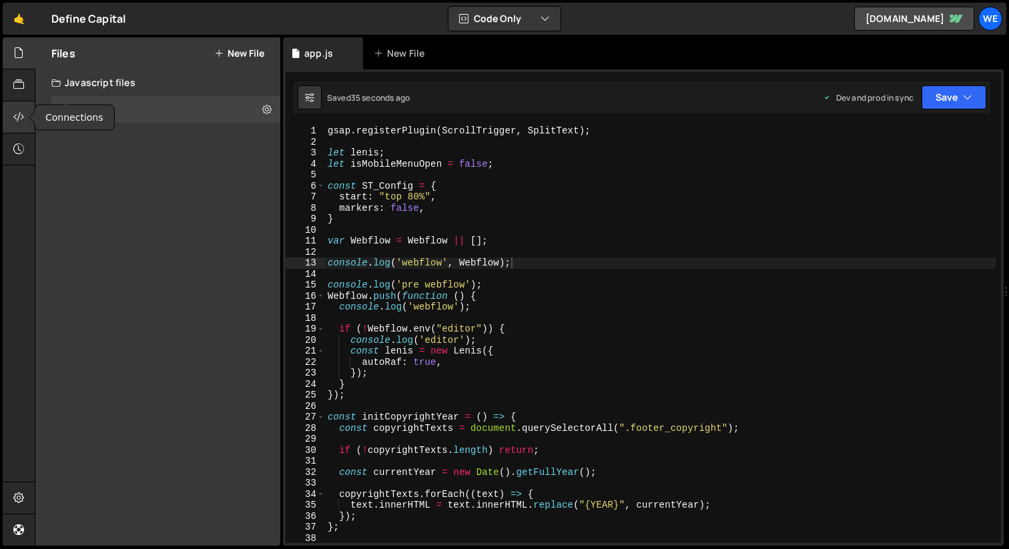
click at [21, 119] on icon at bounding box center [18, 116] width 11 height 15
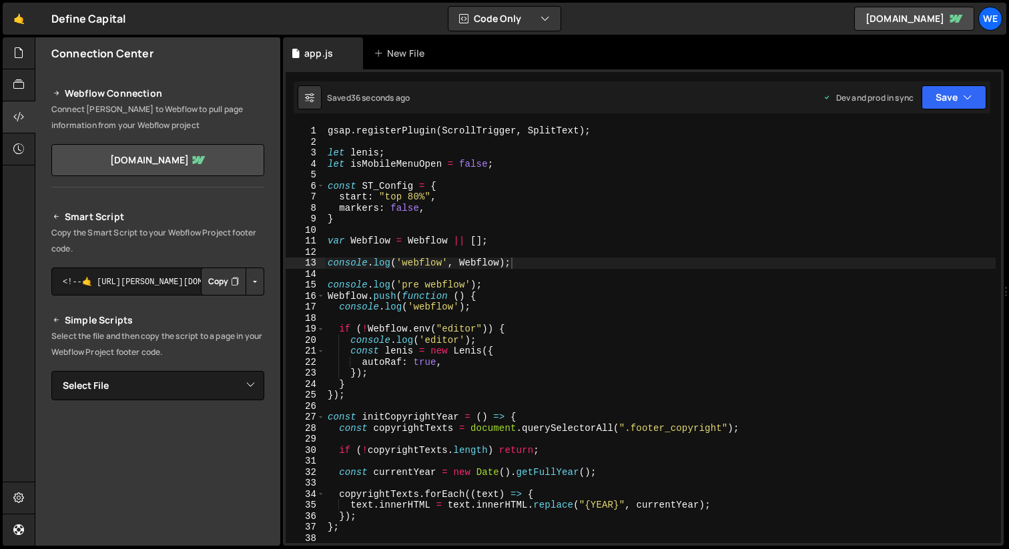
click at [216, 284] on button "Copy" at bounding box center [223, 282] width 45 height 28
click at [516, 325] on div "gsap . registerPlugin ( ScrollTrigger , SplitText ) ; let lenis ; let isMobileM…" at bounding box center [660, 345] width 671 height 440
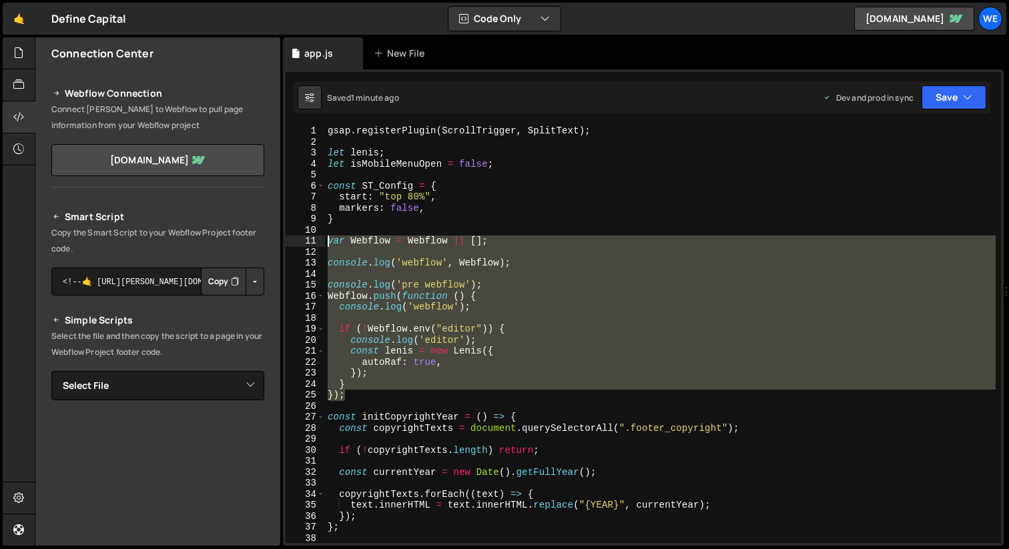
drag, startPoint x: 354, startPoint y: 400, endPoint x: 309, endPoint y: 246, distance: 161.1
click at [309, 246] on div "if (!Webflow.env("editor")) { 1 2 3 4 5 6 7 8 9 10 11 12 13 14 15 16 17 18 19 2…" at bounding box center [643, 334] width 715 height 418
type textarea "var Webflow = Webflow || [];"
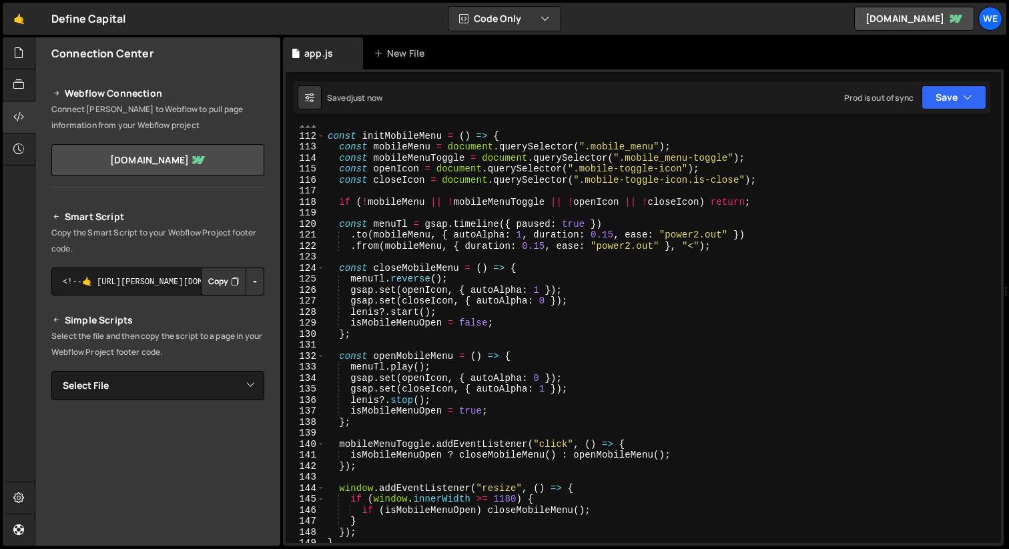
scroll to position [1561, 0]
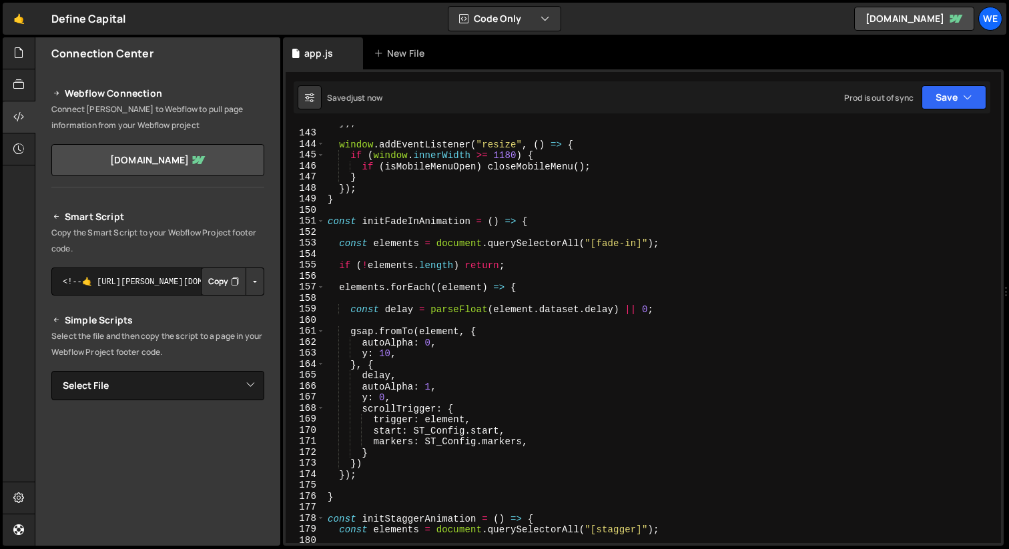
click at [575, 343] on div "}) ; window . addEventListener ( "resize" , ( ) => { if ( window . innerWidth >…" at bounding box center [660, 337] width 671 height 440
type textarea "autoAlpha: 0,"
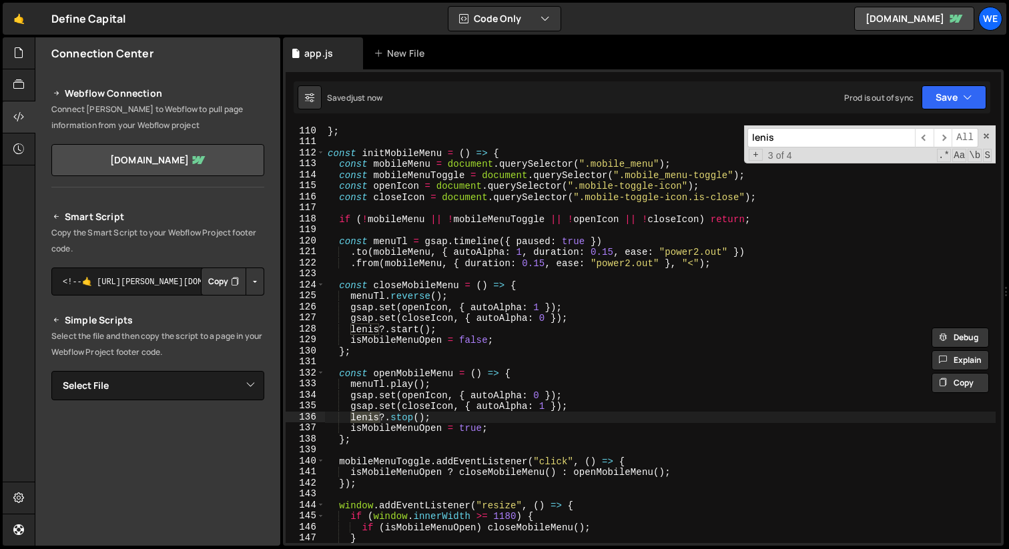
scroll to position [2103, 0]
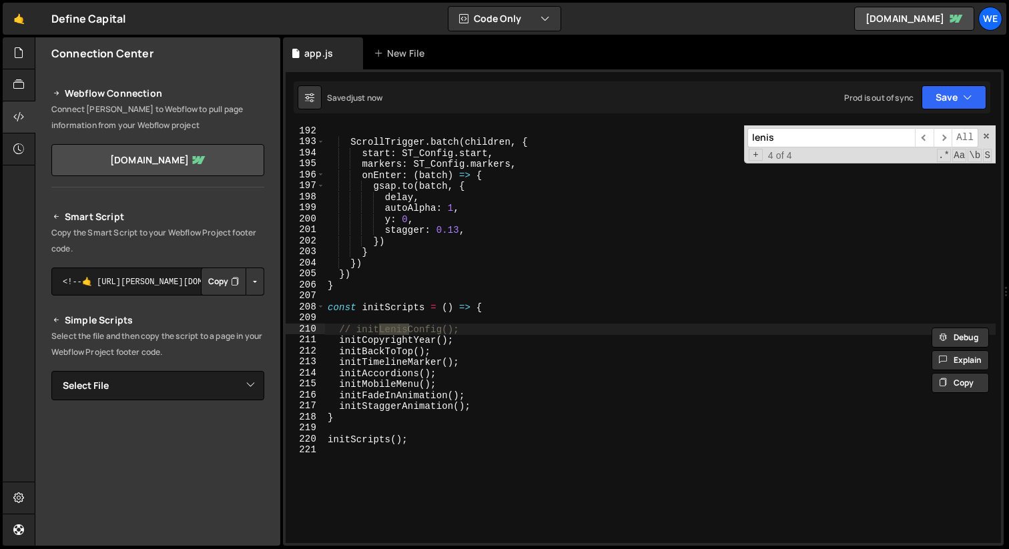
type input "lenis"
click at [483, 336] on div "ScrollTrigger . batch ( children , { start : ST_Config . start , markers : ST_C…" at bounding box center [660, 345] width 671 height 440
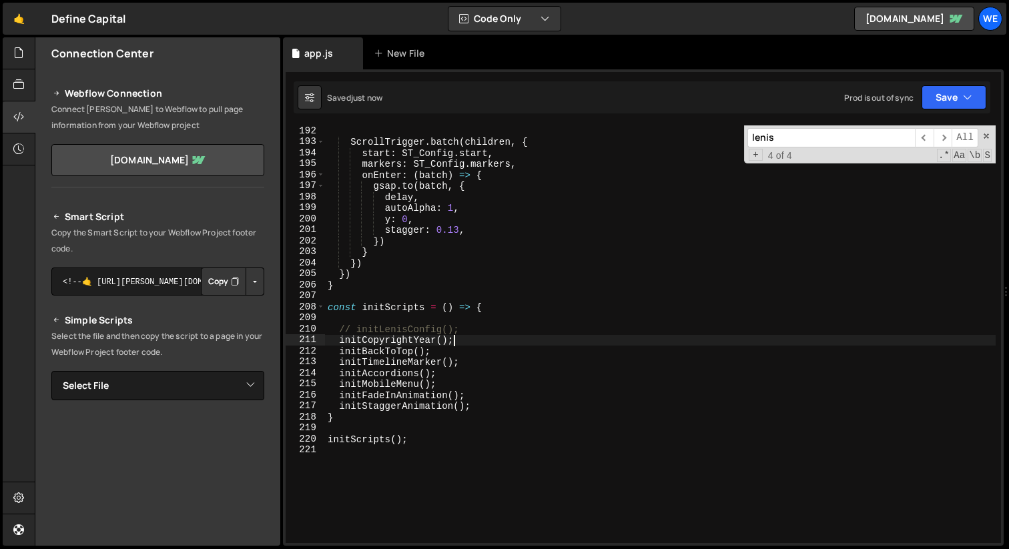
type textarea "// initLenisConfig();"
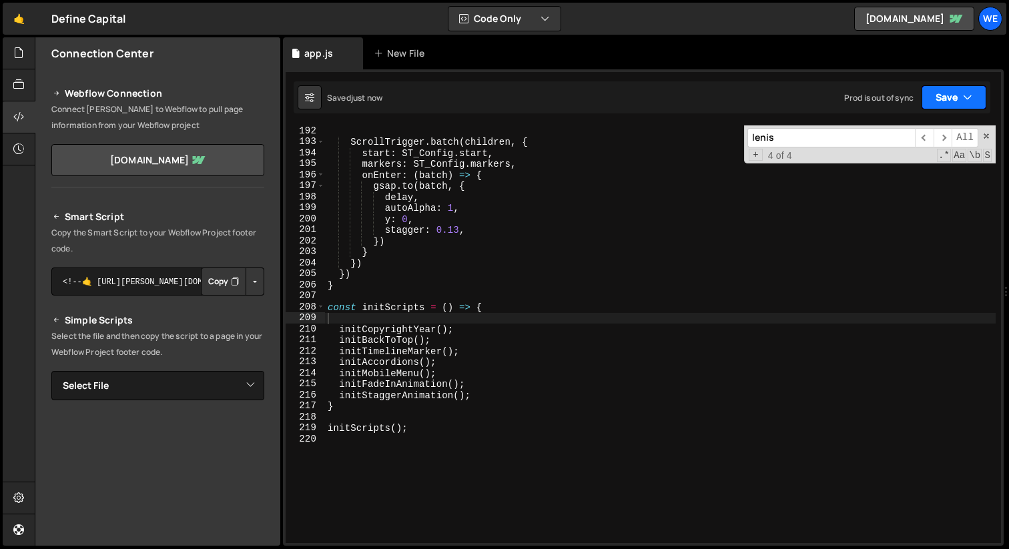
click at [943, 98] on button "Save" at bounding box center [954, 97] width 65 height 24
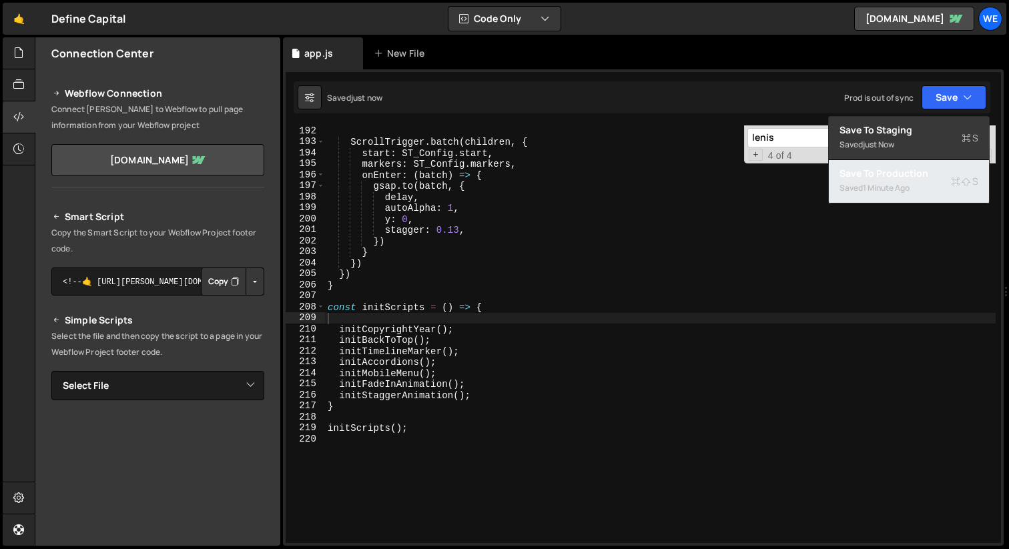
click at [882, 181] on div "Saved 1 minute ago" at bounding box center [908, 188] width 139 height 16
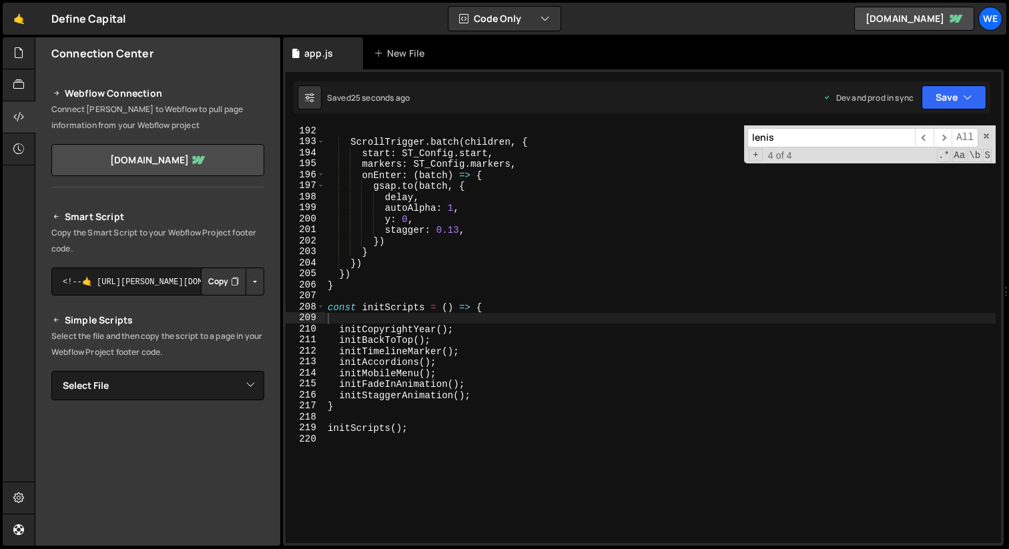
type textarea "initCopyrightYear();"
click at [550, 327] on div "ScrollTrigger . batch ( children , { start : ST_Config . start , markers : ST_C…" at bounding box center [660, 345] width 671 height 440
type textarea "const initScripts = () => {"
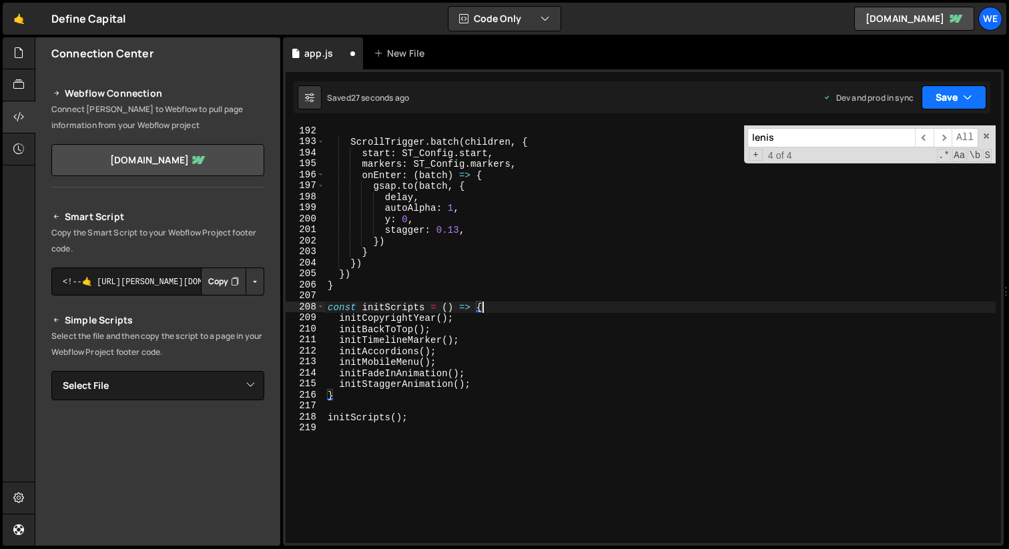
click at [958, 87] on button "Save" at bounding box center [954, 97] width 65 height 24
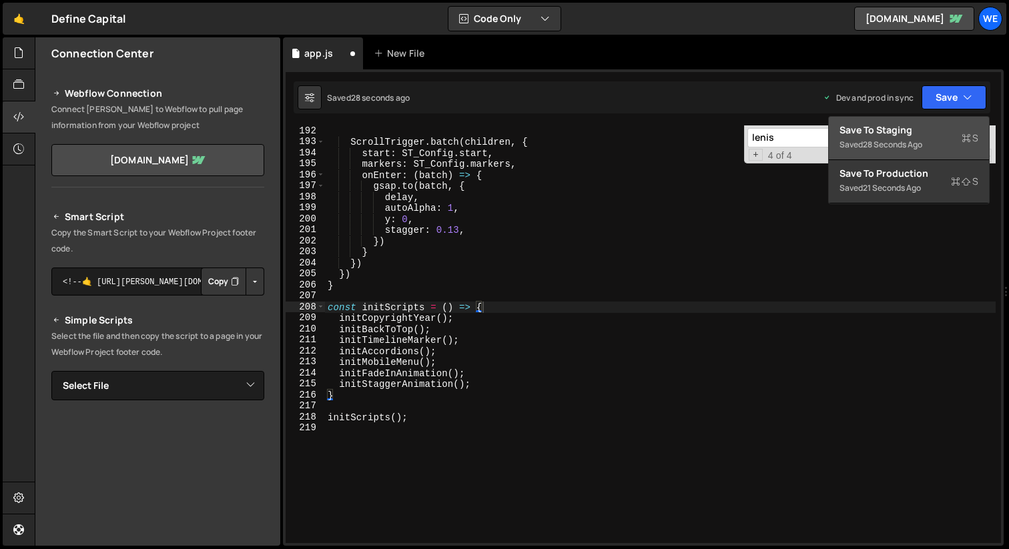
click at [902, 134] on div "Save to Staging S" at bounding box center [908, 129] width 139 height 13
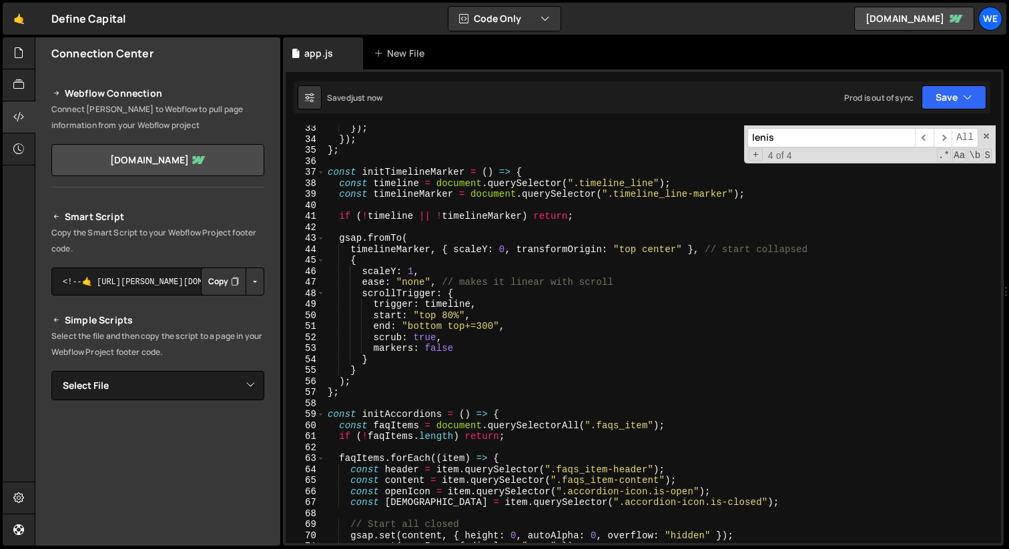
scroll to position [0, 0]
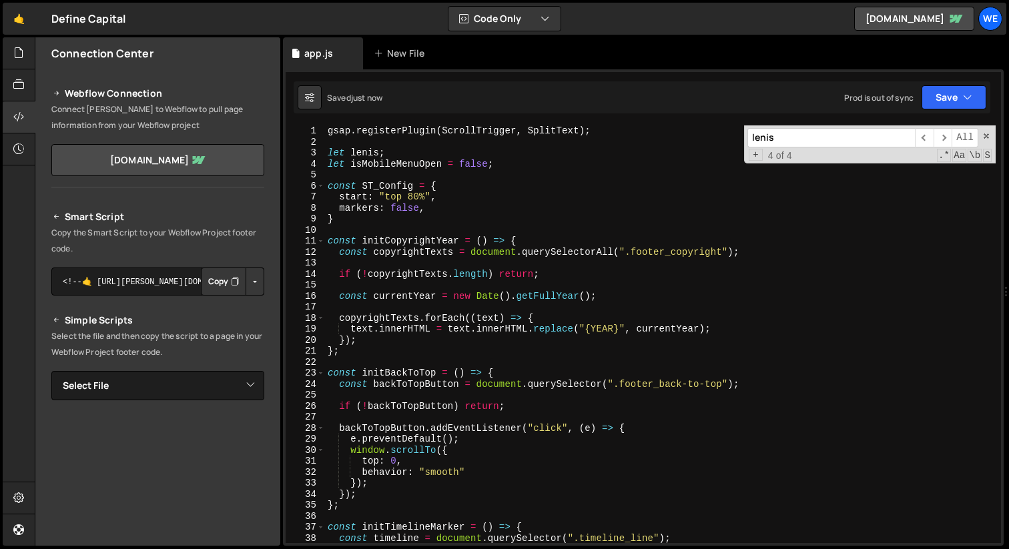
click at [581, 290] on div "gsap . registerPlugin ( ScrollTrigger , SplitText ) ; let lenis ; let isMobileM…" at bounding box center [660, 345] width 671 height 440
type textarea "const currentYear = new Date().getFullYear();"
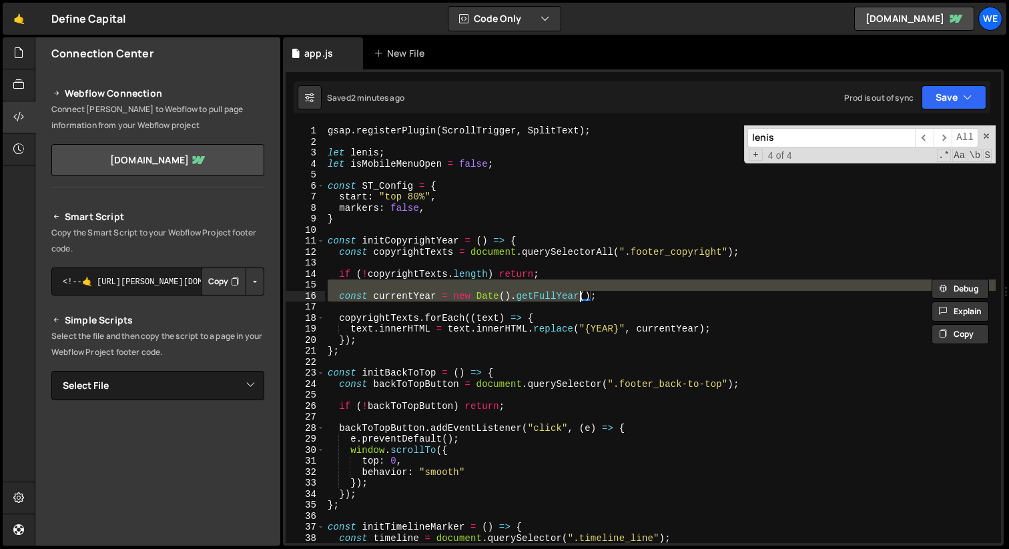
click at [420, 227] on div "gsap . registerPlugin ( ScrollTrigger , SplitText ) ; let lenis ; let isMobileM…" at bounding box center [660, 345] width 671 height 440
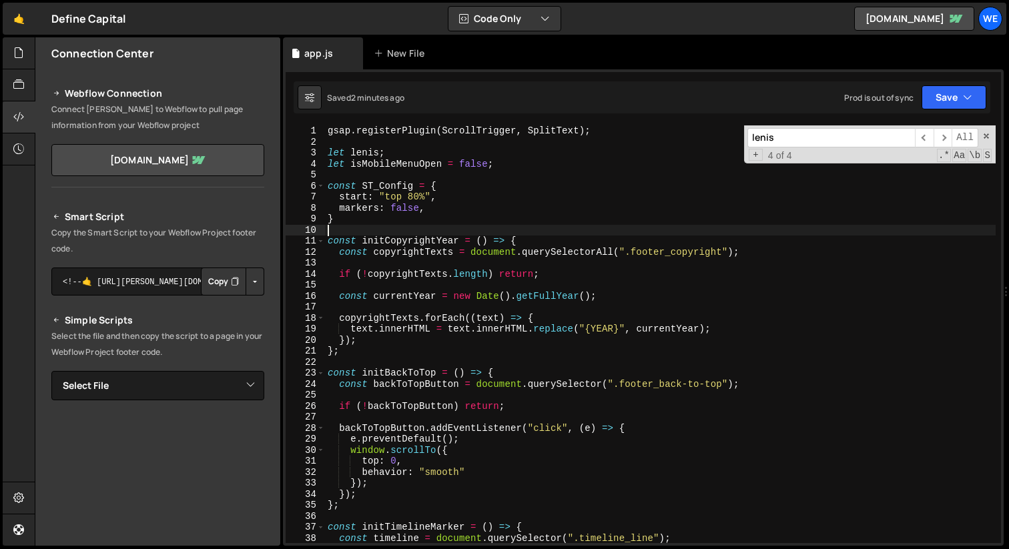
type textarea "}"
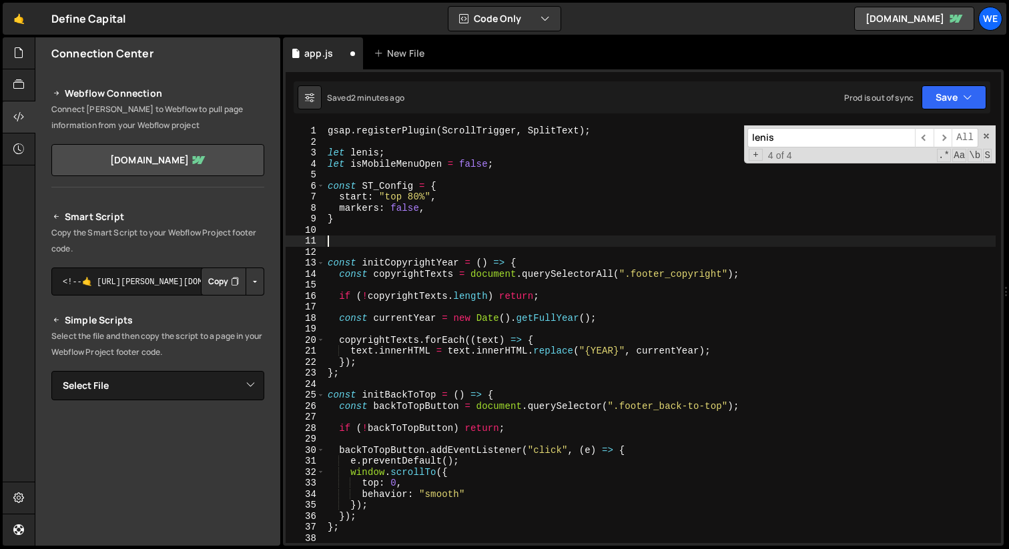
paste textarea "}"
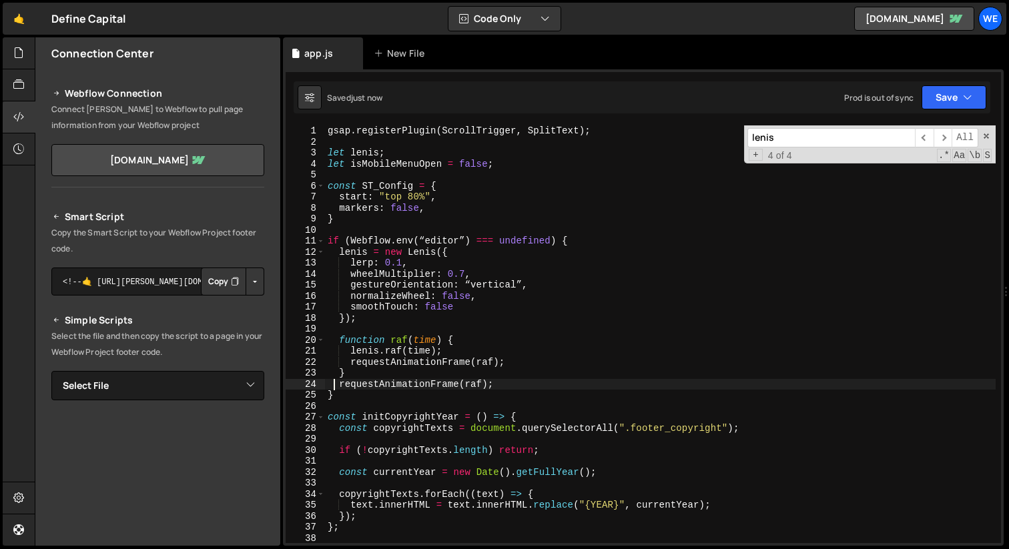
click at [601, 338] on div "gsap . registerPlugin ( ScrollTrigger , SplitText ) ; let lenis ; let isMobileM…" at bounding box center [660, 345] width 671 height 440
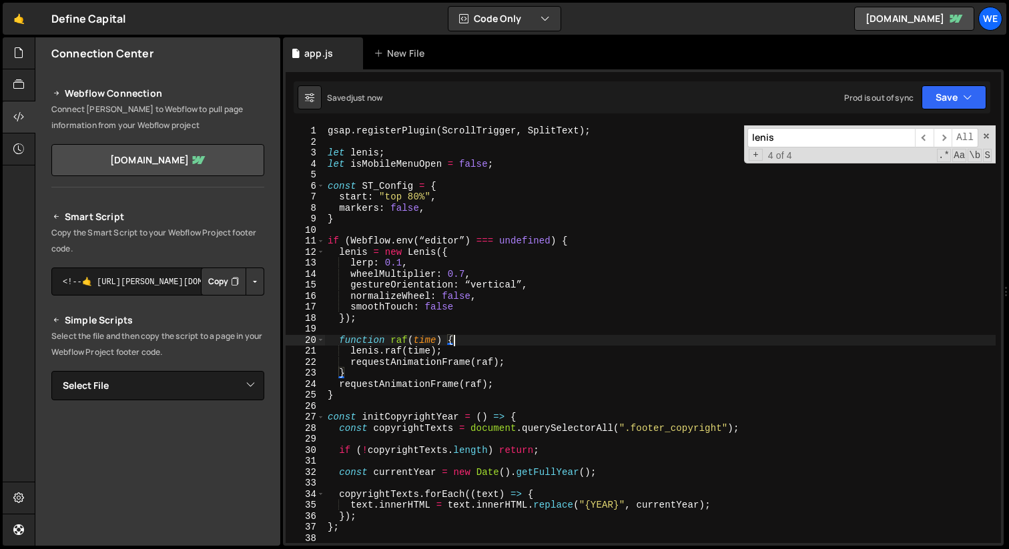
click at [498, 304] on div "gsap . registerPlugin ( ScrollTrigger , SplitText ) ; let lenis ; let isMobileM…" at bounding box center [660, 345] width 671 height 440
type textarea "initScripts();"
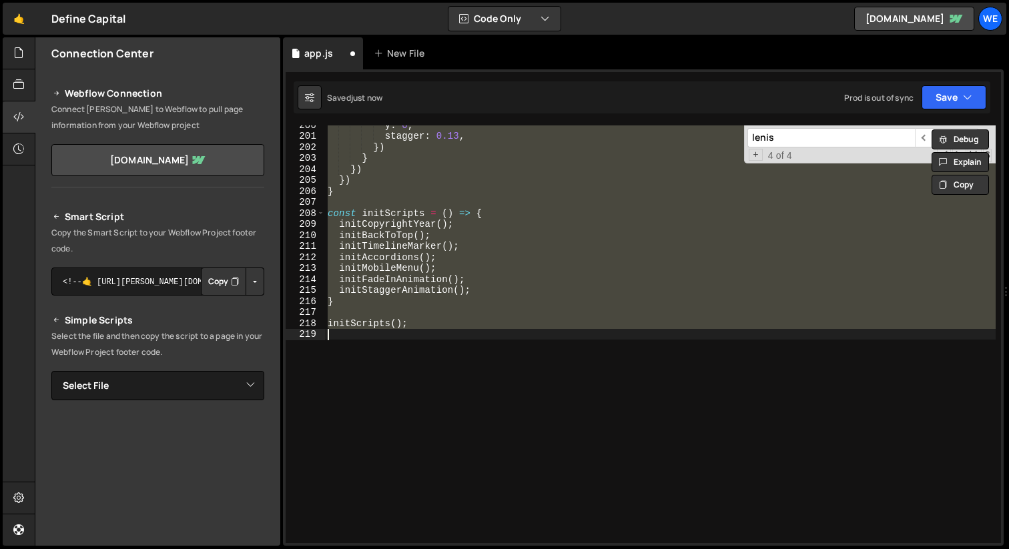
scroll to position [2197, 0]
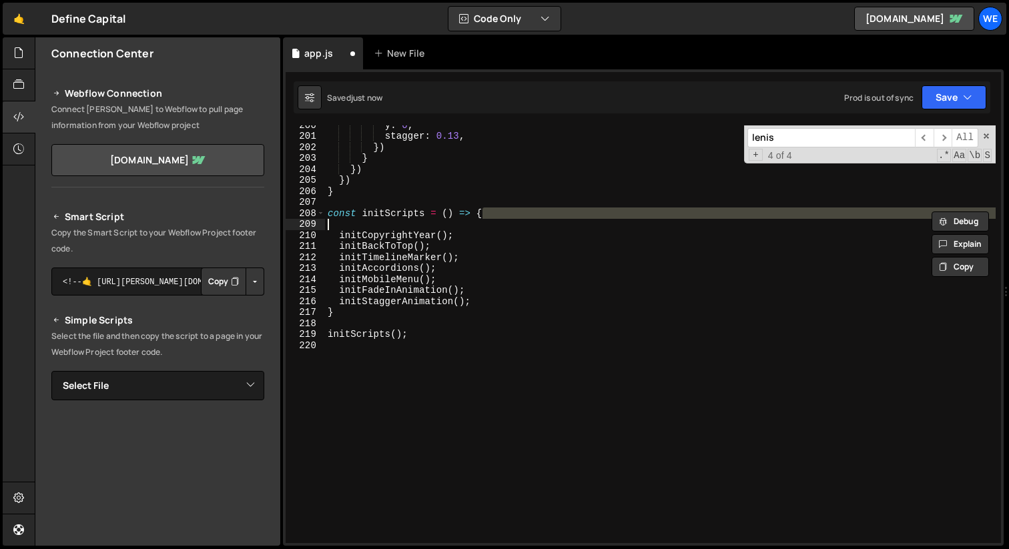
type textarea "initScripts();"
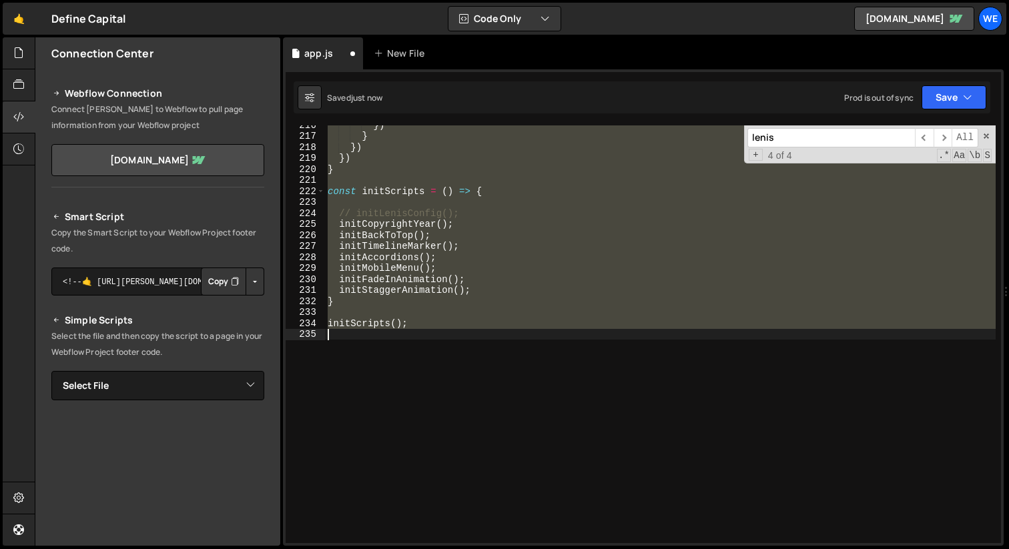
scroll to position [0, 0]
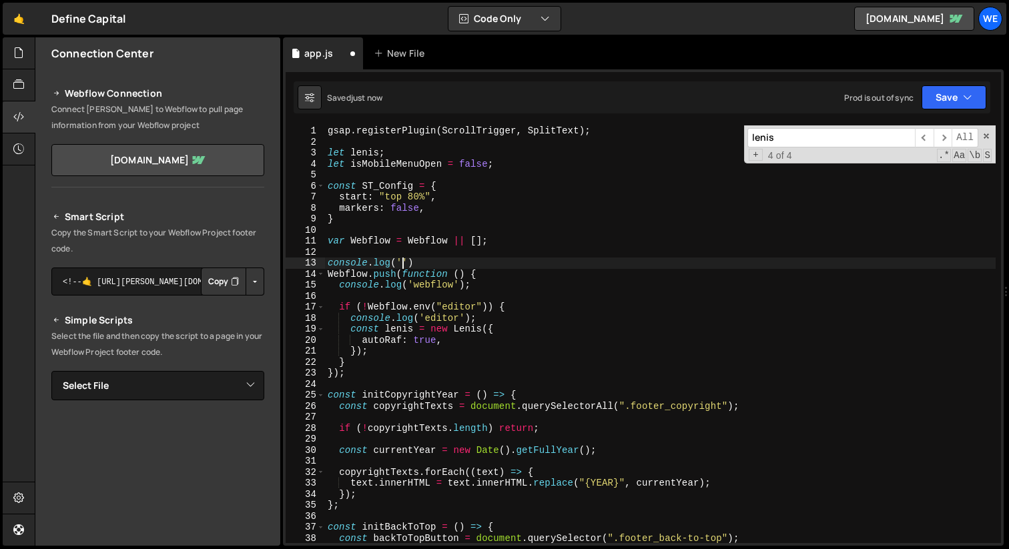
type textarea "console.log"
type textarea "o"
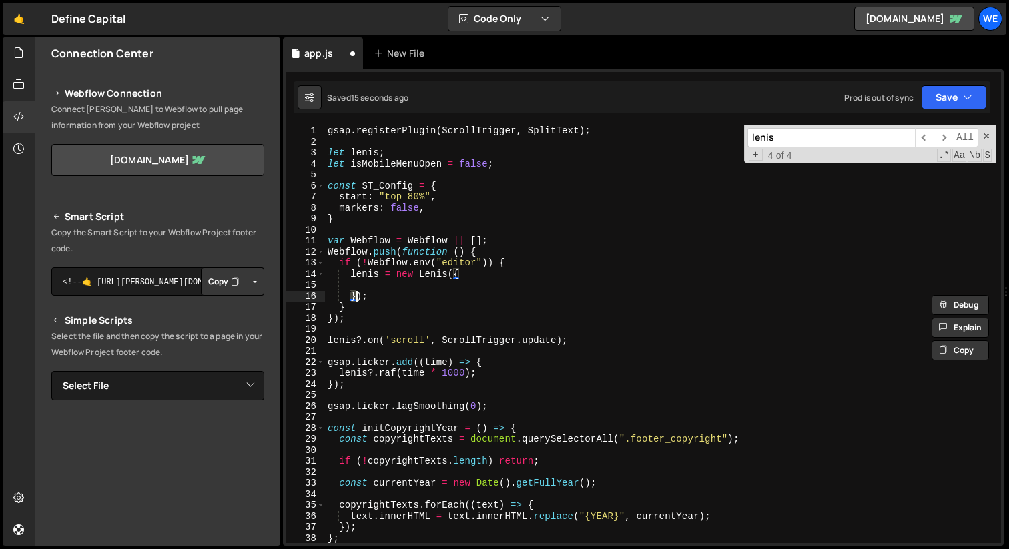
click at [486, 242] on div "gsap . registerPlugin ( ScrollTrigger , SplitText ) ; let lenis ; let isMobileM…" at bounding box center [660, 345] width 671 height 440
click at [486, 258] on div "gsap . registerPlugin ( ScrollTrigger , SplitText ) ; let lenis ; let isMobileM…" at bounding box center [660, 345] width 671 height 440
click at [488, 253] on div "gsap . registerPlugin ( ScrollTrigger , SplitText ) ; let lenis ; let isMobileM…" at bounding box center [660, 345] width 671 height 440
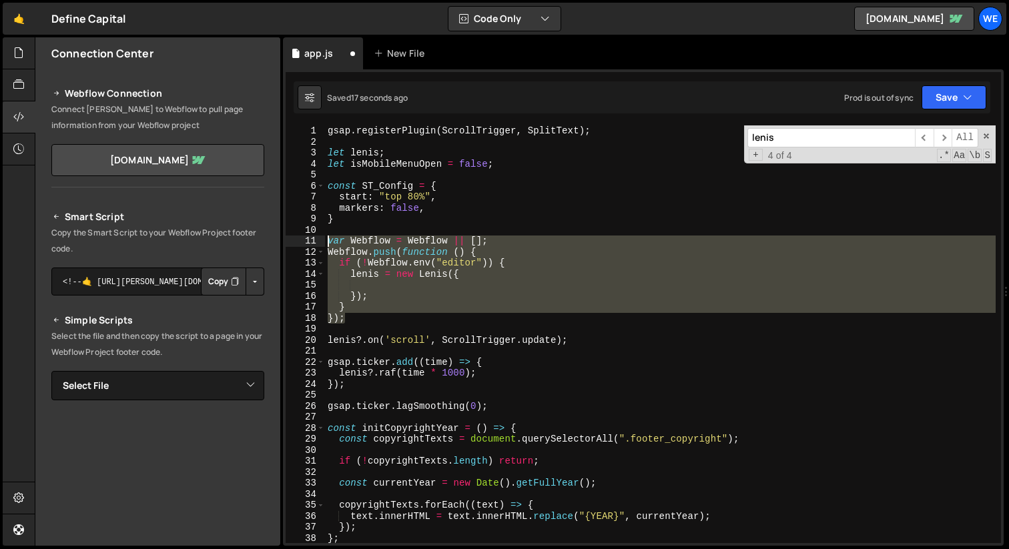
drag, startPoint x: 370, startPoint y: 322, endPoint x: 287, endPoint y: 246, distance: 112.4
click at [287, 246] on div "Webflow.push(function () { 1 2 3 4 5 6 7 8 9 10 11 12 13 14 15 16 17 18 19 20 2…" at bounding box center [643, 334] width 715 height 418
type textarea "var Webflow = Webflow || []; Webflow.push(function () {"
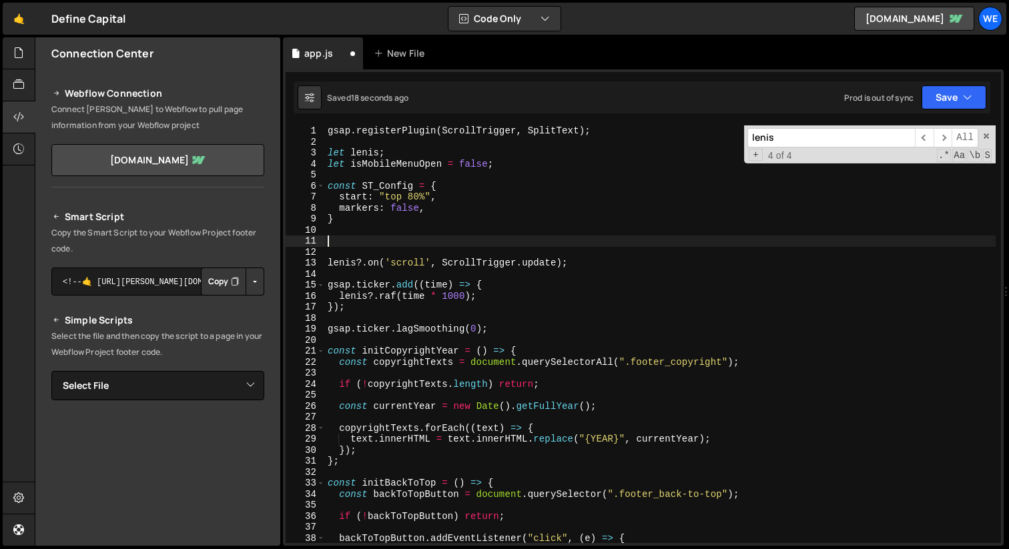
paste textarea "}"
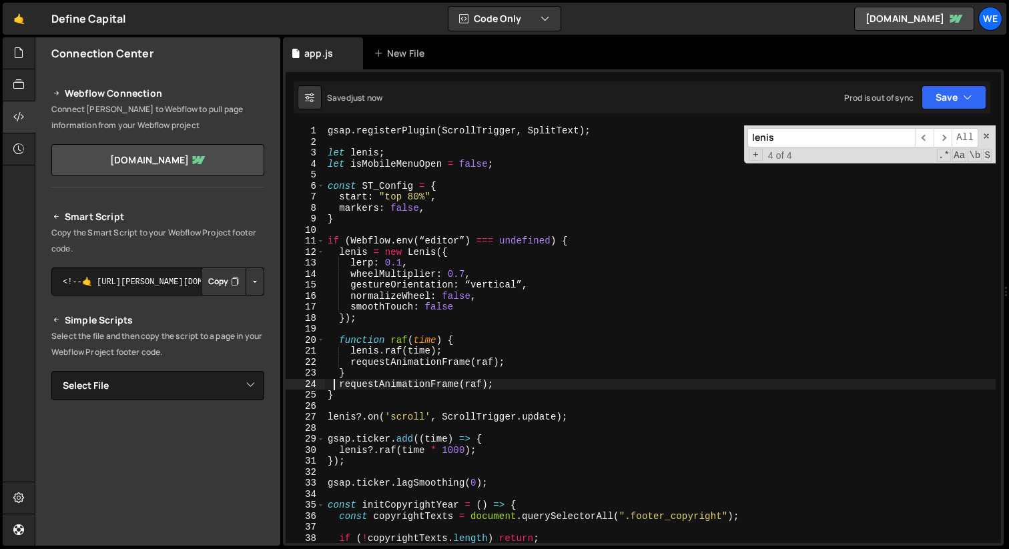
click at [456, 254] on div "gsap . registerPlugin ( ScrollTrigger , SplitText ) ; let lenis ; let isMobileM…" at bounding box center [660, 345] width 671 height 440
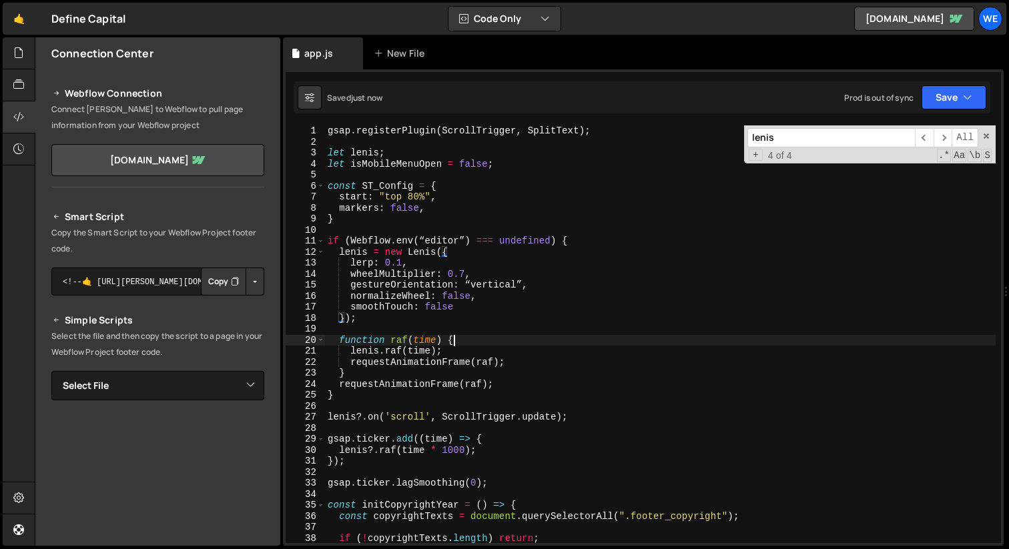
click at [459, 337] on div "gsap . registerPlugin ( ScrollTrigger , SplitText ) ; let lenis ; let isMobileM…" at bounding box center [660, 345] width 671 height 440
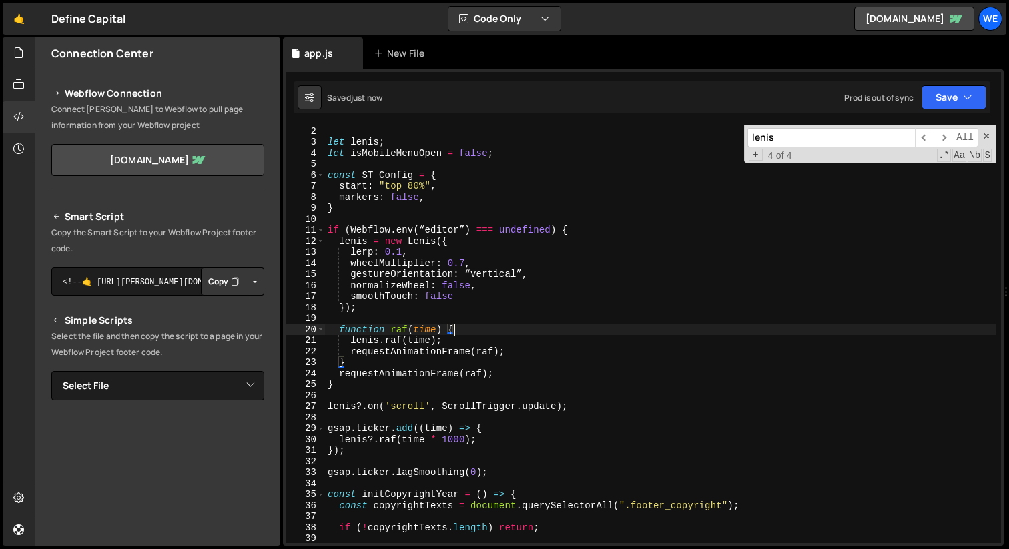
scroll to position [15, 0]
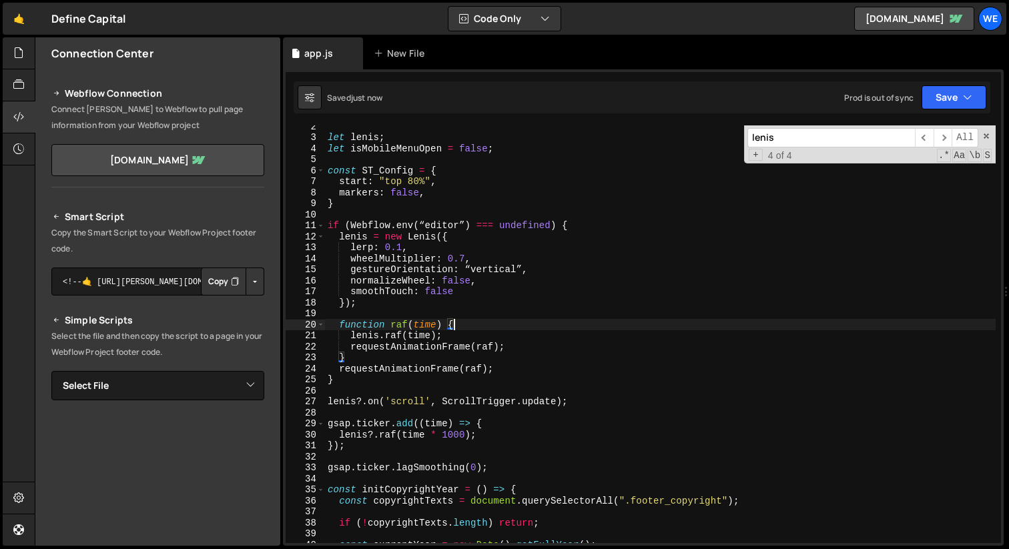
type textarea "initScripts();"
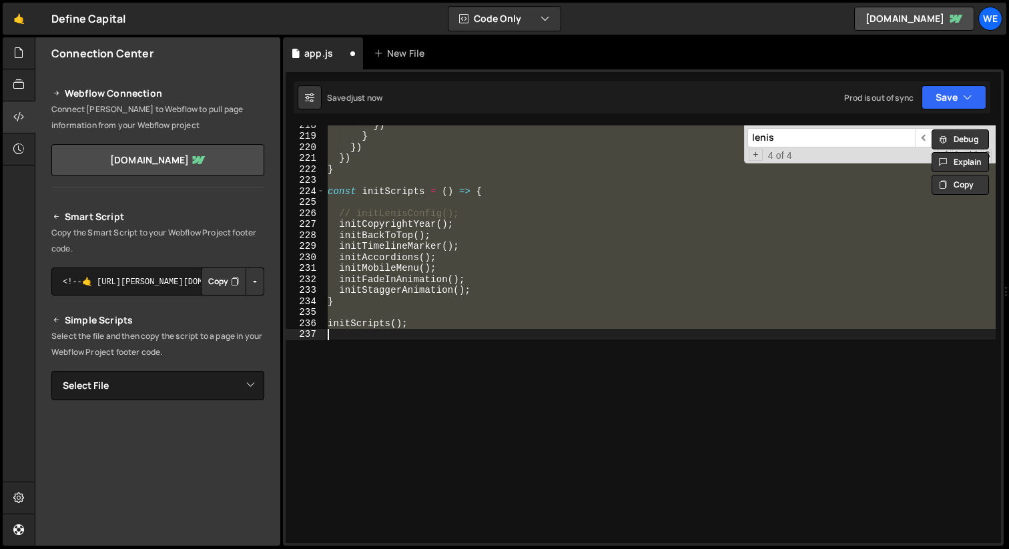
scroll to position [0, 0]
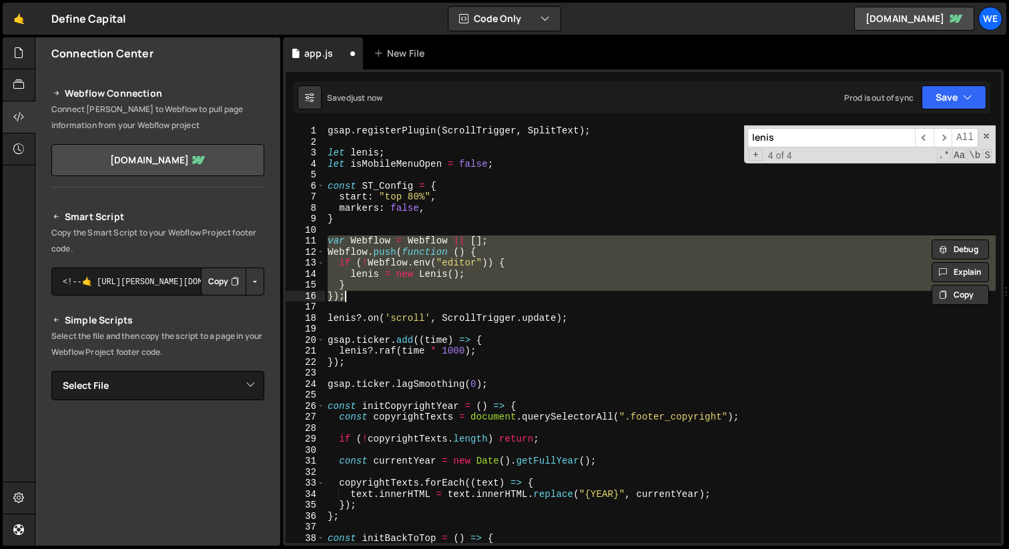
type textarea "initScripts();"
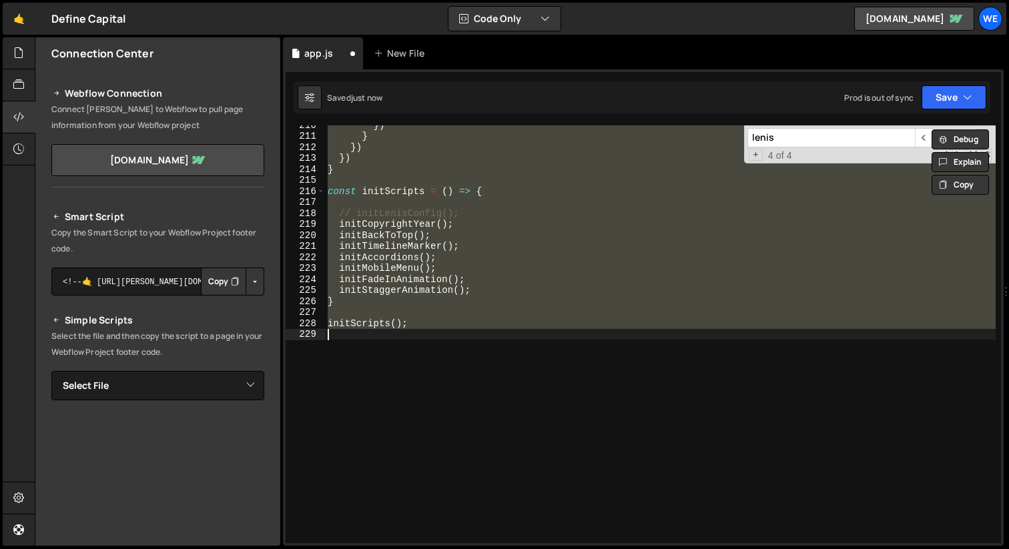
type textarea "initScripts();"
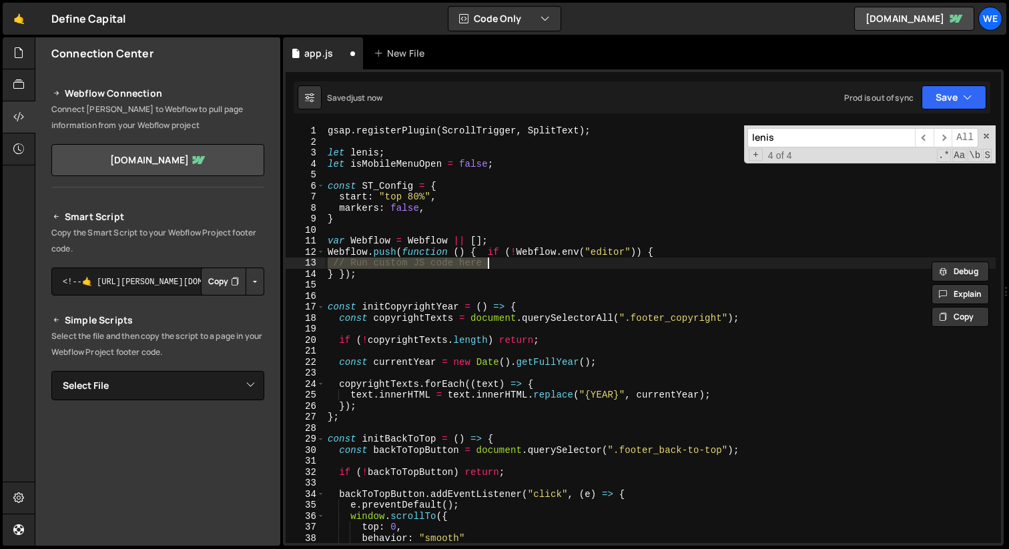
type textarea "gsap.ticker.lagSmoothing(0);"
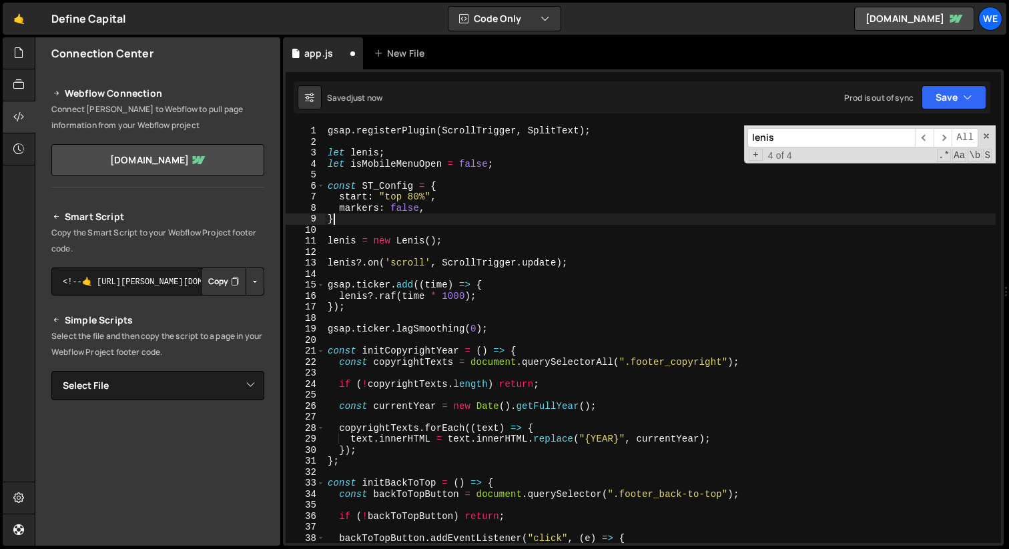
type textarea "initScripts();"
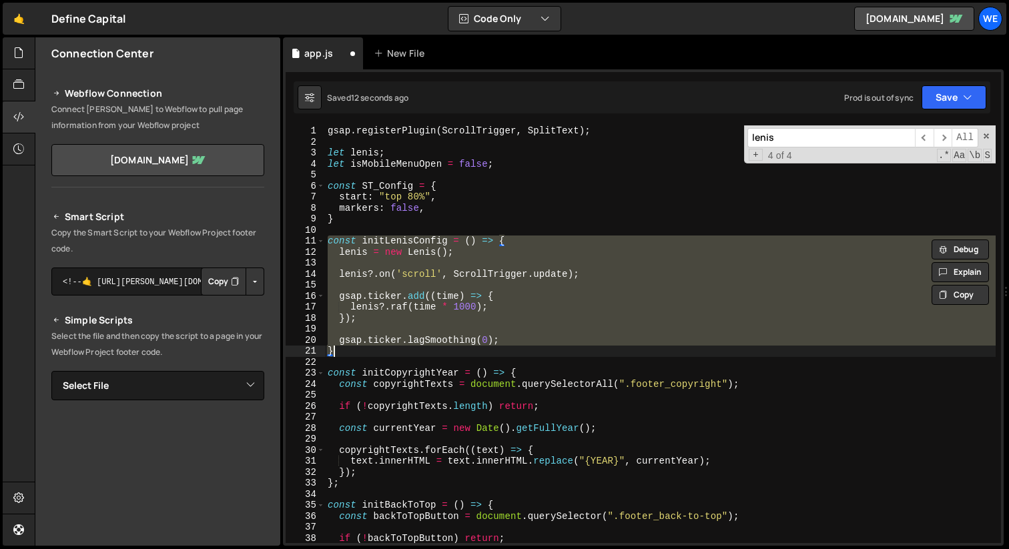
type textarea "gsap.ticker.lagSmoothing(0); }"
click at [471, 325] on div "gsap . registerPlugin ( ScrollTrigger , SplitText ) ; let lenis ; let isMobileM…" at bounding box center [660, 334] width 671 height 418
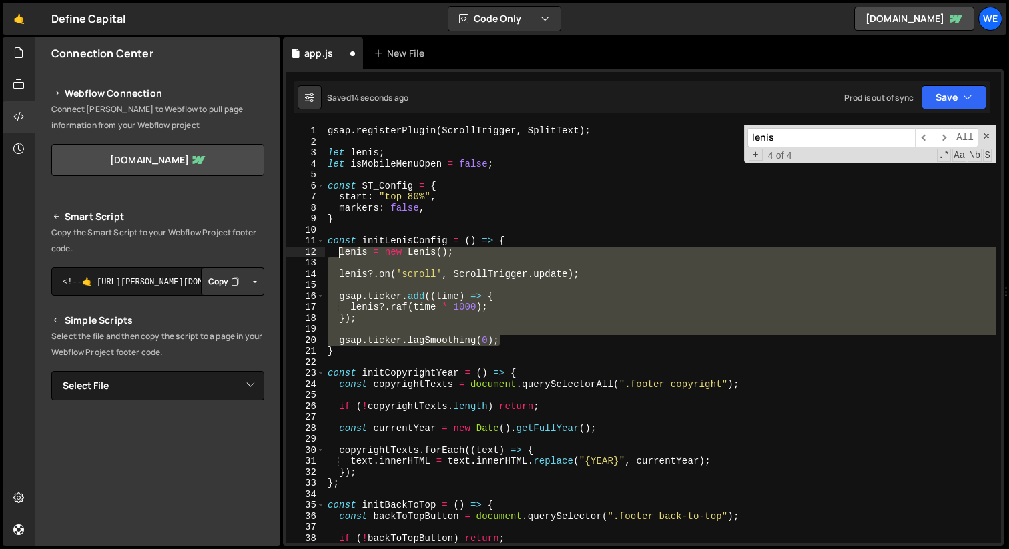
drag, startPoint x: 502, startPoint y: 340, endPoint x: 338, endPoint y: 253, distance: 186.6
click at [338, 253] on div "gsap . registerPlugin ( ScrollTrigger , SplitText ) ; let lenis ; let isMobileM…" at bounding box center [660, 345] width 671 height 440
type textarea "lenis = new Lenis();"
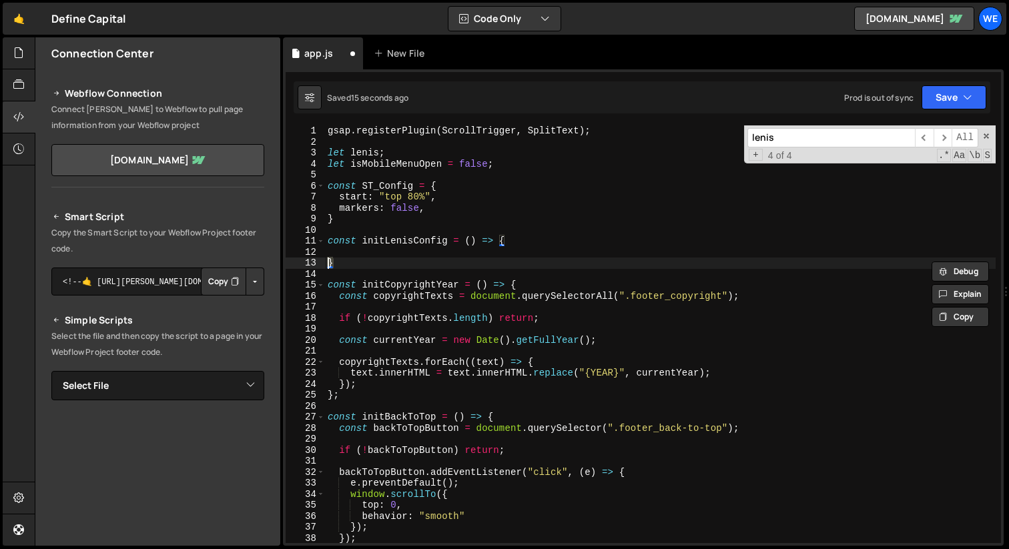
type textarea "const initLenisConfig = () => {"
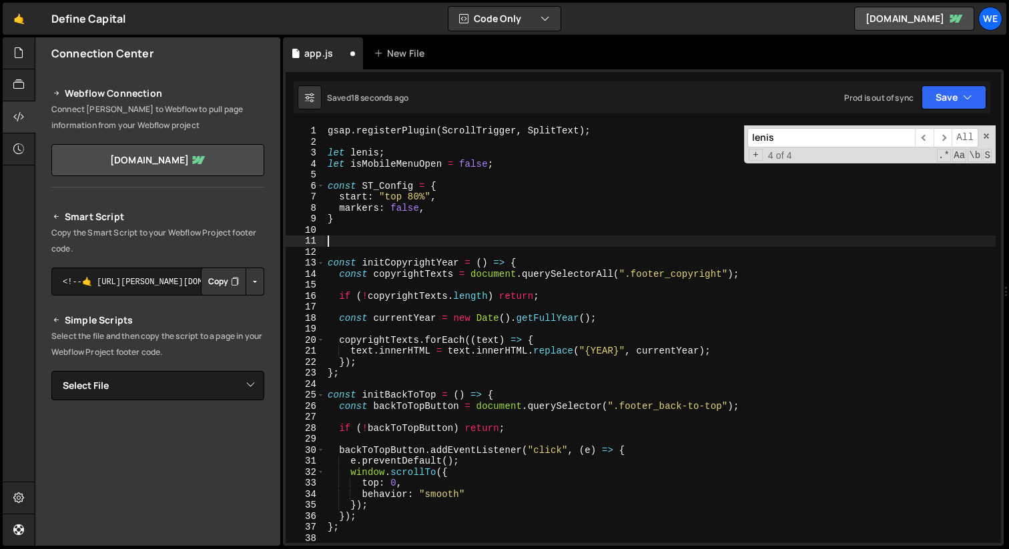
paste textarea "gsap.ticker.lagSmoothing(0);"
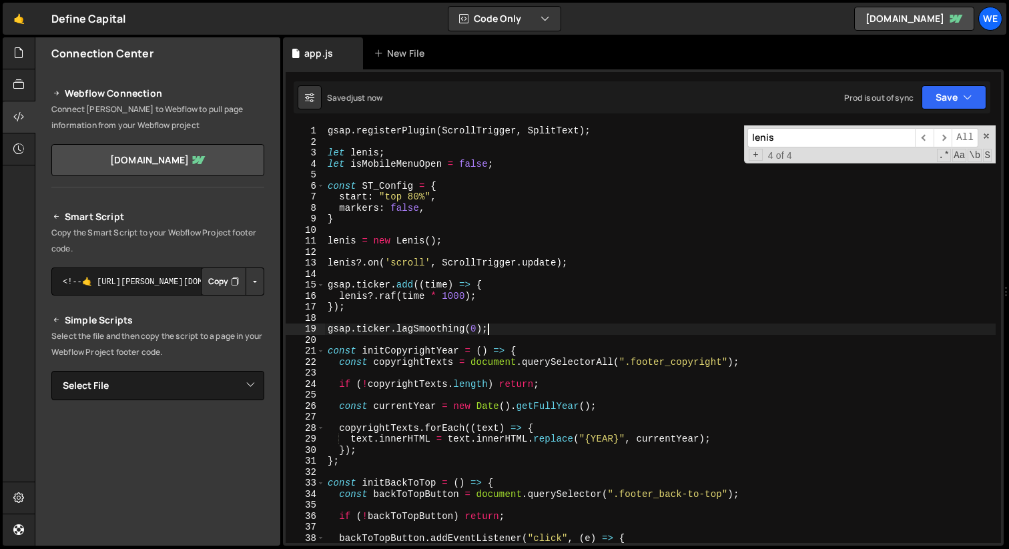
click at [410, 218] on div "gsap . registerPlugin ( ScrollTrigger , SplitText ) ; let lenis ; let isMobileM…" at bounding box center [660, 345] width 671 height 440
type textarea "}"
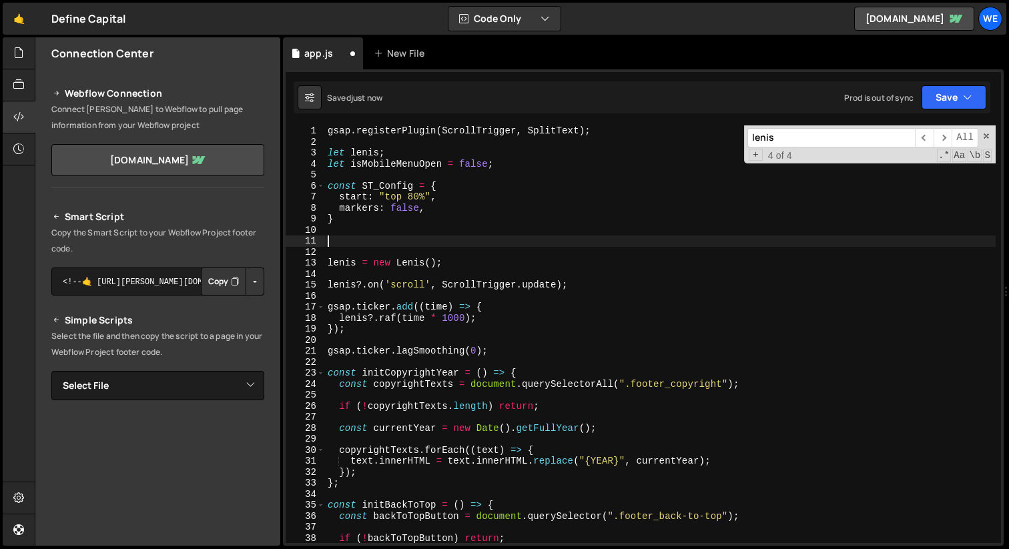
paste textarea "}"
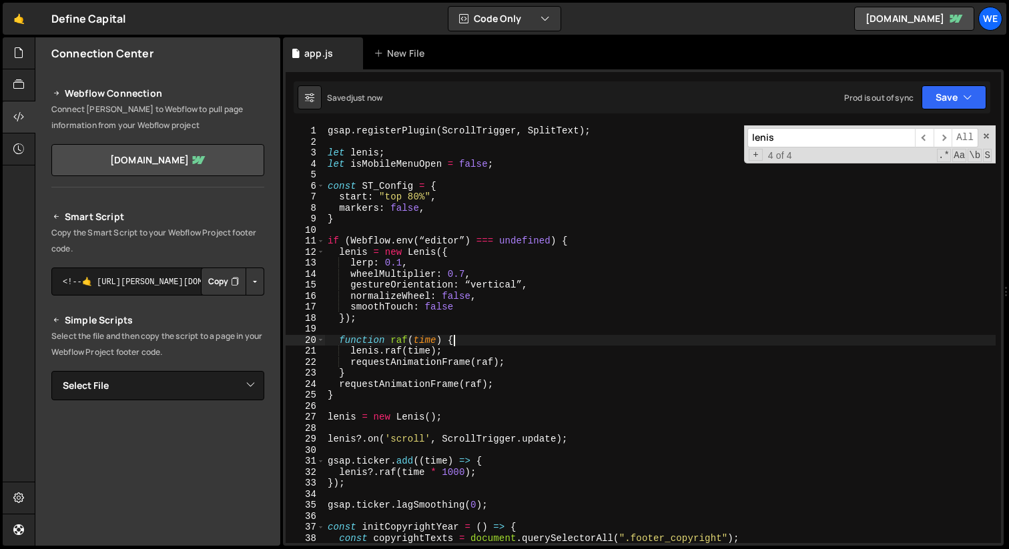
click at [478, 337] on div "gsap . registerPlugin ( ScrollTrigger , SplitText ) ; let lenis ; let isMobileM…" at bounding box center [660, 345] width 671 height 440
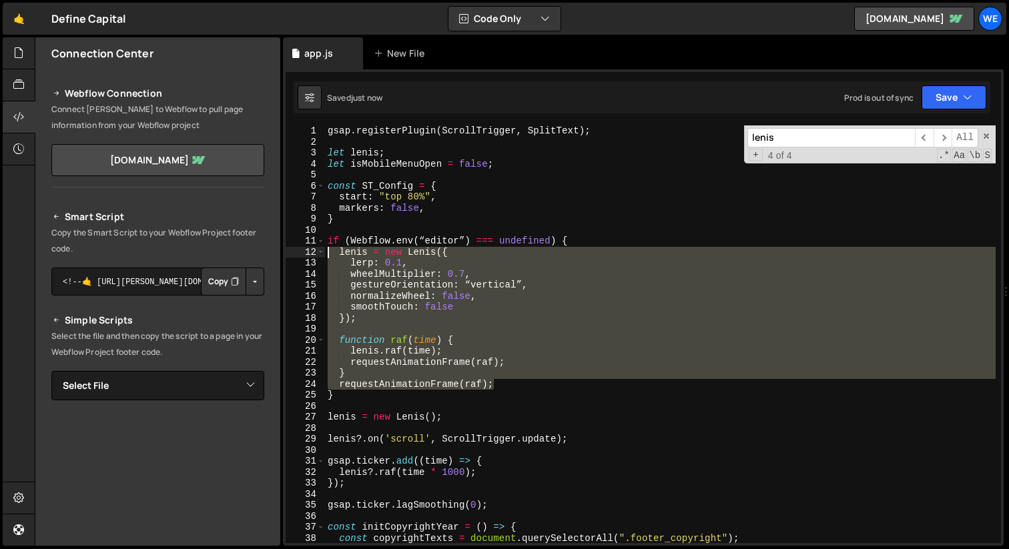
drag, startPoint x: 504, startPoint y: 384, endPoint x: 328, endPoint y: 251, distance: 220.6
click at [328, 251] on div "gsap . registerPlugin ( ScrollTrigger , SplitText ) ; let lenis ; let isMobileM…" at bounding box center [660, 345] width 671 height 440
type textarea "lenis = new Lenis({ lerp: 0.1,"
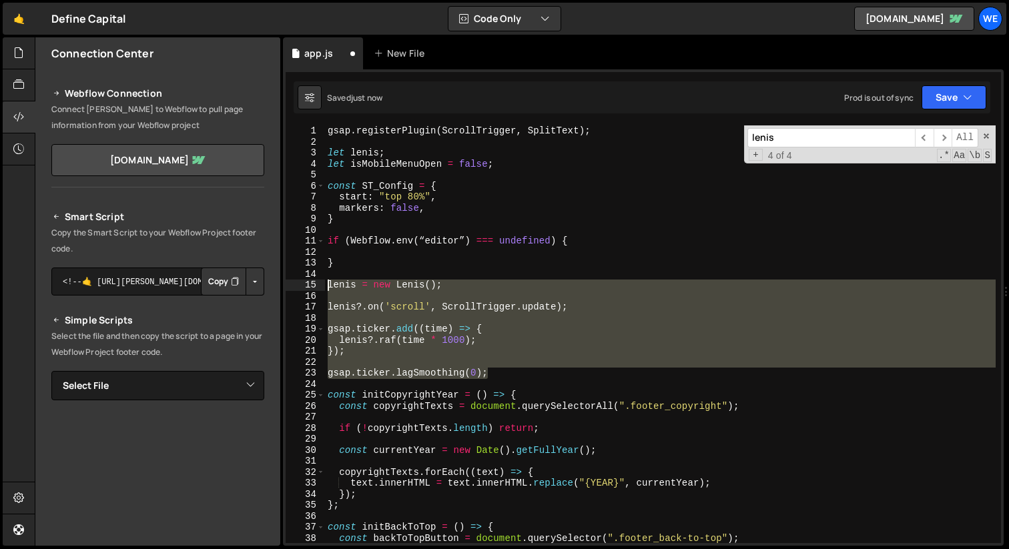
drag, startPoint x: 490, startPoint y: 375, endPoint x: 276, endPoint y: 284, distance: 233.2
click at [275, 287] on div "Files New File Javascript files 1 app.js 0 CSS files Copy share link Edit File …" at bounding box center [522, 291] width 974 height 509
type textarea "lenis = new Lenis();"
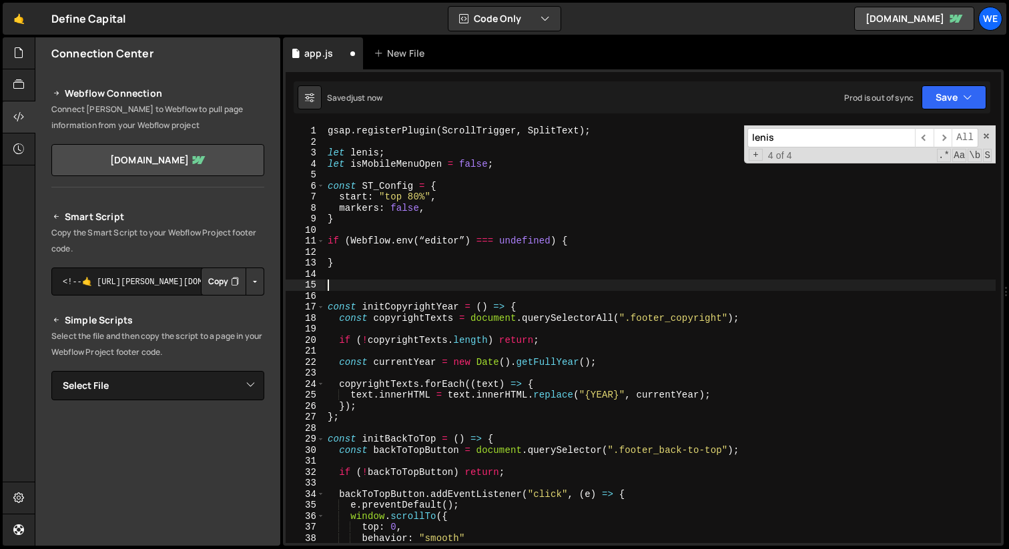
type textarea "}"
paste textarea "gsap.ticker.lagSmoothing(0);"
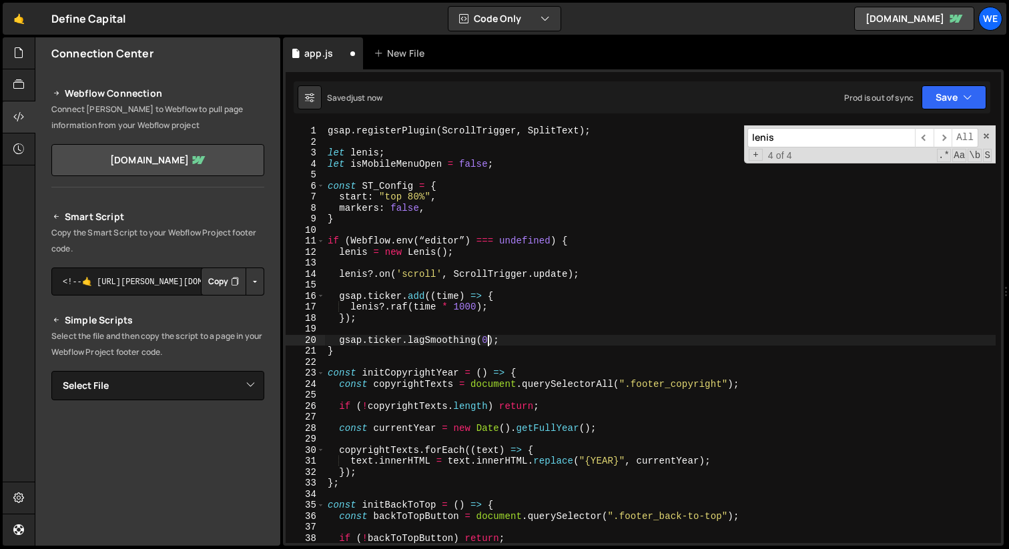
type textarea "gsap.ticker.lagSmoothing(0);"
click at [585, 290] on div "gsap . registerPlugin ( ScrollTrigger , SplitText ) ; let lenis ; let isMobileM…" at bounding box center [660, 345] width 671 height 440
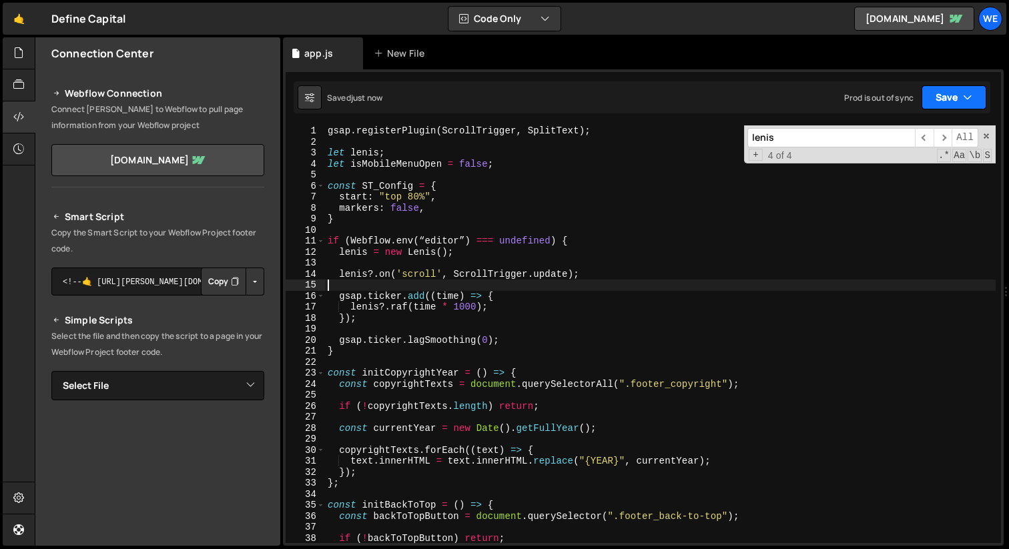
click at [934, 97] on button "Save" at bounding box center [954, 97] width 65 height 24
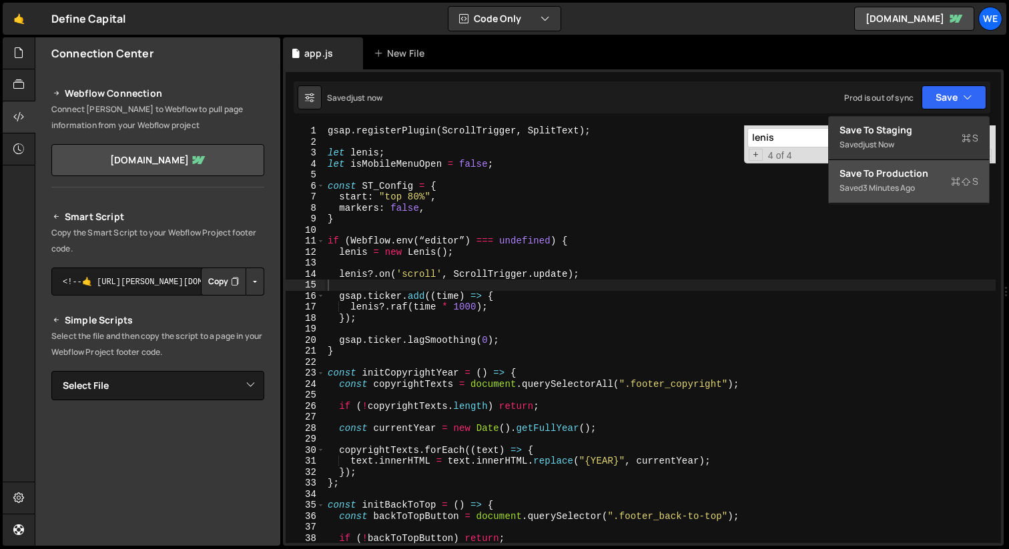
click at [898, 187] on div "3 minutes ago" at bounding box center [889, 187] width 52 height 11
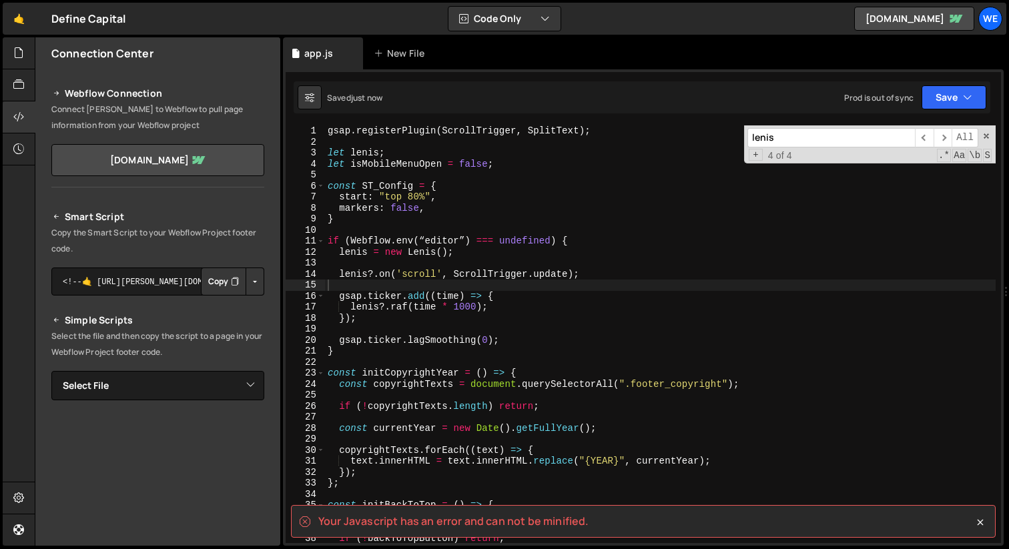
click at [585, 318] on div "gsap . registerPlugin ( ScrollTrigger , SplitText ) ; let lenis ; let isMobileM…" at bounding box center [660, 345] width 671 height 440
click at [599, 312] on div "gsap . registerPlugin ( ScrollTrigger , SplitText ) ; let lenis ; let isMobileM…" at bounding box center [660, 345] width 671 height 440
click at [577, 239] on div "gsap . registerPlugin ( ScrollTrigger , SplitText ) ; let lenis ; let isMobileM…" at bounding box center [660, 345] width 671 height 440
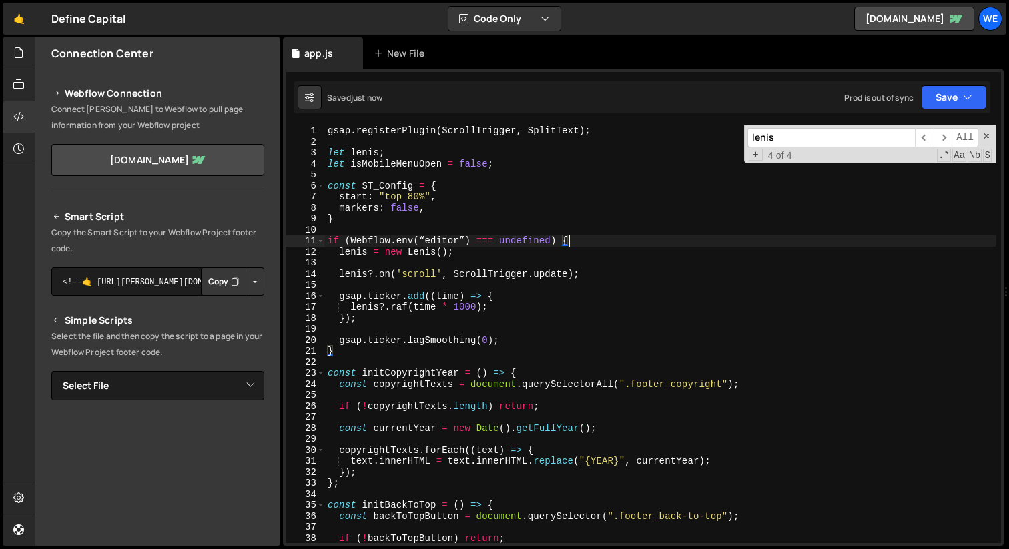
click at [508, 296] on div "gsap . registerPlugin ( ScrollTrigger , SplitText ) ; let lenis ; let isMobileM…" at bounding box center [660, 345] width 671 height 440
click at [635, 345] on div "gsap . registerPlugin ( ScrollTrigger , SplitText ) ; let lenis ; let isMobileM…" at bounding box center [660, 345] width 671 height 440
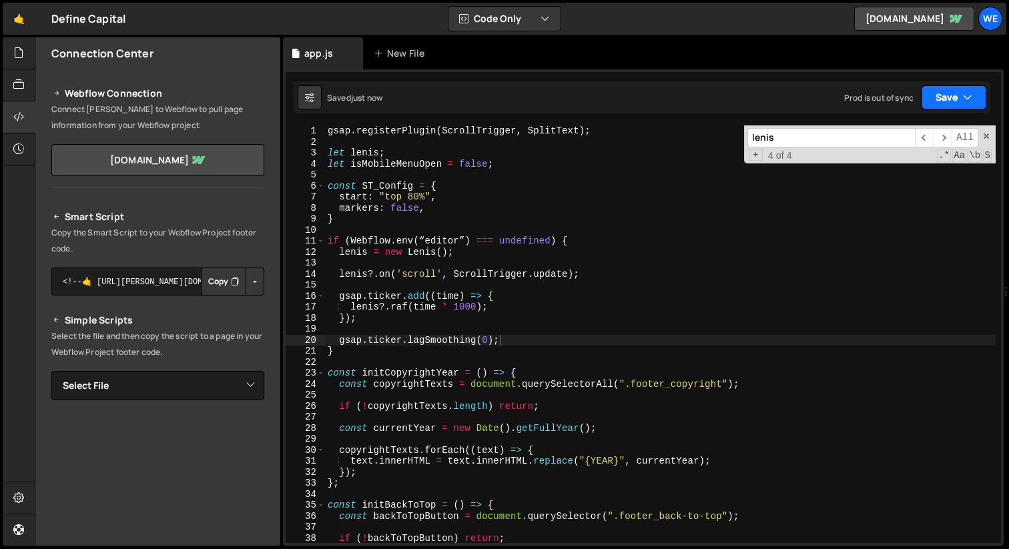
click at [930, 99] on button "Save" at bounding box center [954, 97] width 65 height 24
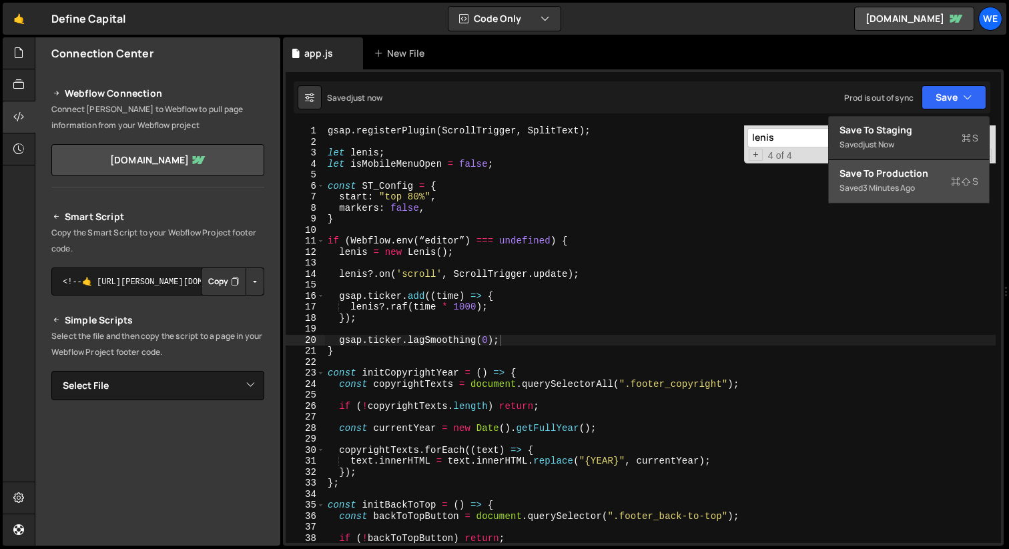
click at [870, 180] on div "Saved 3 minutes ago" at bounding box center [908, 188] width 139 height 16
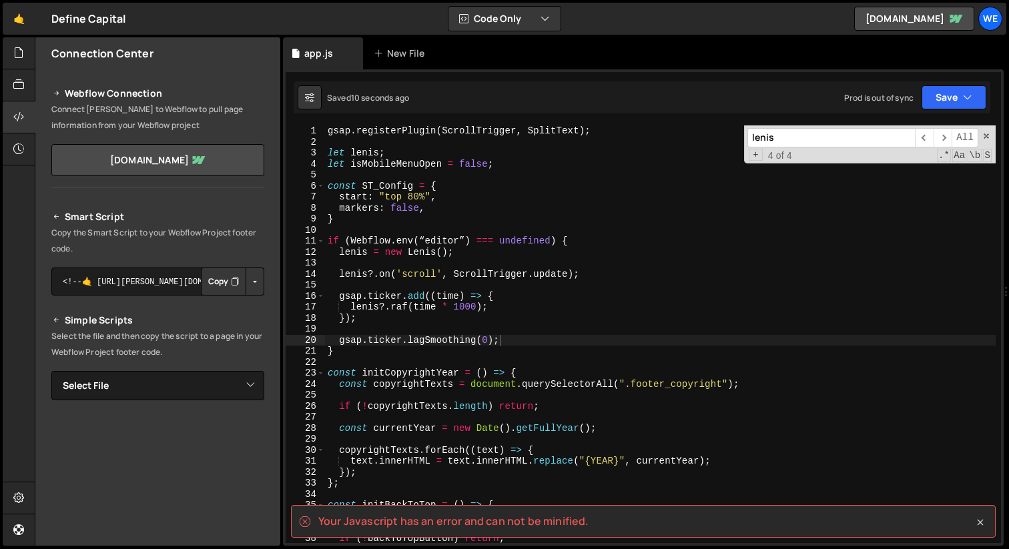
click at [982, 520] on icon at bounding box center [980, 522] width 13 height 13
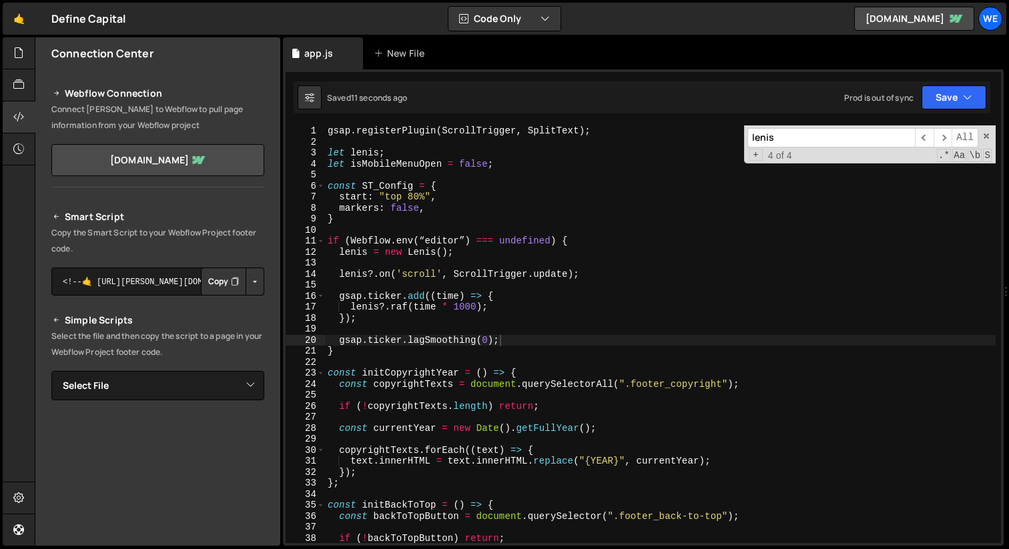
click at [498, 220] on div "gsap . registerPlugin ( ScrollTrigger , SplitText ) ; let lenis ; let isMobileM…" at bounding box center [660, 345] width 671 height 440
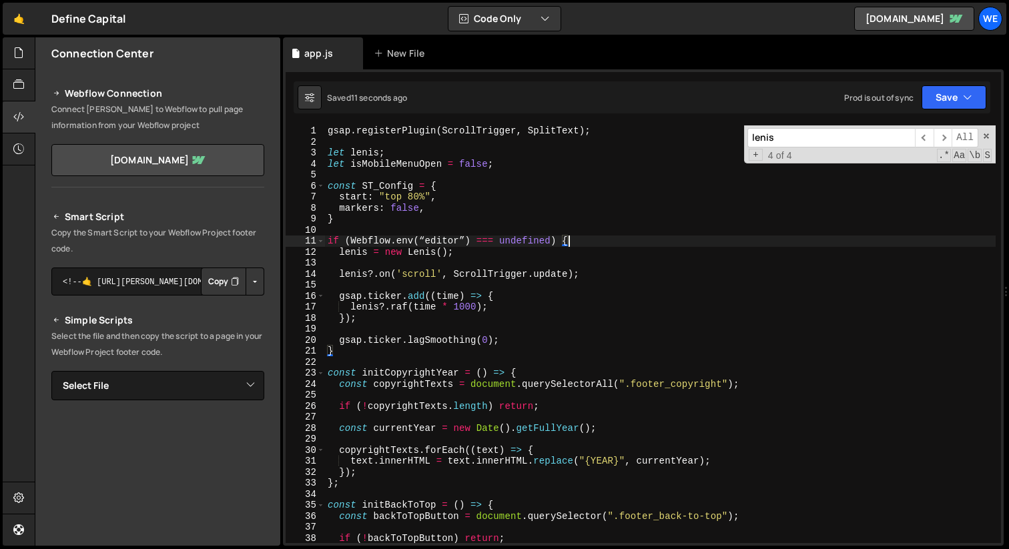
click at [617, 243] on div "gsap . registerPlugin ( ScrollTrigger , SplitText ) ; let lenis ; let isMobileM…" at bounding box center [660, 345] width 671 height 440
click at [392, 349] on div "gsap . registerPlugin ( ScrollTrigger , SplitText ) ; let lenis ; let isMobileM…" at bounding box center [660, 345] width 671 height 440
type textarea "}"
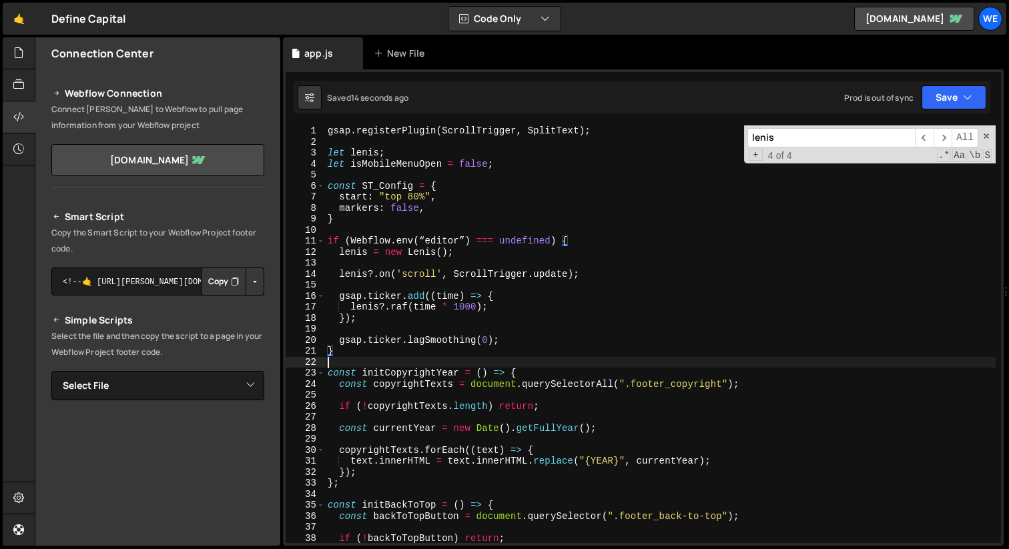
click at [514, 364] on div "gsap . registerPlugin ( ScrollTrigger , SplitText ) ; let lenis ; let isMobileM…" at bounding box center [660, 345] width 671 height 440
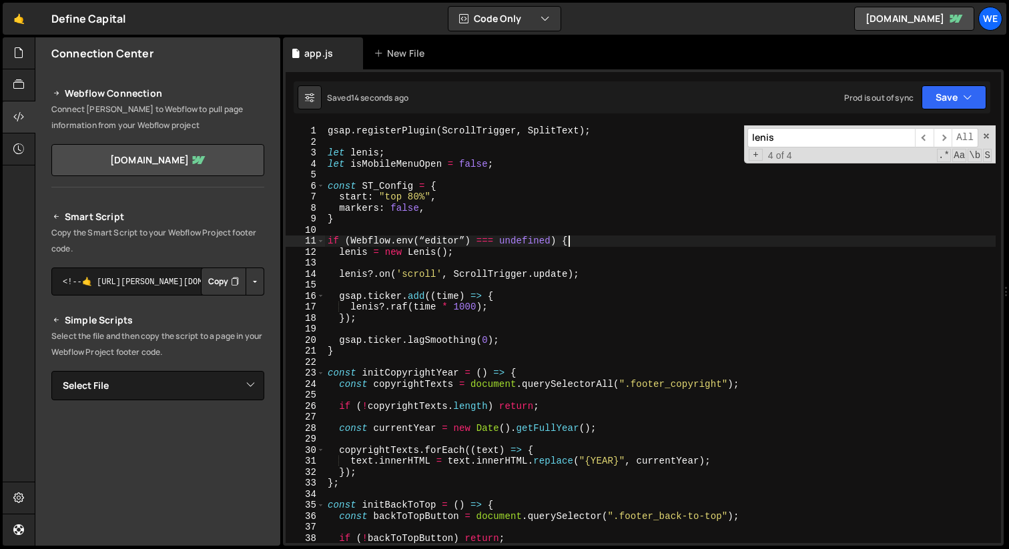
click at [582, 239] on div "gsap . registerPlugin ( ScrollTrigger , SplitText ) ; let lenis ; let isMobileM…" at bounding box center [660, 345] width 671 height 440
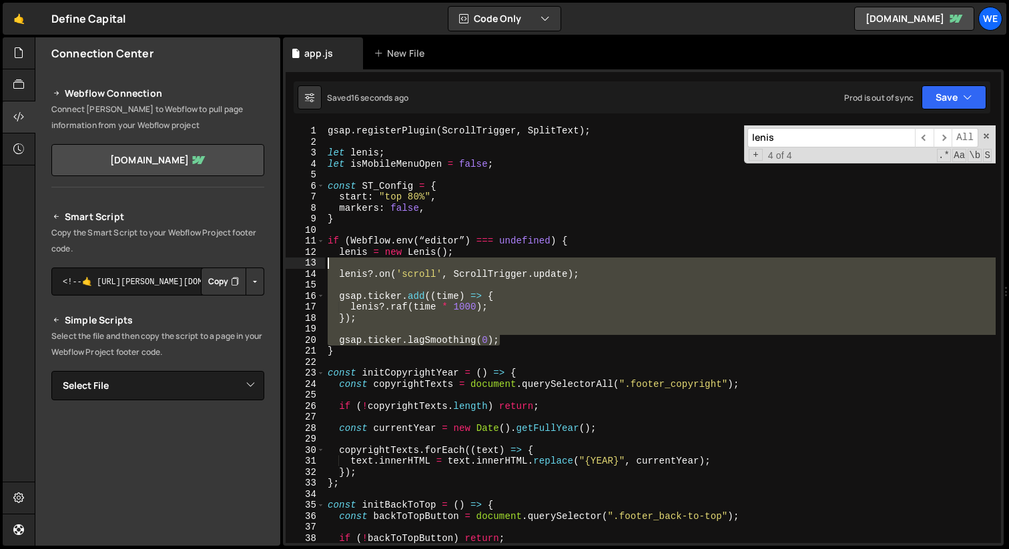
drag, startPoint x: 527, startPoint y: 338, endPoint x: 326, endPoint y: 258, distance: 216.0
click at [326, 258] on div "gsap . registerPlugin ( ScrollTrigger , SplitText ) ; let lenis ; let isMobileM…" at bounding box center [660, 345] width 671 height 440
type textarea "lenis = new Lenis();"
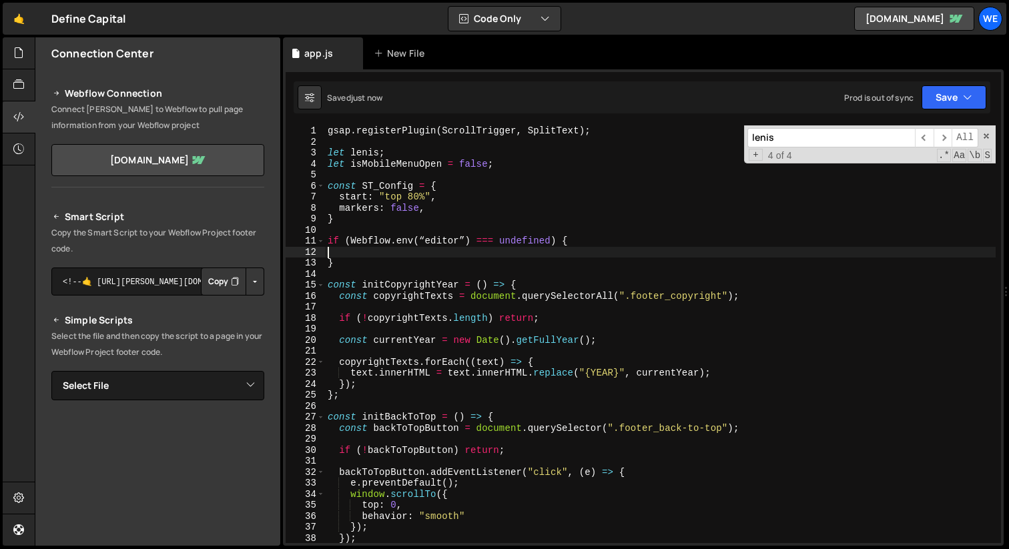
click at [457, 270] on div "gsap . registerPlugin ( ScrollTrigger , SplitText ) ; let lenis ; let isMobileM…" at bounding box center [660, 345] width 671 height 440
type textarea "}"
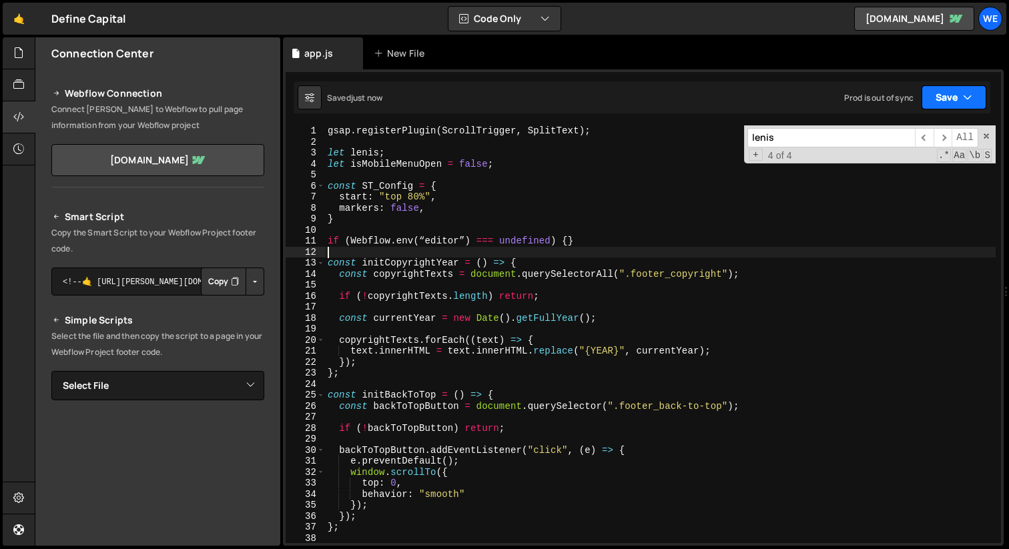
click at [956, 101] on button "Save" at bounding box center [954, 97] width 65 height 24
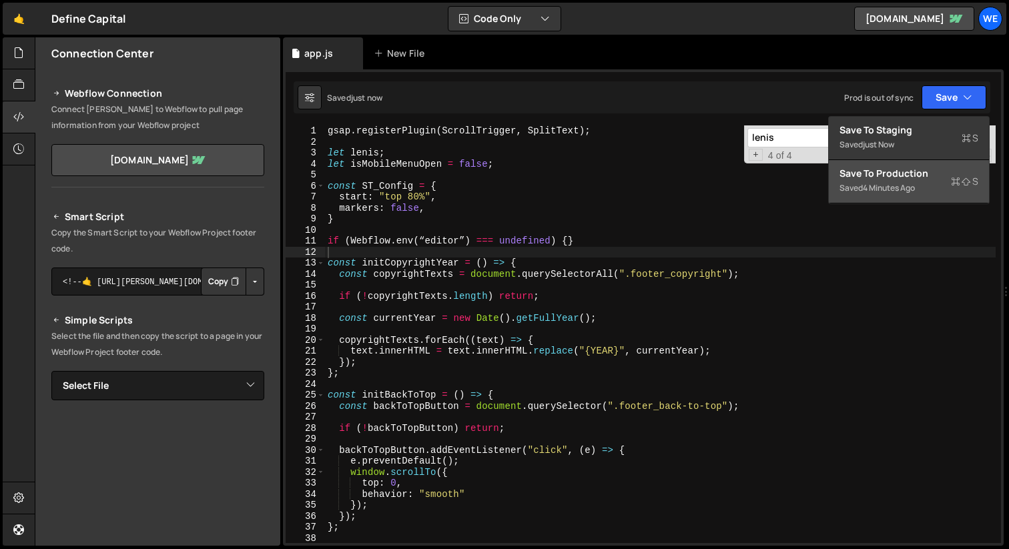
click at [902, 175] on div "Save to Production S" at bounding box center [908, 173] width 139 height 13
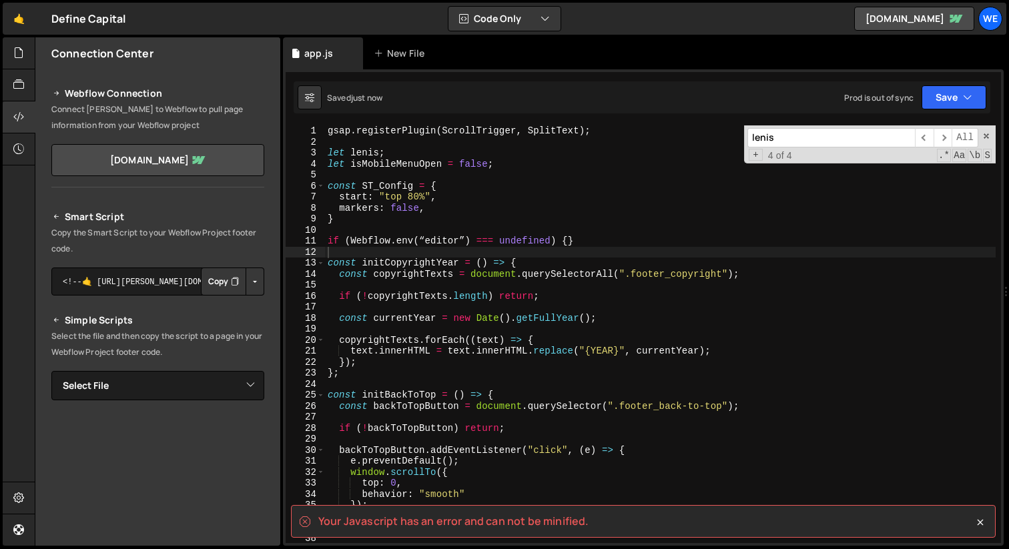
click at [509, 517] on spa "Your Javascript has an error and can not be minified." at bounding box center [453, 521] width 270 height 15
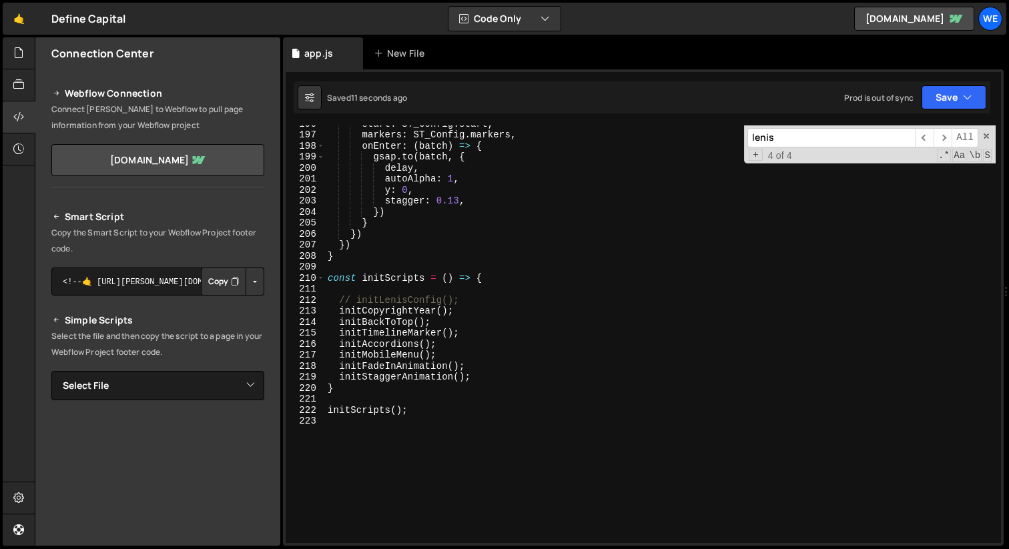
scroll to position [2154, 0]
click at [589, 342] on div "start : ST_Config . start , markers : ST_Config . markers , onEnter : ( batch )…" at bounding box center [660, 338] width 671 height 440
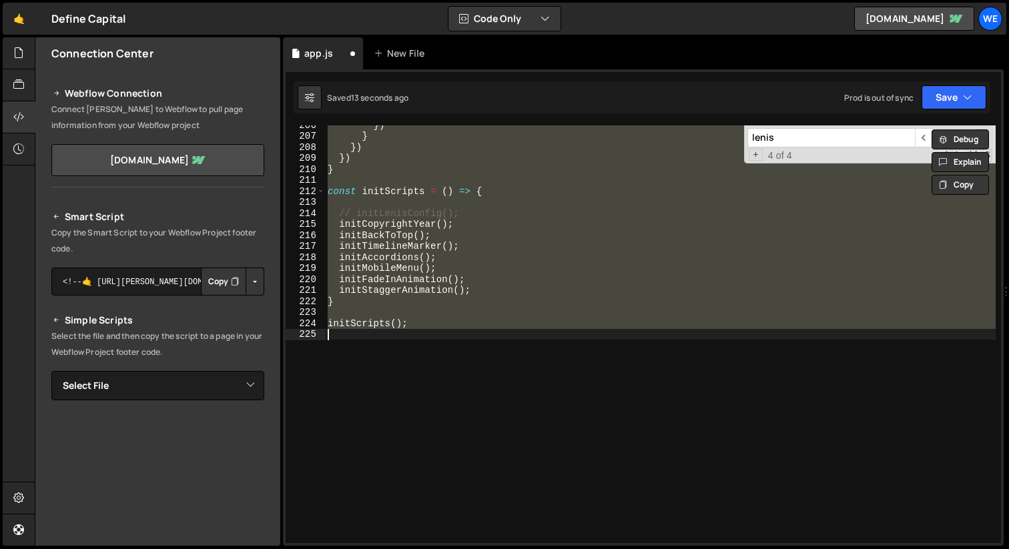
type textarea "initScripts();"
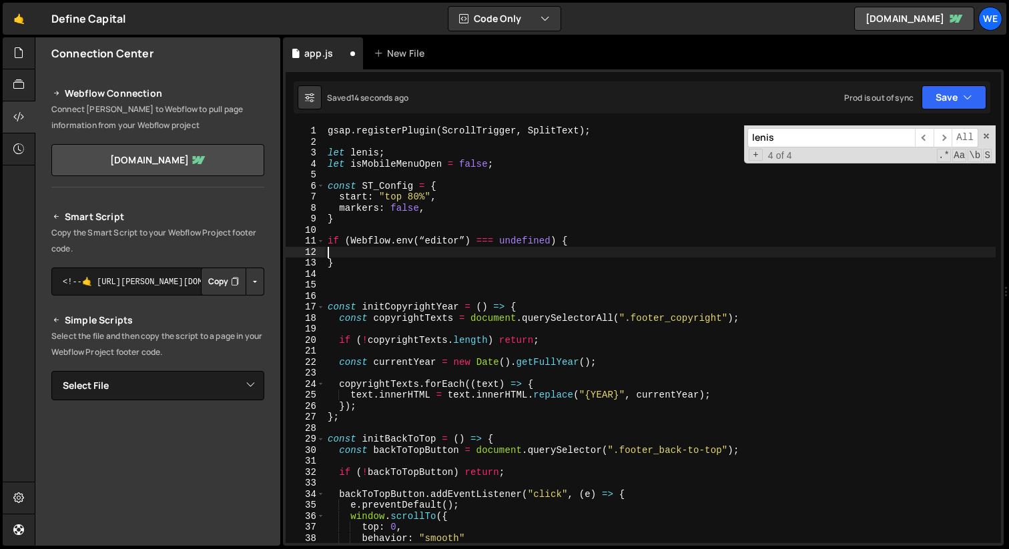
type textarea "initScripts();"
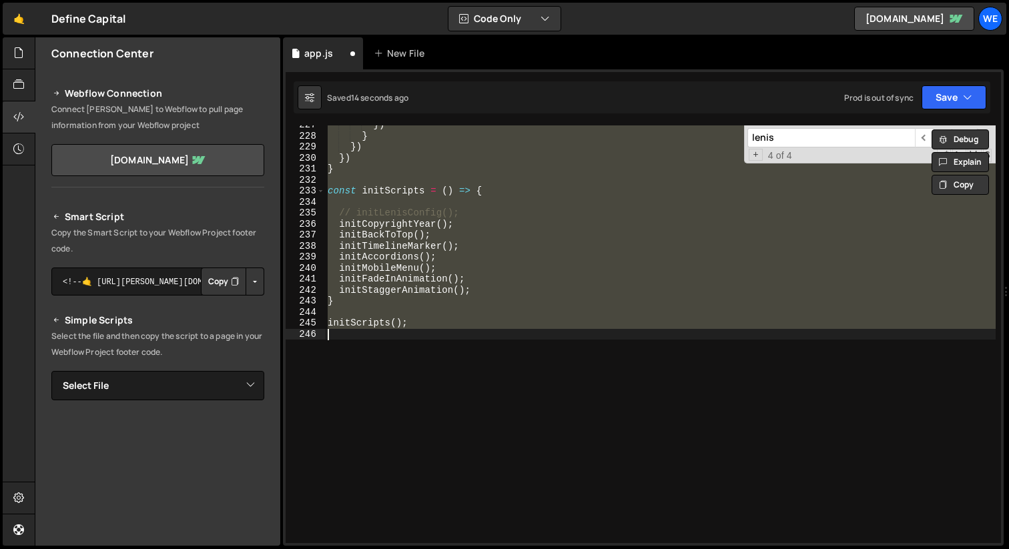
type textarea "initScripts();"
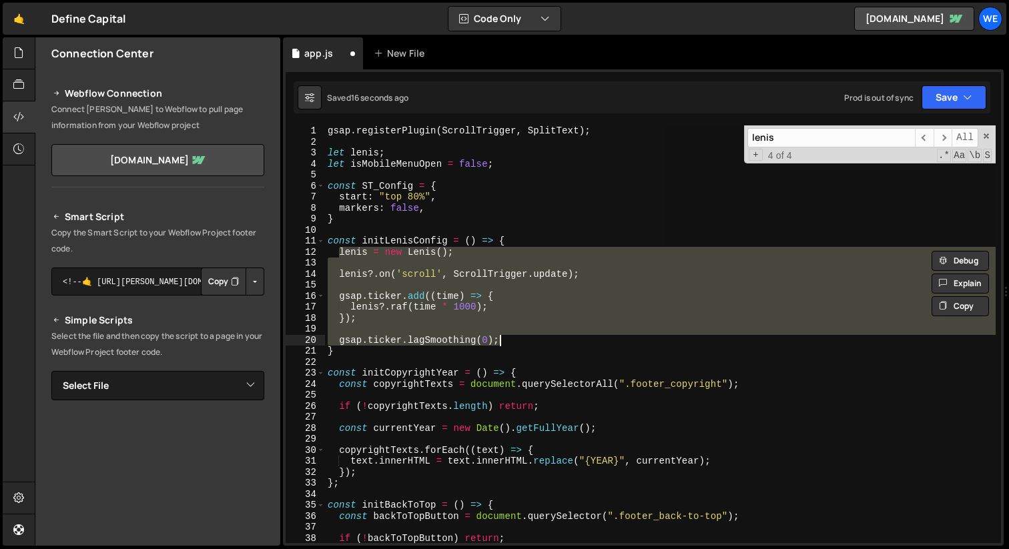
click at [647, 270] on div "gsap . registerPlugin ( ScrollTrigger , SplitText ) ; let lenis ; let isMobileM…" at bounding box center [660, 334] width 671 height 418
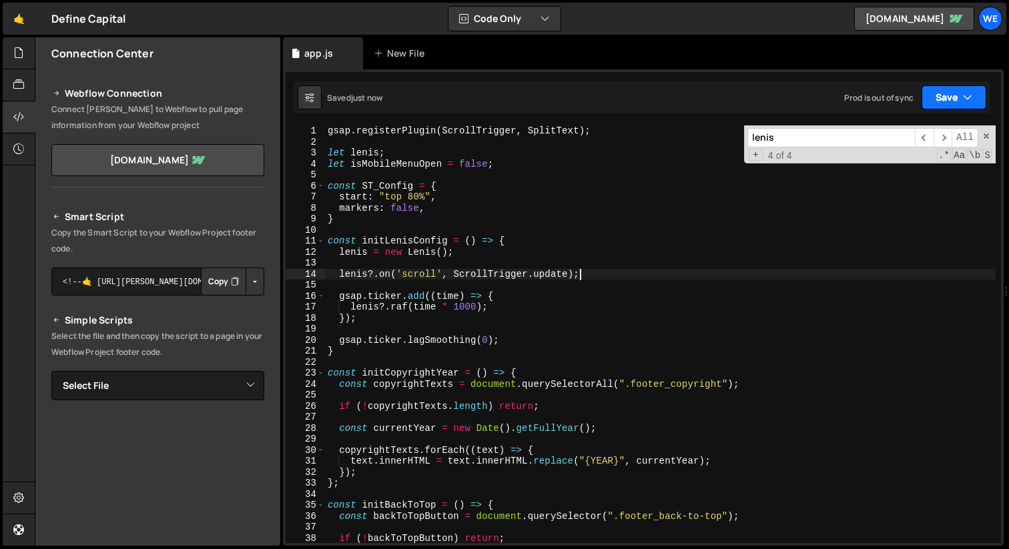
click at [965, 90] on button "Save" at bounding box center [954, 97] width 65 height 24
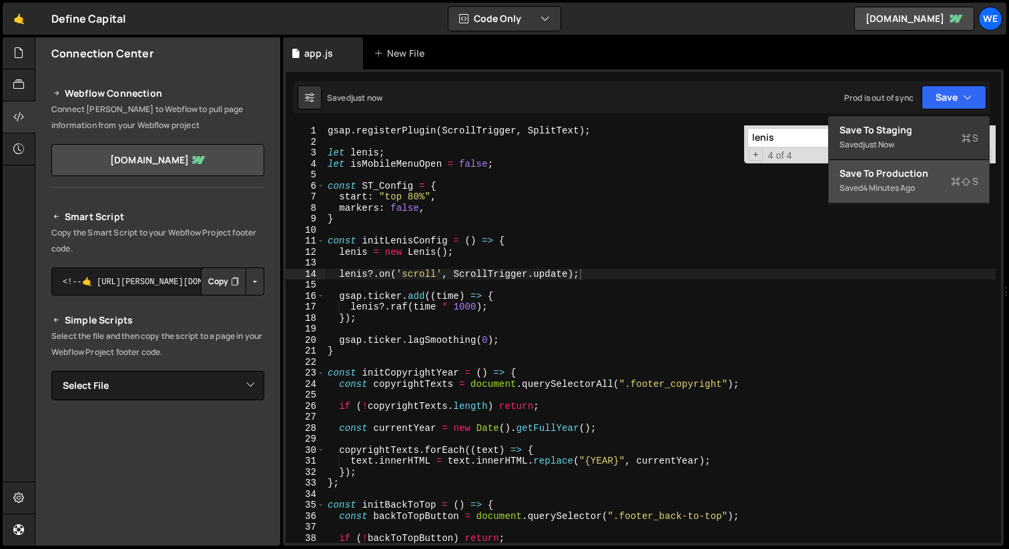
click at [869, 171] on div "Save to Production S" at bounding box center [908, 173] width 139 height 13
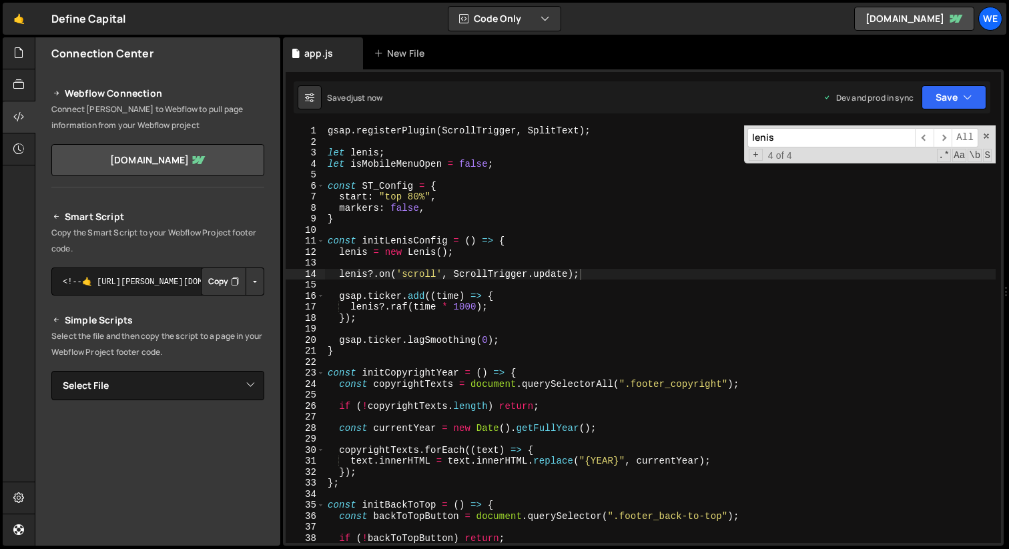
type textarea "}"
click at [384, 220] on div "gsap . registerPlugin ( ScrollTrigger , SplitText ) ; let lenis ; let isMobileM…" at bounding box center [660, 345] width 671 height 440
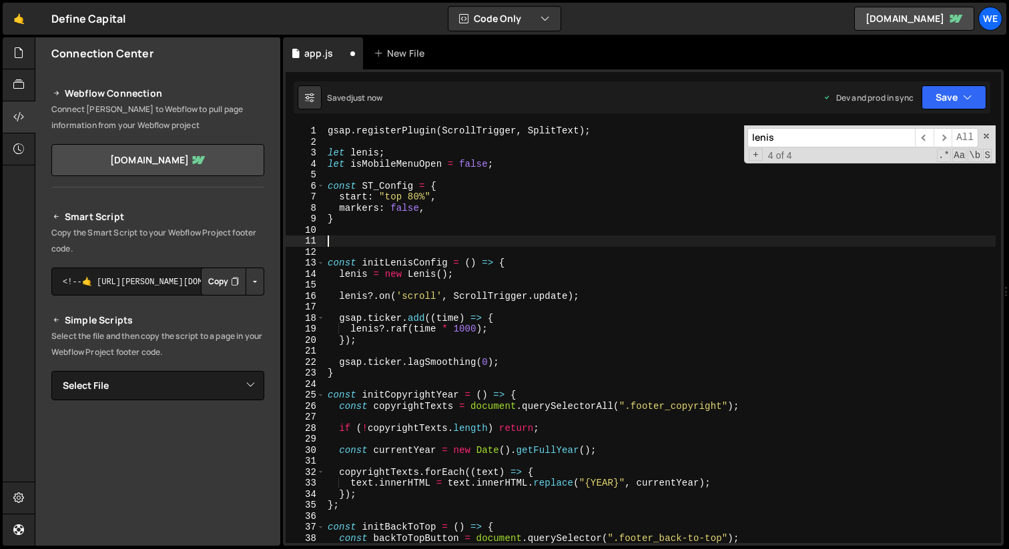
paste textarea "}"
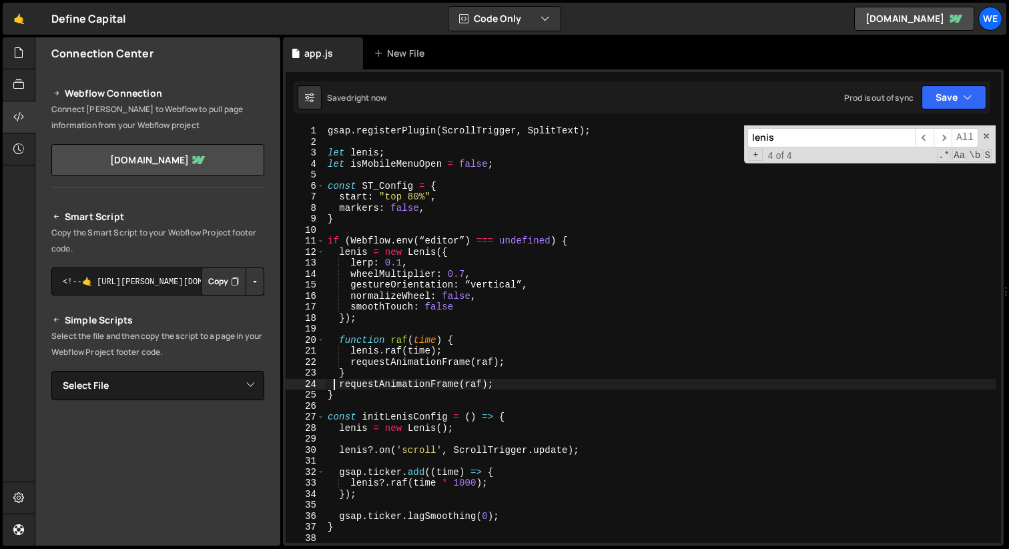
click at [467, 252] on div "gsap . registerPlugin ( ScrollTrigger , SplitText ) ; let lenis ; let isMobileM…" at bounding box center [660, 345] width 671 height 440
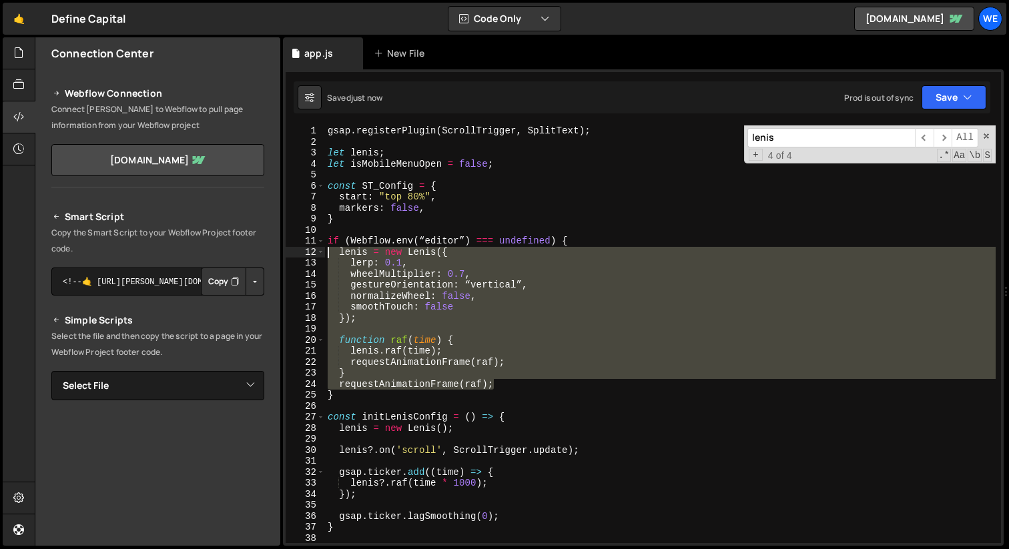
drag, startPoint x: 494, startPoint y: 382, endPoint x: 326, endPoint y: 253, distance: 212.7
click at [326, 253] on div "gsap . registerPlugin ( ScrollTrigger , SplitText ) ; let lenis ; let isMobileM…" at bounding box center [660, 345] width 671 height 440
type textarea "lenis = new Lenis({ lerp: 0.1,"
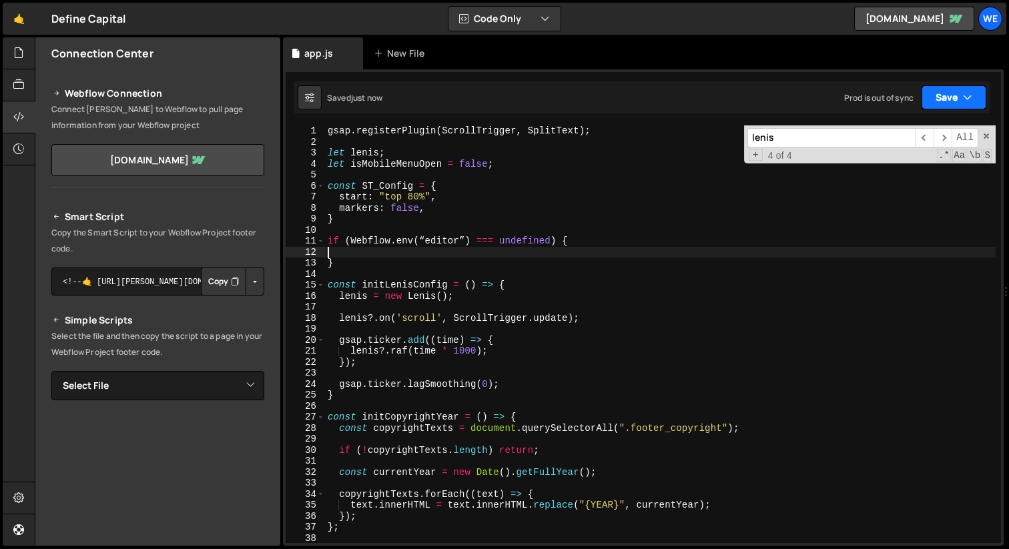
click at [944, 107] on button "Save" at bounding box center [954, 97] width 65 height 24
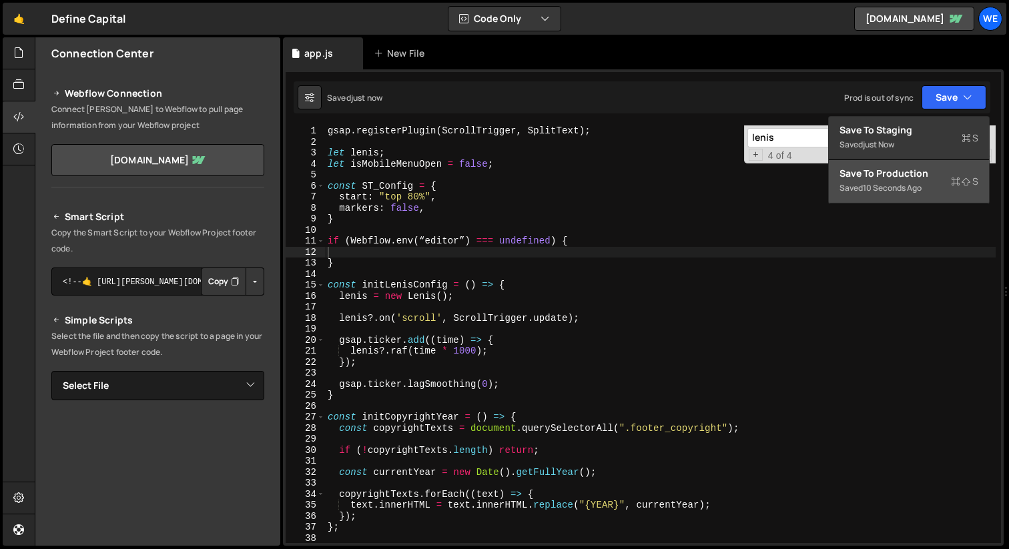
click at [901, 180] on div "Saved 10 seconds ago" at bounding box center [908, 188] width 139 height 16
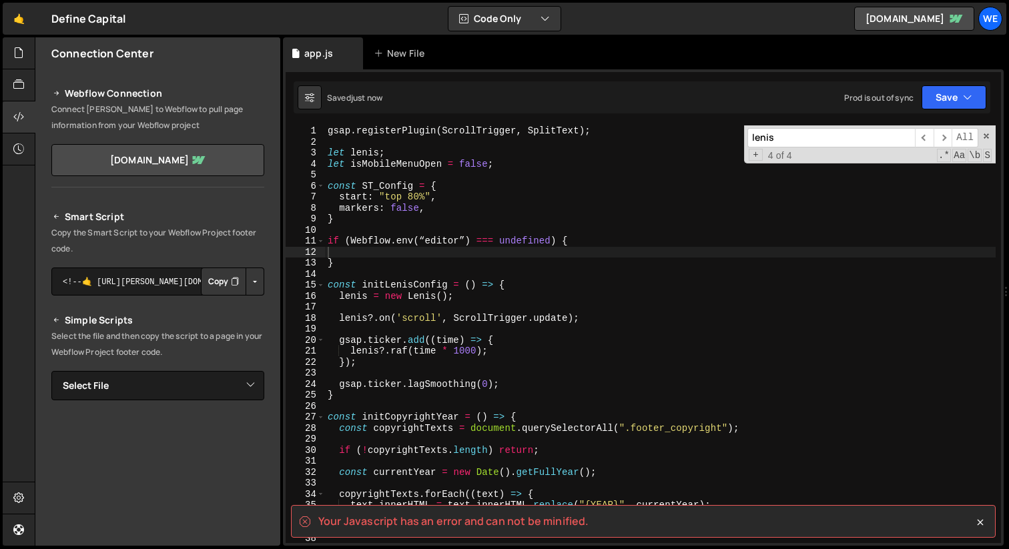
click at [393, 265] on div "gsap . registerPlugin ( ScrollTrigger , SplitText ) ; let lenis ; let isMobileM…" at bounding box center [660, 345] width 671 height 440
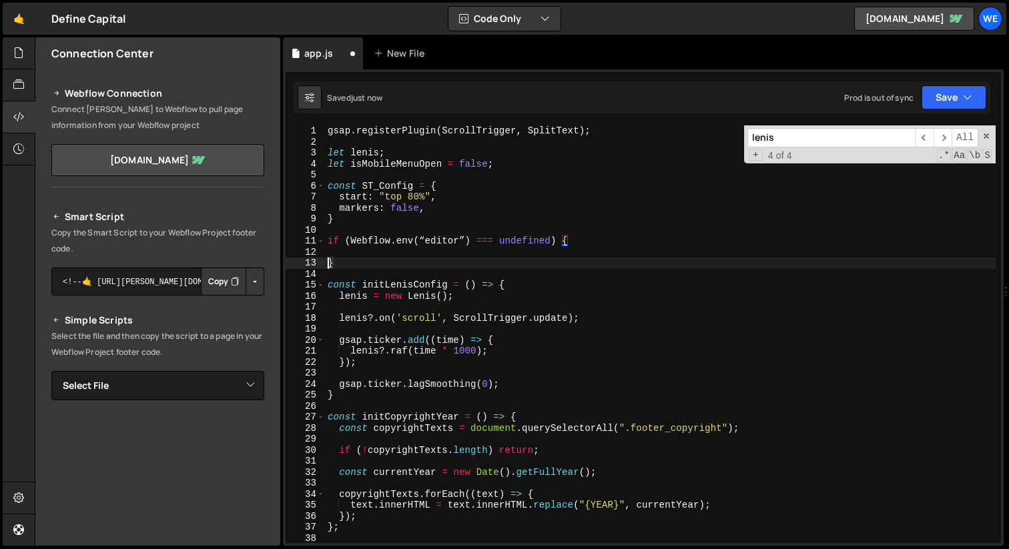
click at [573, 238] on div "gsap . registerPlugin ( ScrollTrigger , SplitText ) ; let lenis ; let isMobileM…" at bounding box center [660, 345] width 671 height 440
click at [345, 260] on div "gsap . registerPlugin ( ScrollTrigger , SplitText ) ; let lenis ; let isMobileM…" at bounding box center [660, 345] width 671 height 440
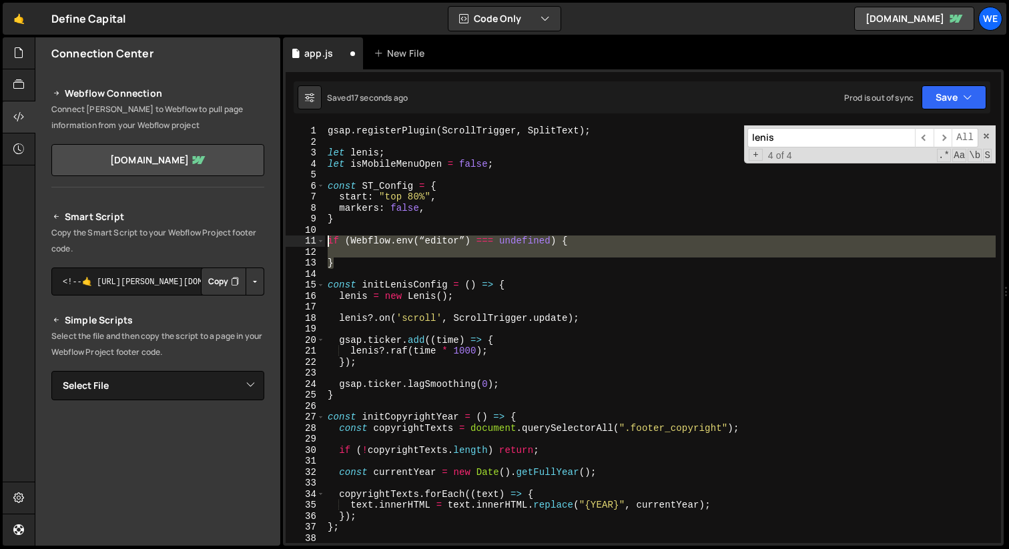
drag, startPoint x: 346, startPoint y: 266, endPoint x: 298, endPoint y: 237, distance: 56.3
click at [298, 237] on div "} 1 2 3 4 5 6 7 8 9 10 11 12 13 14 15 16 17 18 19 20 21 22 23 24 25 26 27 28 29…" at bounding box center [643, 334] width 715 height 418
type textarea "if (Webflow.env(“editor”) === undefined) {"
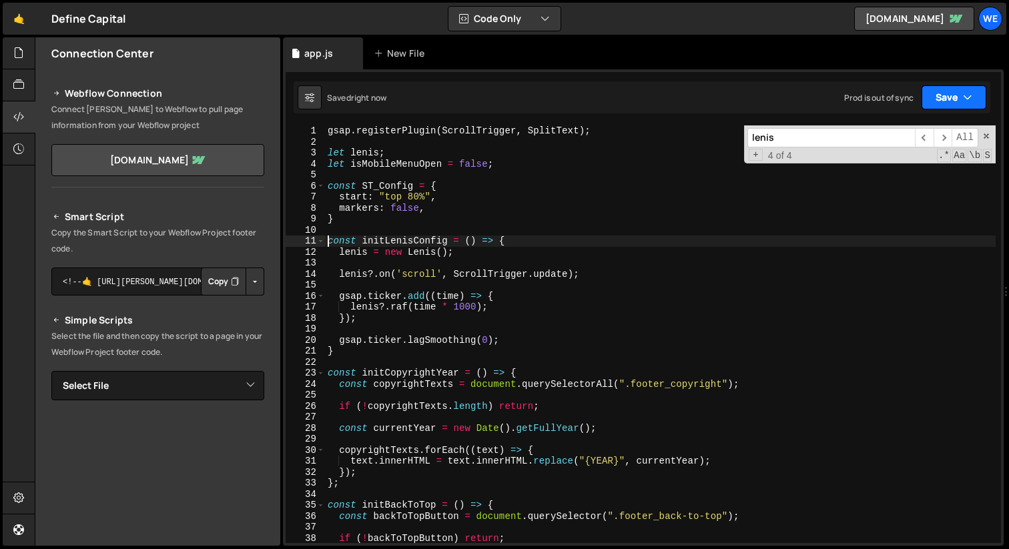
click at [946, 96] on button "Save" at bounding box center [954, 97] width 65 height 24
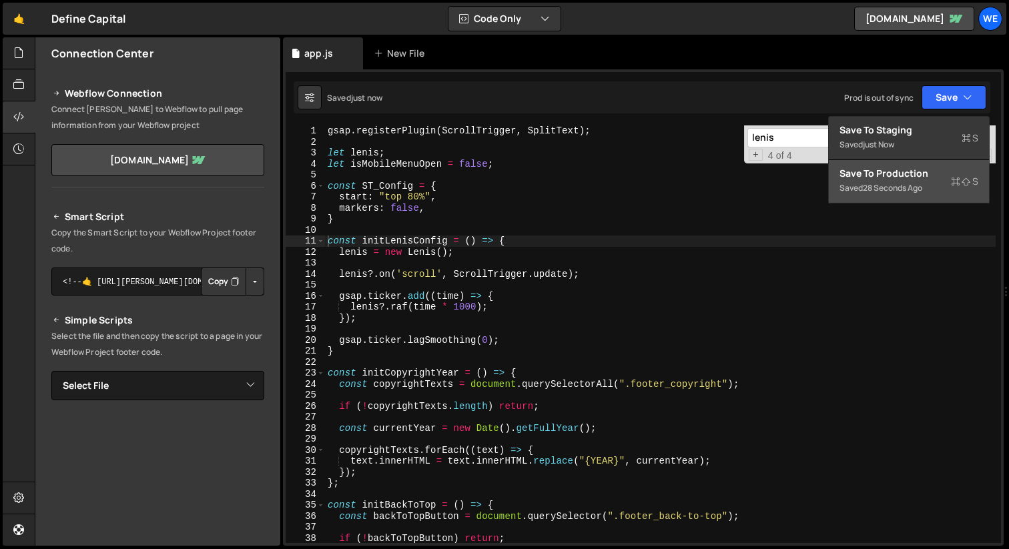
click at [904, 178] on div "Save to Production S" at bounding box center [908, 173] width 139 height 13
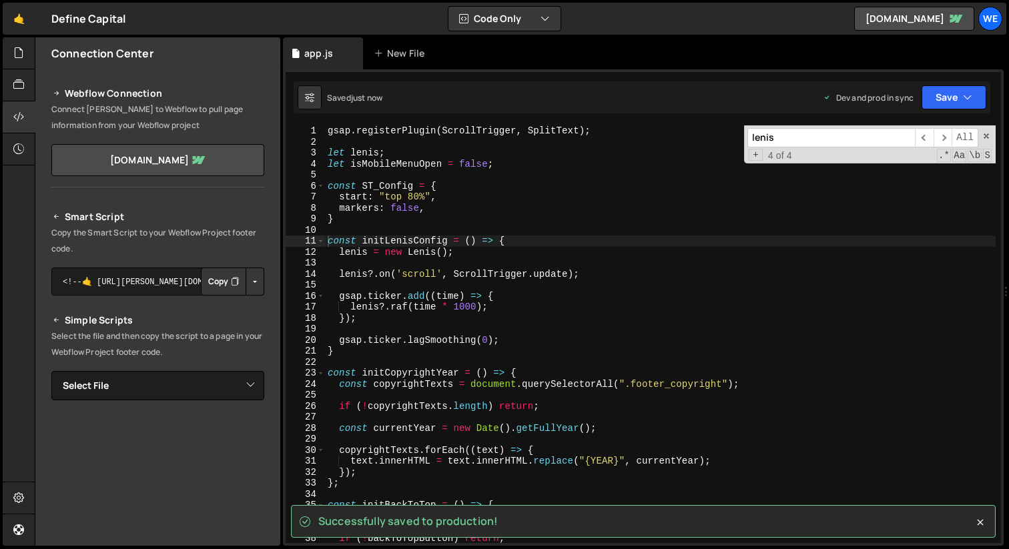
type textarea "}"
click at [353, 220] on div "gsap . registerPlugin ( ScrollTrigger , SplitText ) ; let lenis ; let isMobileM…" at bounding box center [660, 345] width 671 height 440
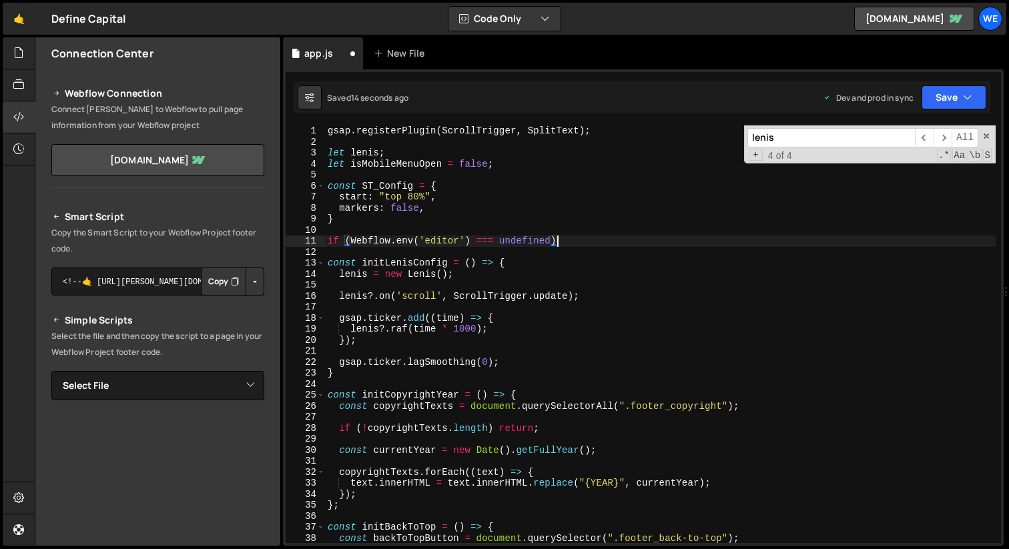
type textarea "if (Webflow.env('editor') === undefined) {"
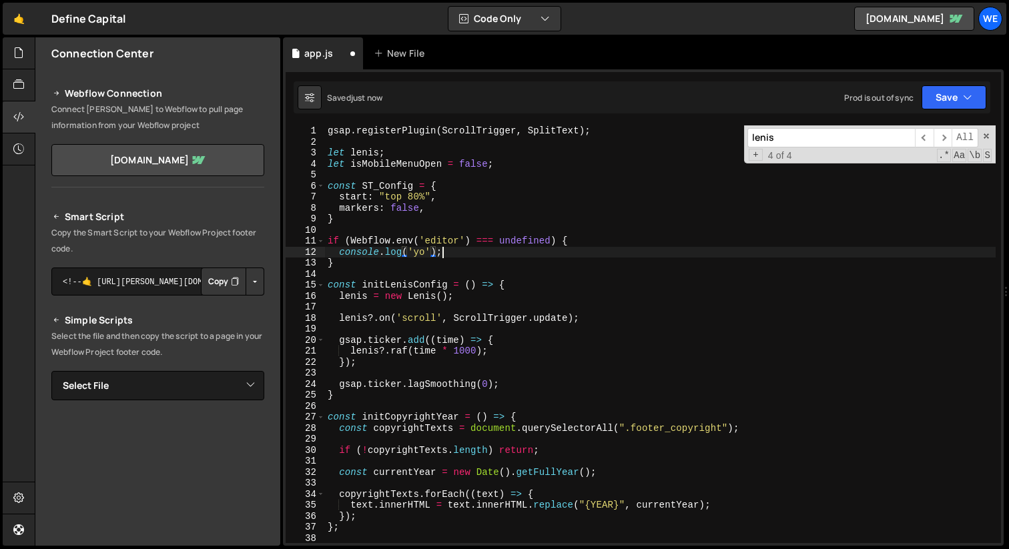
scroll to position [0, 7]
click at [944, 93] on button "Save" at bounding box center [954, 97] width 65 height 24
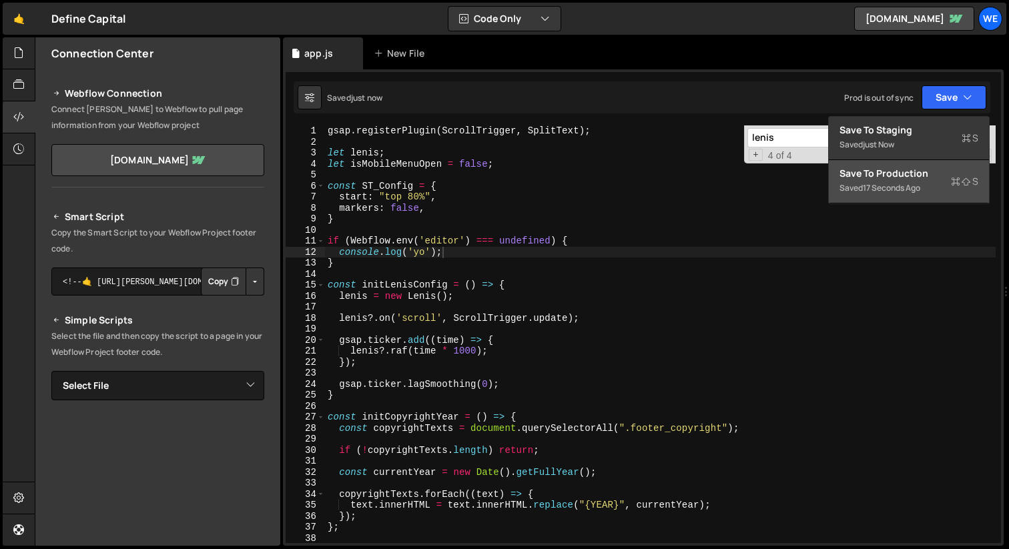
click at [903, 173] on div "Save to Production S" at bounding box center [908, 173] width 139 height 13
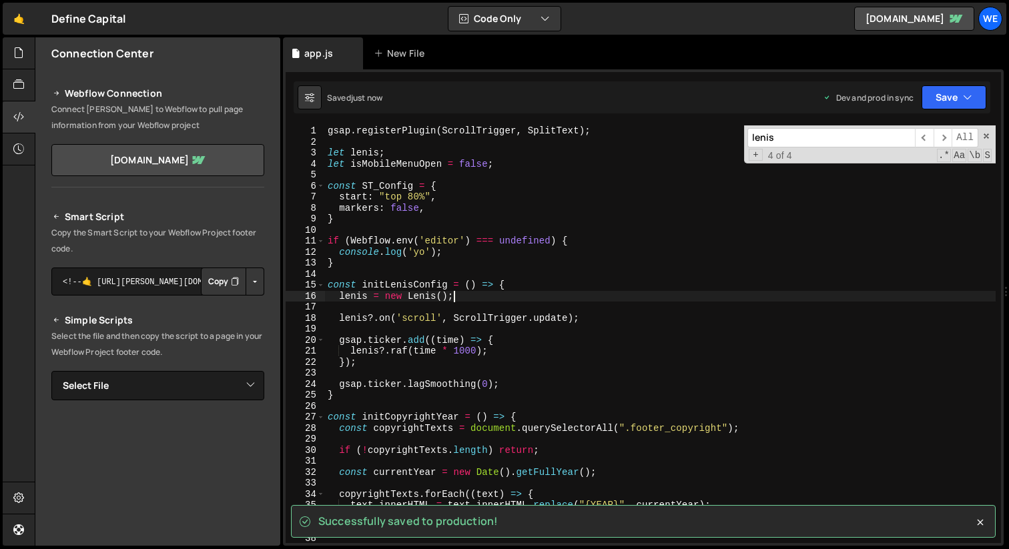
click at [469, 298] on div "gsap . registerPlugin ( ScrollTrigger , SplitText ) ; let lenis ; let isMobileM…" at bounding box center [660, 345] width 671 height 440
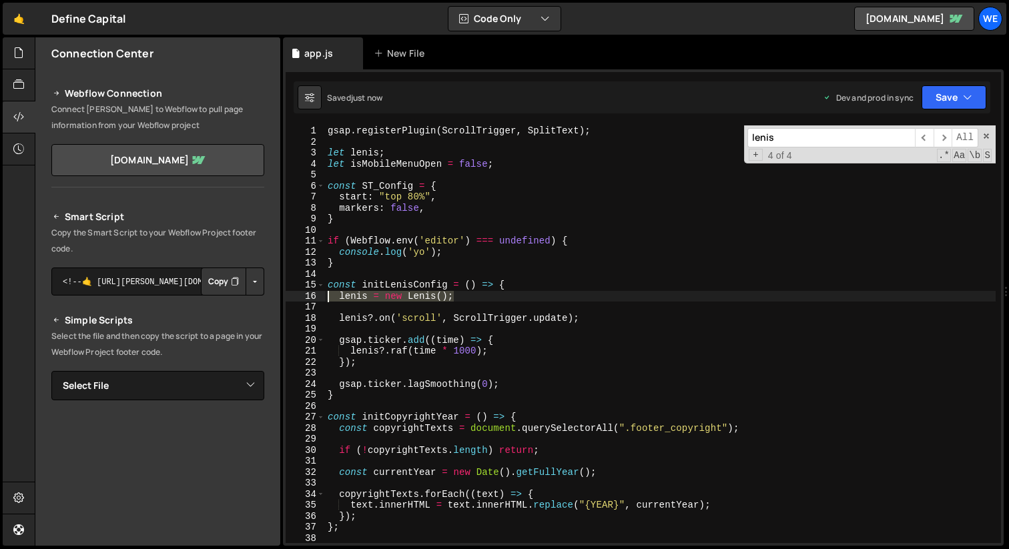
drag, startPoint x: 468, startPoint y: 298, endPoint x: 308, endPoint y: 299, distance: 160.2
click at [308, 299] on div "lenis = new Lenis(); 1 2 3 4 5 6 7 8 9 10 11 12 13 14 15 16 17 18 19 20 21 22 2…" at bounding box center [643, 334] width 715 height 418
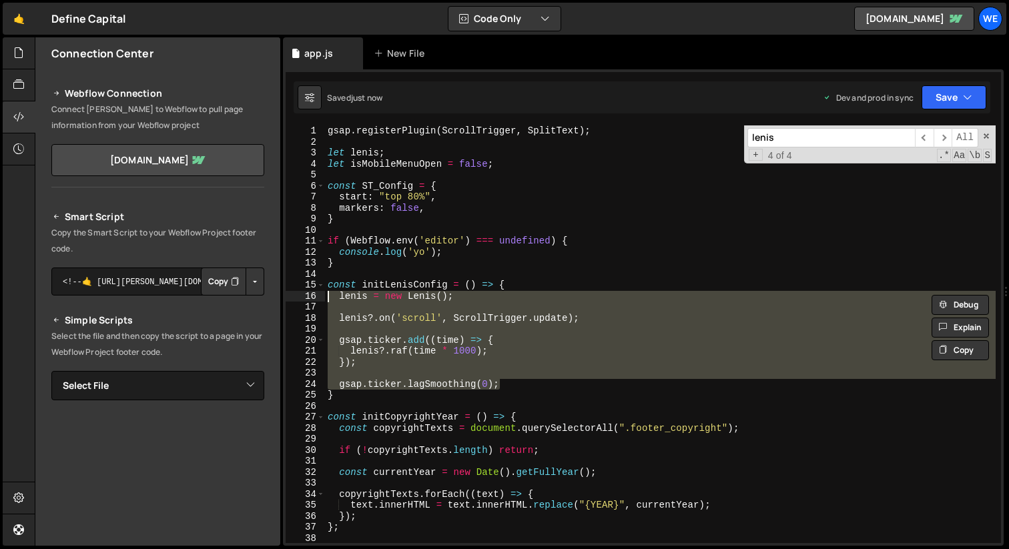
drag, startPoint x: 508, startPoint y: 385, endPoint x: 320, endPoint y: 299, distance: 206.9
click at [320, 299] on div "lenis = new Lenis(); 1 2 3 4 5 6 7 8 9 10 11 12 13 14 15 16 17 18 19 20 21 22 2…" at bounding box center [643, 334] width 715 height 418
click at [451, 250] on div "gsap . registerPlugin ( ScrollTrigger , SplitText ) ; let lenis ; let isMobileM…" at bounding box center [660, 345] width 671 height 440
type textarea "console.log('yo');"
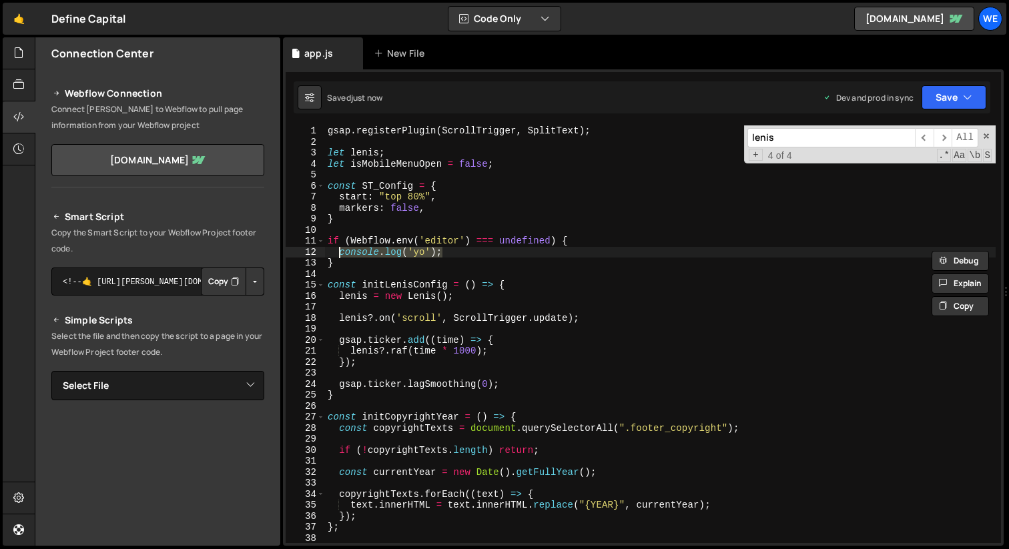
scroll to position [0, 0]
paste textarea "gsap.ticker.lagSmoothing(0);"
type textarea "gsap.ticker.lagSmoothing(0);"
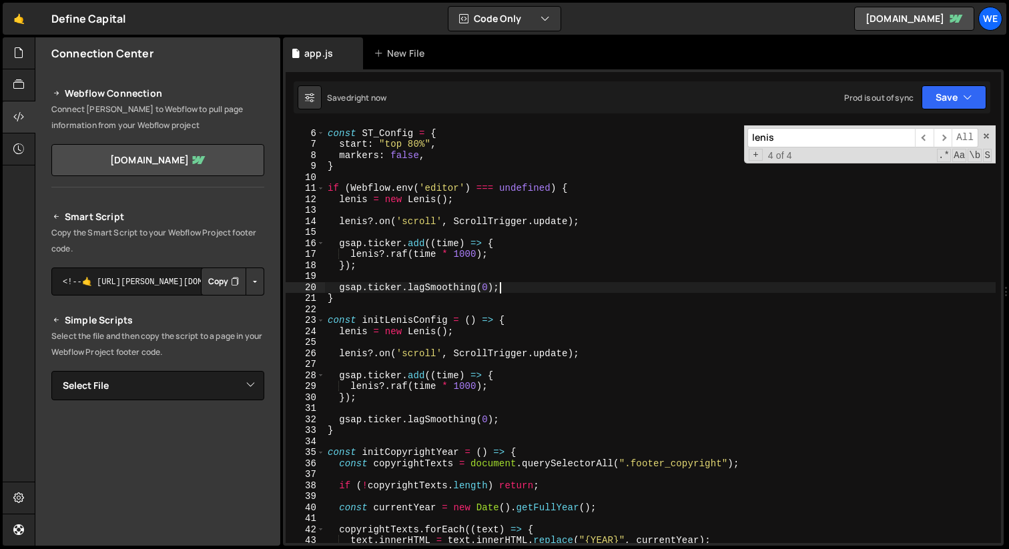
scroll to position [52, 0]
click at [511, 315] on div "const ST_Config = { start : "top 80%" , markers : false , } if ( Webflow . env …" at bounding box center [660, 337] width 671 height 440
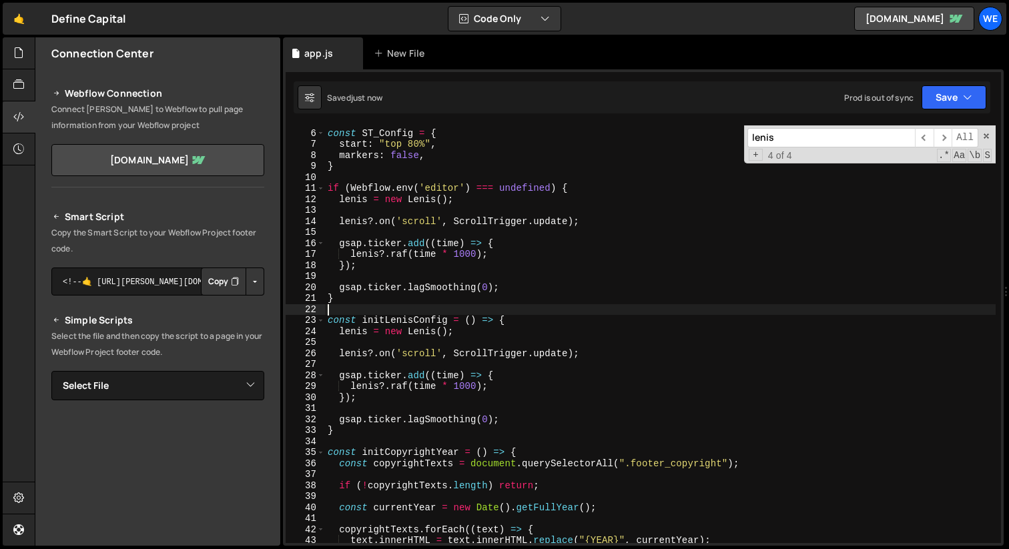
click at [512, 318] on div "const ST_Config = { start : "top 80%" , markers : false , } if ( Webflow . env …" at bounding box center [660, 337] width 671 height 440
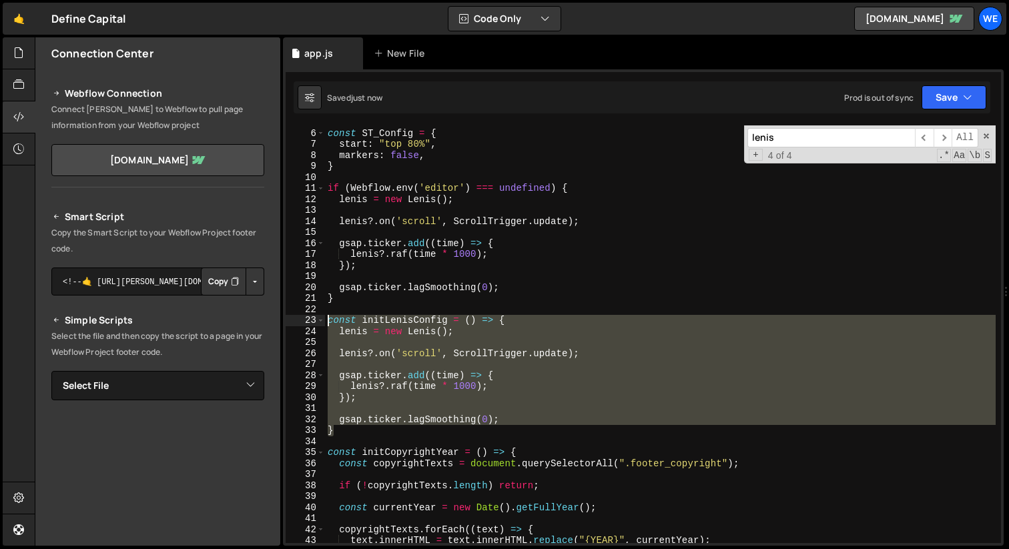
drag, startPoint x: 361, startPoint y: 434, endPoint x: 293, endPoint y: 322, distance: 130.6
click at [293, 322] on div "const initLenisConfig = () => { 5 6 7 8 9 10 11 12 13 14 15 16 17 18 19 20 21 2…" at bounding box center [643, 334] width 715 height 418
type textarea "const initLenisConfig = () => { lenis = new Lenis();"
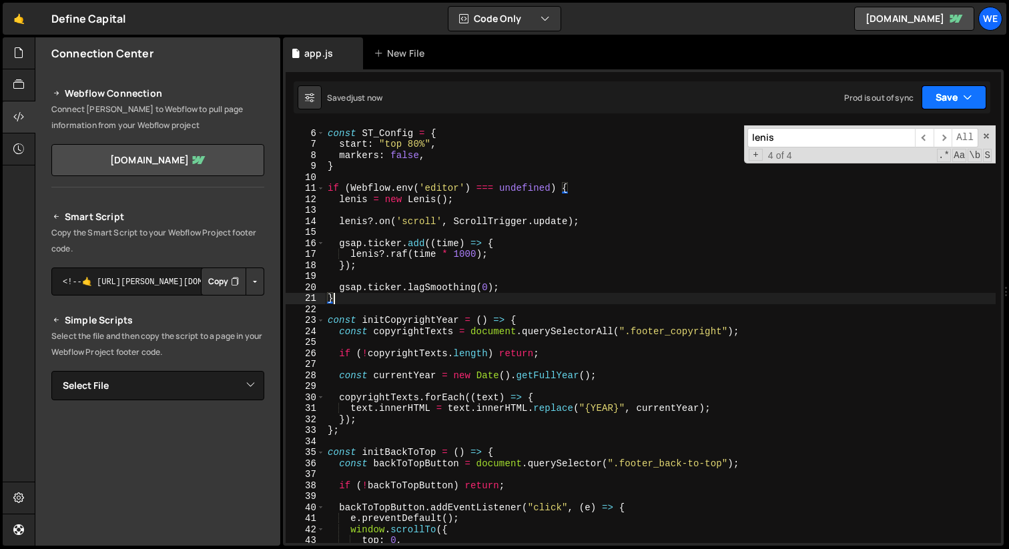
click at [961, 87] on button "Save" at bounding box center [954, 97] width 65 height 24
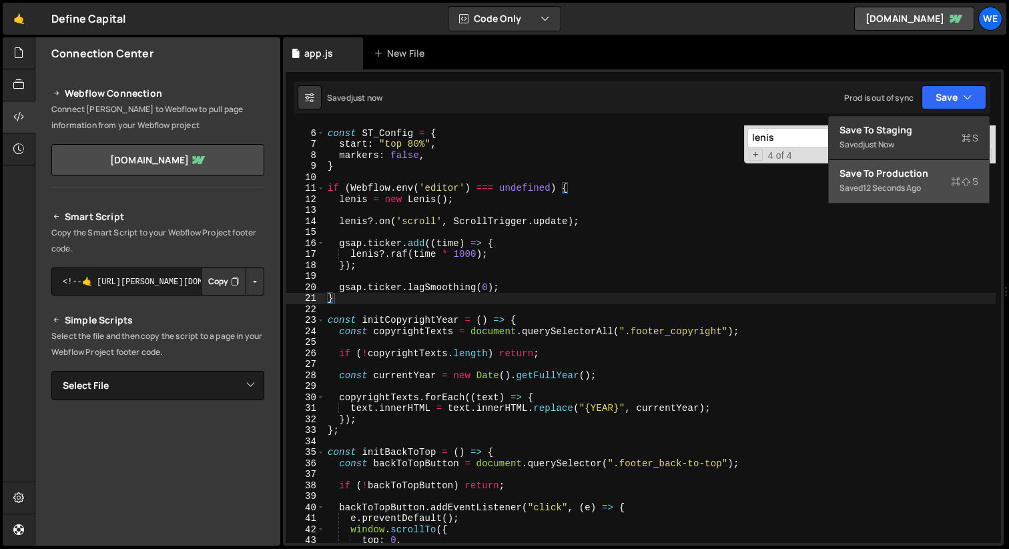
click at [886, 176] on div "Save to Production S" at bounding box center [908, 173] width 139 height 13
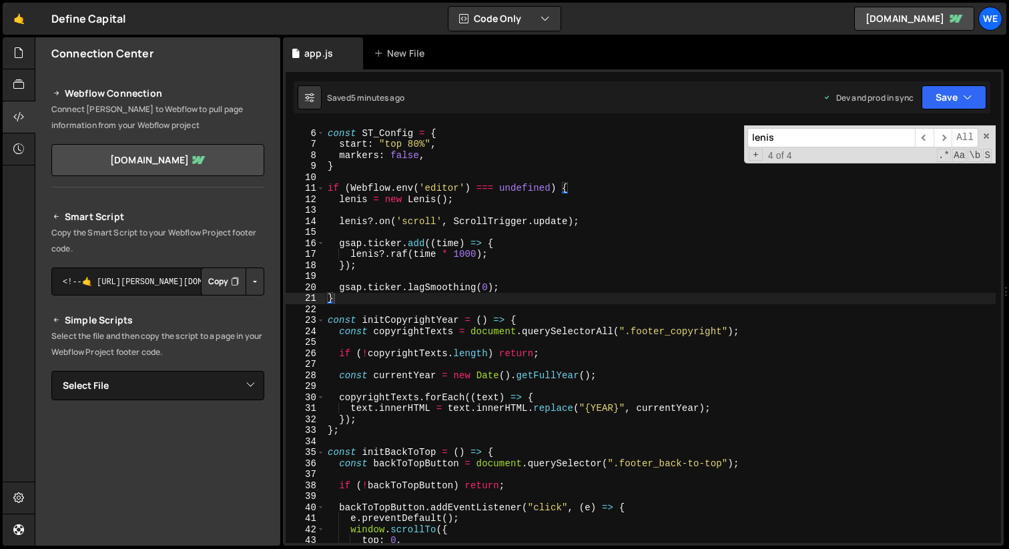
type textarea "if (Webflow.env('editor') === undefined) {"
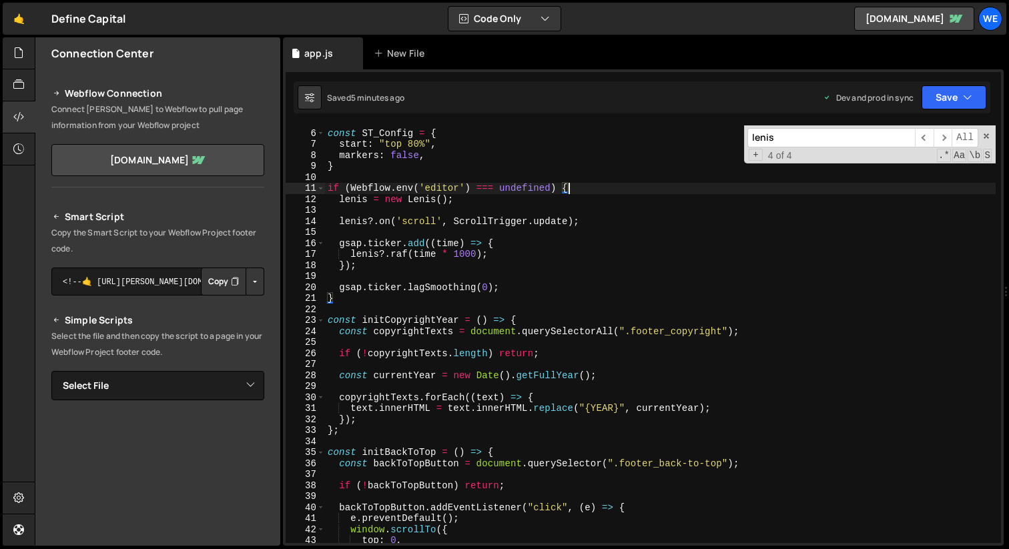
click at [581, 185] on div "const ST_Config = { start : "top 80%" , markers : false , } if ( Webflow . env …" at bounding box center [660, 337] width 671 height 440
click at [18, 20] on link "🤙" at bounding box center [19, 19] width 33 height 32
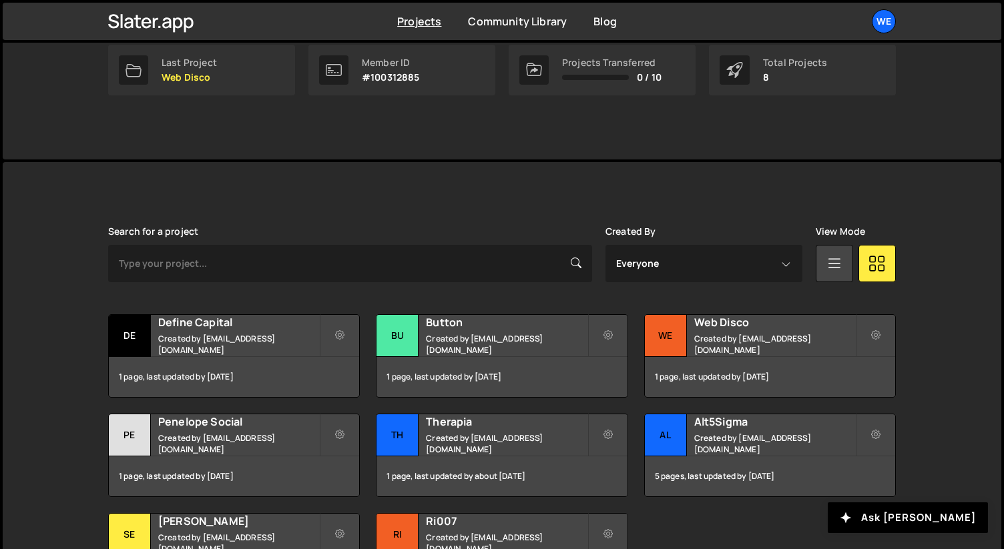
scroll to position [336, 0]
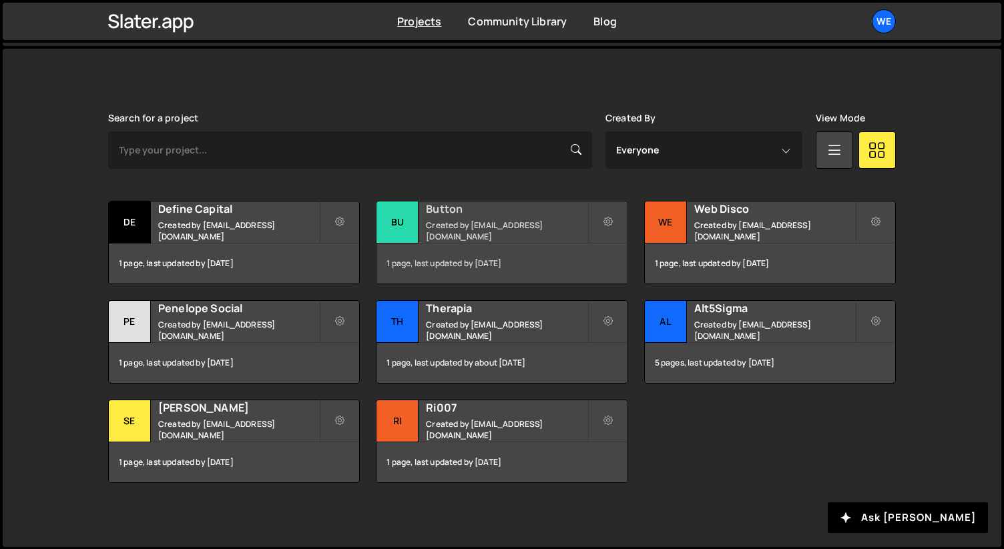
click at [486, 216] on h2 "Button" at bounding box center [506, 209] width 161 height 15
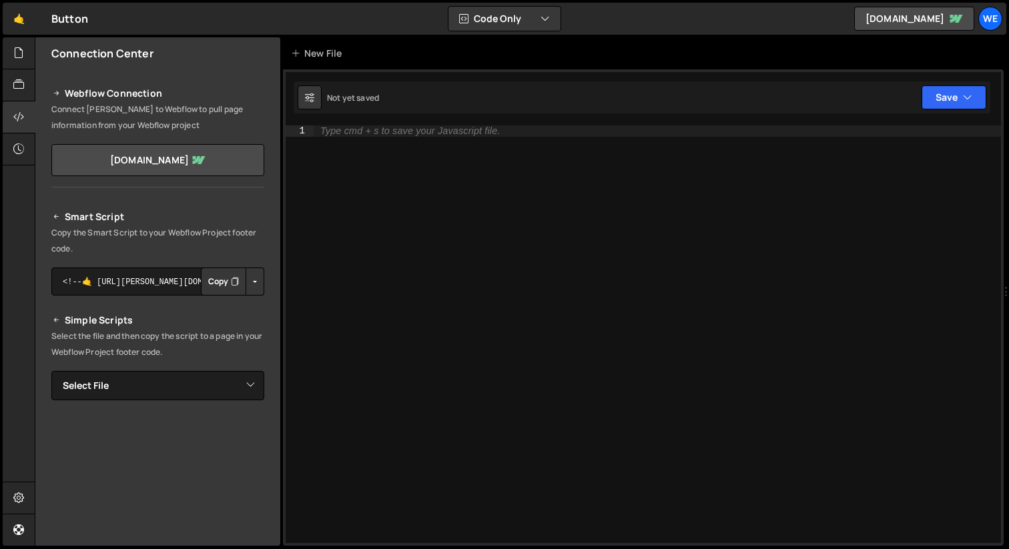
click at [212, 284] on button "Copy" at bounding box center [223, 282] width 45 height 28
click at [14, 73] on div at bounding box center [19, 85] width 33 height 32
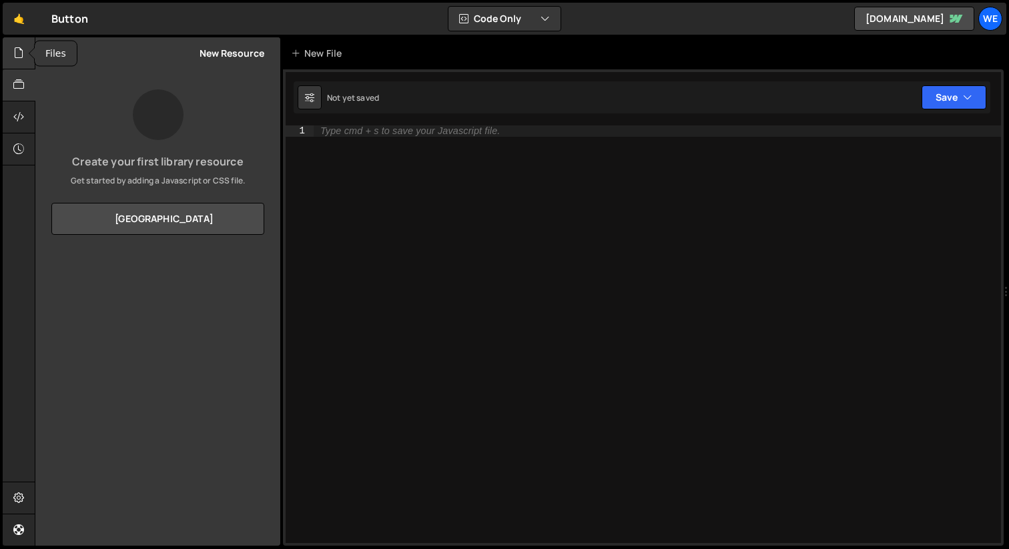
click at [18, 62] on div at bounding box center [19, 53] width 33 height 32
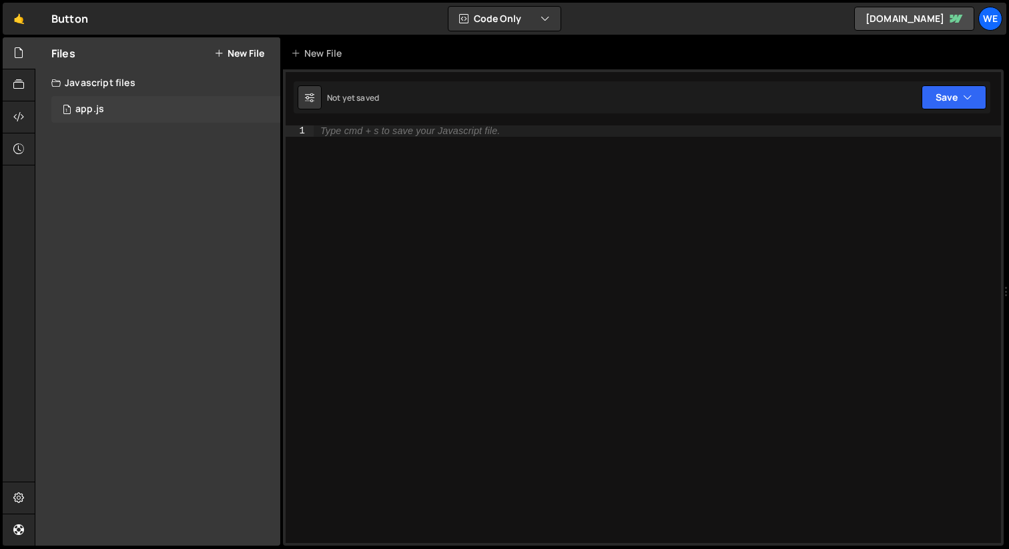
click at [92, 118] on div "1 app.js 0" at bounding box center [165, 109] width 229 height 27
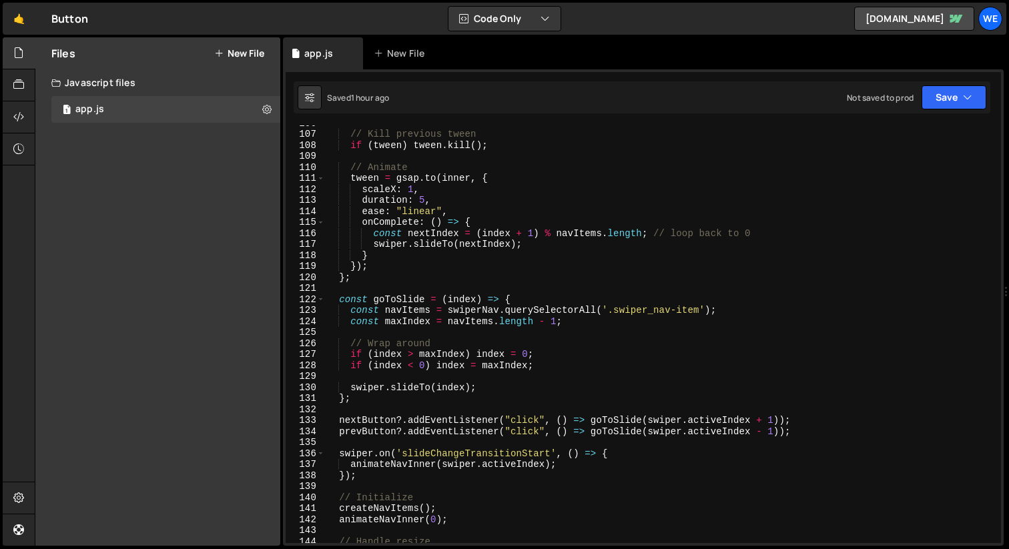
scroll to position [1575, 0]
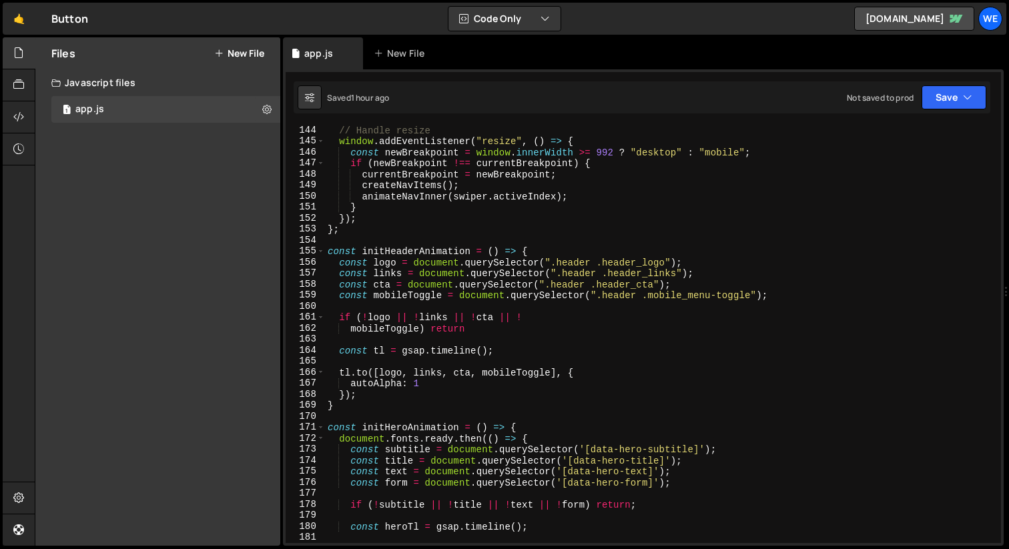
click at [551, 247] on div "// Handle resize window . addEventListener ( "resize" , ( ) => { const newBreak…" at bounding box center [660, 345] width 671 height 440
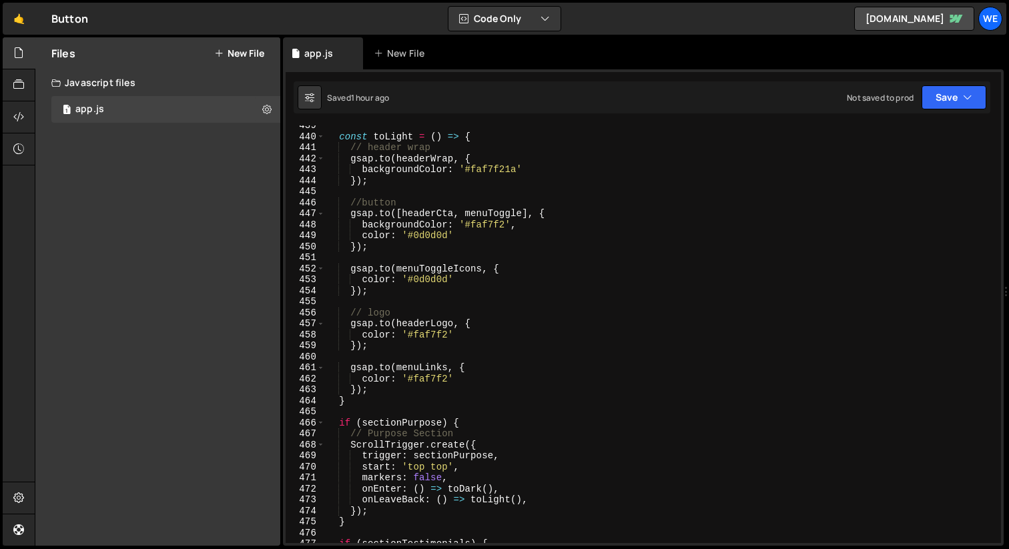
scroll to position [5415, 0]
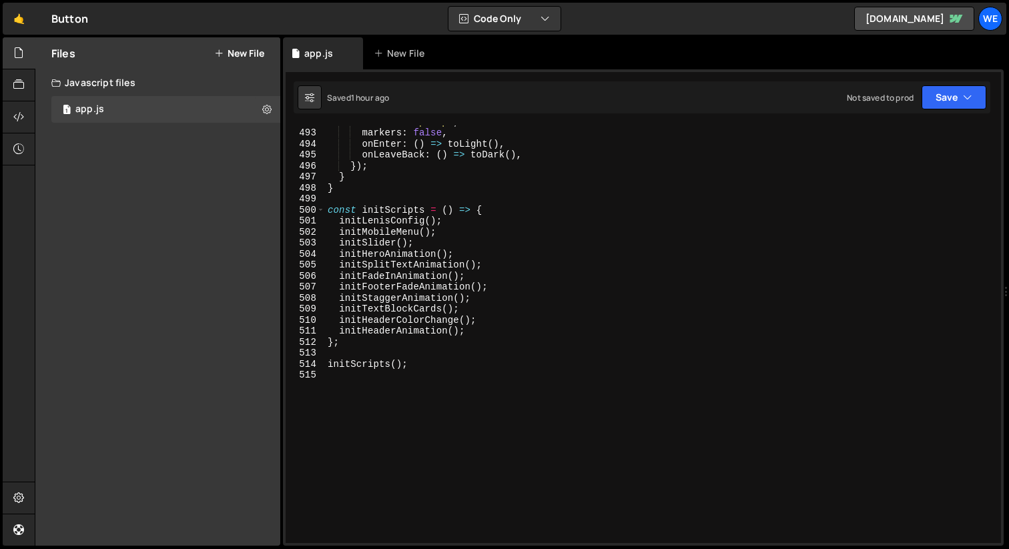
click at [388, 237] on div "start : 'top top' , markers : false , onEnter : ( ) => toLight ( ) , onLeaveBac…" at bounding box center [660, 336] width 671 height 440
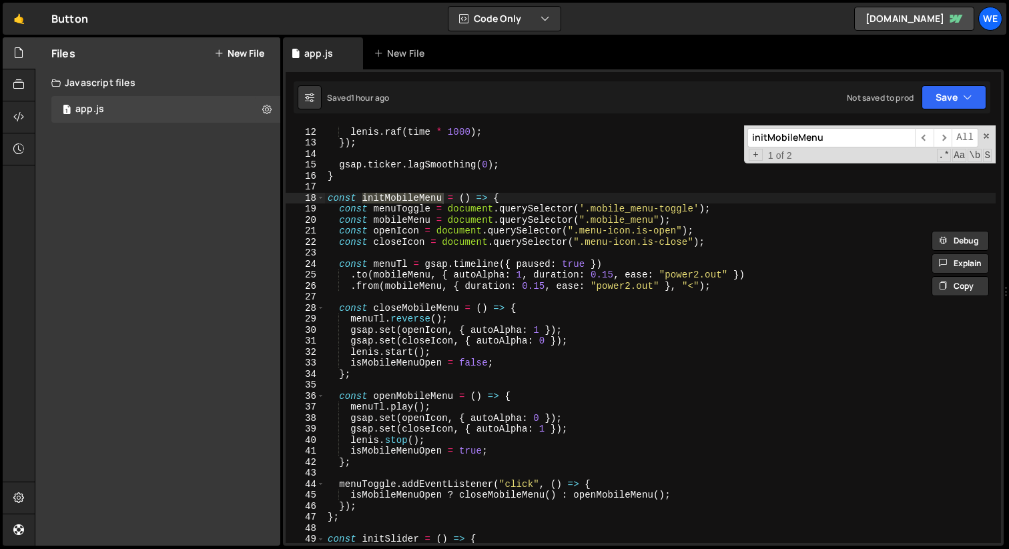
scroll to position [120, 0]
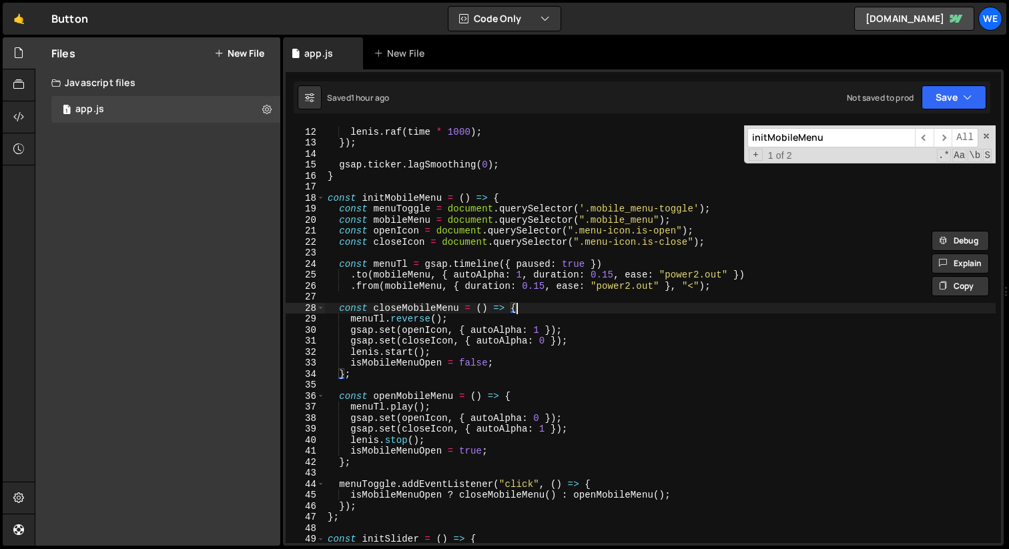
click at [539, 304] on div "gsap . ticker . add (( time ) => { [PERSON_NAME] . raf ( time * 1000 ) ; }) ; g…" at bounding box center [660, 335] width 671 height 440
click at [716, 239] on div "gsap . ticker . add (( time ) => { [PERSON_NAME] . raf ( time * 1000 ) ; }) ; g…" at bounding box center [660, 335] width 671 height 440
type textarea "const closeIcon = document.querySelector(".menu-icon.is-close");"
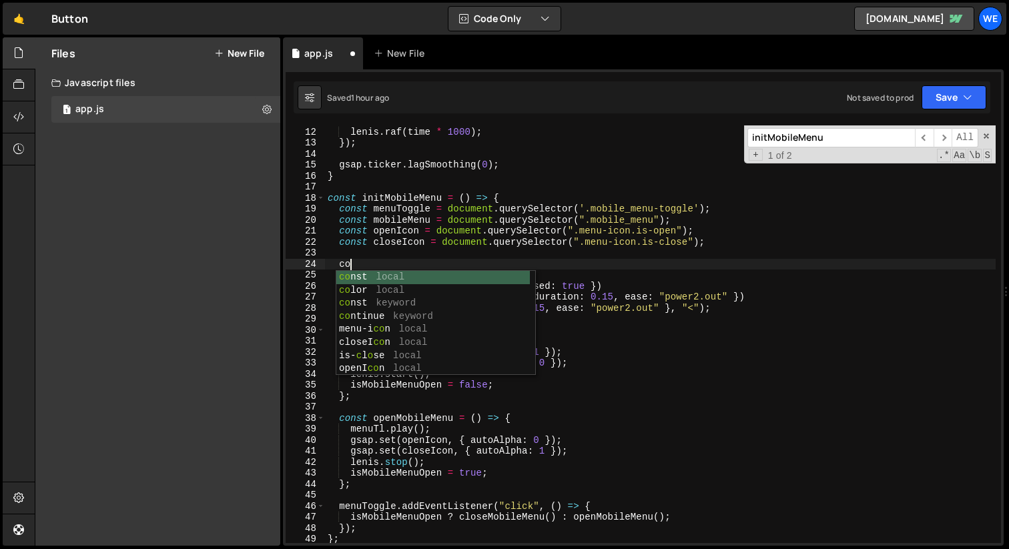
scroll to position [0, 1]
type textarea "c"
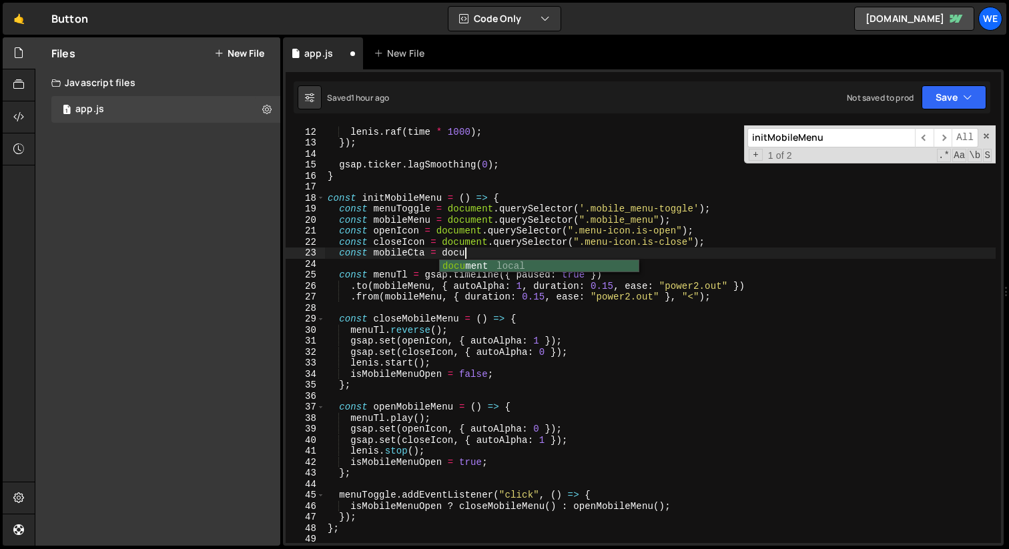
scroll to position [0, 9]
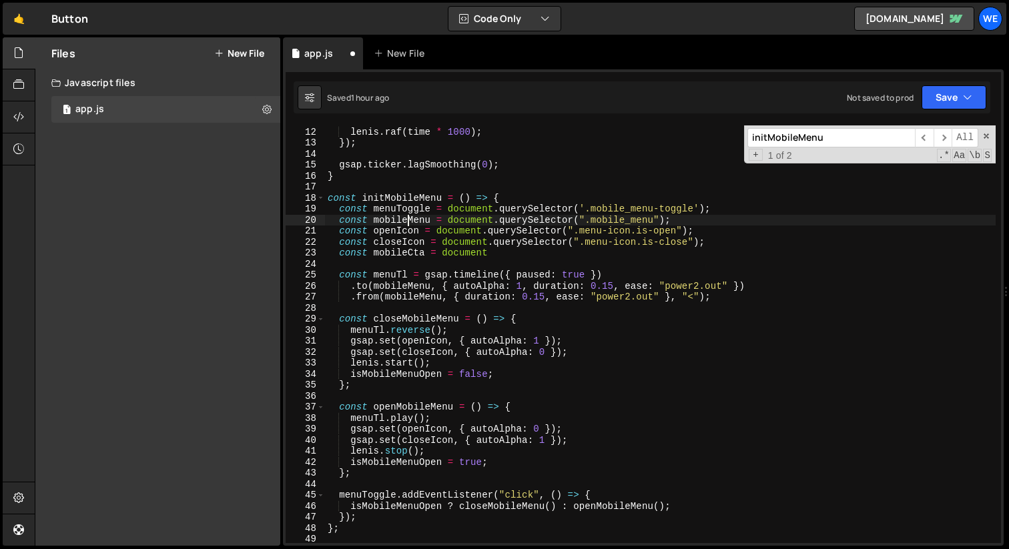
click at [406, 220] on div "gsap . ticker . add (( time ) => { [PERSON_NAME] . raf ( time * 1000 ) ; }) ; g…" at bounding box center [660, 335] width 671 height 440
click at [473, 252] on div "gsap . ticker . add (( time ) => { [PERSON_NAME] . raf ( time * 1000 ) ; }) ; g…" at bounding box center [660, 335] width 671 height 440
click at [472, 252] on div "gsap . ticker . add (( time ) => { [PERSON_NAME] . raf ( time * 1000 ) ; }) ; g…" at bounding box center [660, 335] width 671 height 440
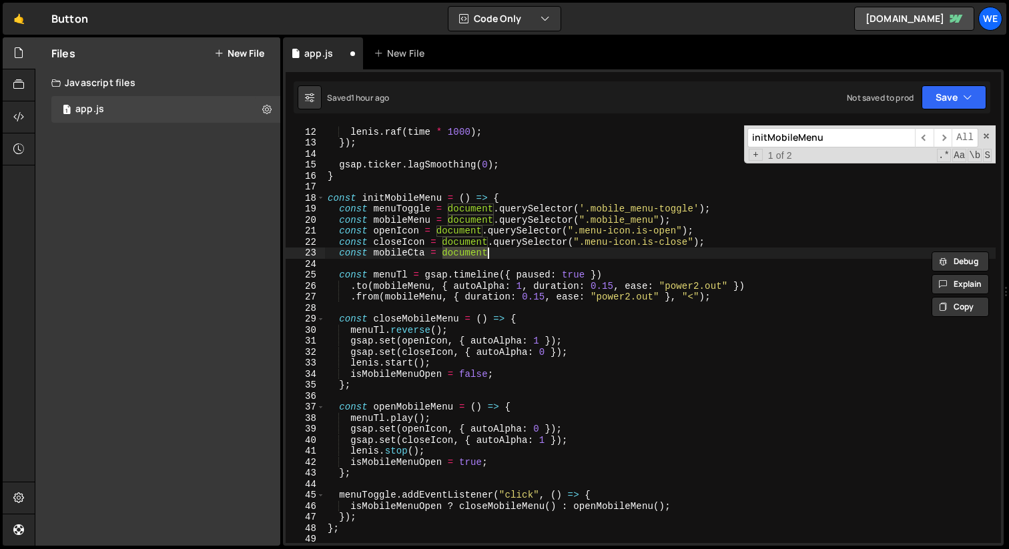
paste textarea "mobileMenu"
type textarea "const mobileCta = mobileMenu.querySelector('.button');"
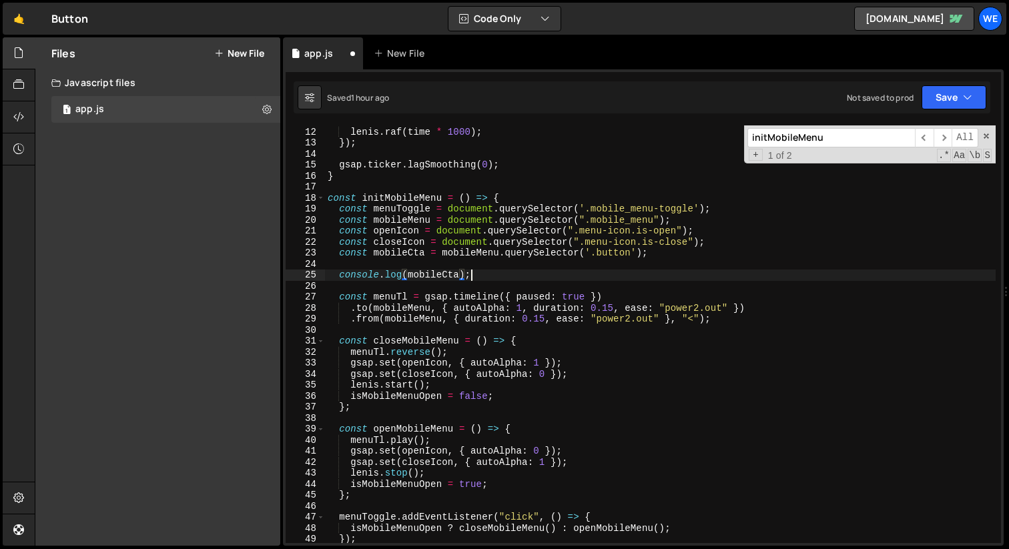
scroll to position [0, 9]
type textarea "console.log(mobileCta);"
click at [496, 277] on div "gsap . ticker . add (( time ) => { [PERSON_NAME] . raf ( time * 1000 ) ; }) ; g…" at bounding box center [660, 335] width 671 height 440
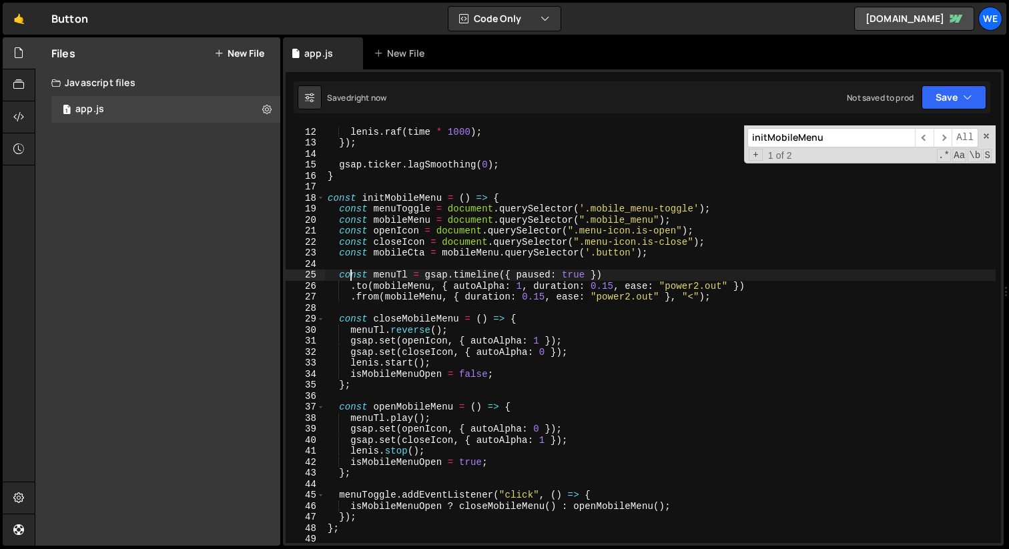
click at [558, 316] on div "gsap . ticker . add (( time ) => { [PERSON_NAME] . raf ( time * 1000 ) ; }) ; g…" at bounding box center [660, 335] width 671 height 440
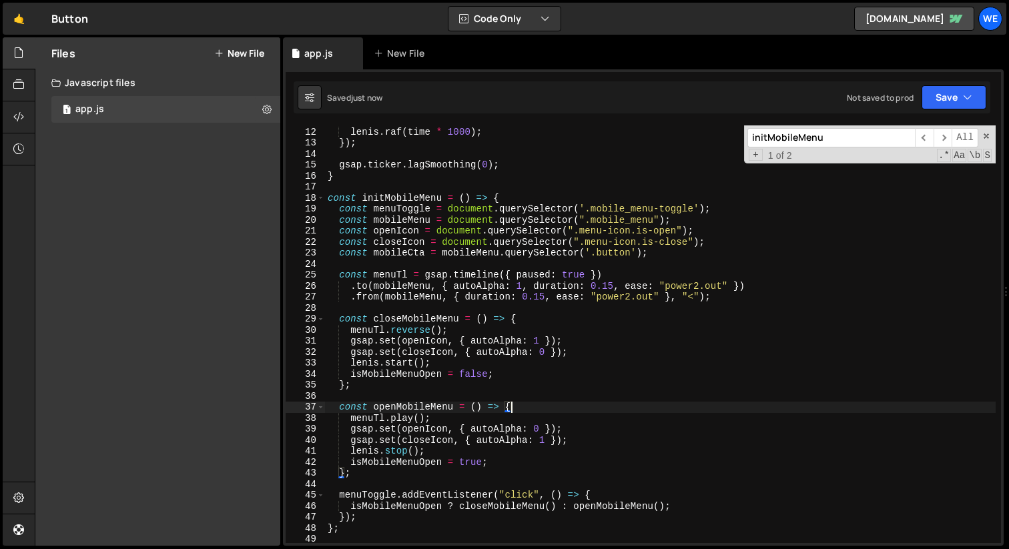
click at [524, 406] on div "gsap . ticker . add (( time ) => { [PERSON_NAME] . raf ( time * 1000 ) ; }) ; g…" at bounding box center [660, 335] width 671 height 440
click at [368, 476] on div "gsap . ticker . add (( time ) => { [PERSON_NAME] . raf ( time * 1000 ) ; }) ; g…" at bounding box center [660, 335] width 671 height 440
type textarea "};"
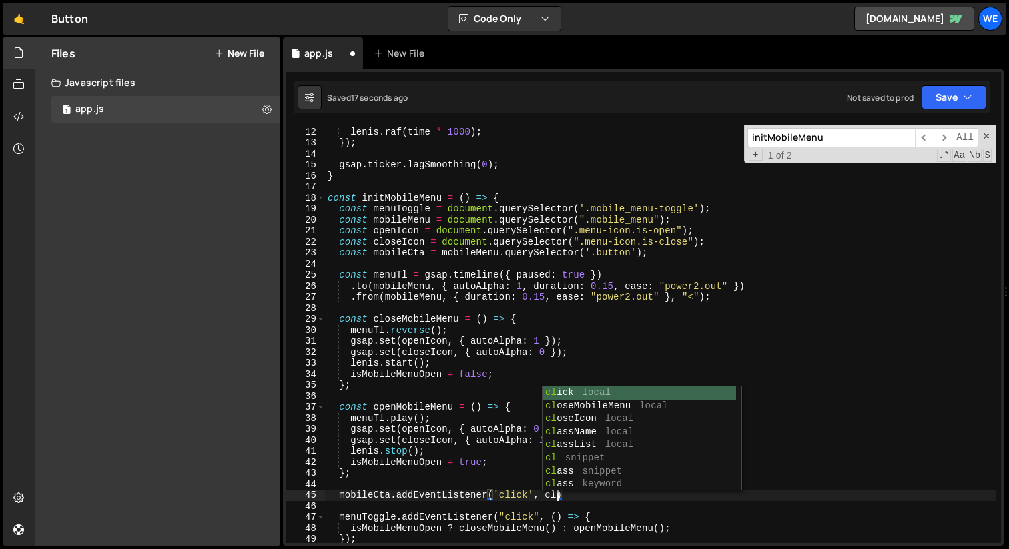
scroll to position [0, 16]
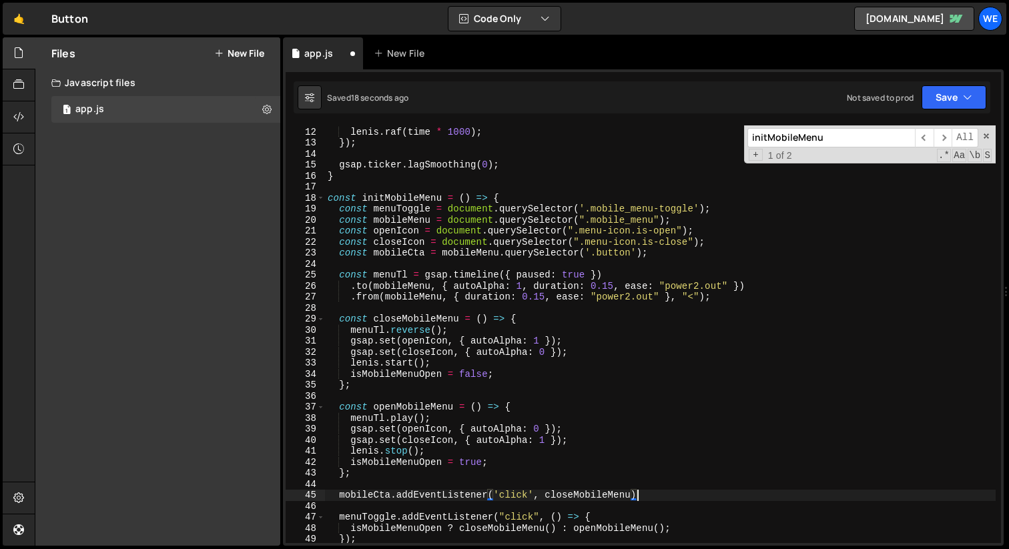
type textarea "mobileCta.addEventListener('click', closeMobileMenu);"
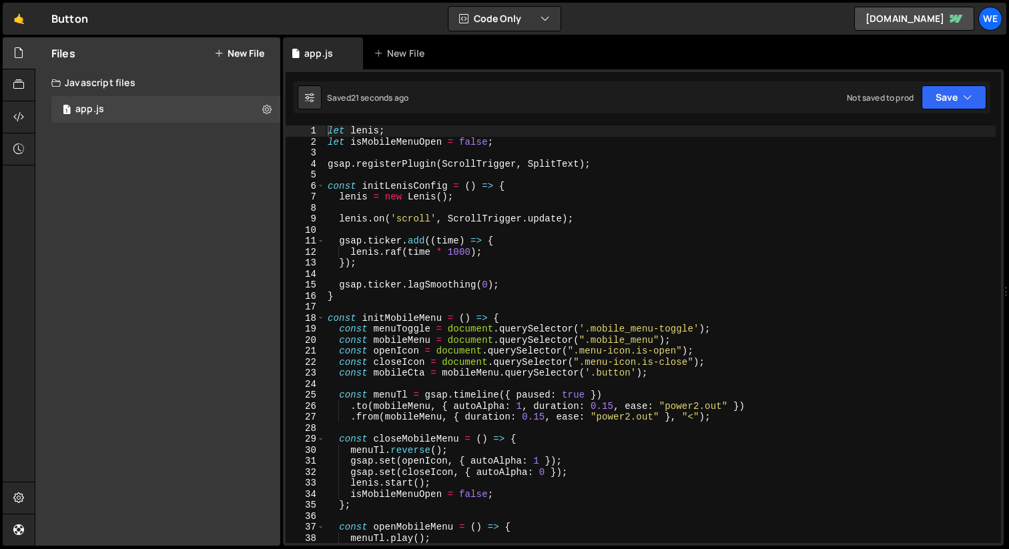
click at [599, 296] on div "let [PERSON_NAME] ; let isMobileMenuOpen = false ; gsap . registerPlugin ( Scro…" at bounding box center [660, 345] width 671 height 440
type textarea "initScripts();"
